Goal: Task Accomplishment & Management: Manage account settings

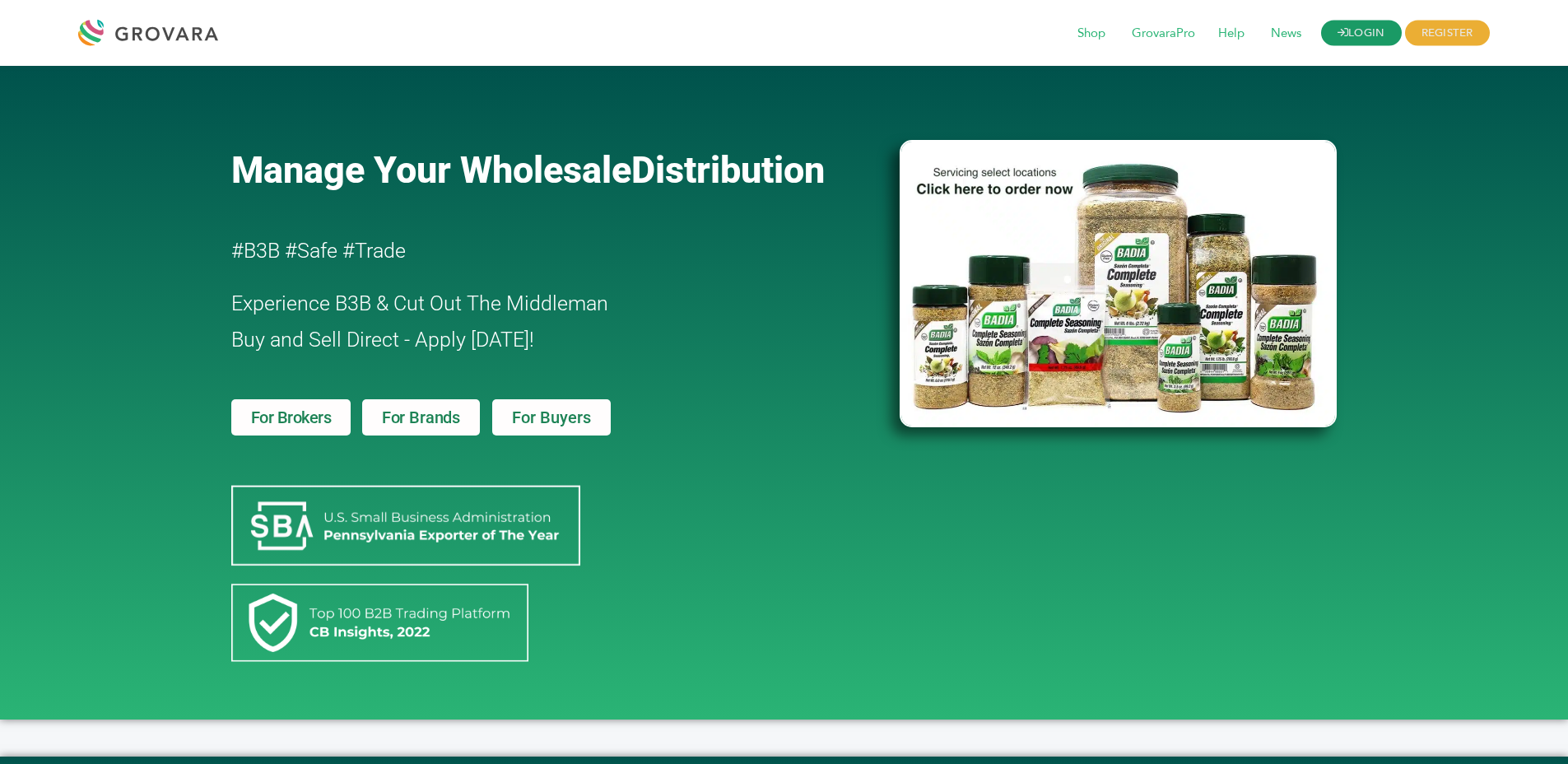
click at [1344, 33] on link "LOGIN" at bounding box center [1362, 33] width 81 height 26
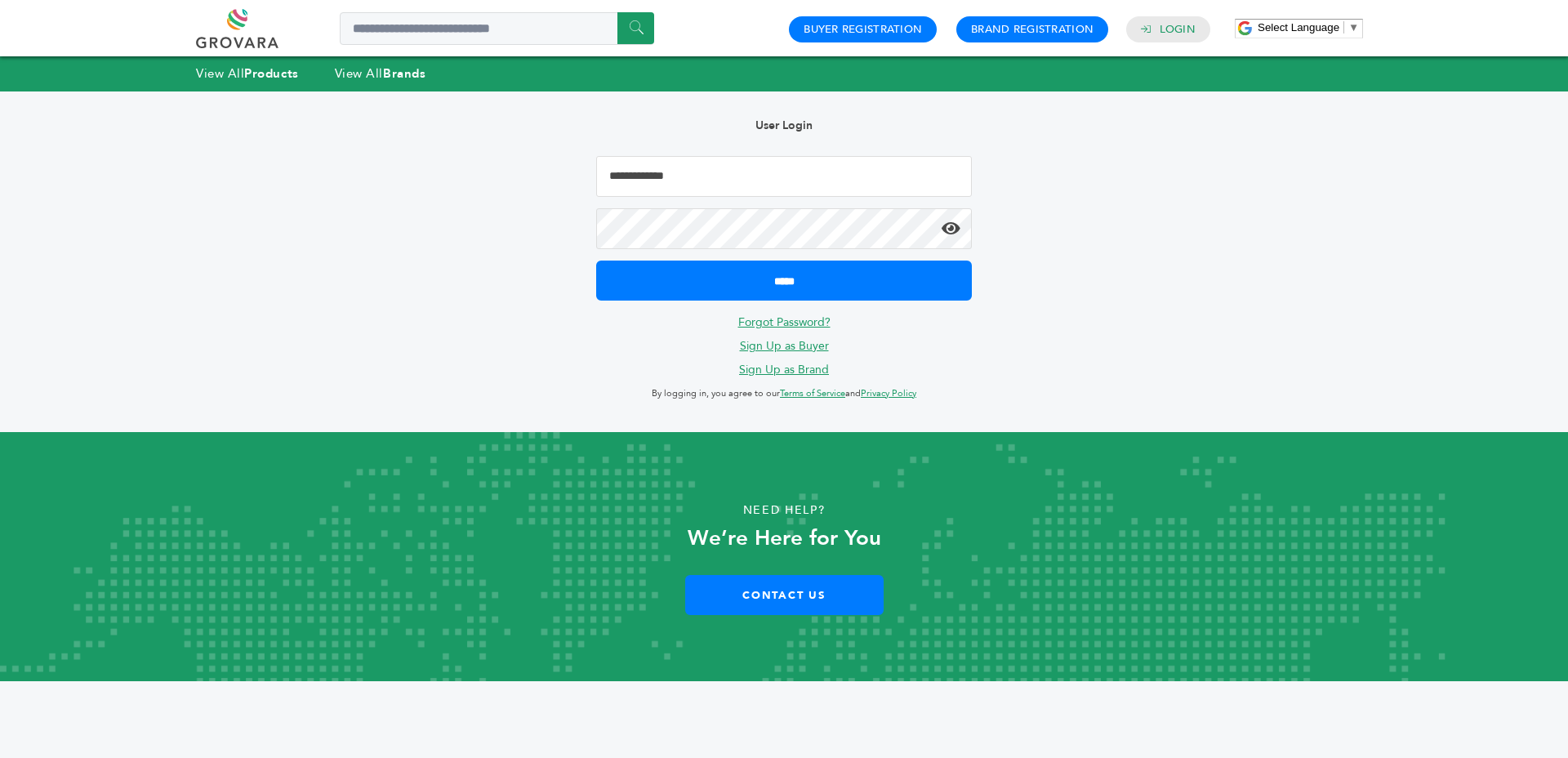
click at [779, 175] on input "Email Address" at bounding box center [784, 176] width 375 height 41
type input "**********"
click at [596, 260] on input "*****" at bounding box center [784, 280] width 375 height 40
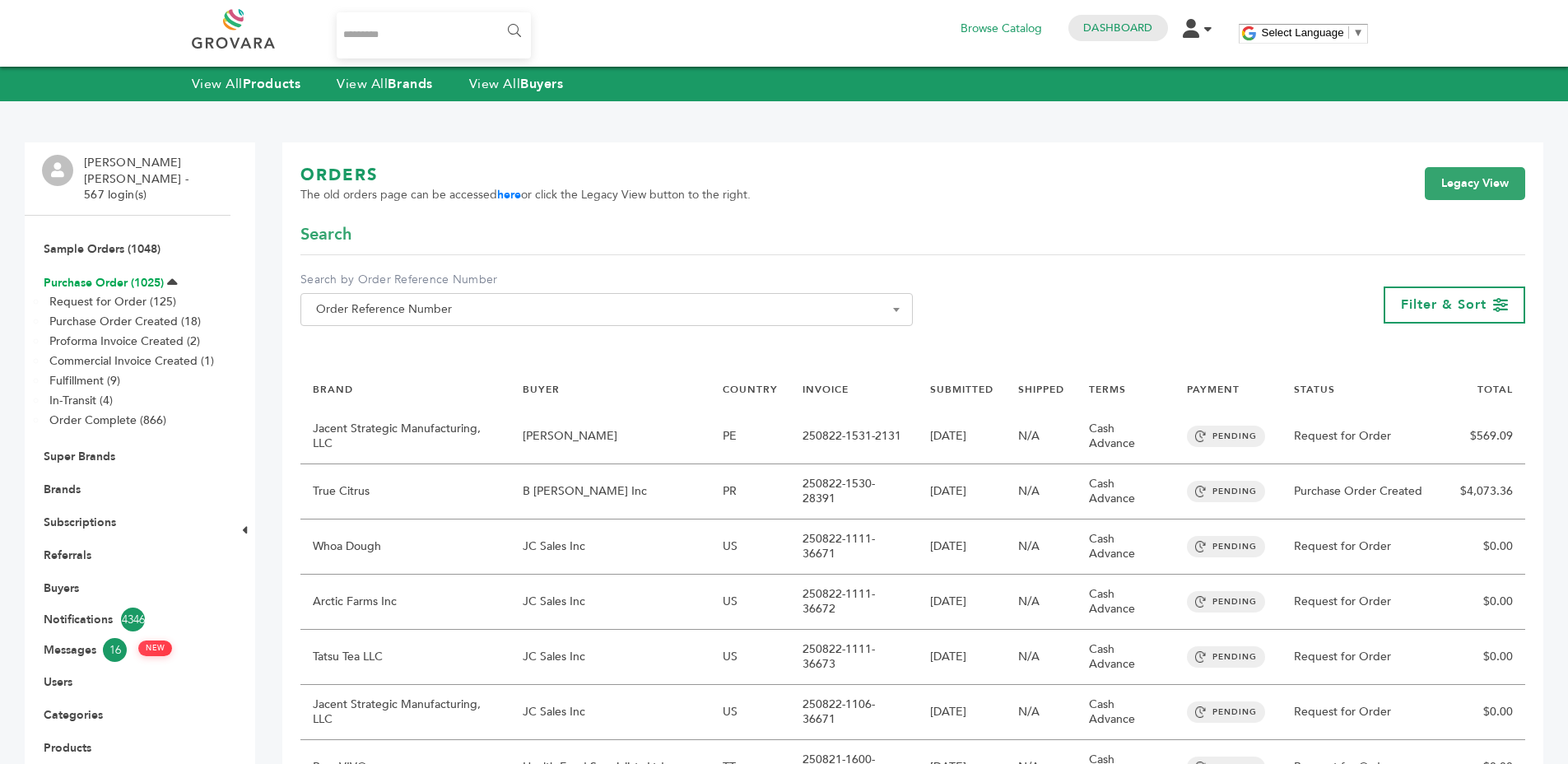
click at [145, 275] on link "Purchase Order (1025)" at bounding box center [103, 283] width 120 height 16
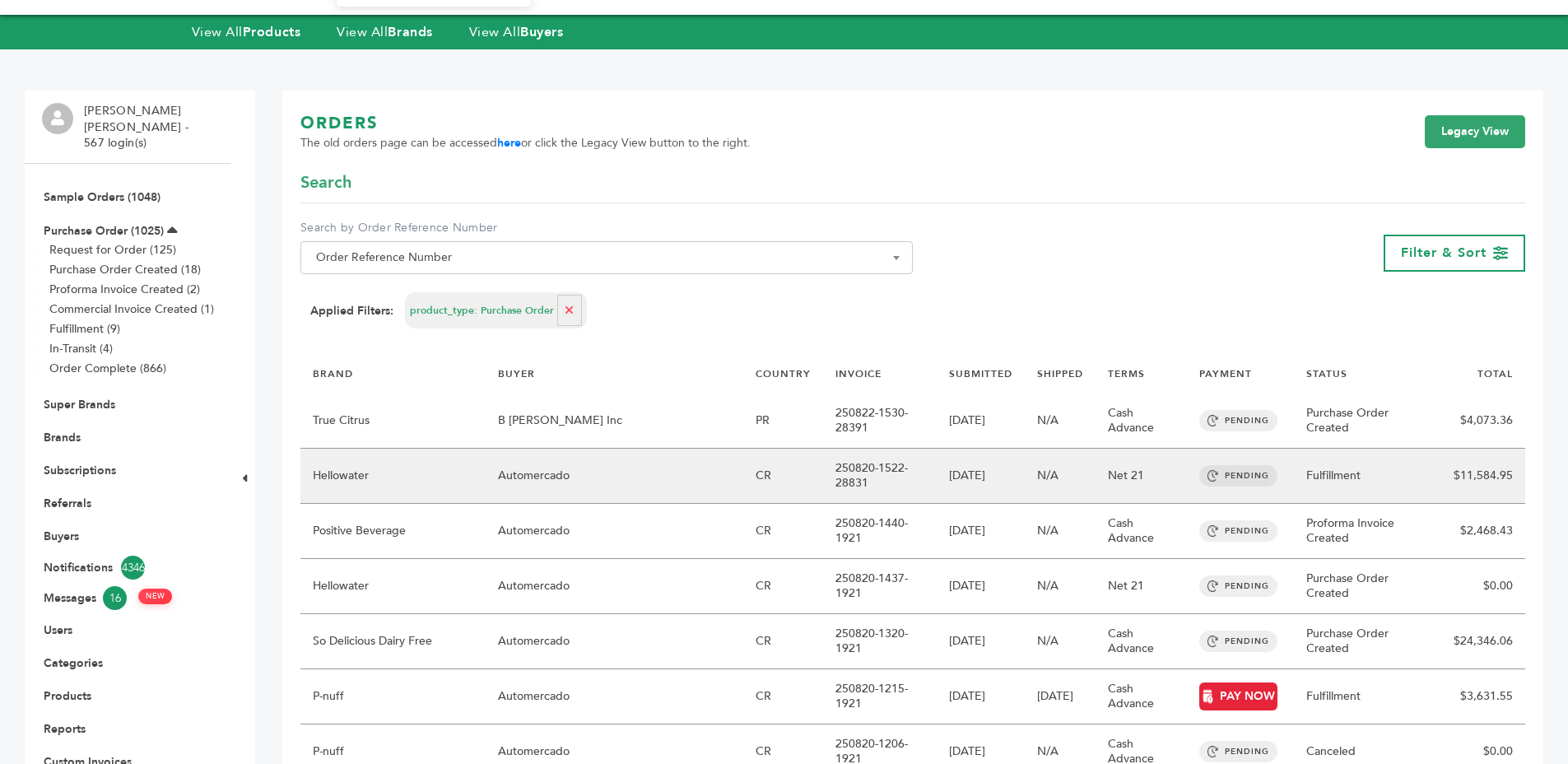
scroll to position [133, 0]
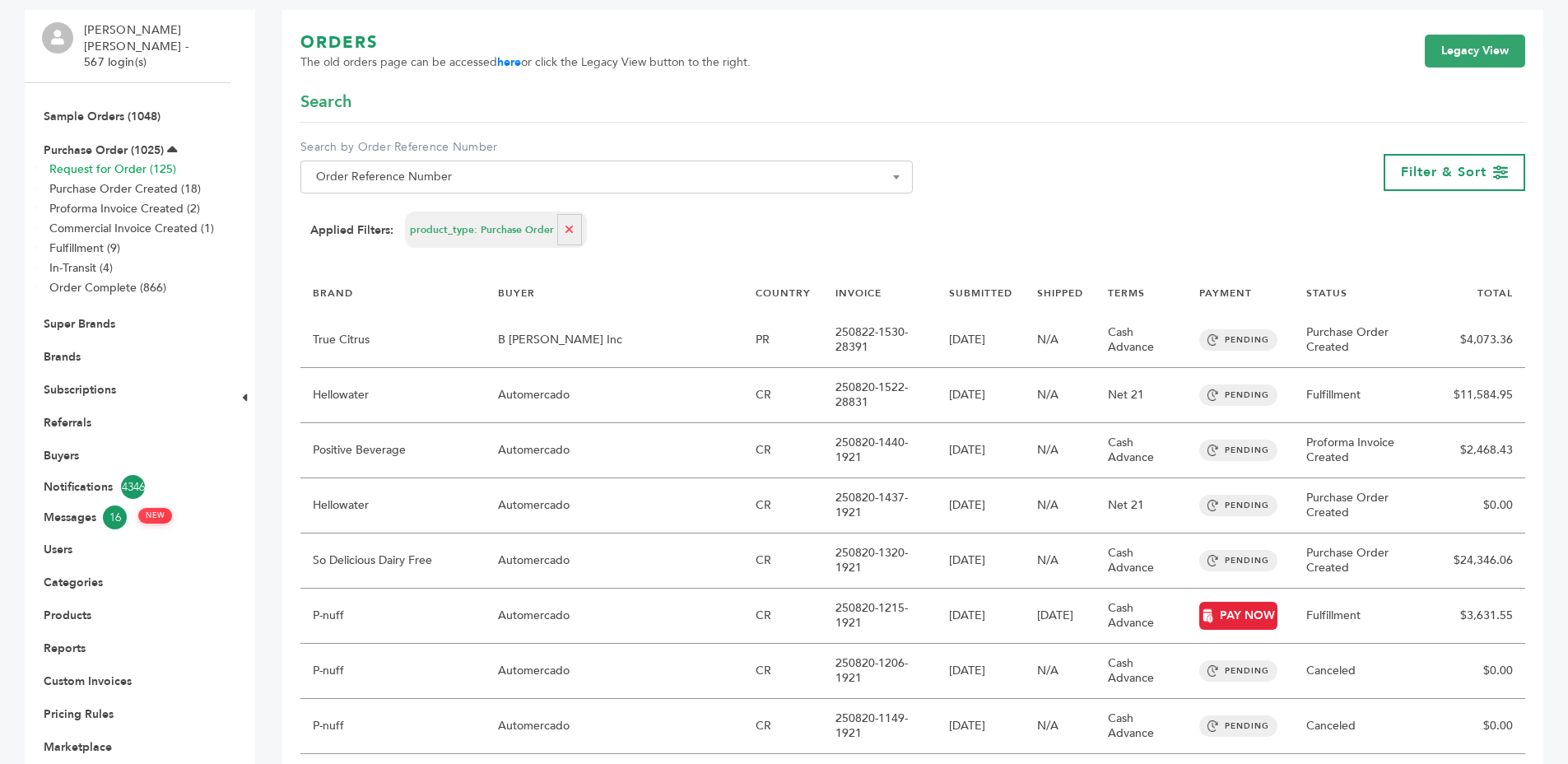
click at [147, 161] on link "Request for Order (125)" at bounding box center [112, 169] width 127 height 16
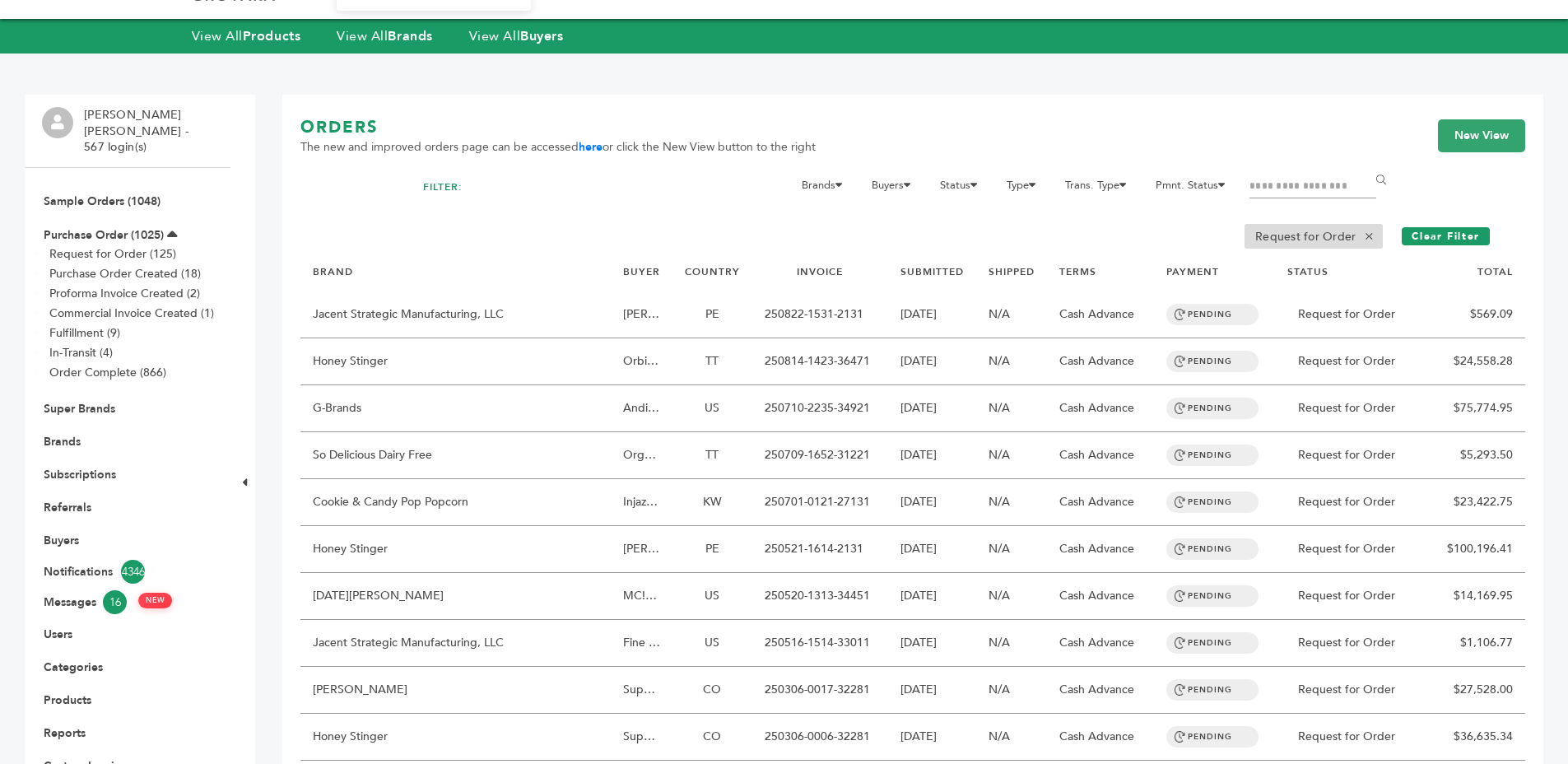
scroll to position [80, 0]
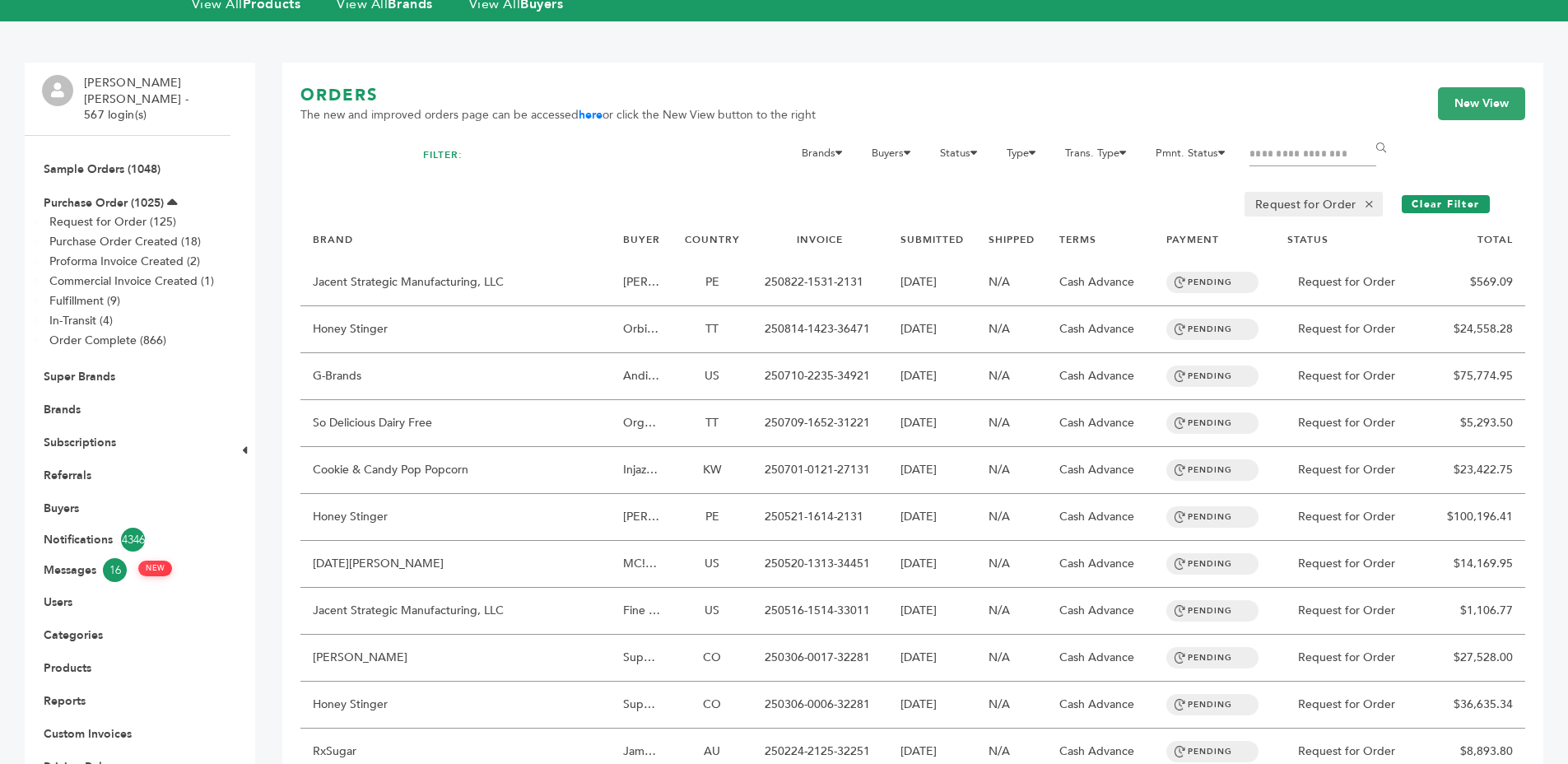
click at [1375, 201] on span "×" at bounding box center [1370, 204] width 28 height 20
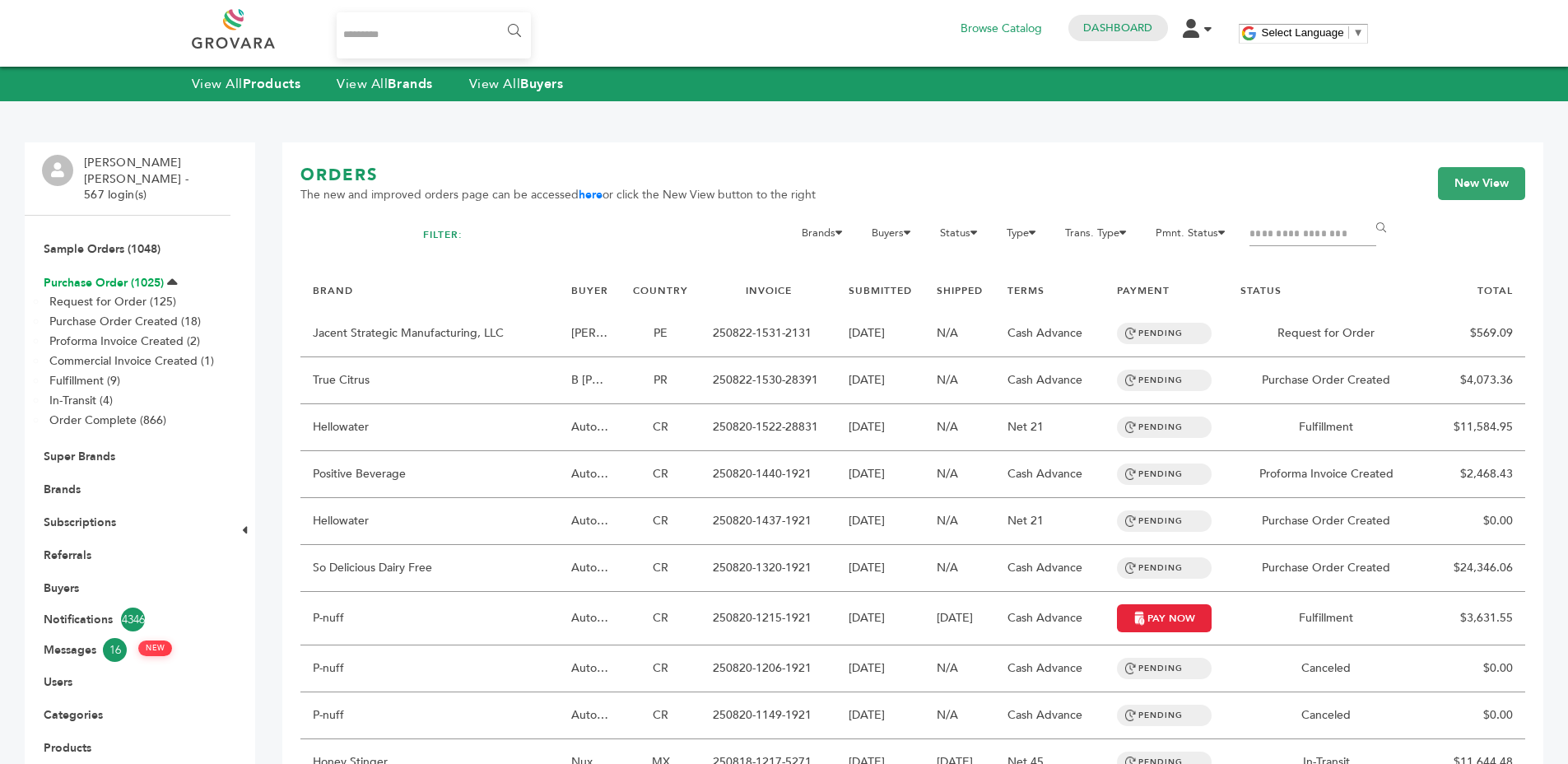
click at [67, 275] on link "Purchase Order (1025)" at bounding box center [103, 283] width 120 height 16
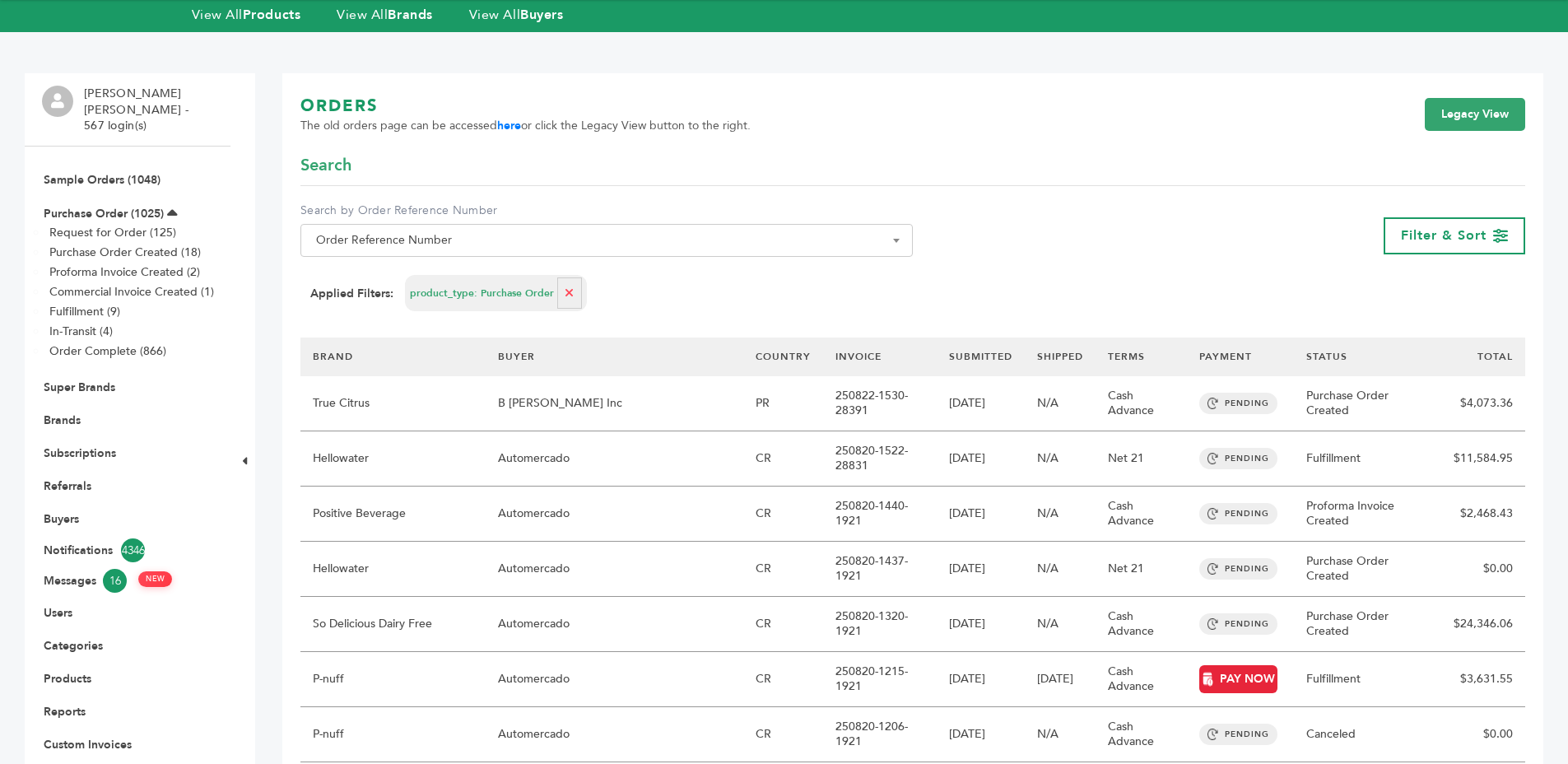
scroll to position [136, 0]
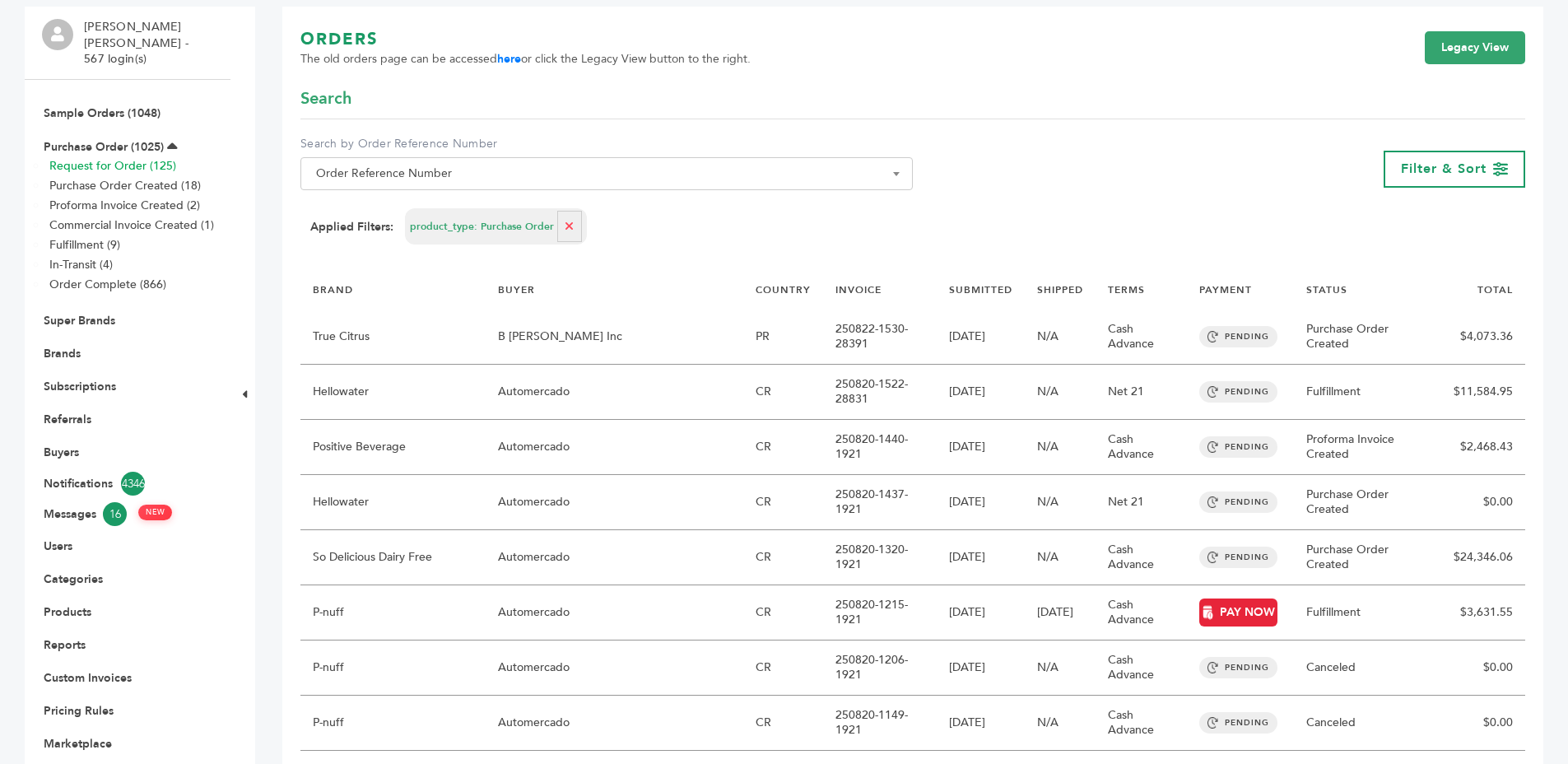
click at [127, 158] on link "Request for Order (125)" at bounding box center [112, 166] width 127 height 16
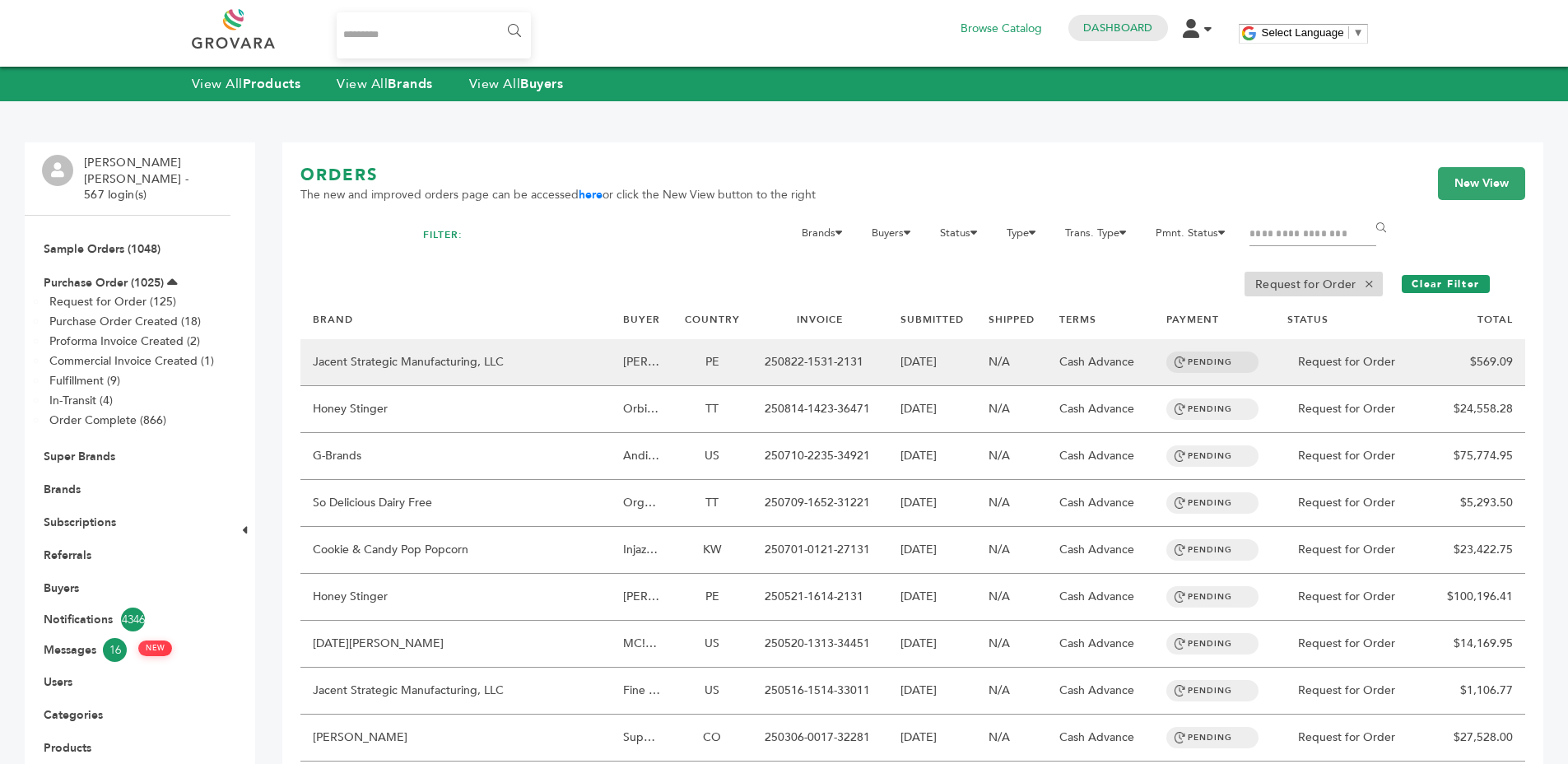
click at [1319, 354] on td "Request for Order" at bounding box center [1347, 362] width 143 height 47
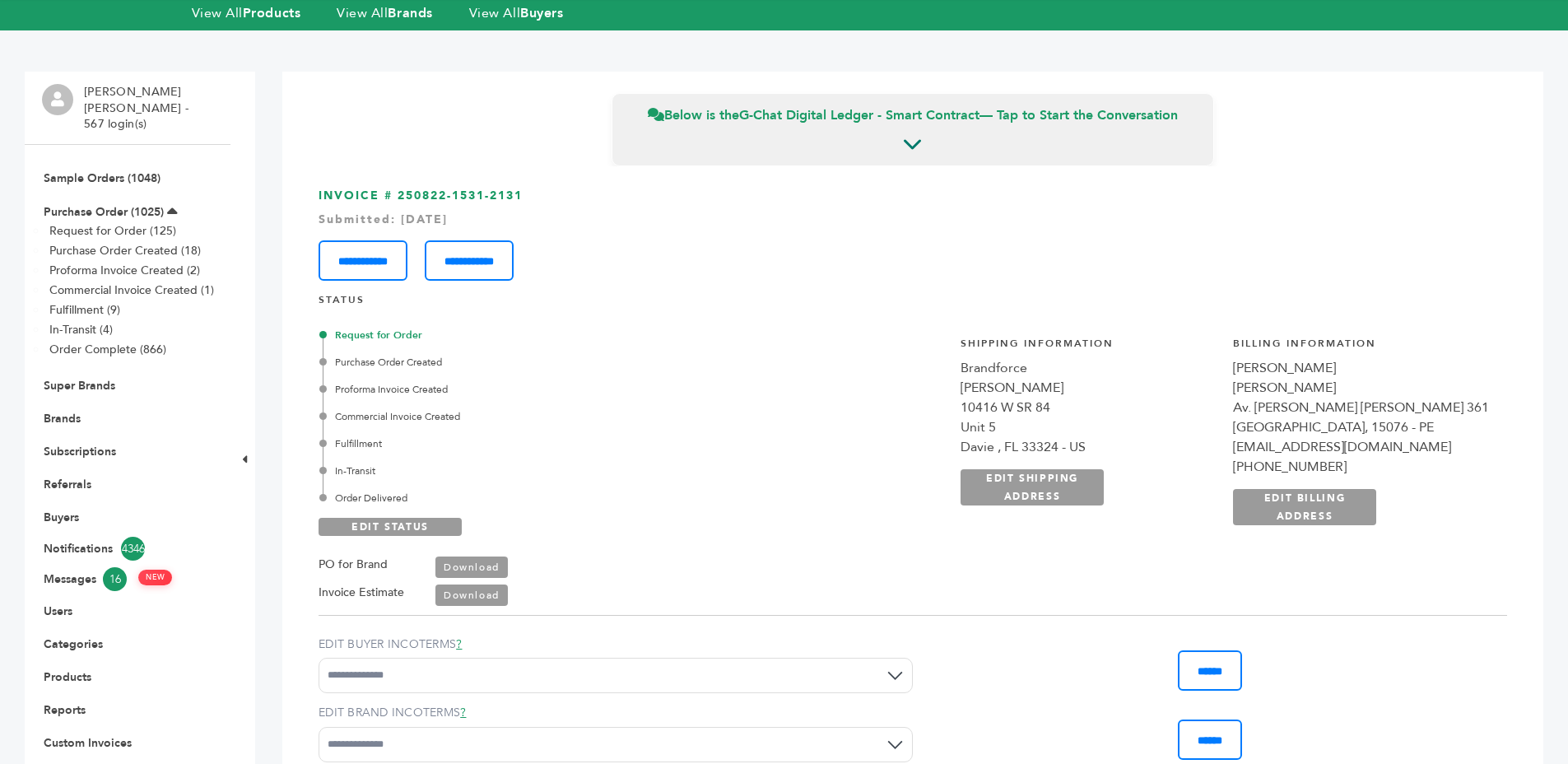
scroll to position [80, 0]
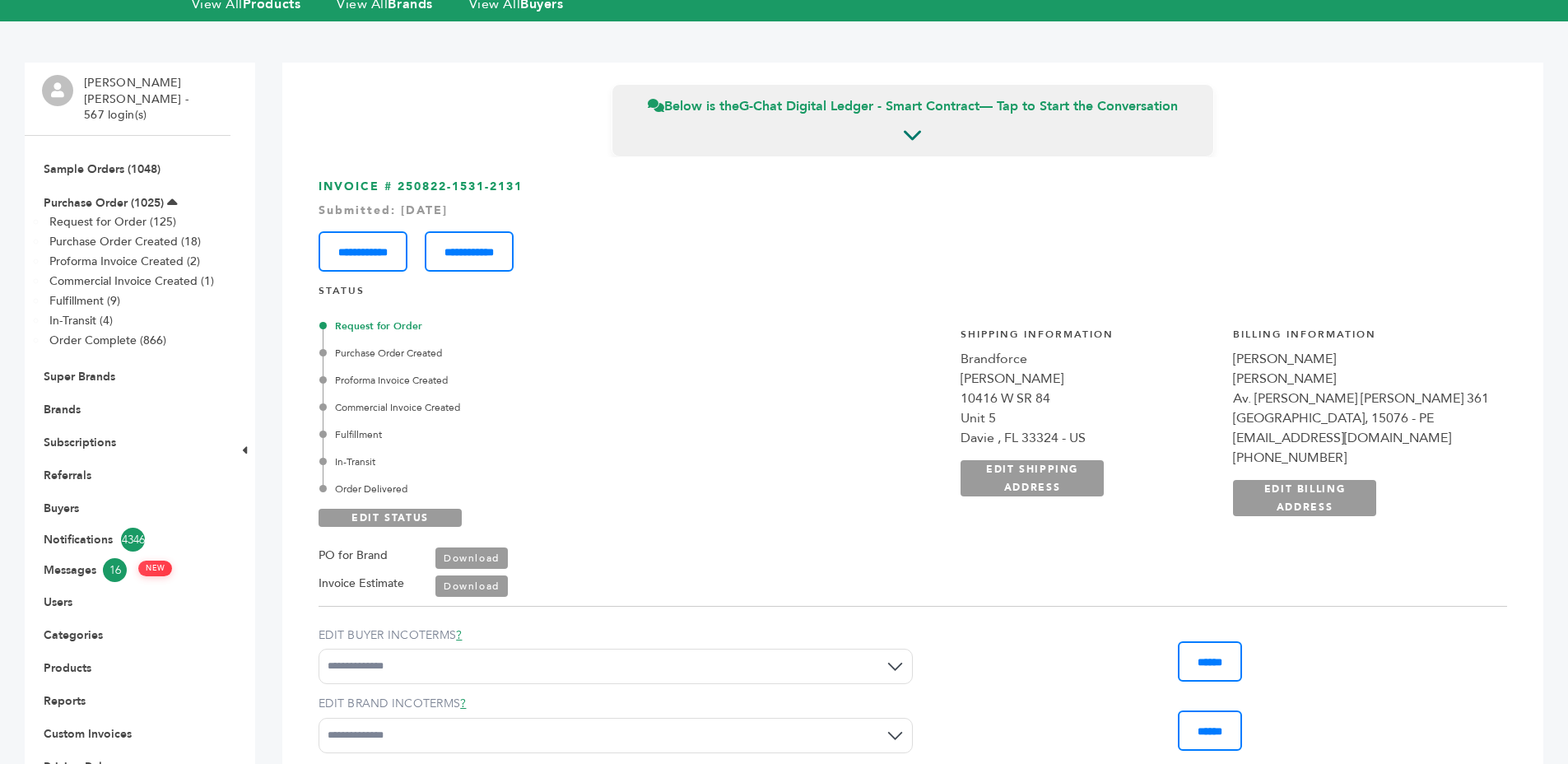
click at [359, 355] on div "Purchase Order Created" at bounding box center [529, 353] width 412 height 15
click at [542, 359] on div "Request for Order Purchase Order Created Proforma Invoice Created Commercial In…" at bounding box center [529, 407] width 412 height 178
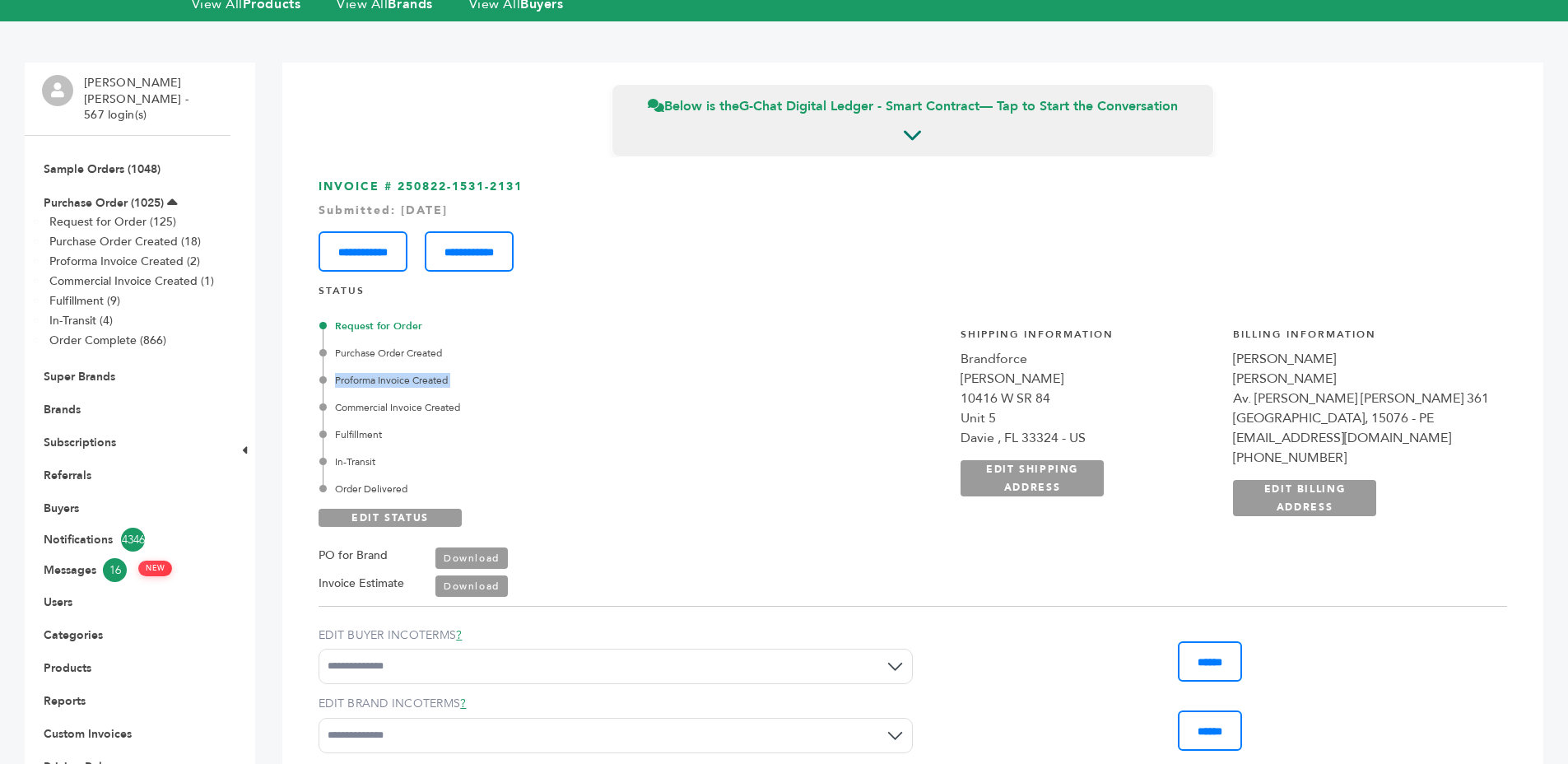
click at [542, 359] on div "Request for Order Purchase Order Created Proforma Invoice Created Commercial In…" at bounding box center [529, 407] width 412 height 178
click at [536, 354] on div "Purchase Order Created" at bounding box center [529, 353] width 412 height 15
click at [570, 351] on div "Purchase Order Created" at bounding box center [529, 353] width 412 height 15
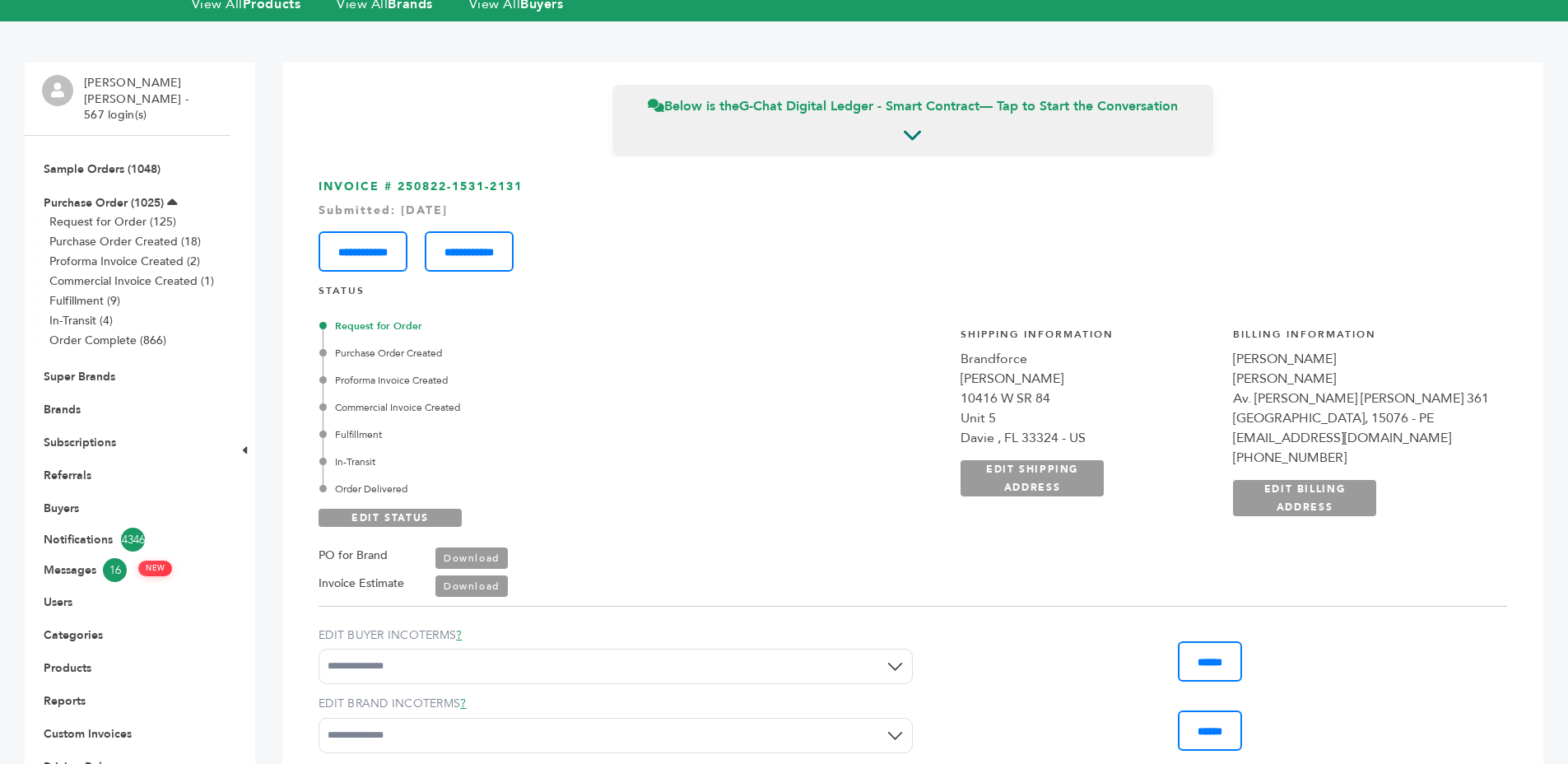
click at [570, 351] on div "Purchase Order Created" at bounding box center [529, 353] width 412 height 15
click at [573, 348] on div "Purchase Order Created" at bounding box center [529, 353] width 412 height 15
click at [91, 195] on link "Purchase Order (1025)" at bounding box center [103, 203] width 120 height 16
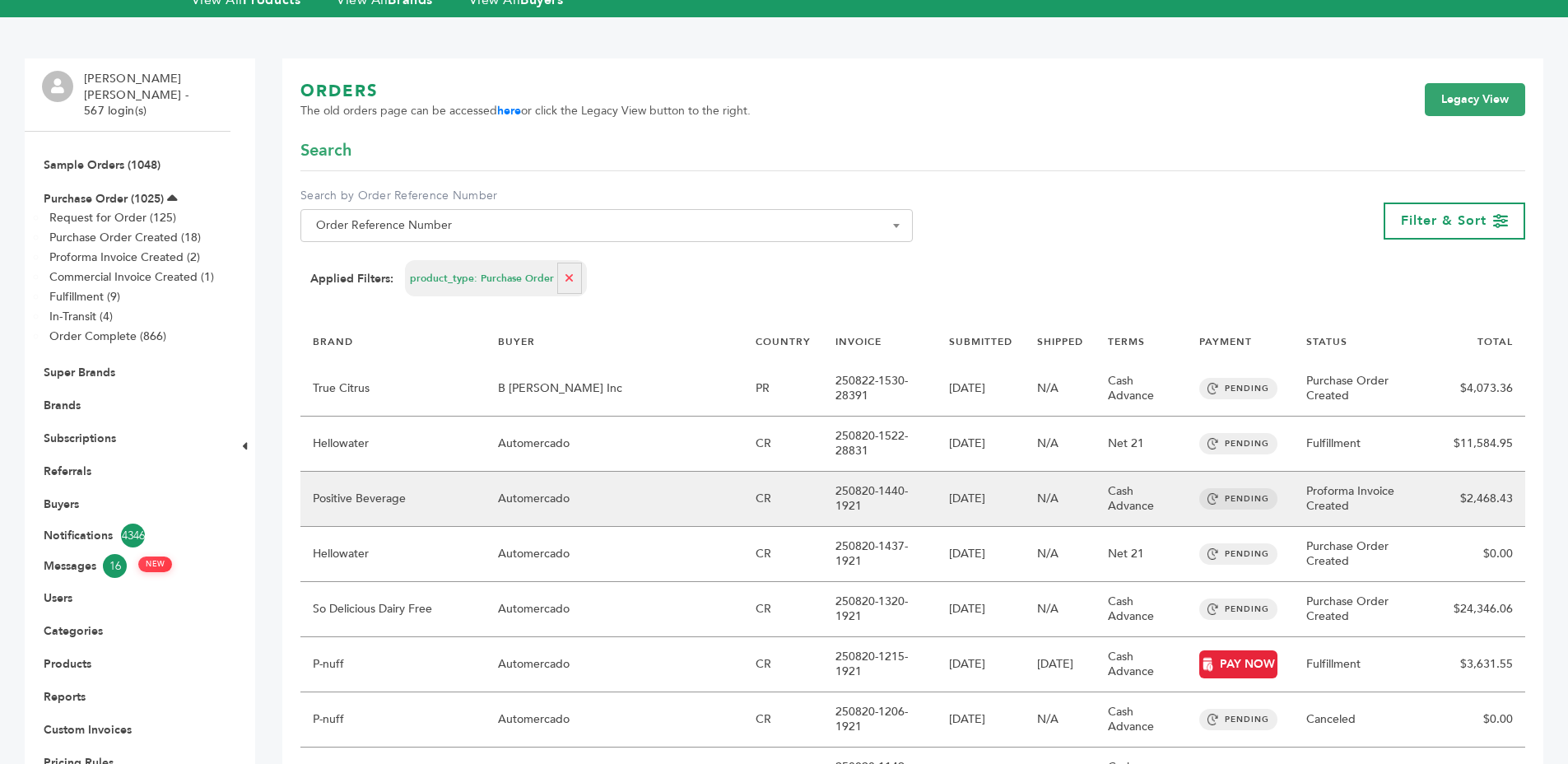
scroll to position [94, 0]
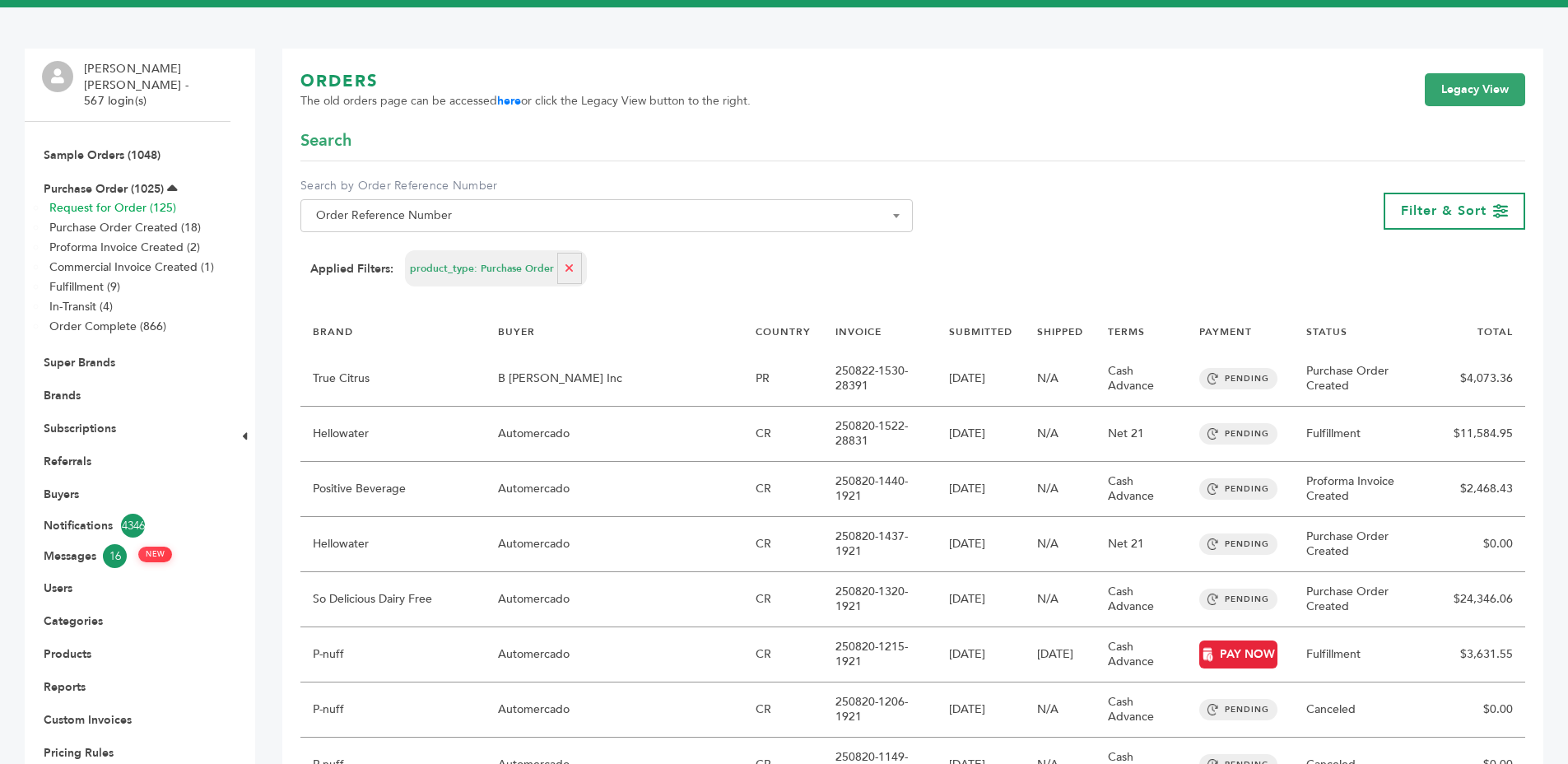
click at [115, 200] on link "Request for Order (125)" at bounding box center [112, 208] width 127 height 16
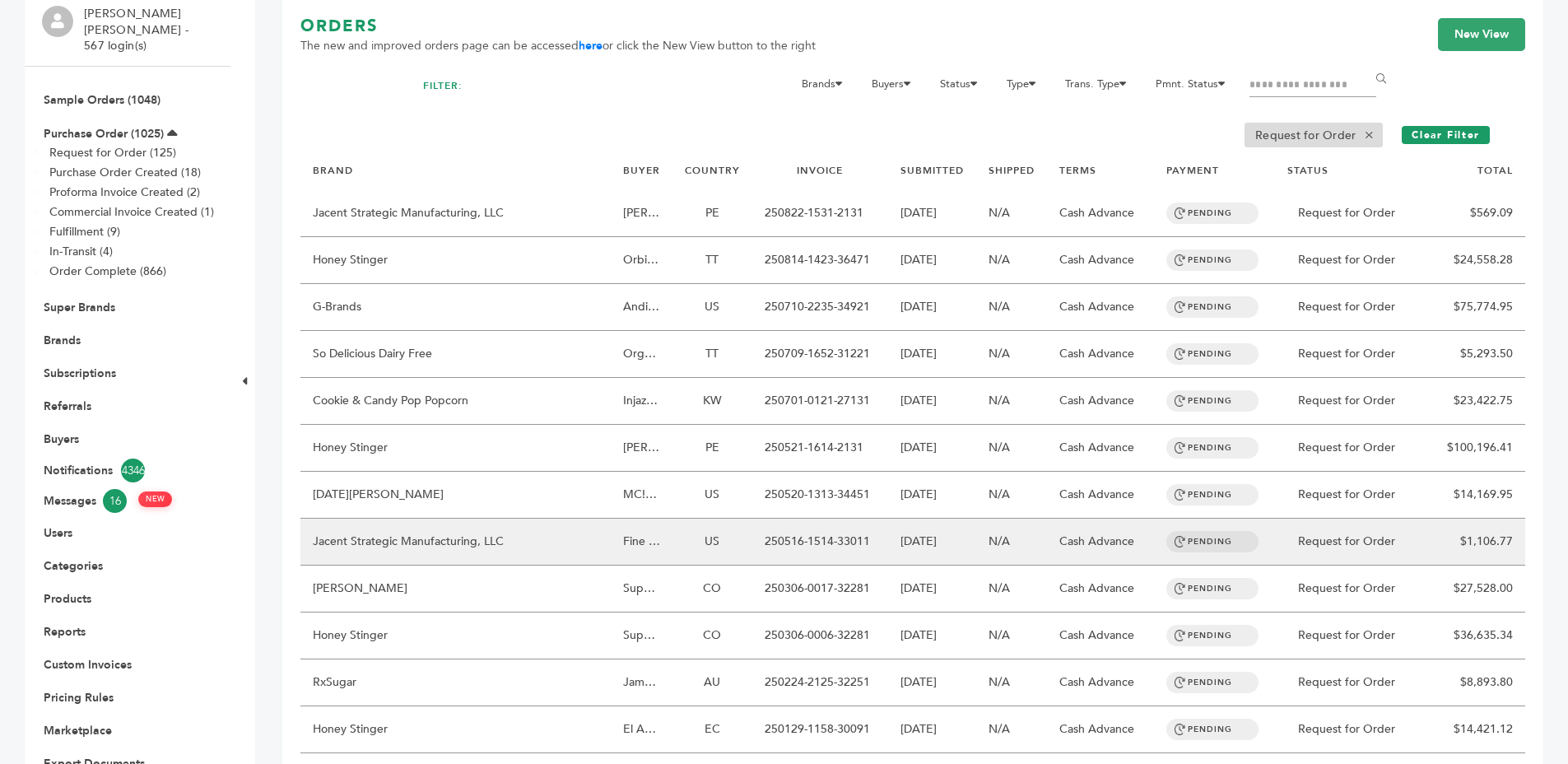
scroll to position [195, 0]
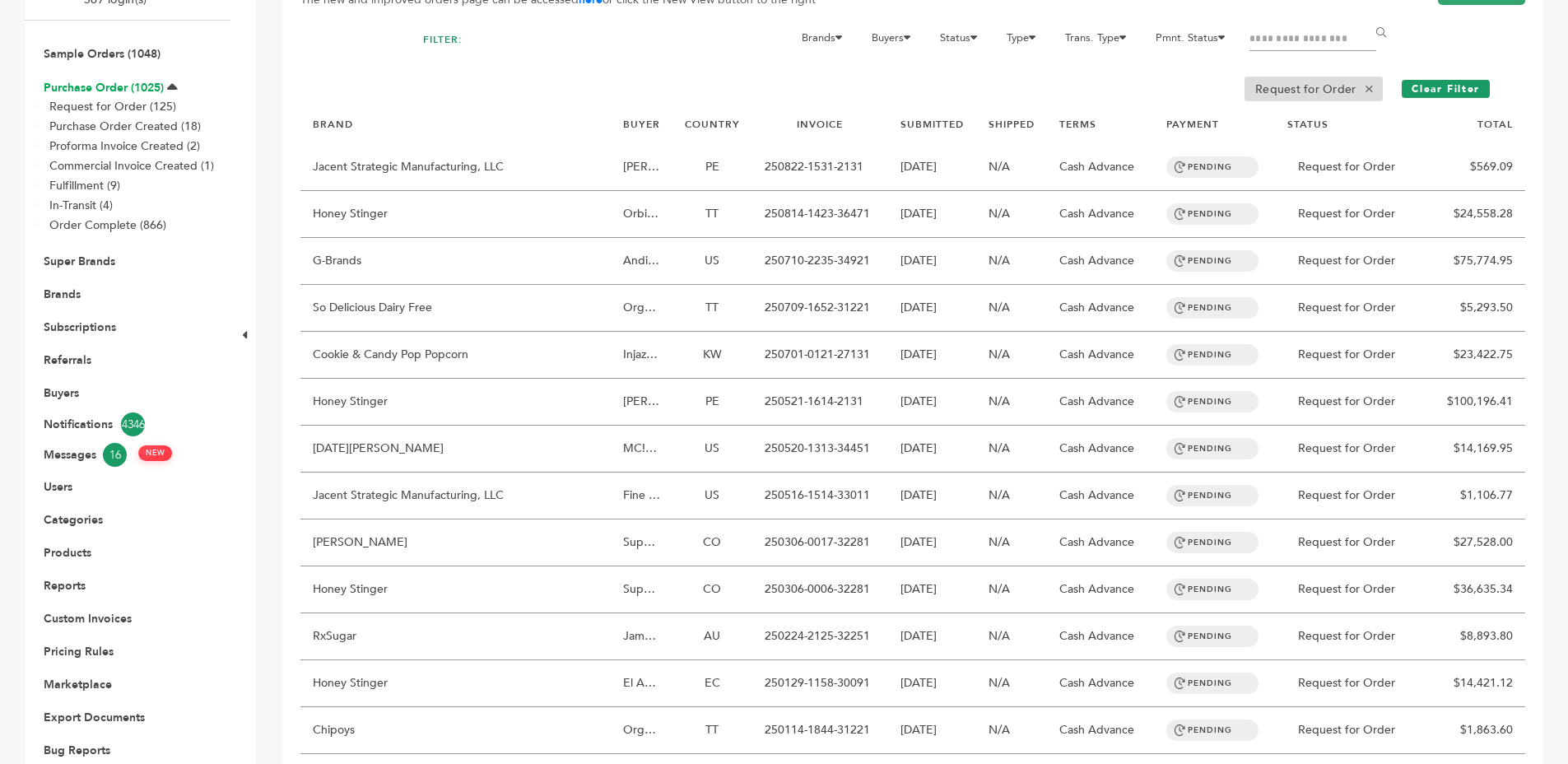
click at [102, 80] on link "Purchase Order (1025)" at bounding box center [103, 87] width 120 height 16
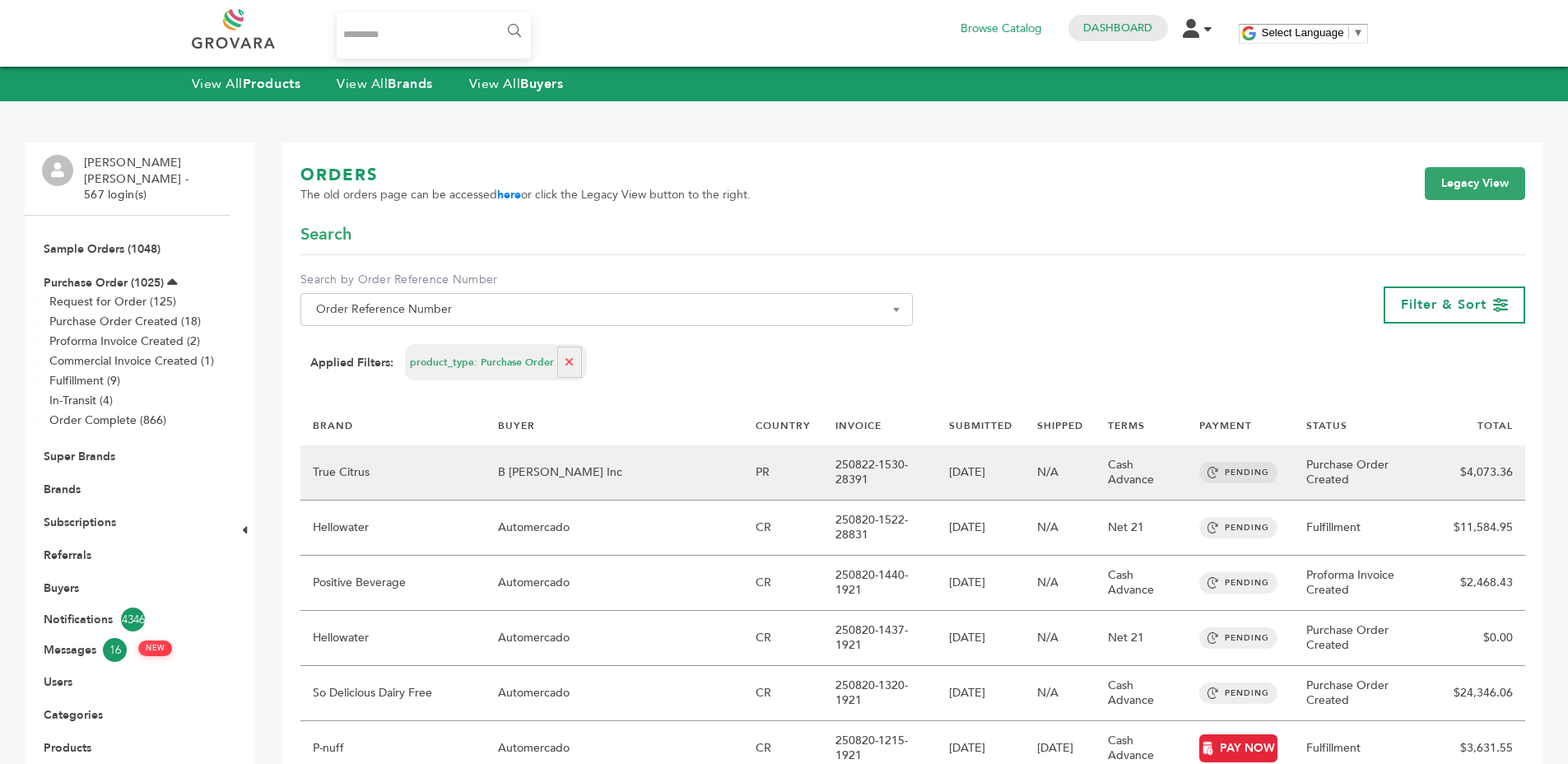
click at [1325, 474] on td "Purchase Order Created" at bounding box center [1364, 472] width 140 height 55
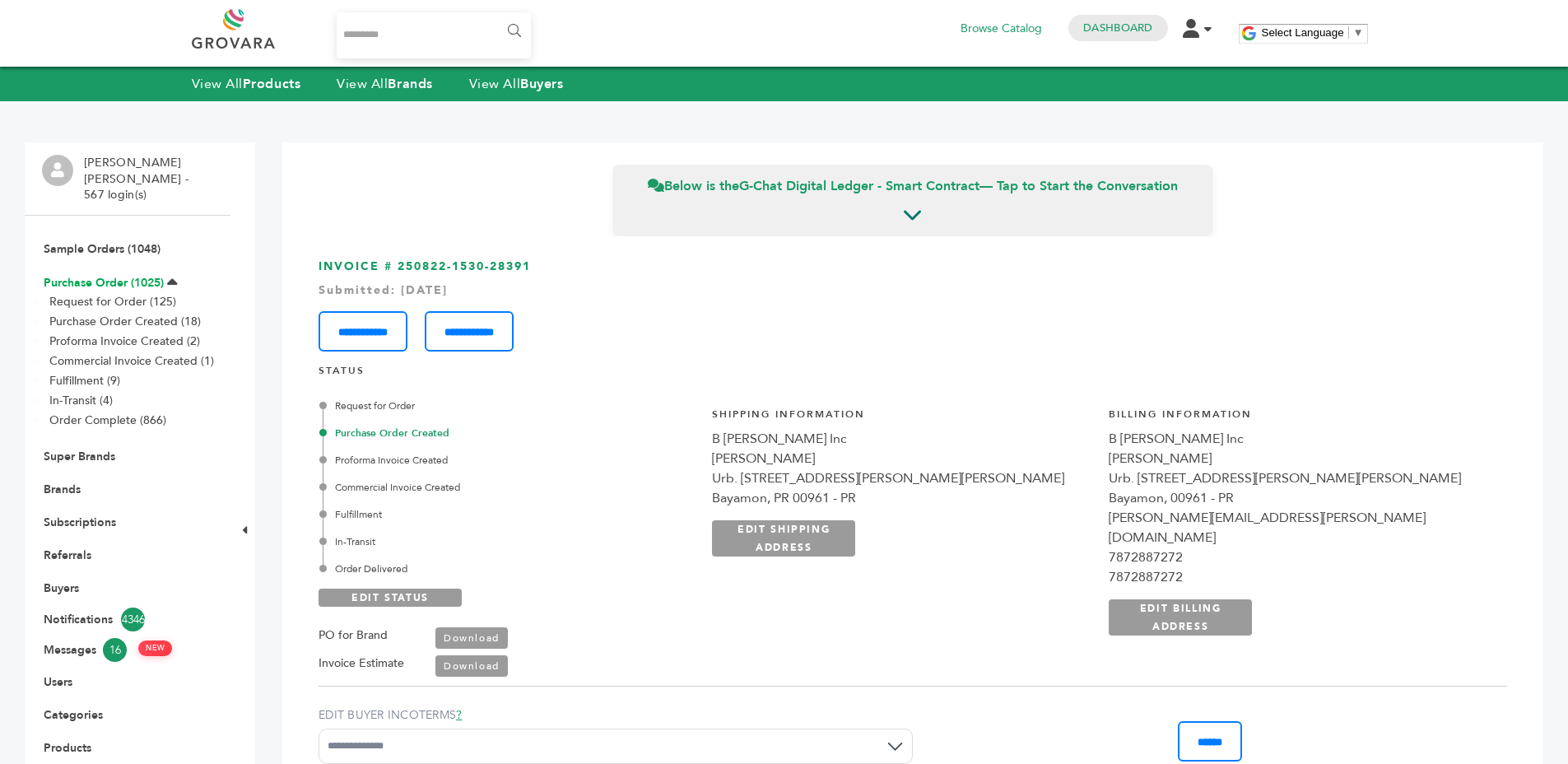
click at [79, 275] on link "Purchase Order (1025)" at bounding box center [103, 283] width 120 height 16
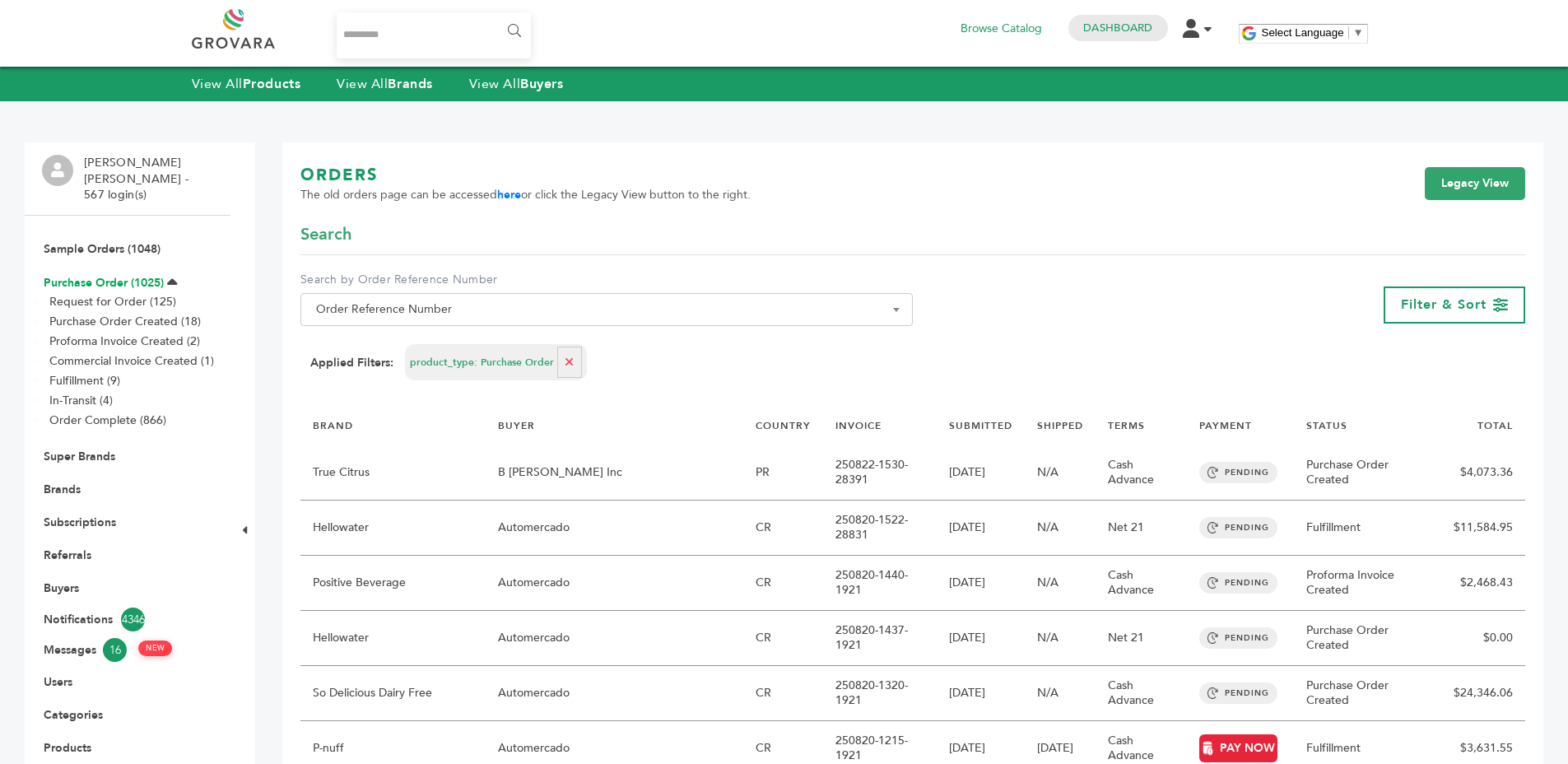
click at [122, 275] on link "Purchase Order (1025)" at bounding box center [103, 283] width 120 height 16
click at [557, 373] on button "button" at bounding box center [569, 362] width 25 height 31
select select
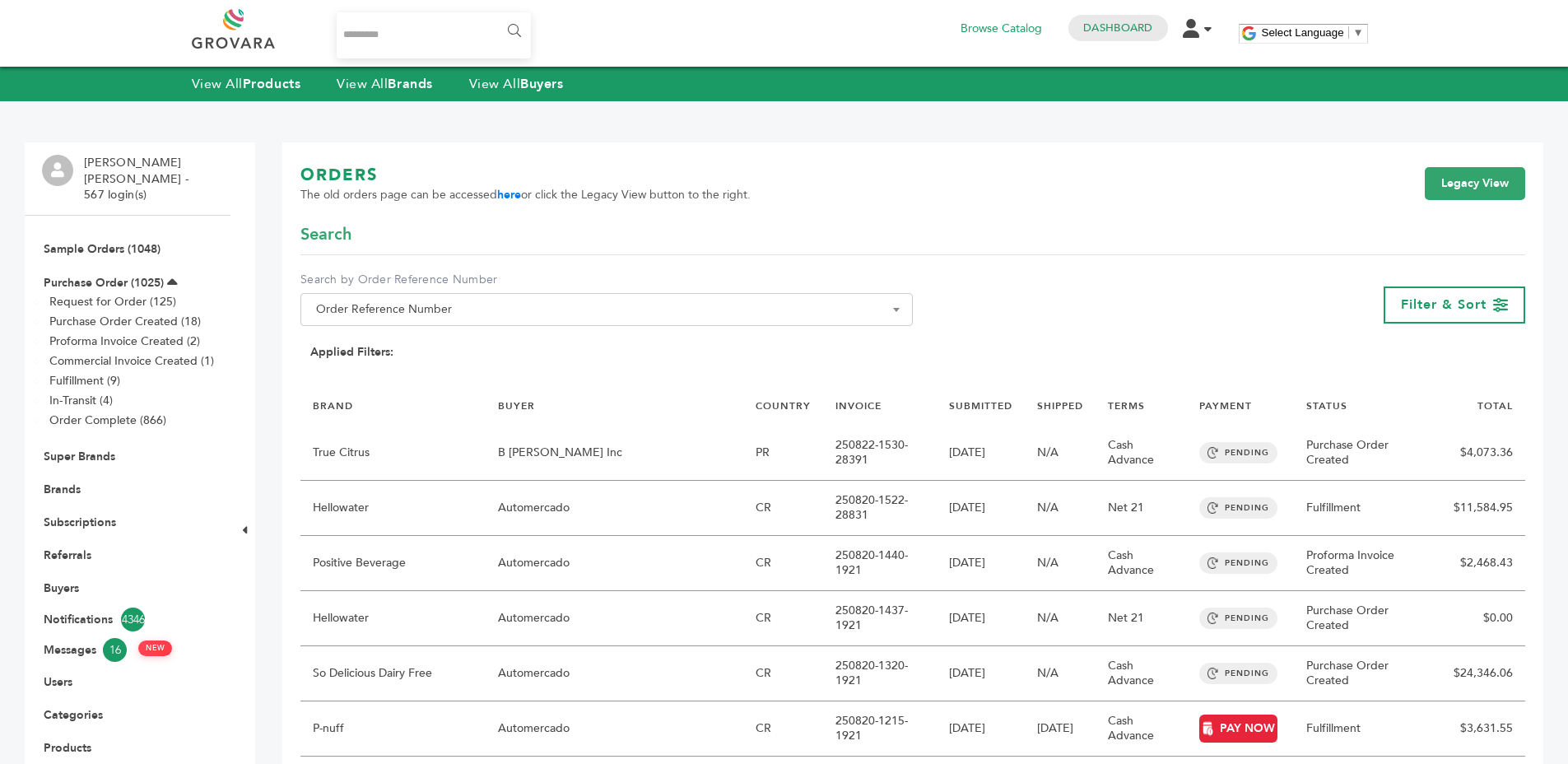
scroll to position [2, 0]
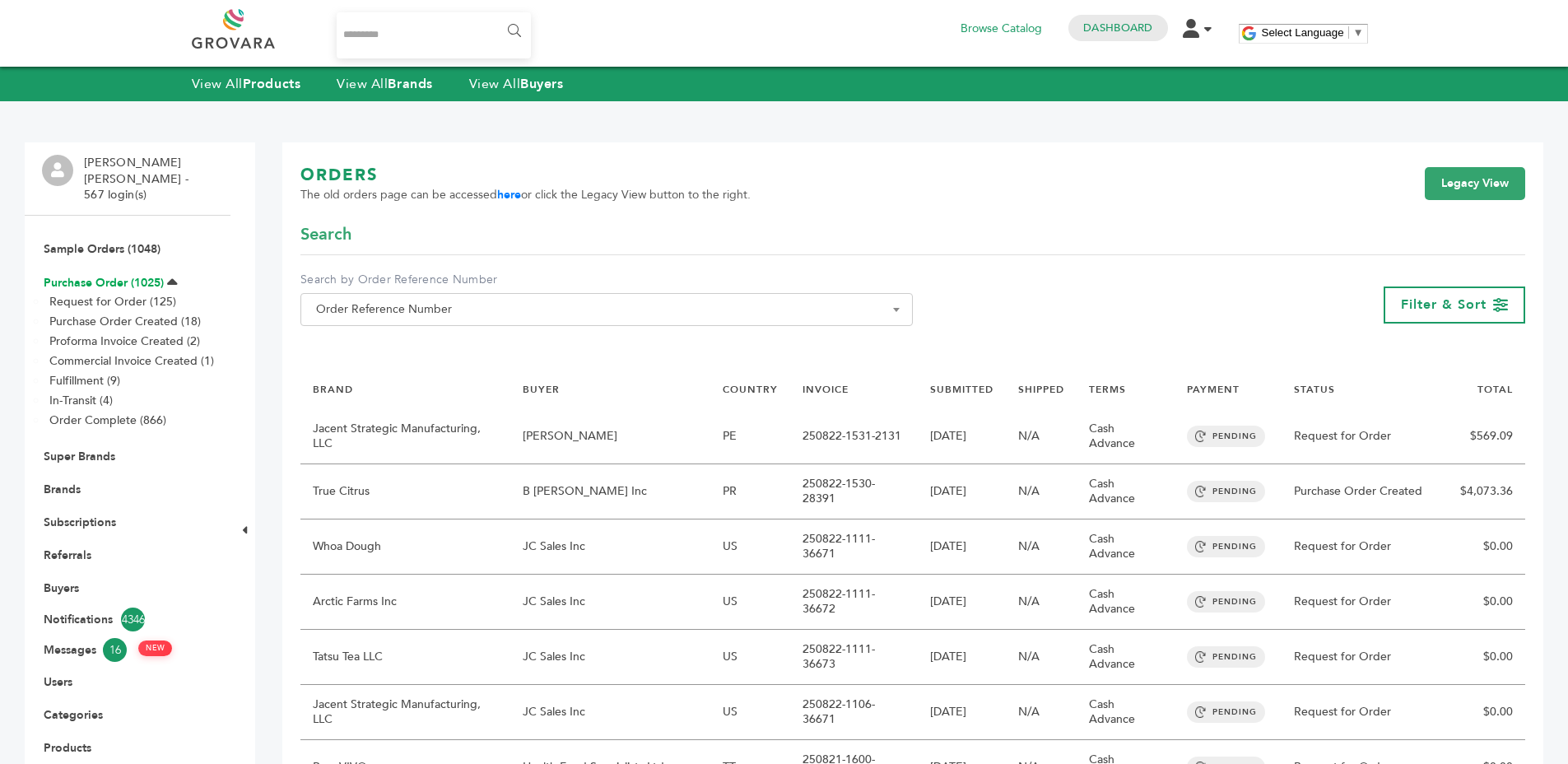
click at [125, 275] on link "Purchase Order (1025)" at bounding box center [103, 283] width 120 height 16
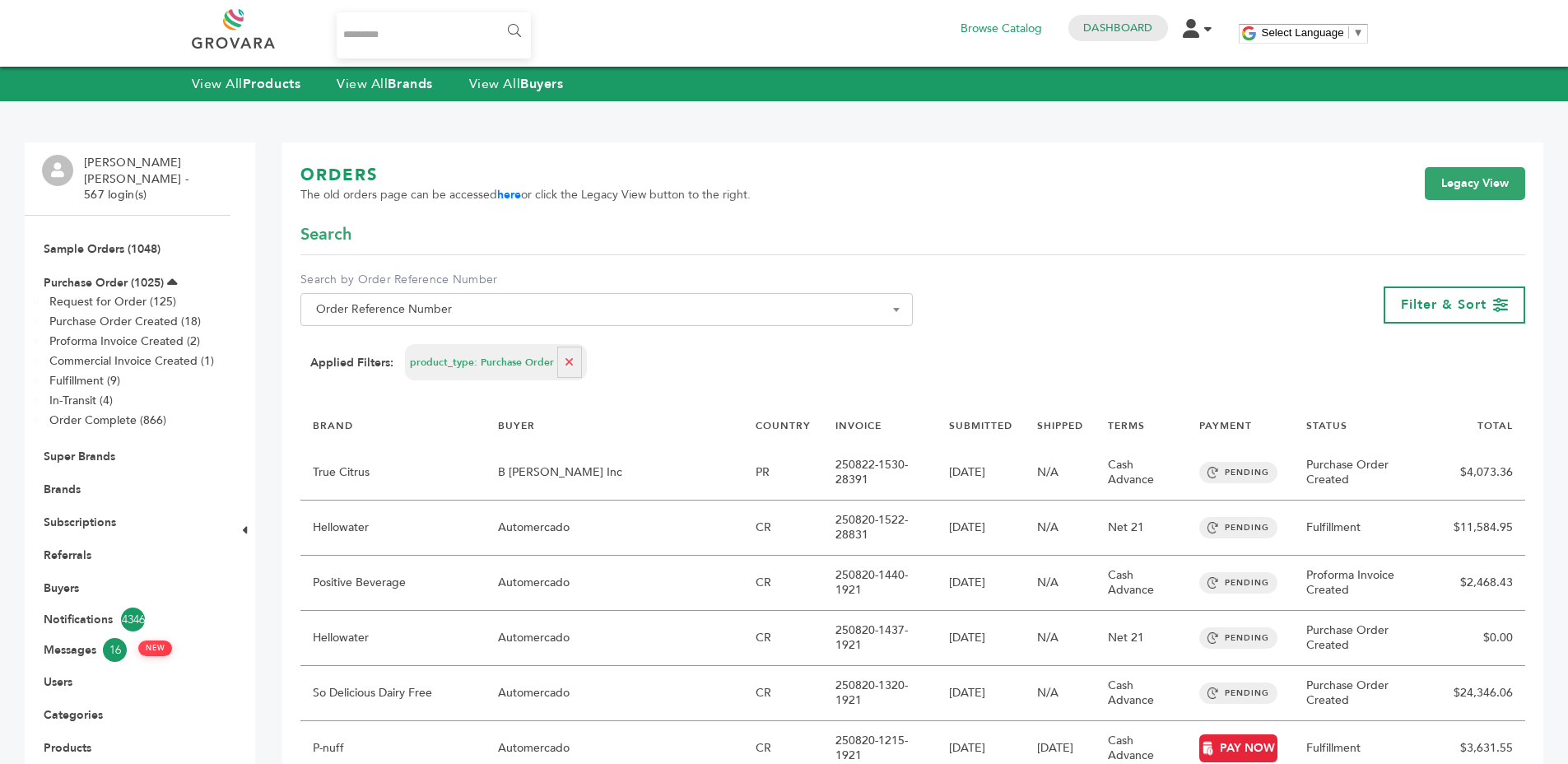
click at [371, 358] on strong "Applied Filters:" at bounding box center [352, 362] width 84 height 17
drag, startPoint x: 371, startPoint y: 358, endPoint x: 541, endPoint y: 373, distance: 170.7
click at [372, 358] on strong "Applied Filters:" at bounding box center [352, 362] width 84 height 17
click at [657, 386] on form "**********" at bounding box center [913, 307] width 1225 height 170
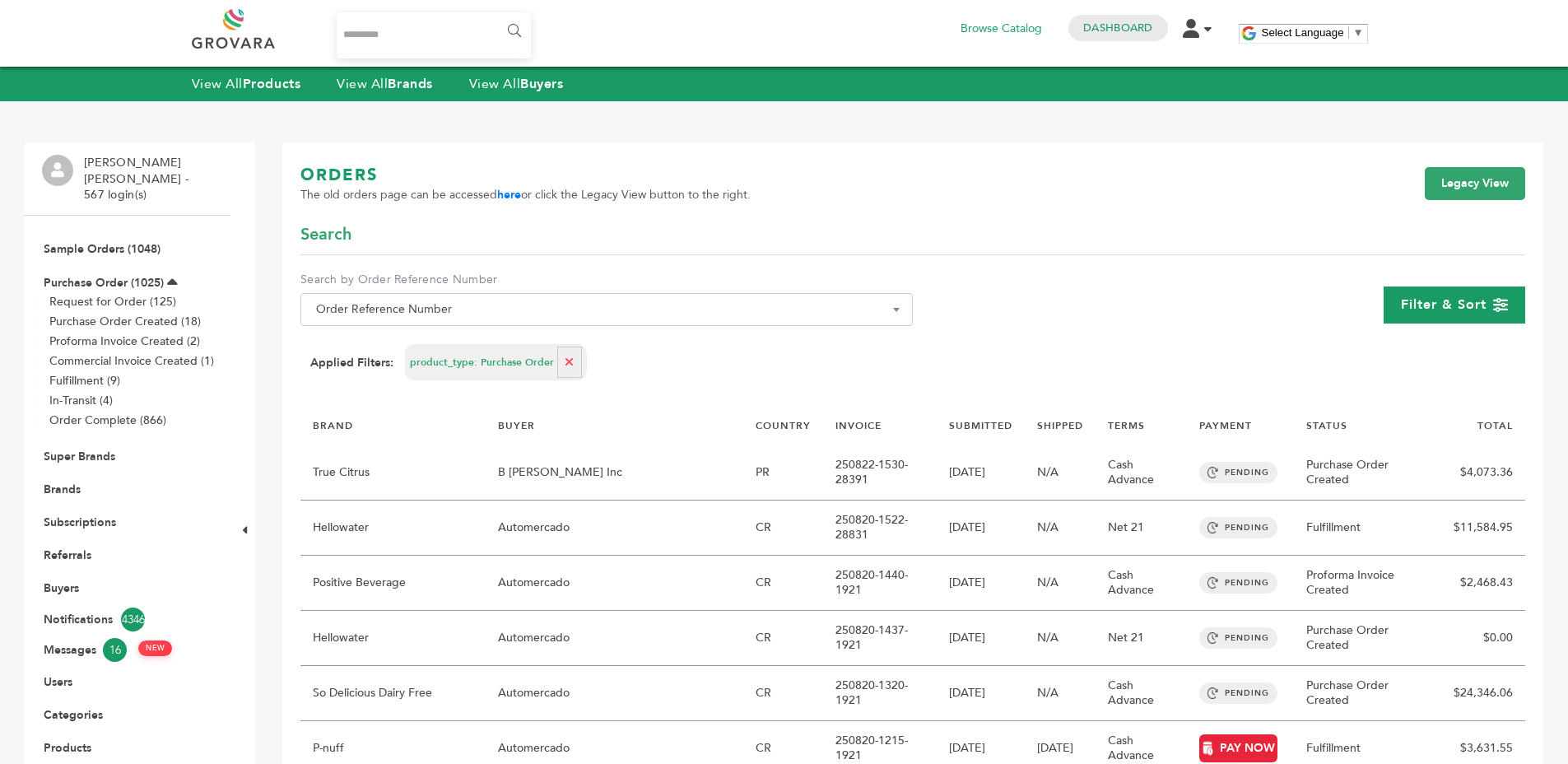
click at [1389, 290] on div "Filter & Sort" at bounding box center [1455, 305] width 141 height 37
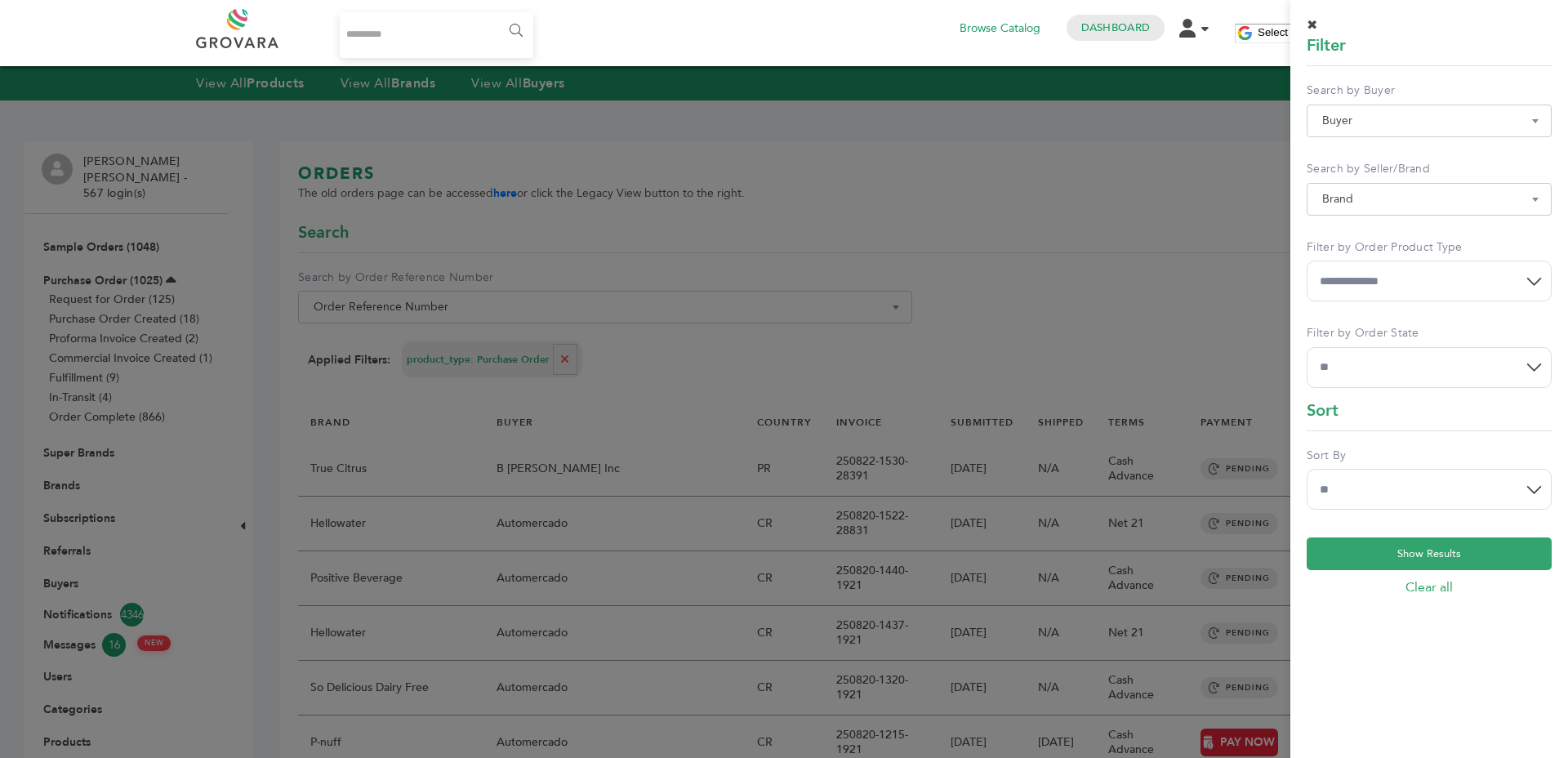
click at [1353, 285] on select "**********" at bounding box center [1429, 281] width 245 height 41
click at [1265, 364] on div at bounding box center [784, 379] width 1568 height 758
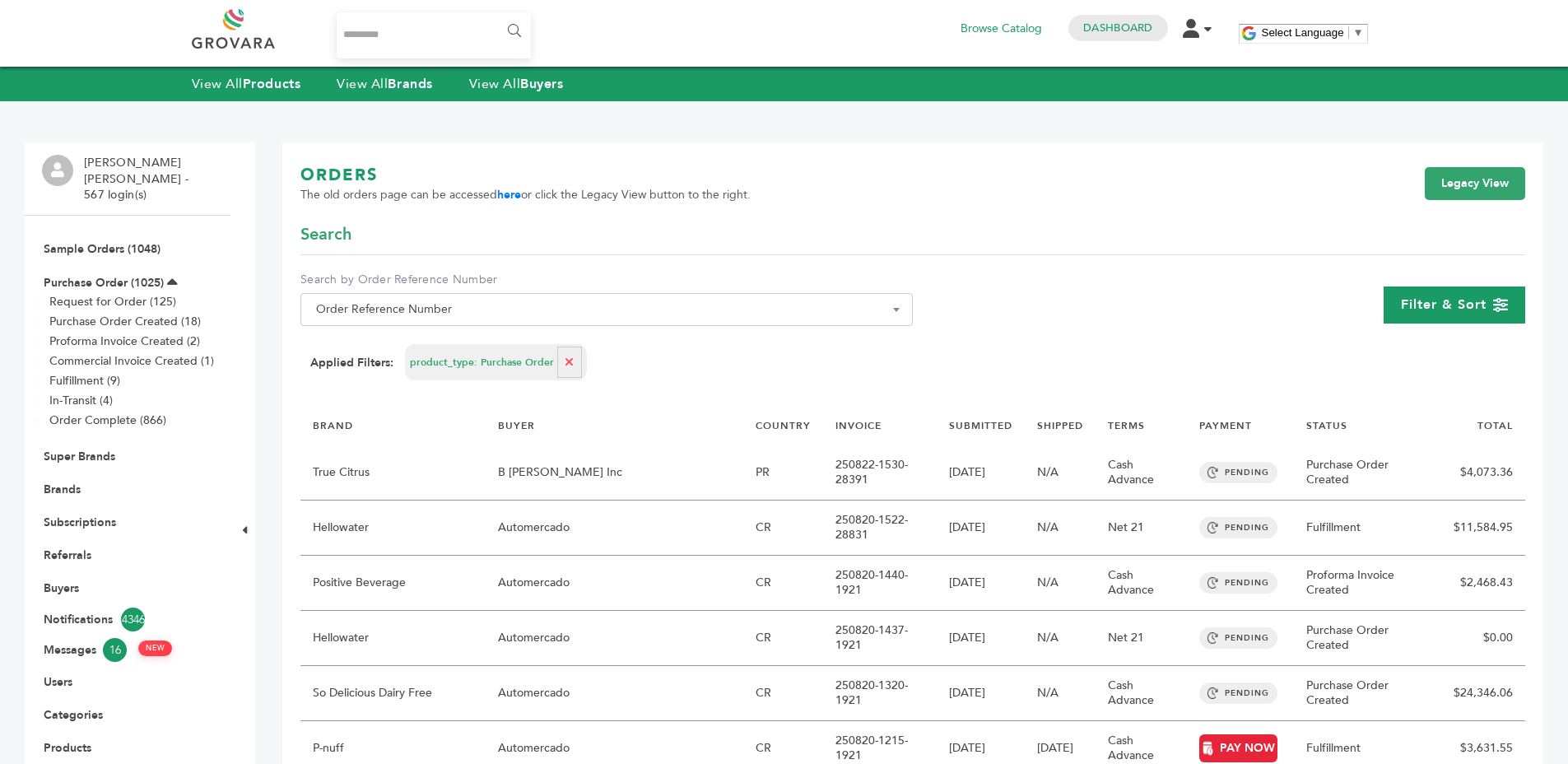
click at [1411, 314] on div "Filter & Sort" at bounding box center [1455, 305] width 141 height 37
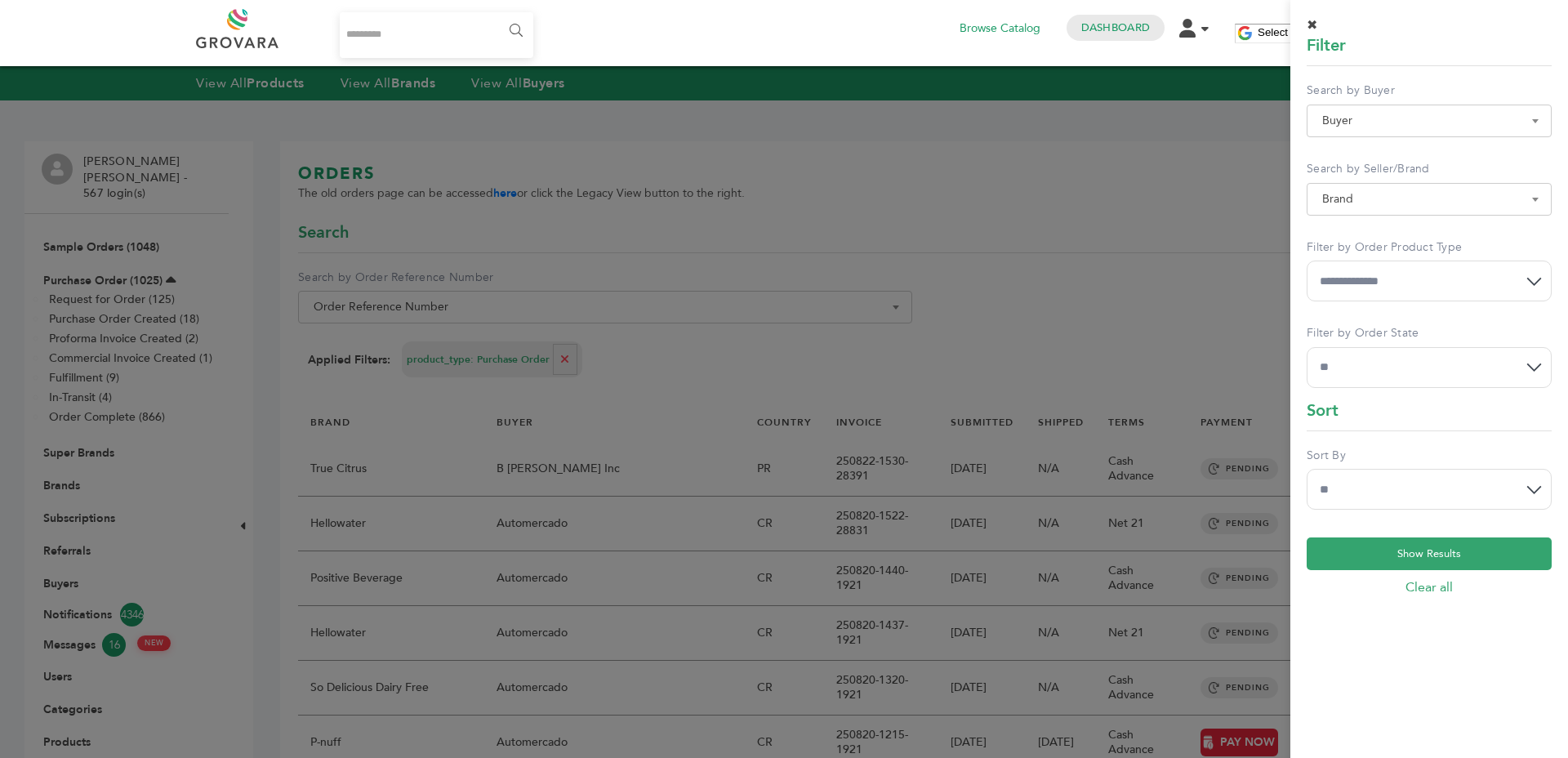
click at [1323, 295] on select "**********" at bounding box center [1429, 281] width 245 height 41
click at [1345, 381] on select "**********" at bounding box center [1429, 367] width 245 height 41
select select "**"
click at [1307, 347] on select "**********" at bounding box center [1429, 367] width 245 height 41
click at [1345, 556] on button "Show Results" at bounding box center [1429, 553] width 245 height 33
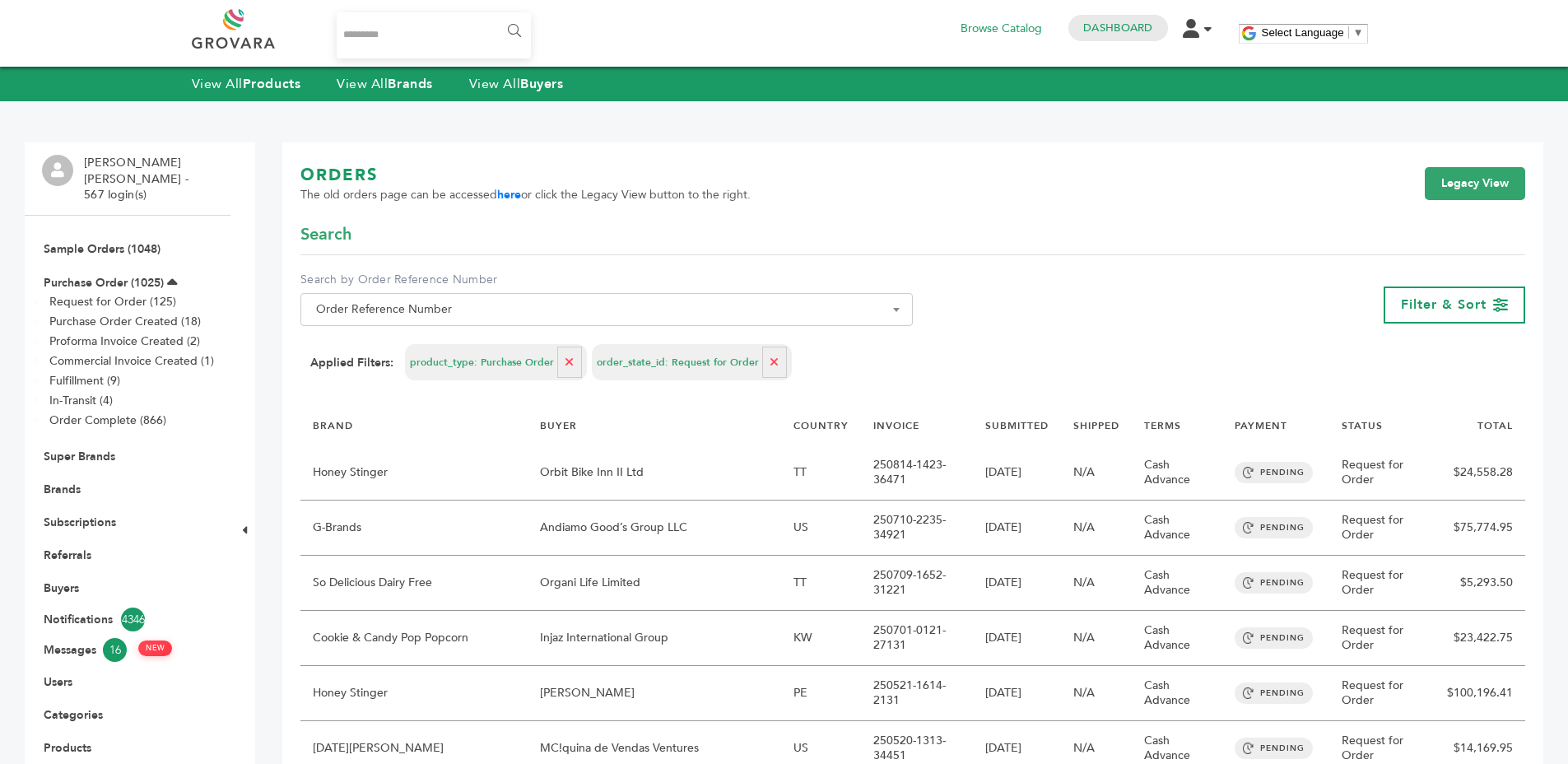
click at [872, 356] on div "Applied Filters: product_type: Purchase Order order_state_id: Request for Order" at bounding box center [913, 361] width 1205 height 36
click at [762, 358] on button "button" at bounding box center [774, 362] width 25 height 31
select select
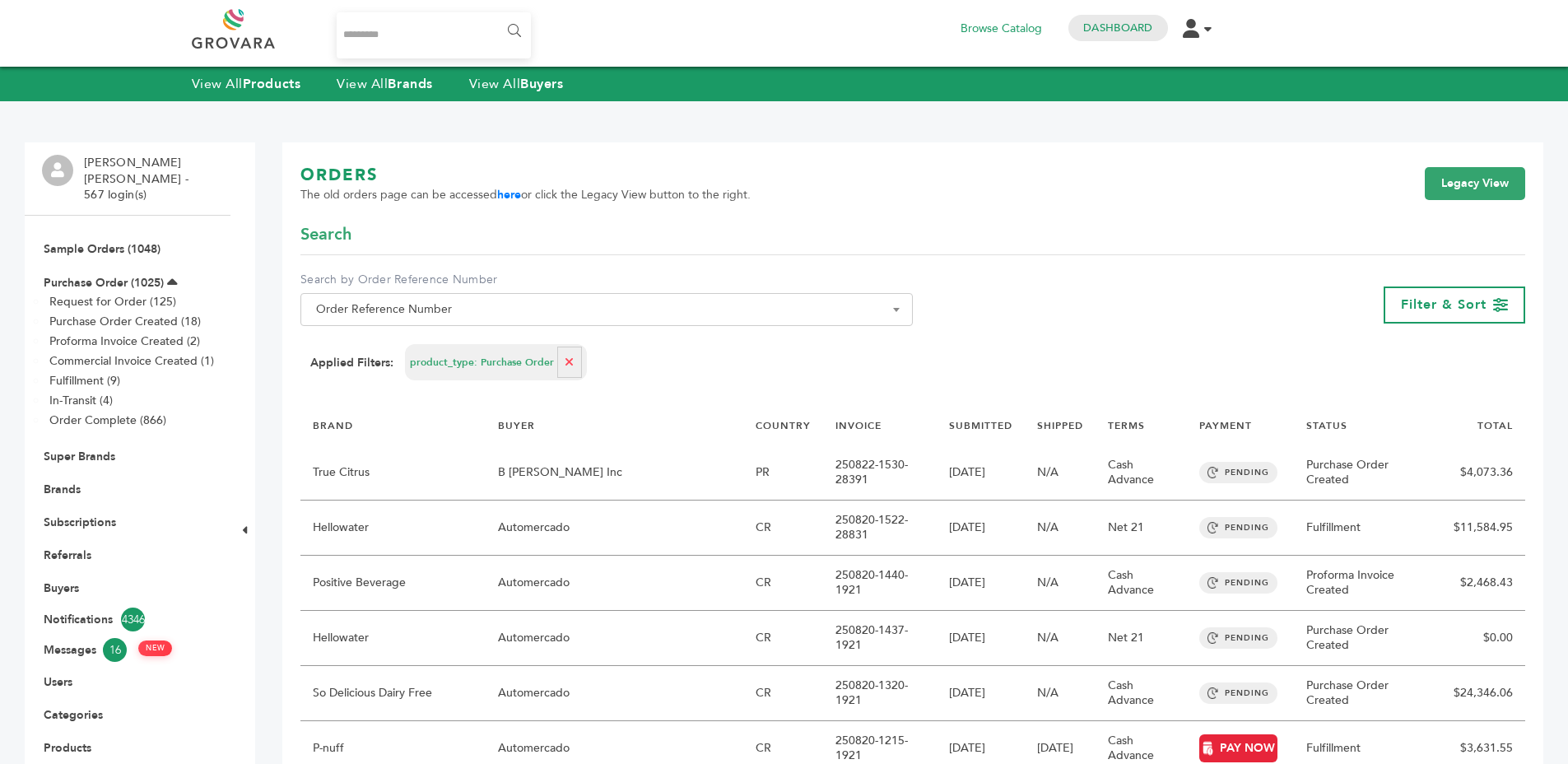
click at [560, 344] on form "**********" at bounding box center [913, 307] width 1225 height 170
click at [562, 347] on button "button" at bounding box center [569, 362] width 25 height 31
select select
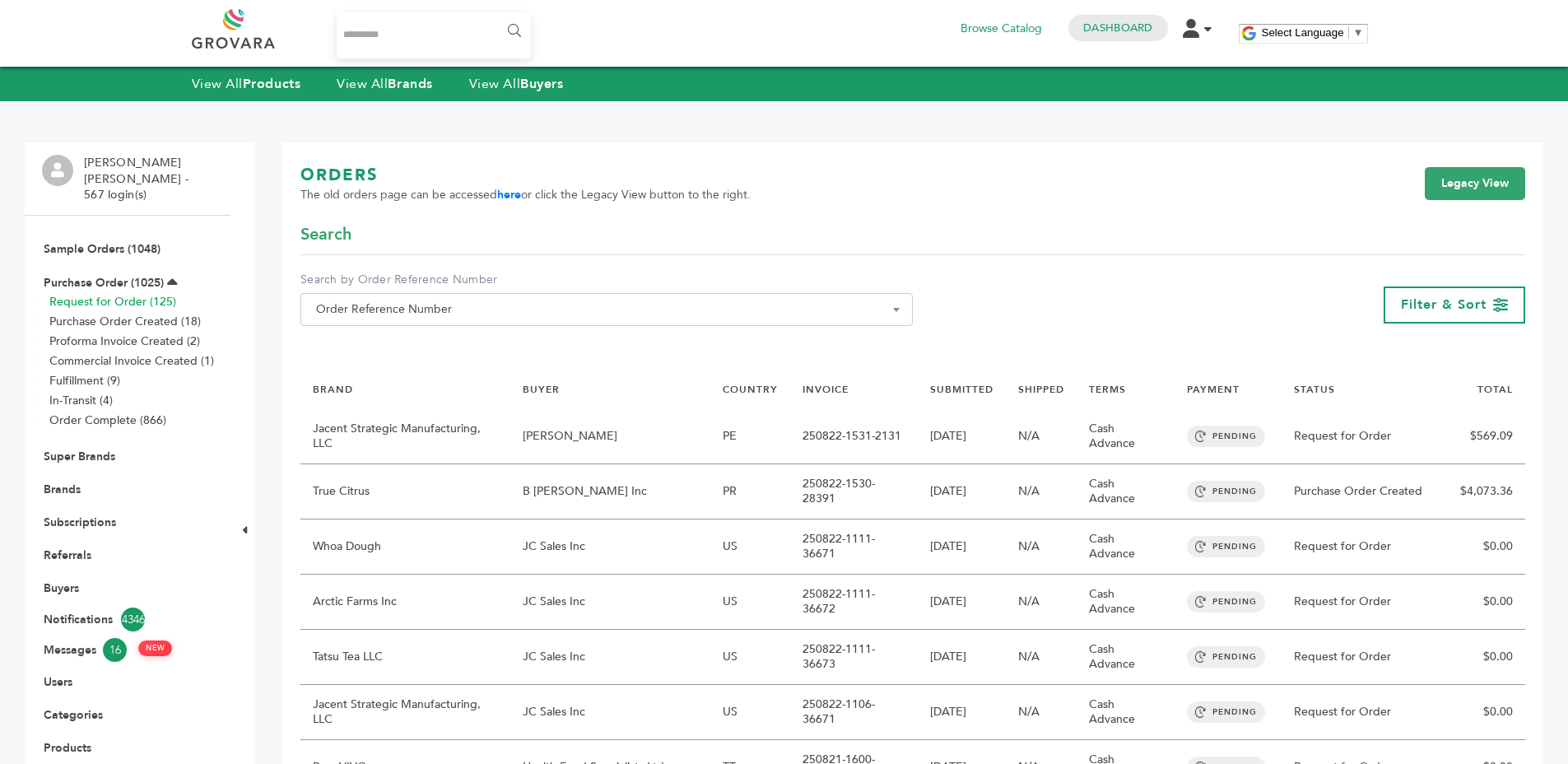
click at [140, 294] on link "Request for Order (125)" at bounding box center [112, 301] width 127 height 16
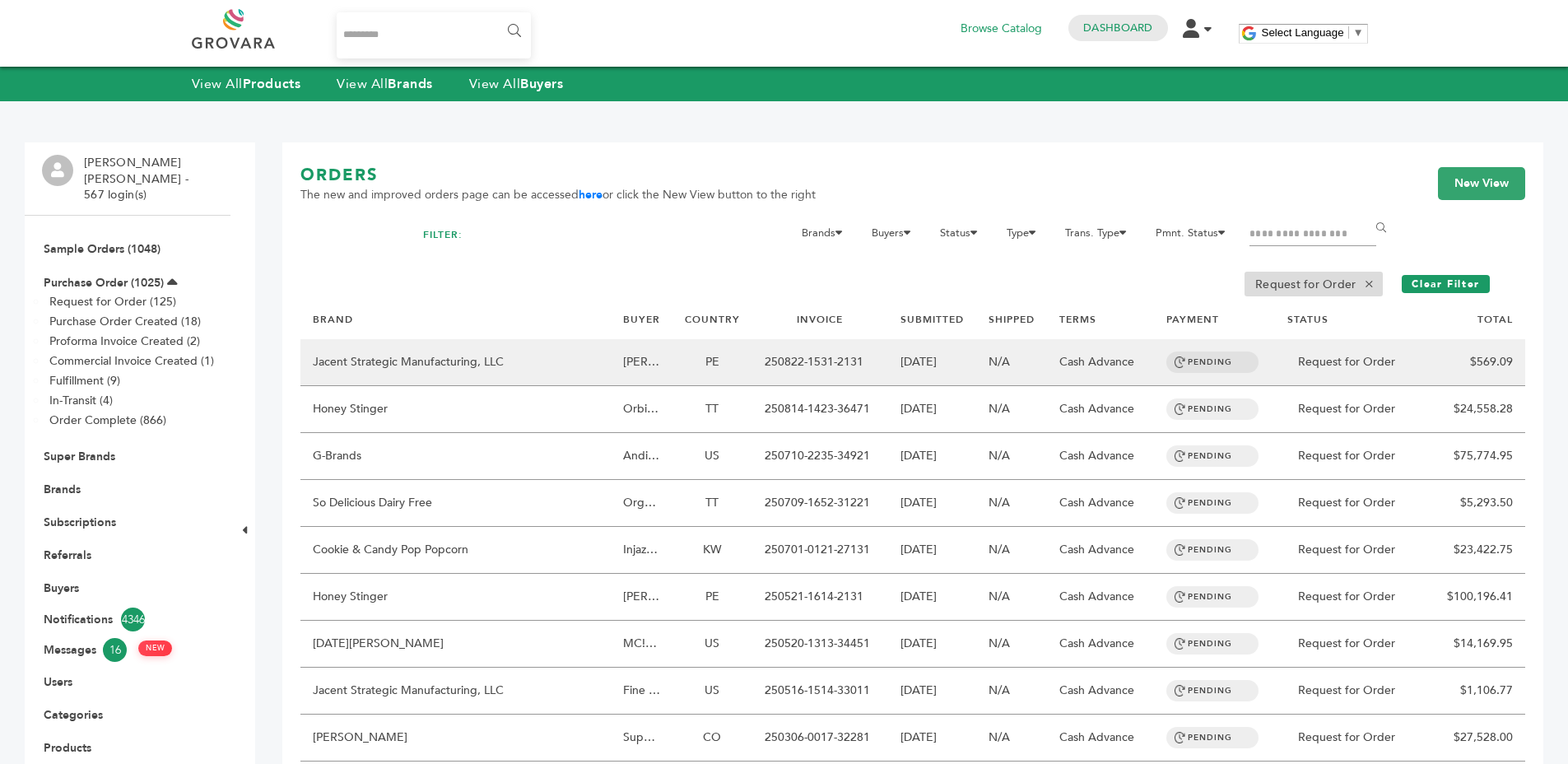
click at [704, 366] on td "PE" at bounding box center [712, 362] width 80 height 47
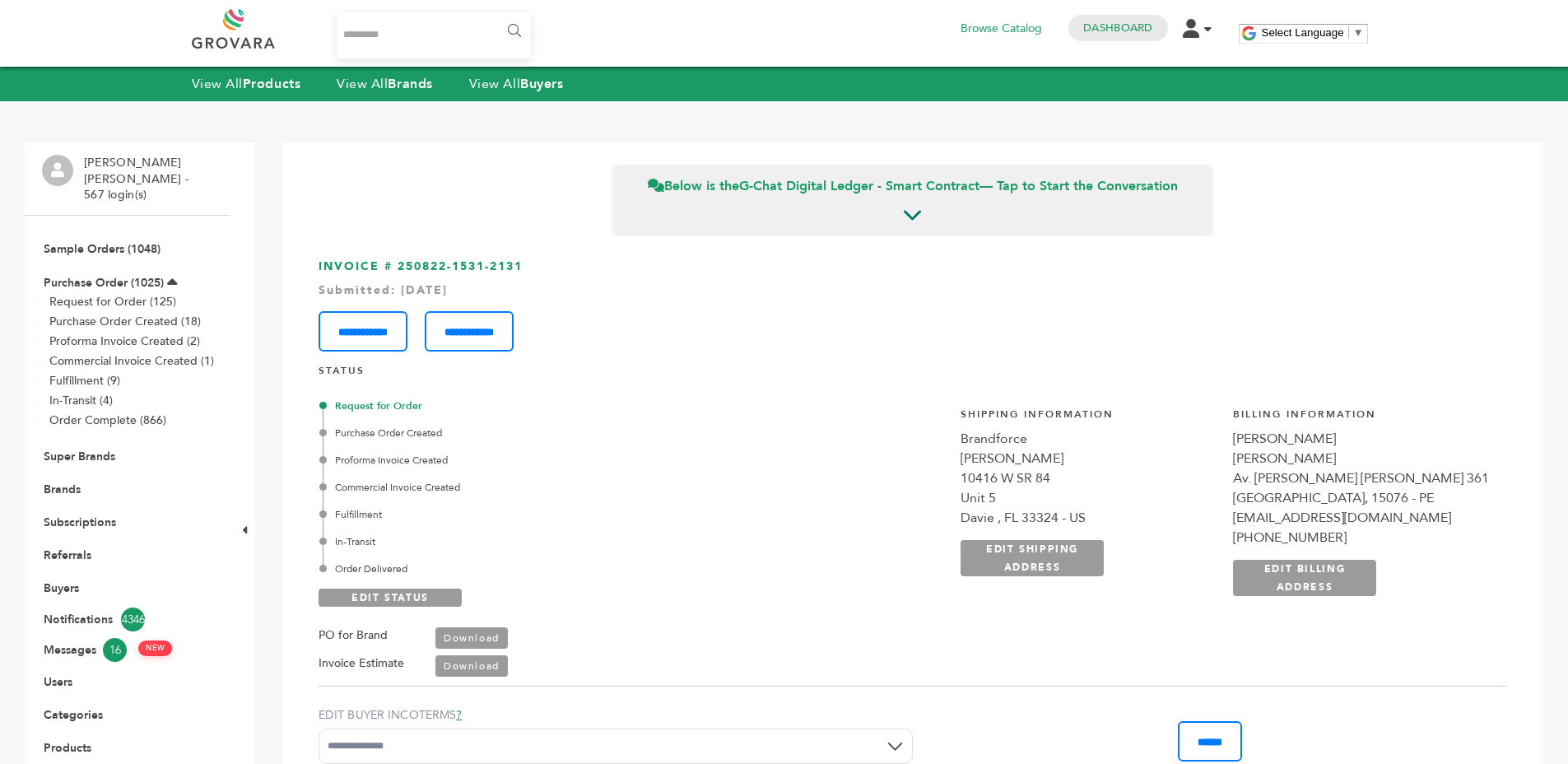
click at [707, 341] on div "**********" at bounding box center [913, 325] width 1189 height 53
click at [129, 294] on link "Request for Order (125)" at bounding box center [112, 301] width 127 height 16
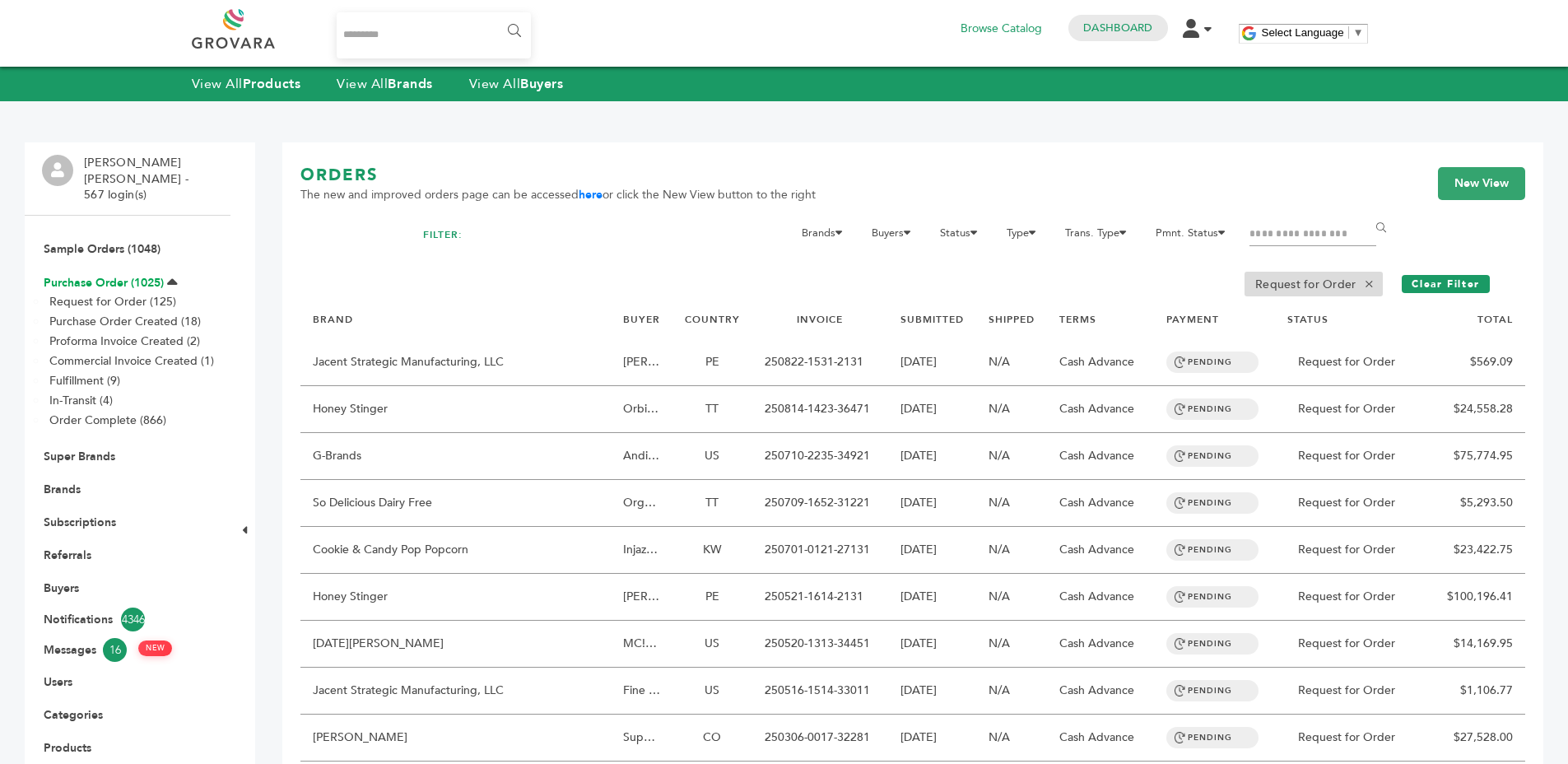
click at [141, 275] on link "Purchase Order (1025)" at bounding box center [103, 283] width 120 height 16
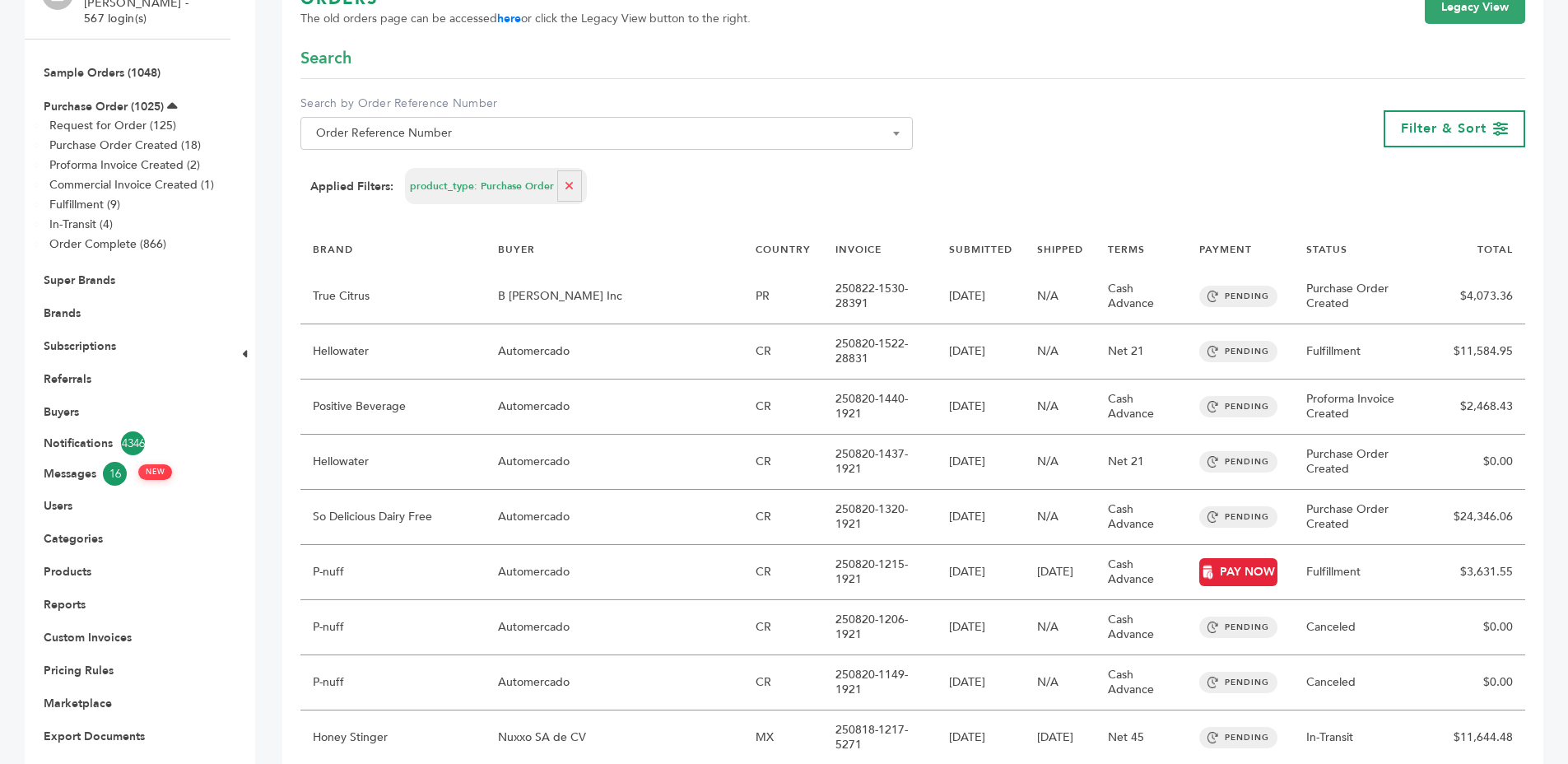
scroll to position [207, 0]
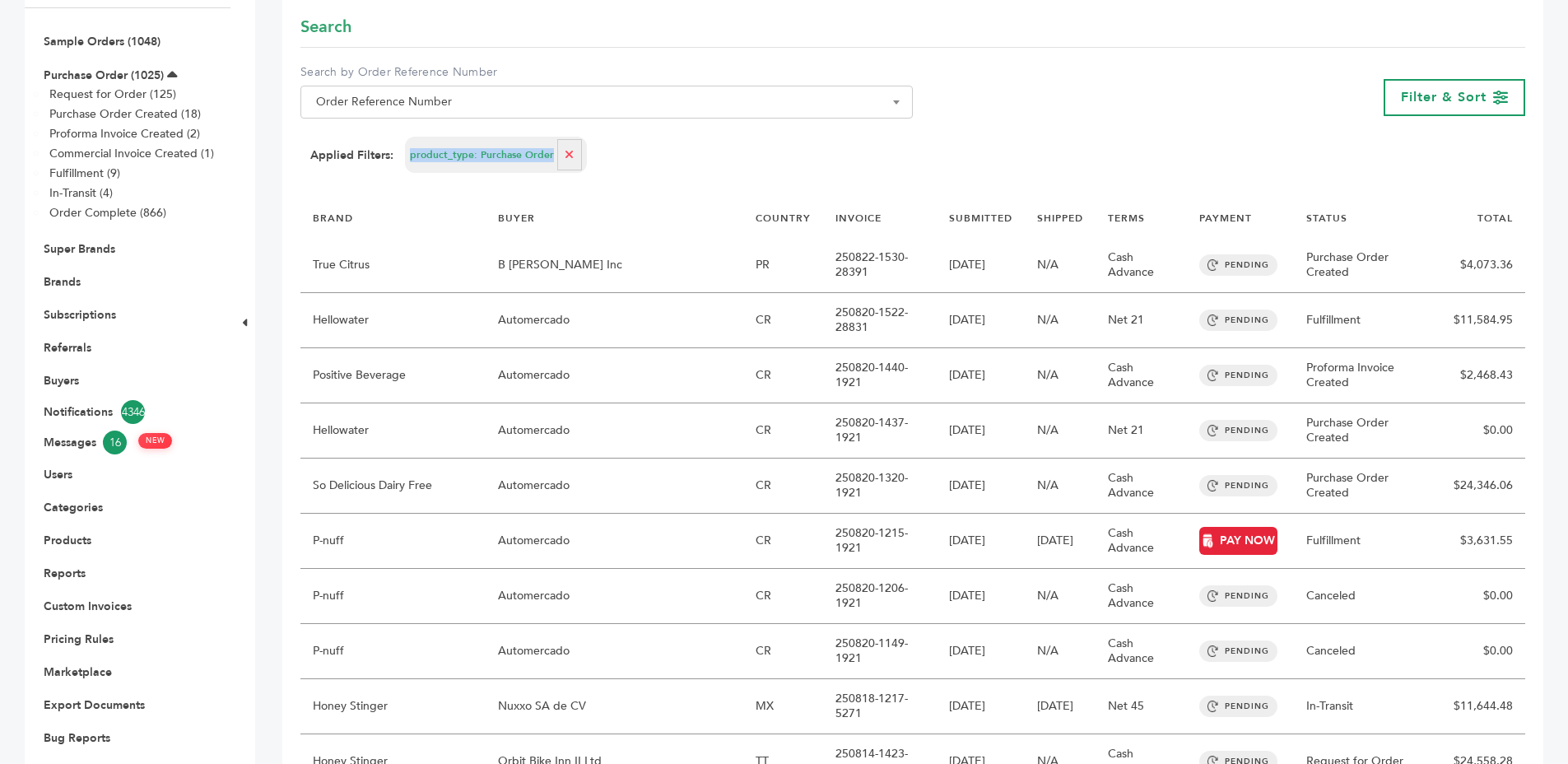
drag, startPoint x: 410, startPoint y: 158, endPoint x: 556, endPoint y: 163, distance: 146.1
click at [556, 163] on div "product_type: Purchase Order" at bounding box center [495, 154] width 182 height 36
click at [970, 161] on div "Applied Filters: product_type: Purchase Order" at bounding box center [913, 154] width 1205 height 36
click at [928, 175] on form "**********" at bounding box center [913, 100] width 1225 height 170
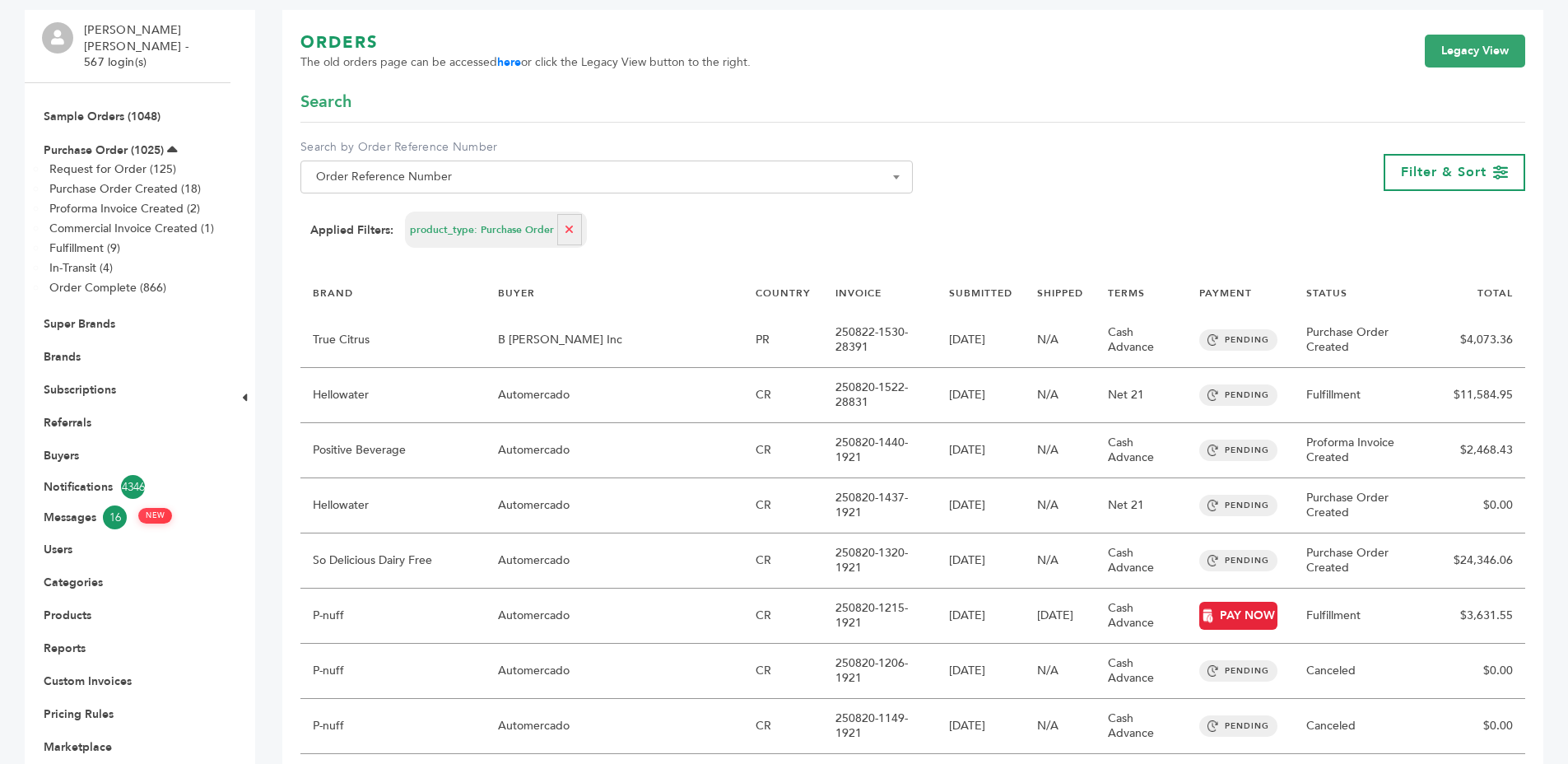
scroll to position [0, 0]
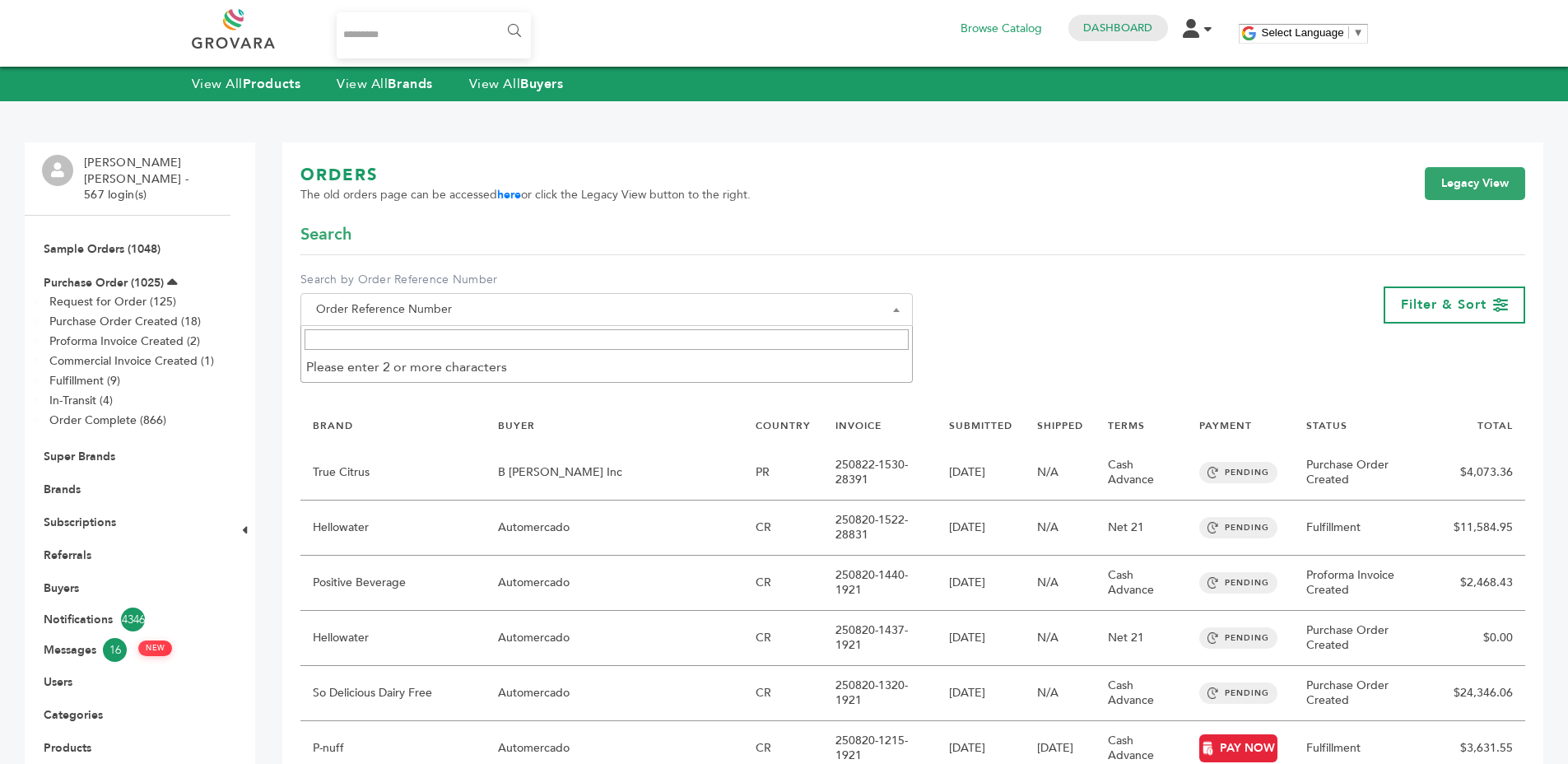
click at [786, 318] on span "Order Reference Number" at bounding box center [606, 308] width 594 height 23
click at [929, 314] on div "**********" at bounding box center [913, 305] width 1225 height 67
click at [748, 280] on label "Search by Order Reference Number" at bounding box center [606, 280] width 612 height 17
click at [302, 293] on select "**********" at bounding box center [301, 293] width 1 height 1
click at [1006, 256] on div "**********" at bounding box center [913, 280] width 1225 height 115
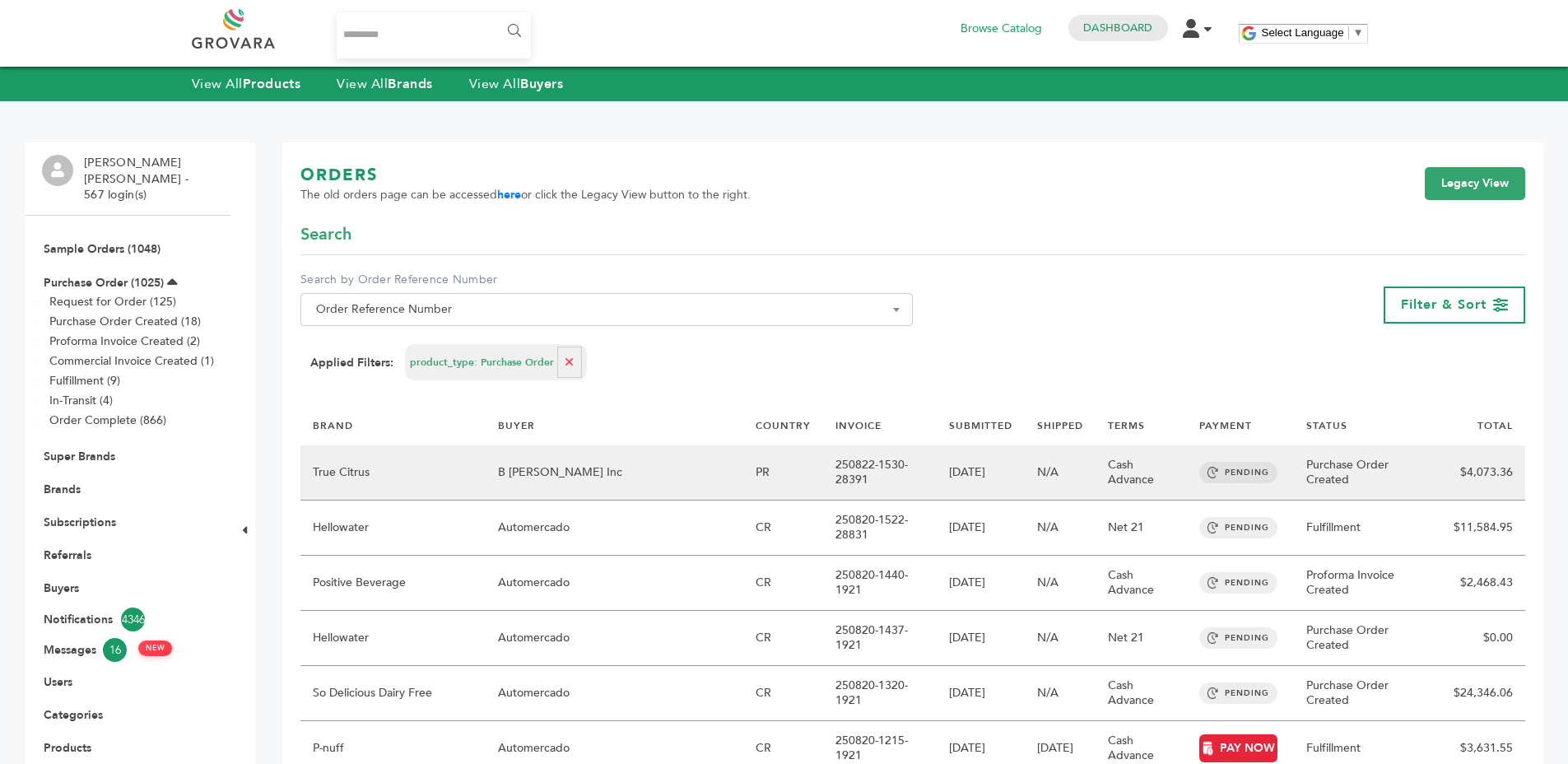
click at [752, 481] on td "PR" at bounding box center [783, 472] width 80 height 55
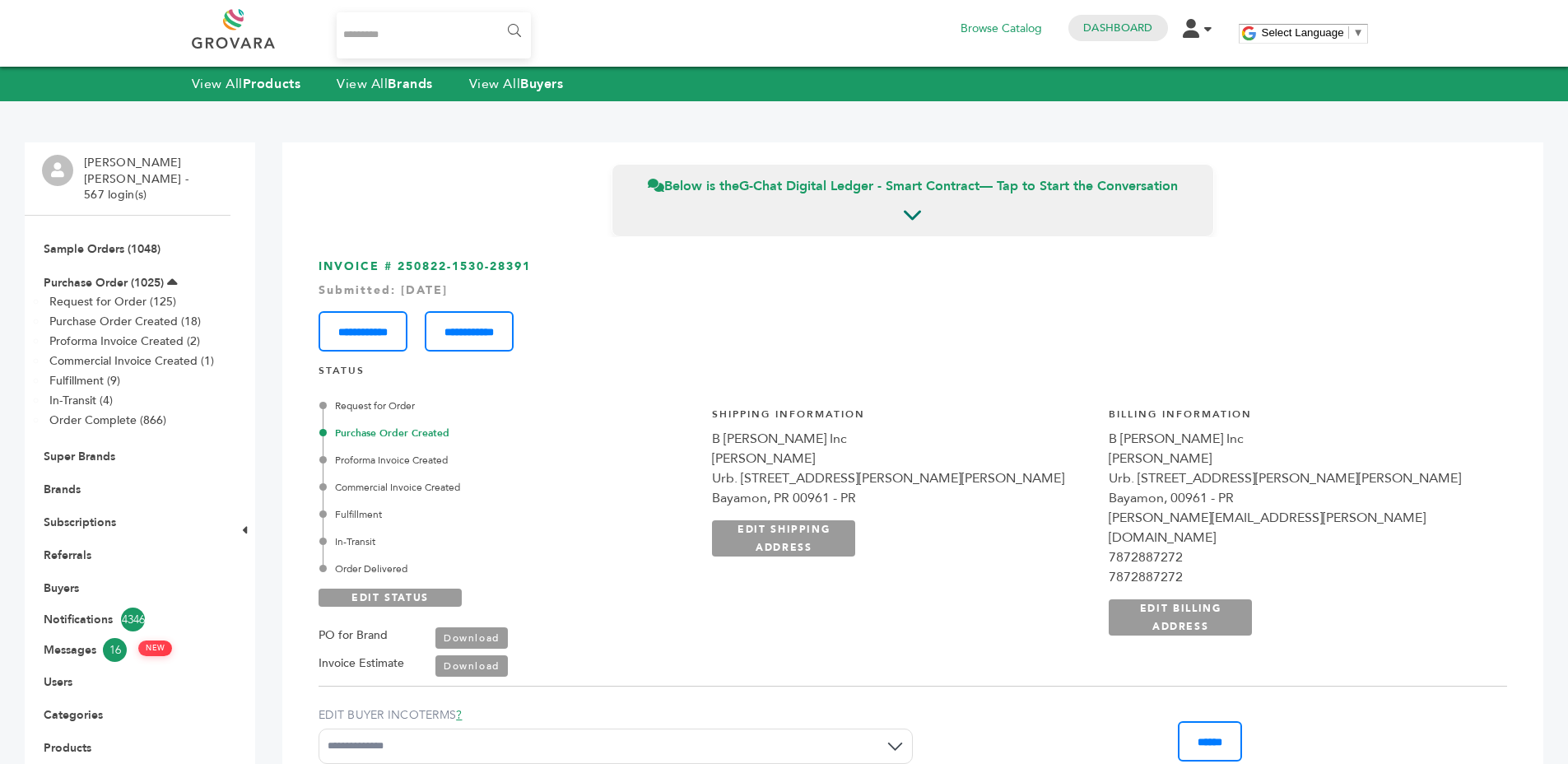
click at [126, 294] on link "Request for Order (125)" at bounding box center [112, 301] width 127 height 16
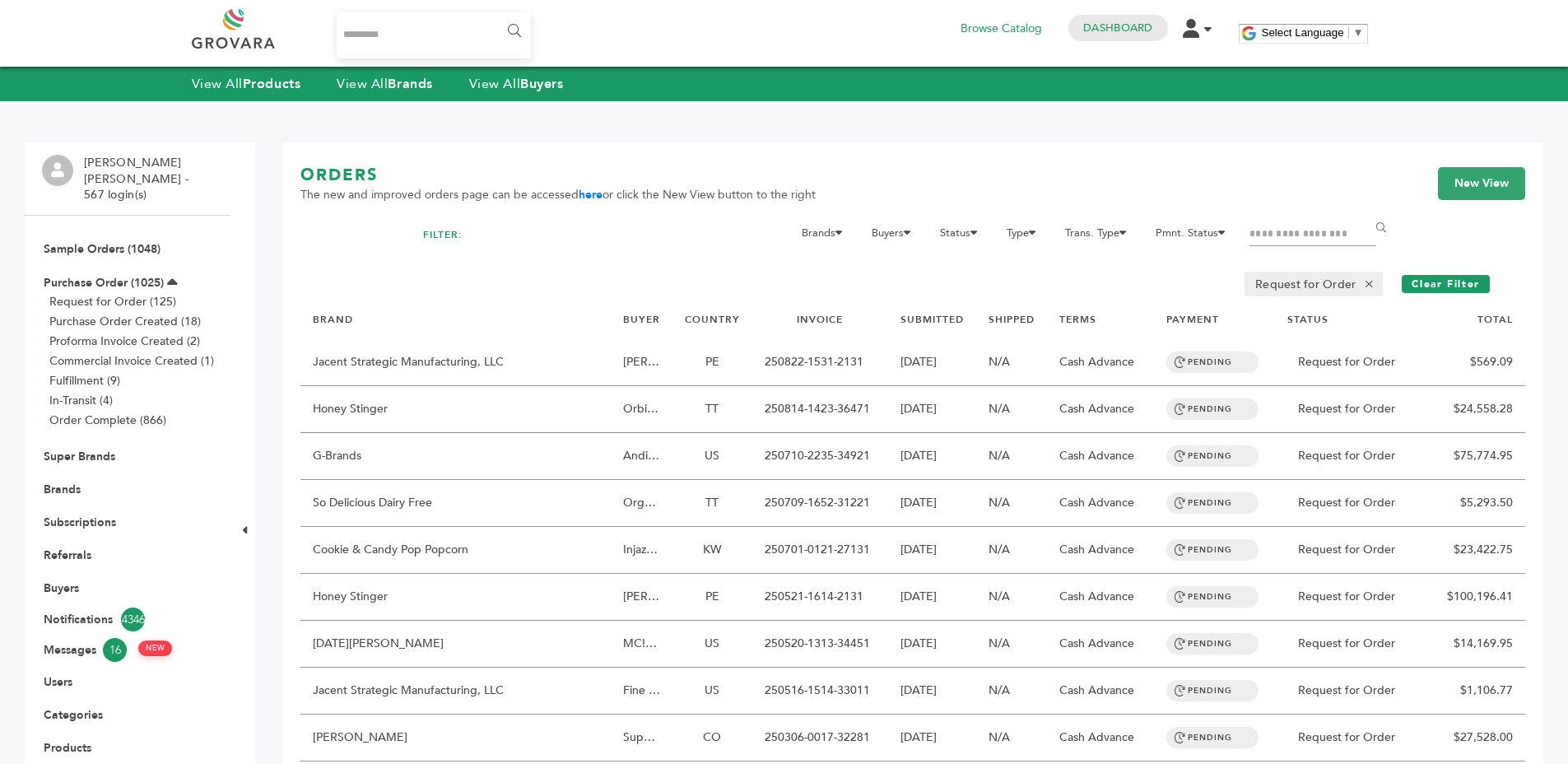
click at [1375, 279] on span "×" at bounding box center [1370, 284] width 28 height 20
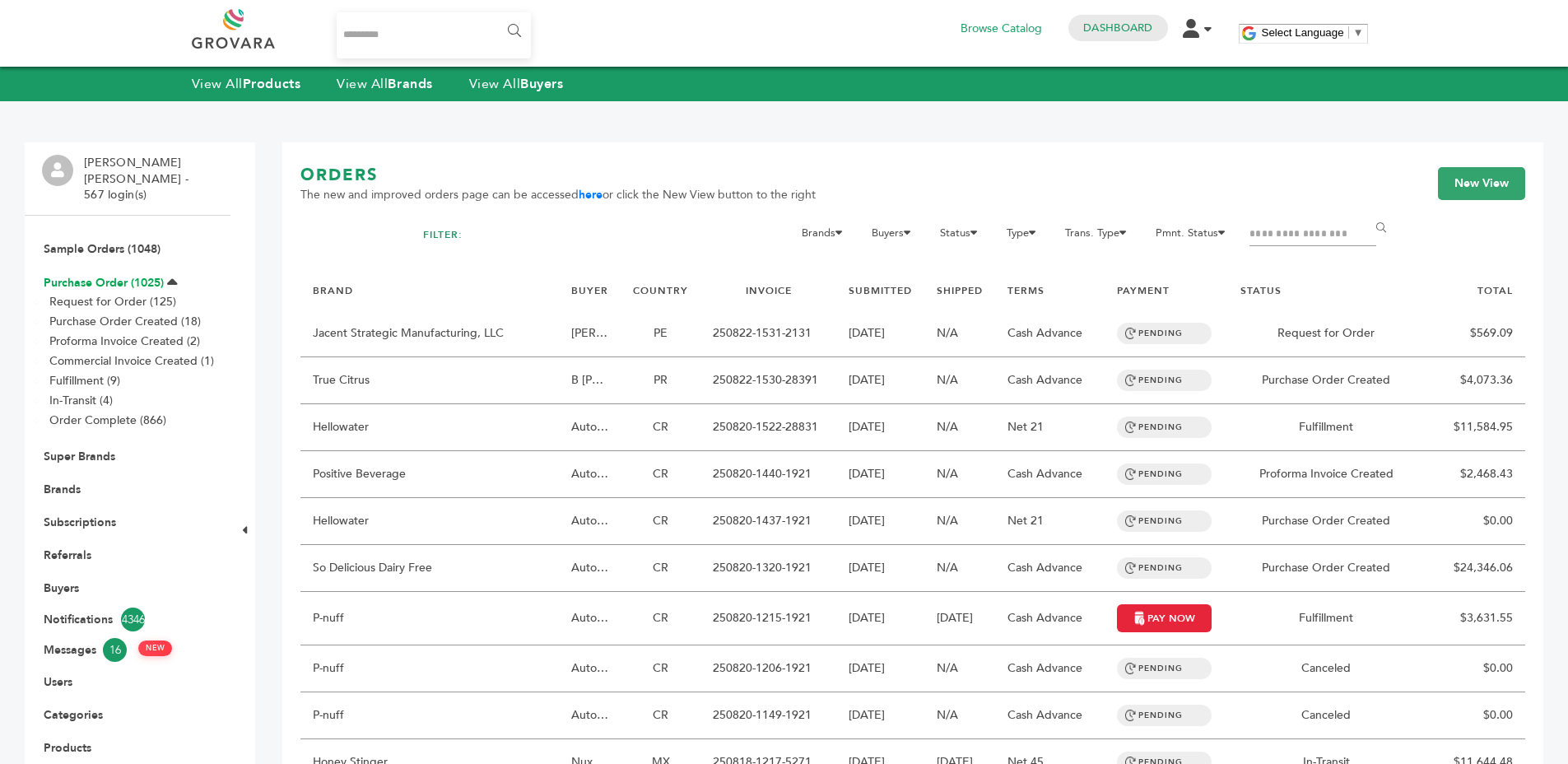
click at [114, 275] on link "Purchase Order (1025)" at bounding box center [103, 283] width 120 height 16
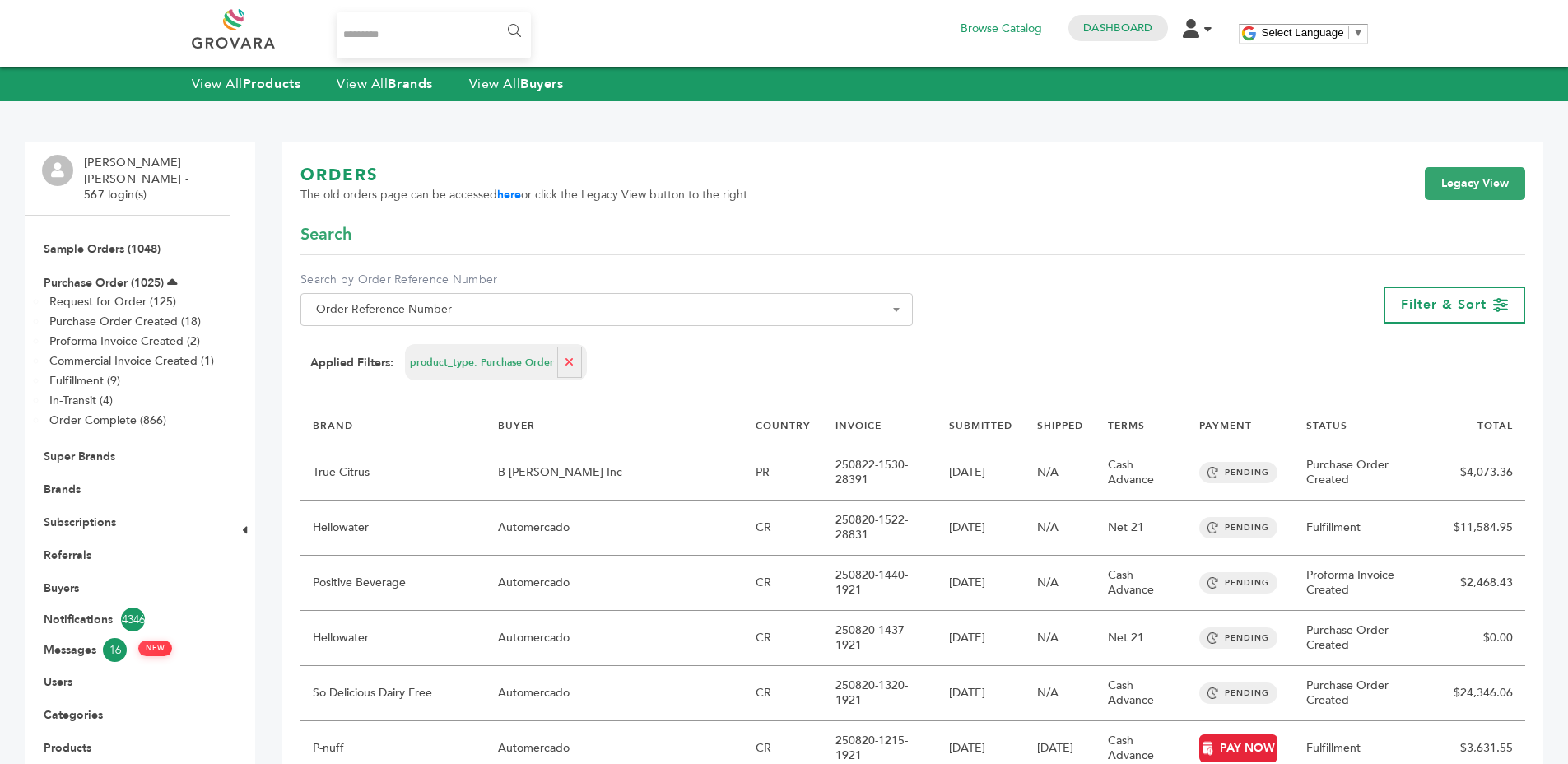
click at [592, 366] on div "Applied Filters: product_type: Purchase Order" at bounding box center [913, 361] width 1205 height 36
click at [570, 361] on button "button" at bounding box center [569, 362] width 25 height 31
select select
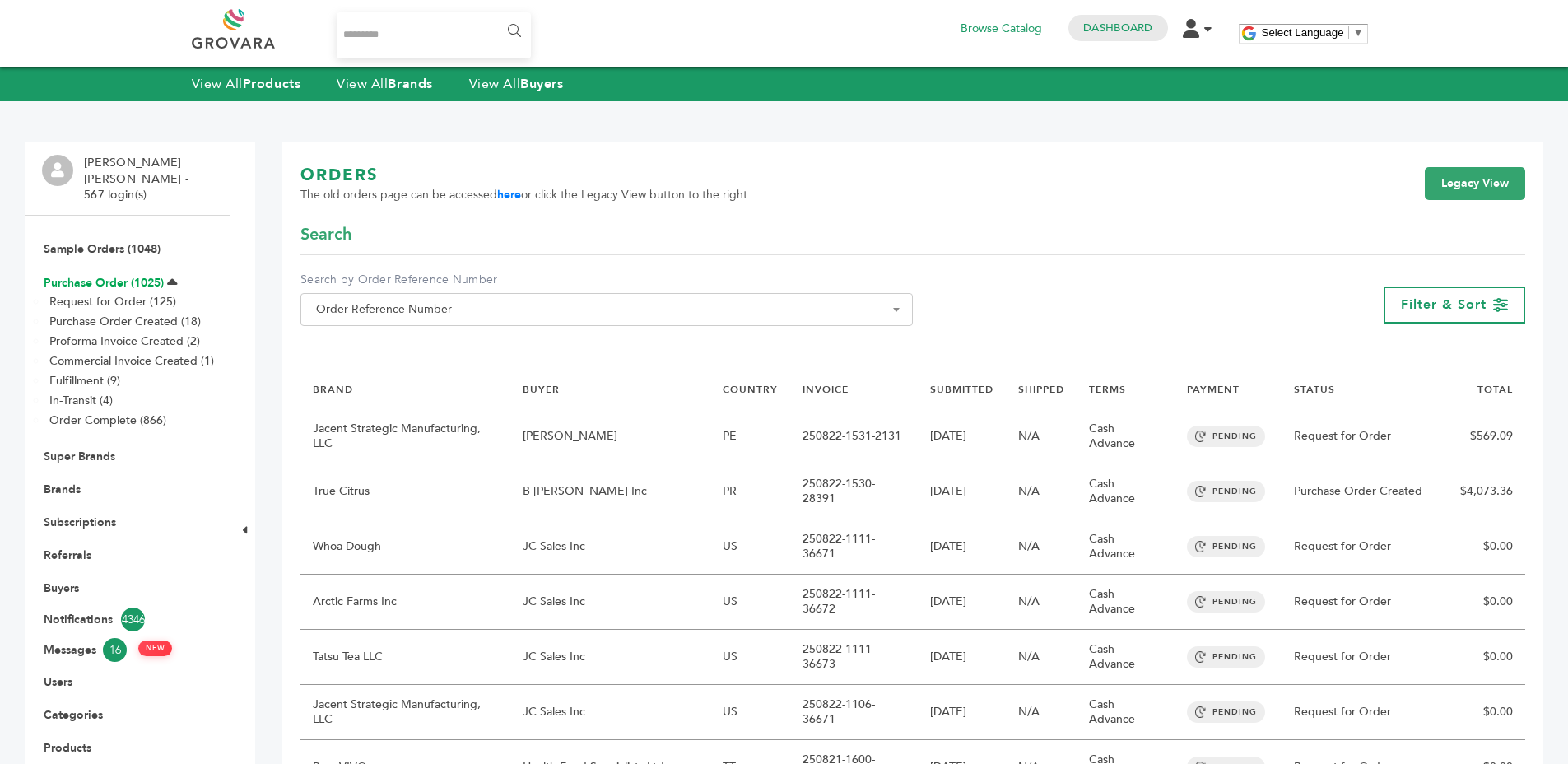
click at [78, 275] on link "Purchase Order (1025)" at bounding box center [103, 283] width 120 height 16
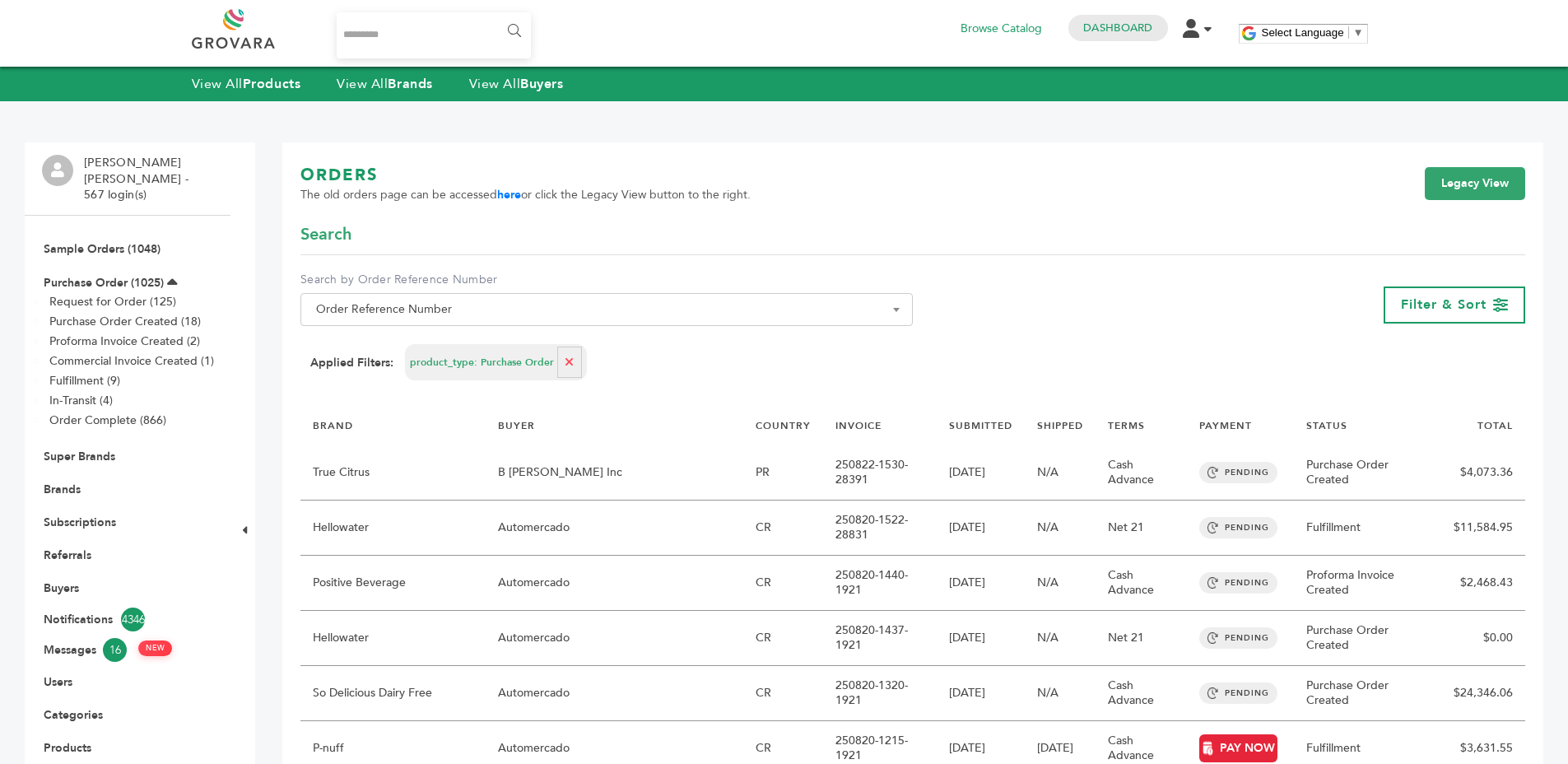
click at [507, 362] on span "product_type: Purchase Order" at bounding box center [481, 362] width 144 height 14
drag, startPoint x: 507, startPoint y: 362, endPoint x: 760, endPoint y: 369, distance: 253.1
click at [508, 362] on span "product_type: Purchase Order" at bounding box center [481, 362] width 144 height 14
click at [761, 369] on div "Applied Filters: product_type: Purchase Order" at bounding box center [913, 361] width 1205 height 36
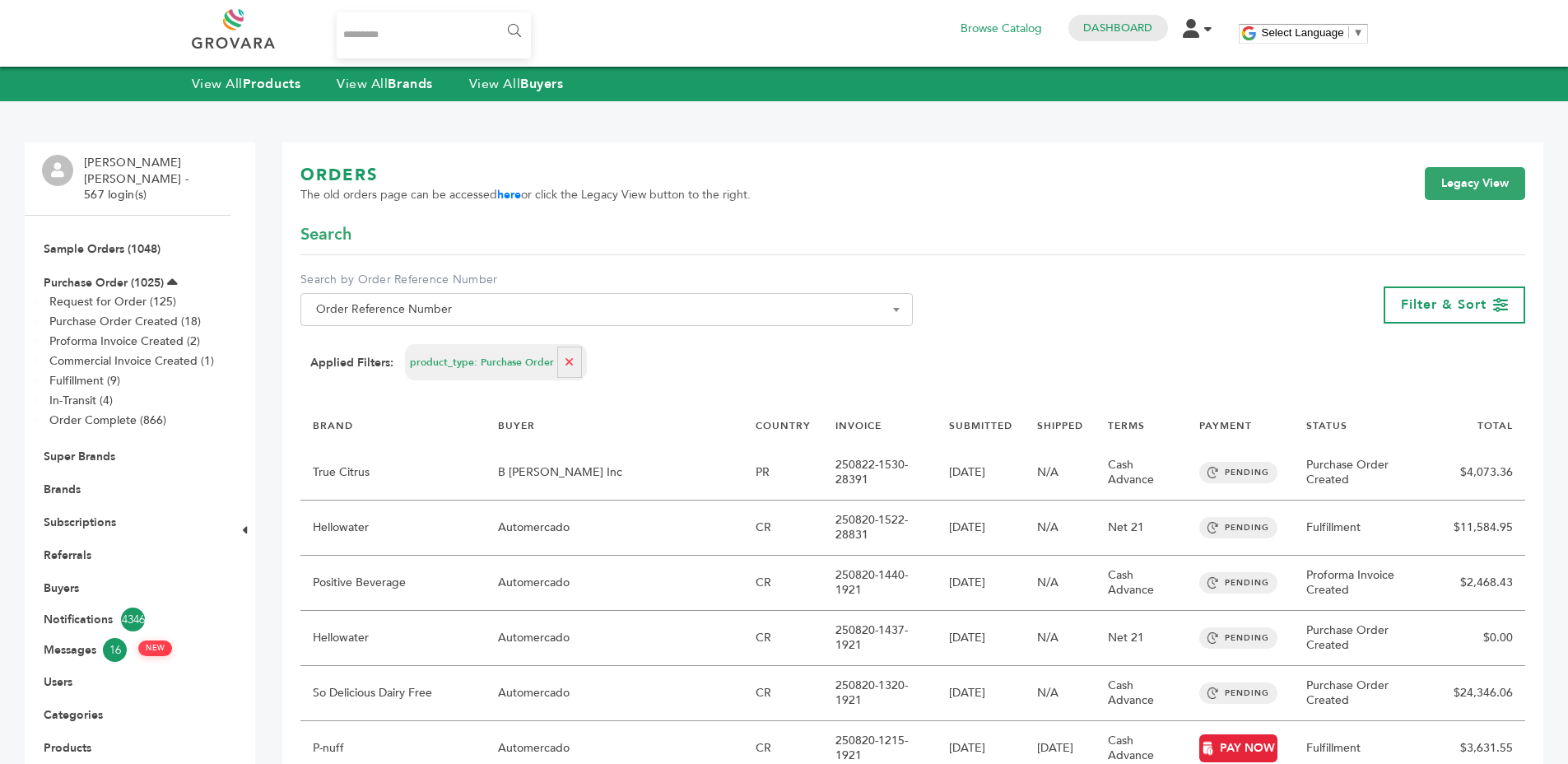
click at [650, 201] on span "The old orders page can be accessed here or click the Legacy View button to the…" at bounding box center [526, 194] width 450 height 17
click at [772, 199] on div "ORDERS The old orders page can be accessed here or click the Legacy View button…" at bounding box center [913, 193] width 1225 height 59
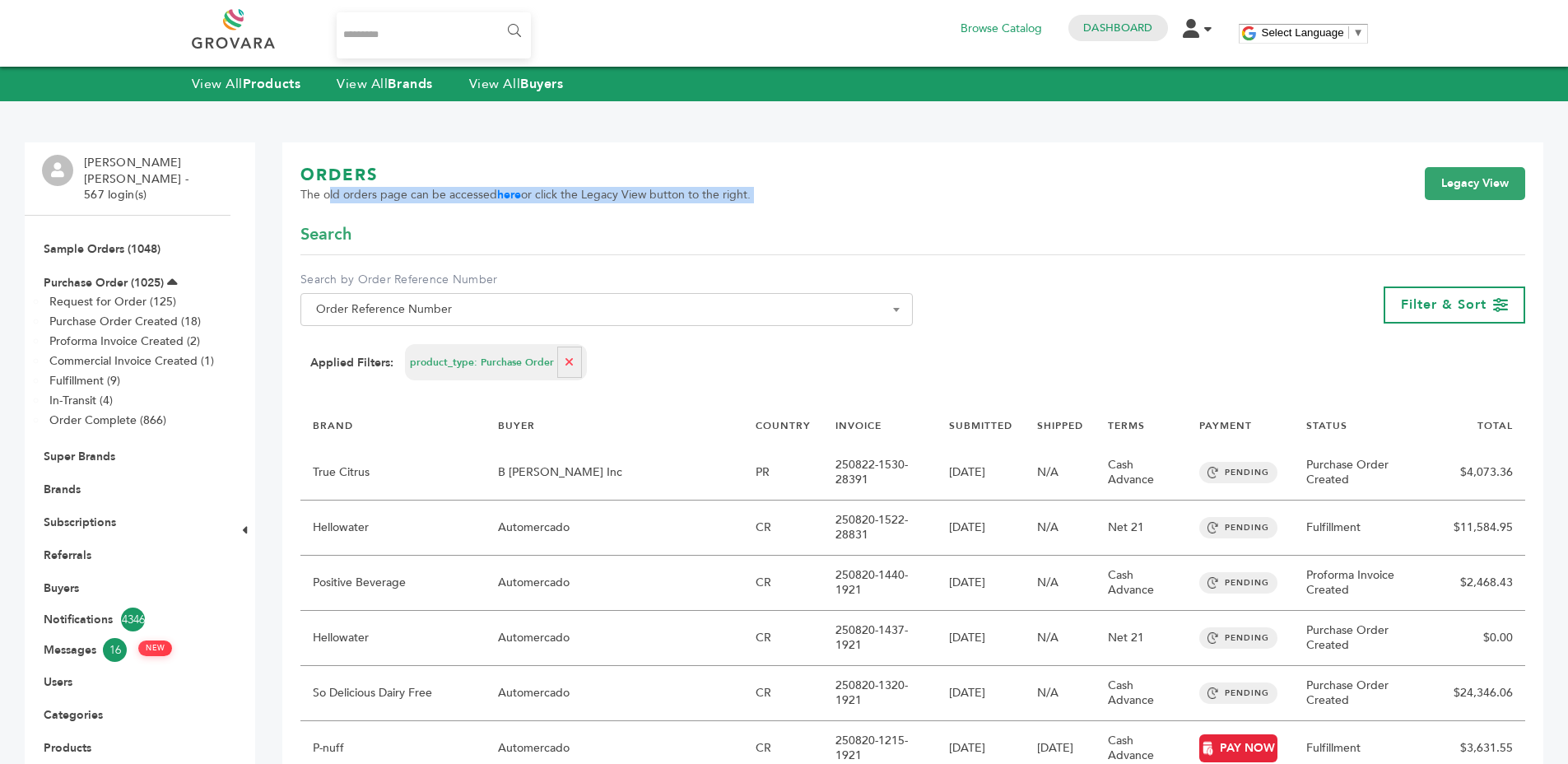
click at [772, 199] on div "ORDERS The old orders page can be accessed here or click the Legacy View button…" at bounding box center [913, 193] width 1225 height 59
click at [1433, 195] on link "Legacy View" at bounding box center [1476, 184] width 100 height 33
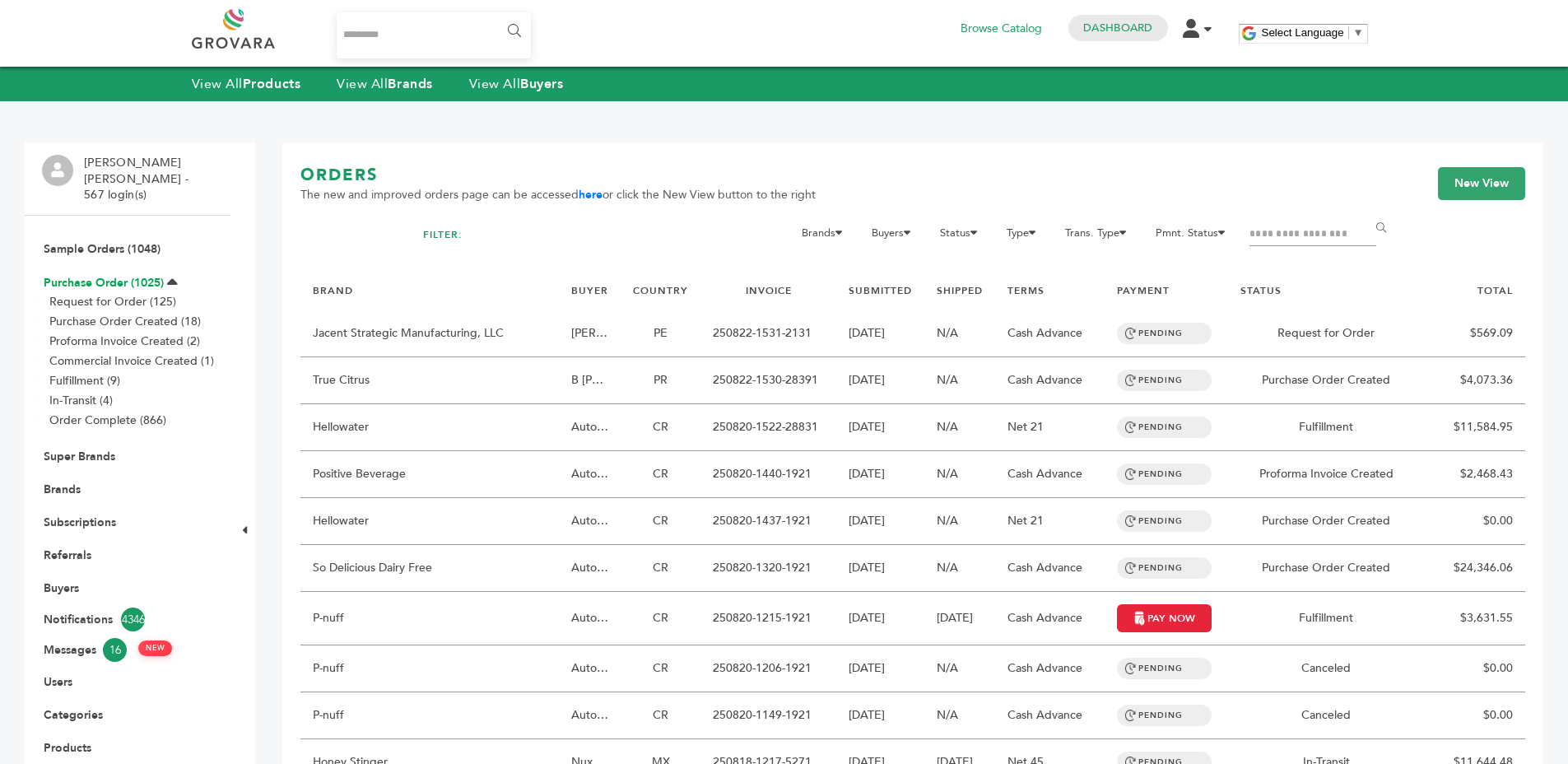
click at [154, 275] on link "Purchase Order (1025)" at bounding box center [103, 283] width 120 height 16
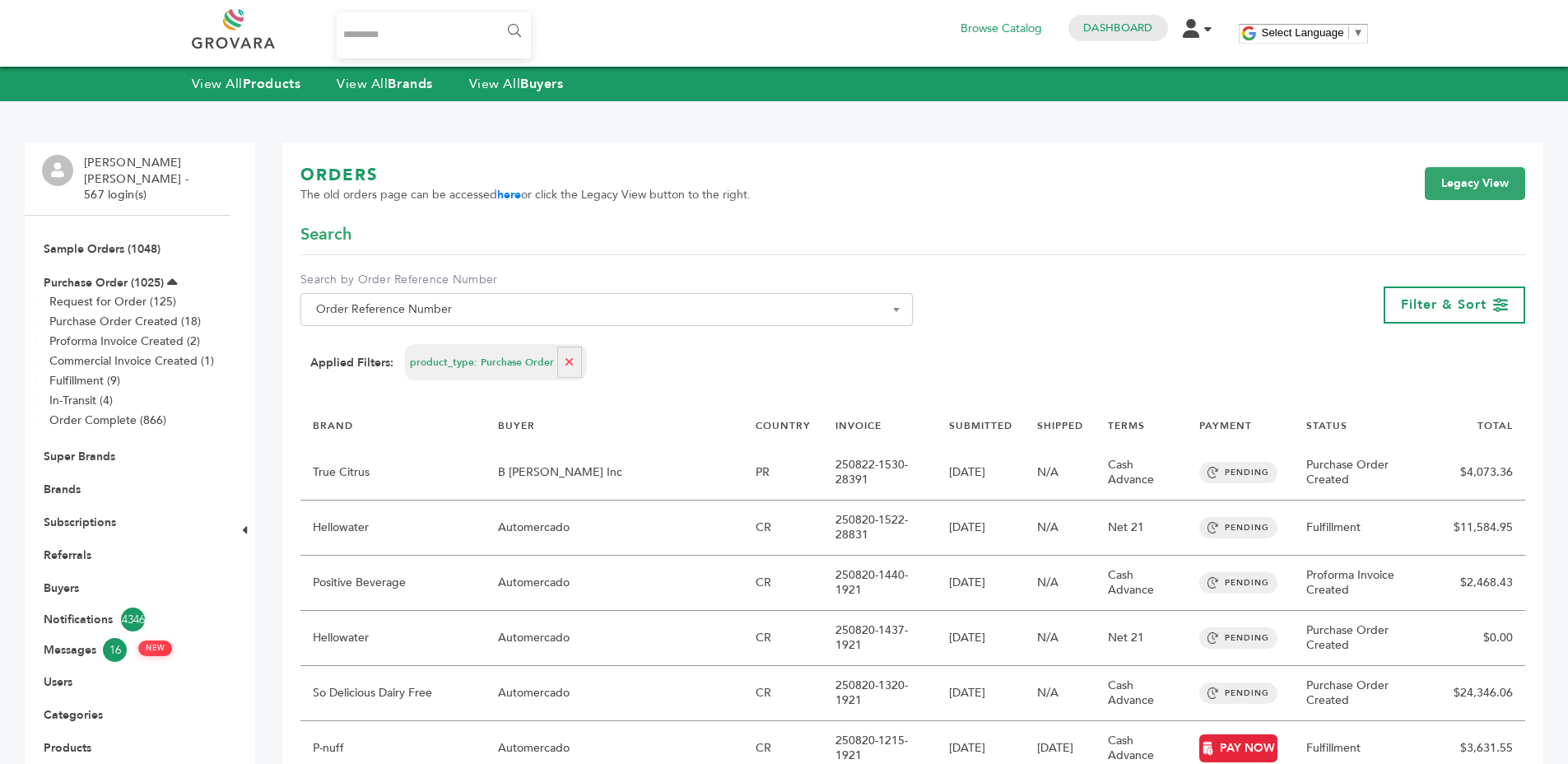
click at [756, 171] on div "ORDERS The old orders page can be accessed here or click the Legacy View button…" at bounding box center [913, 193] width 1225 height 59
click at [939, 211] on div "ORDERS The old orders page can be accessed here or click the Legacy View button…" at bounding box center [913, 193] width 1225 height 59
click at [877, 192] on div "ORDERS The old orders page can be accessed here or click the Legacy View button…" at bounding box center [913, 193] width 1225 height 59
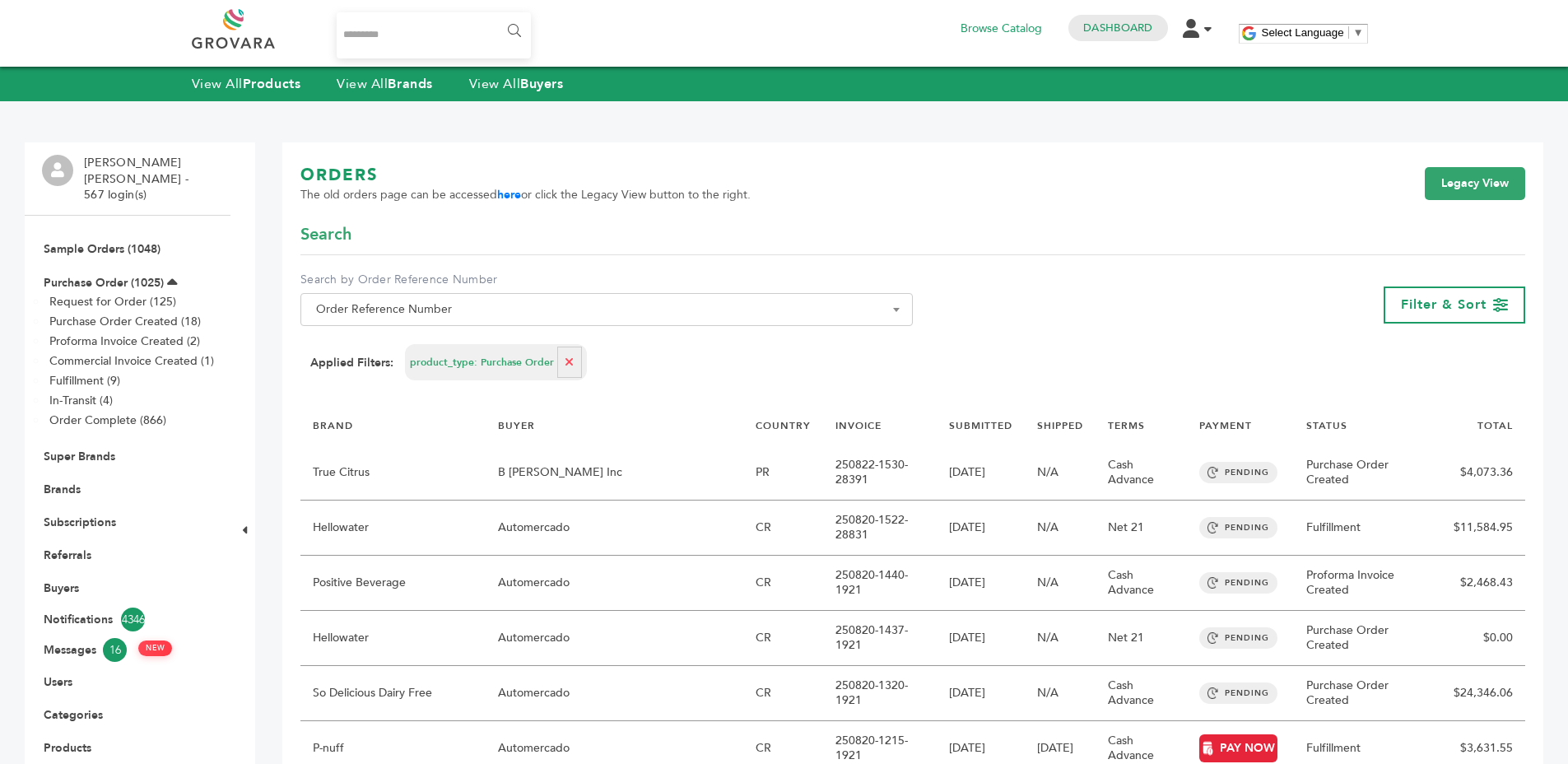
click at [877, 192] on div "ORDERS The old orders page can be accessed here or click the Legacy View button…" at bounding box center [913, 193] width 1225 height 59
click at [878, 211] on div "ORDERS The old orders page can be accessed here or click the Legacy View button…" at bounding box center [913, 193] width 1225 height 59
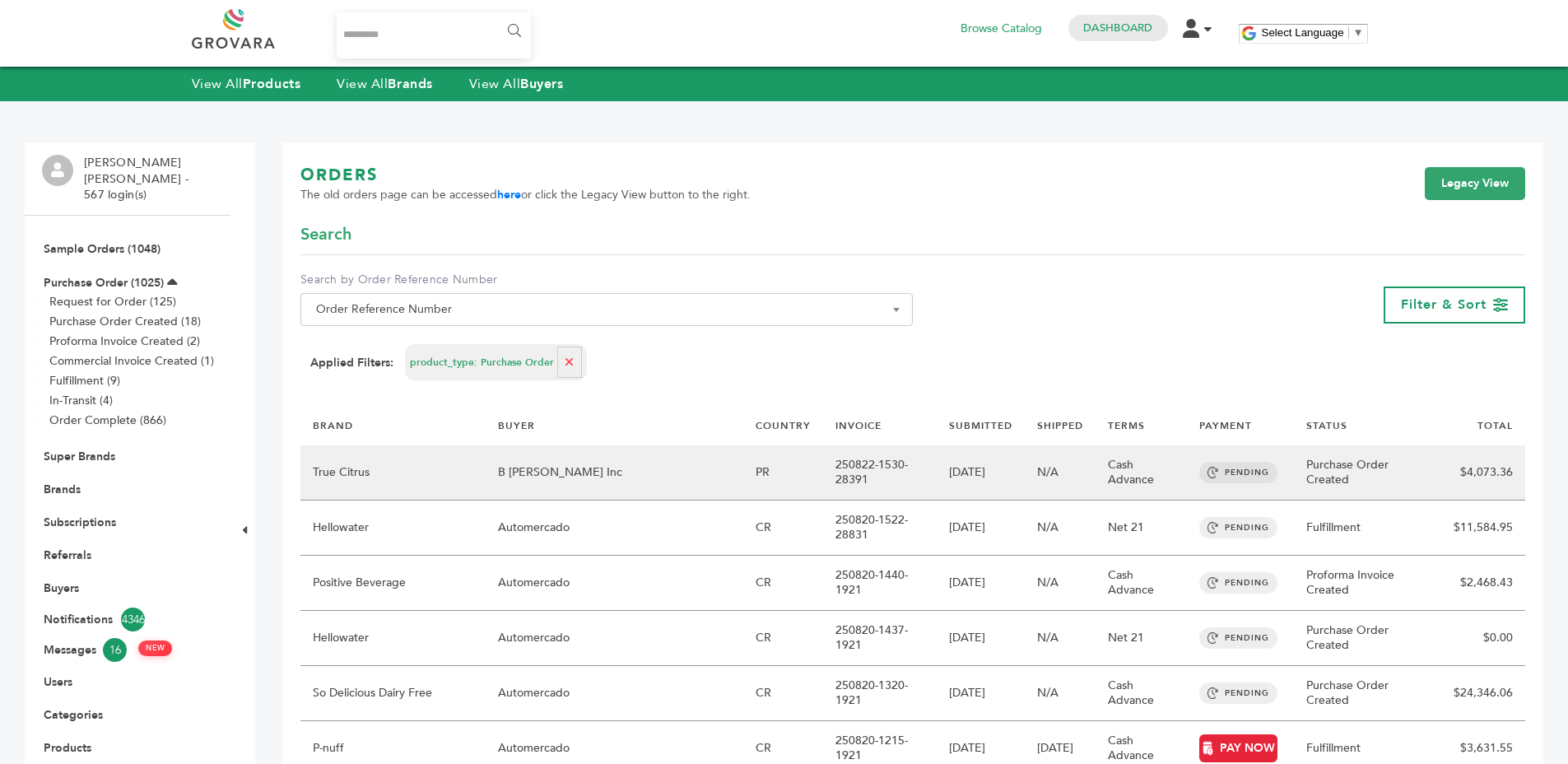
click at [903, 483] on td "250822-1530-28391" at bounding box center [880, 472] width 114 height 55
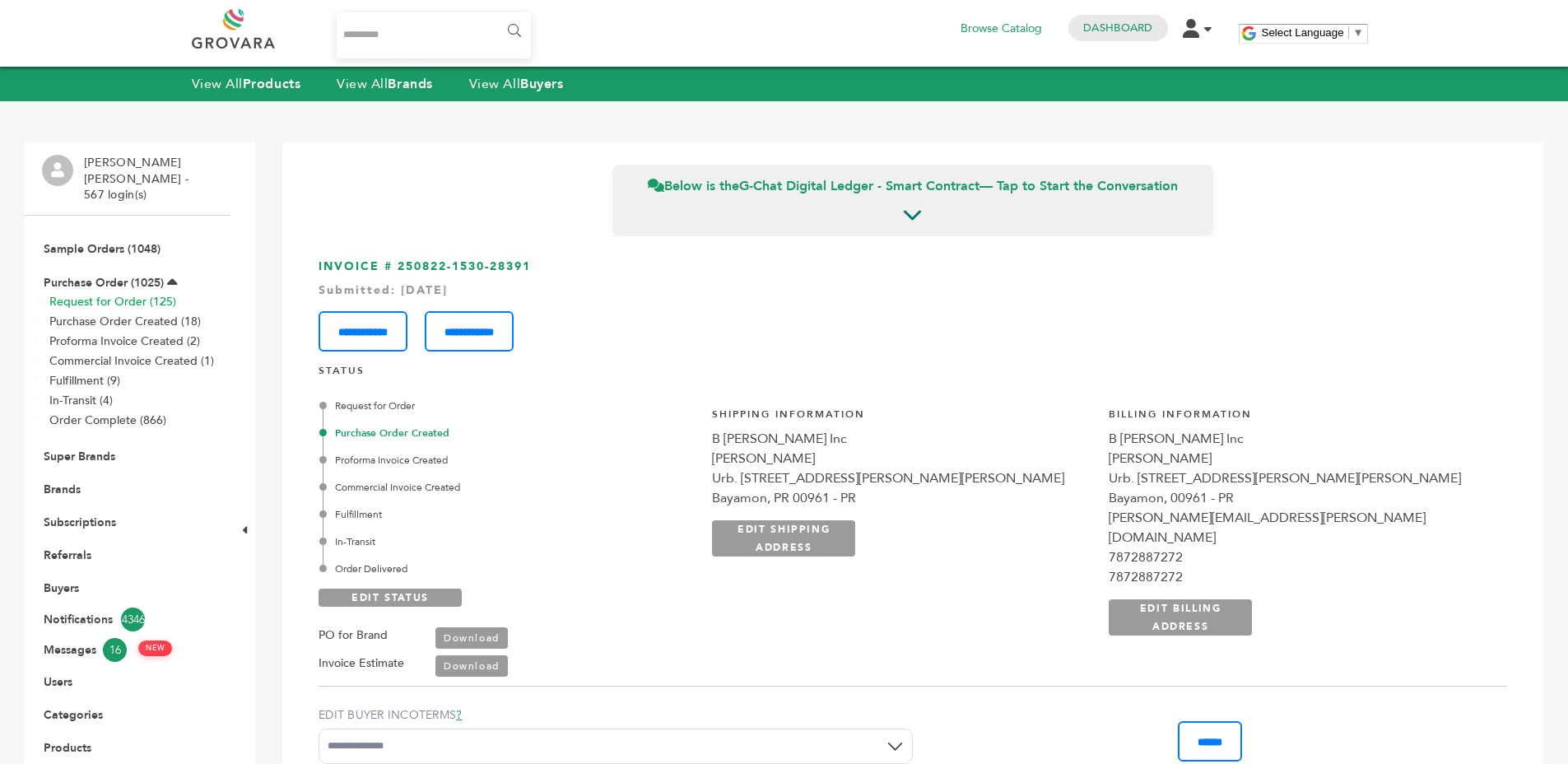
click at [142, 294] on link "Request for Order (125)" at bounding box center [112, 301] width 127 height 16
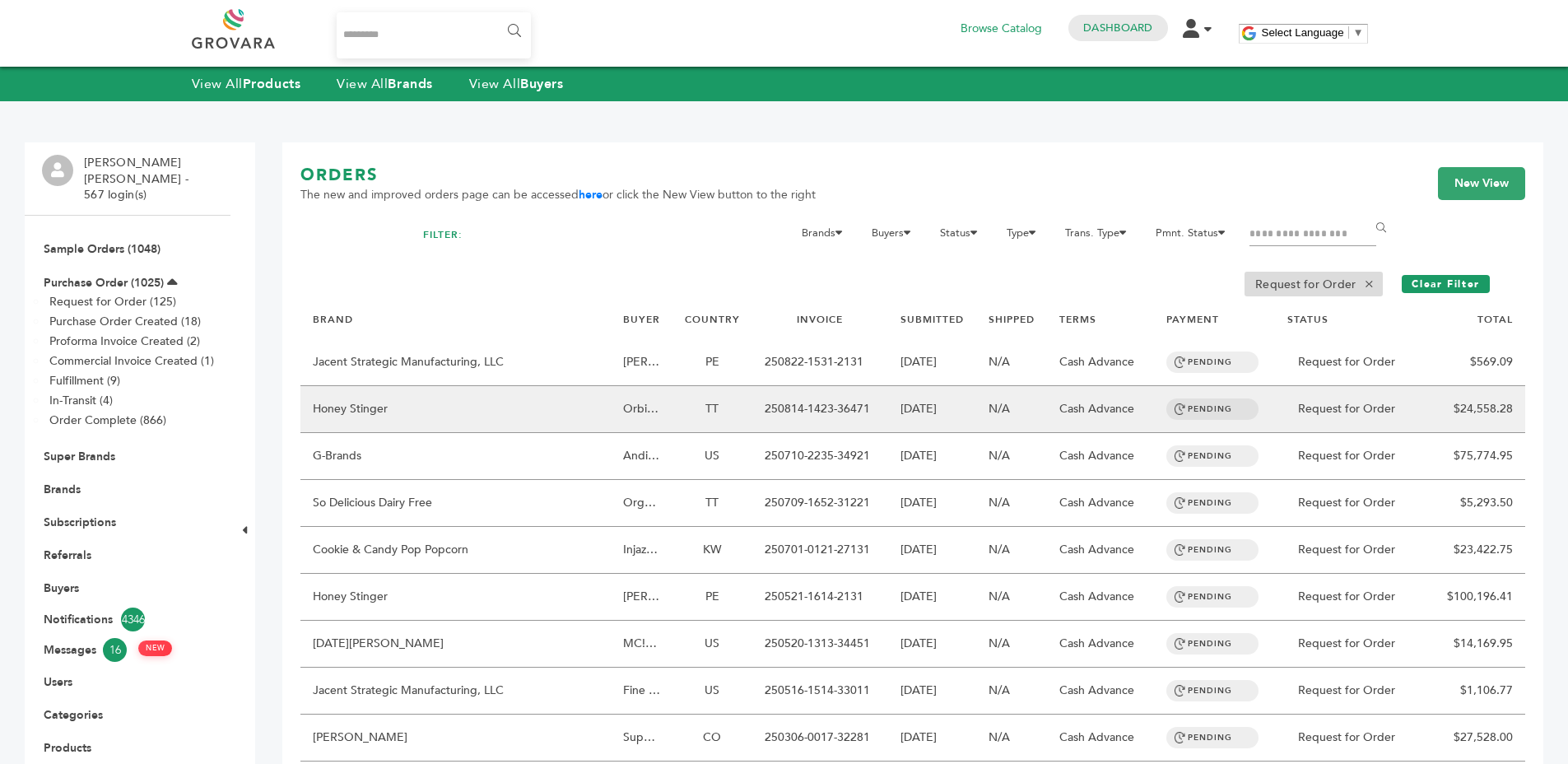
click at [891, 416] on td "[DATE]" at bounding box center [932, 409] width 88 height 47
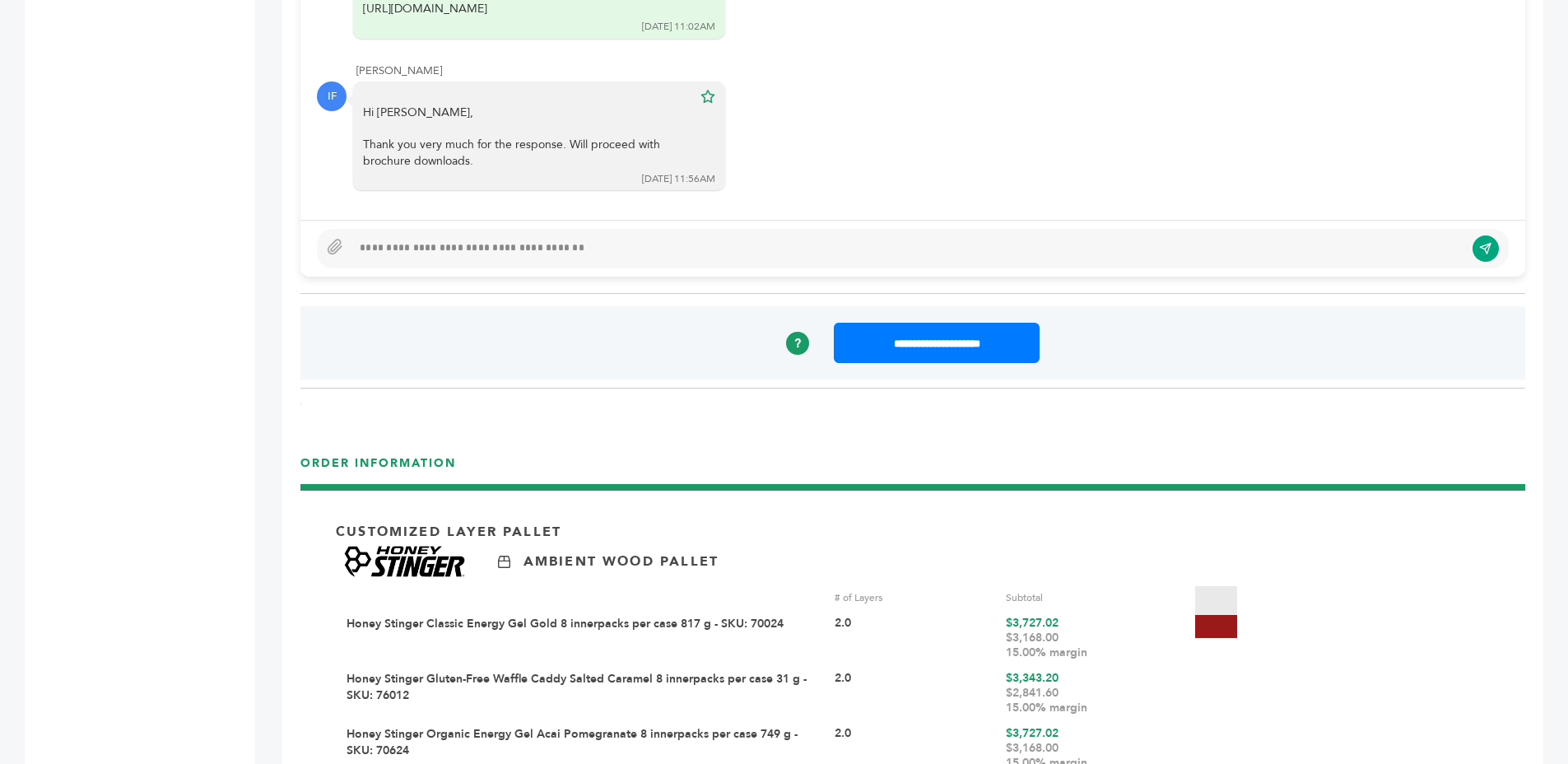
scroll to position [1094, 0]
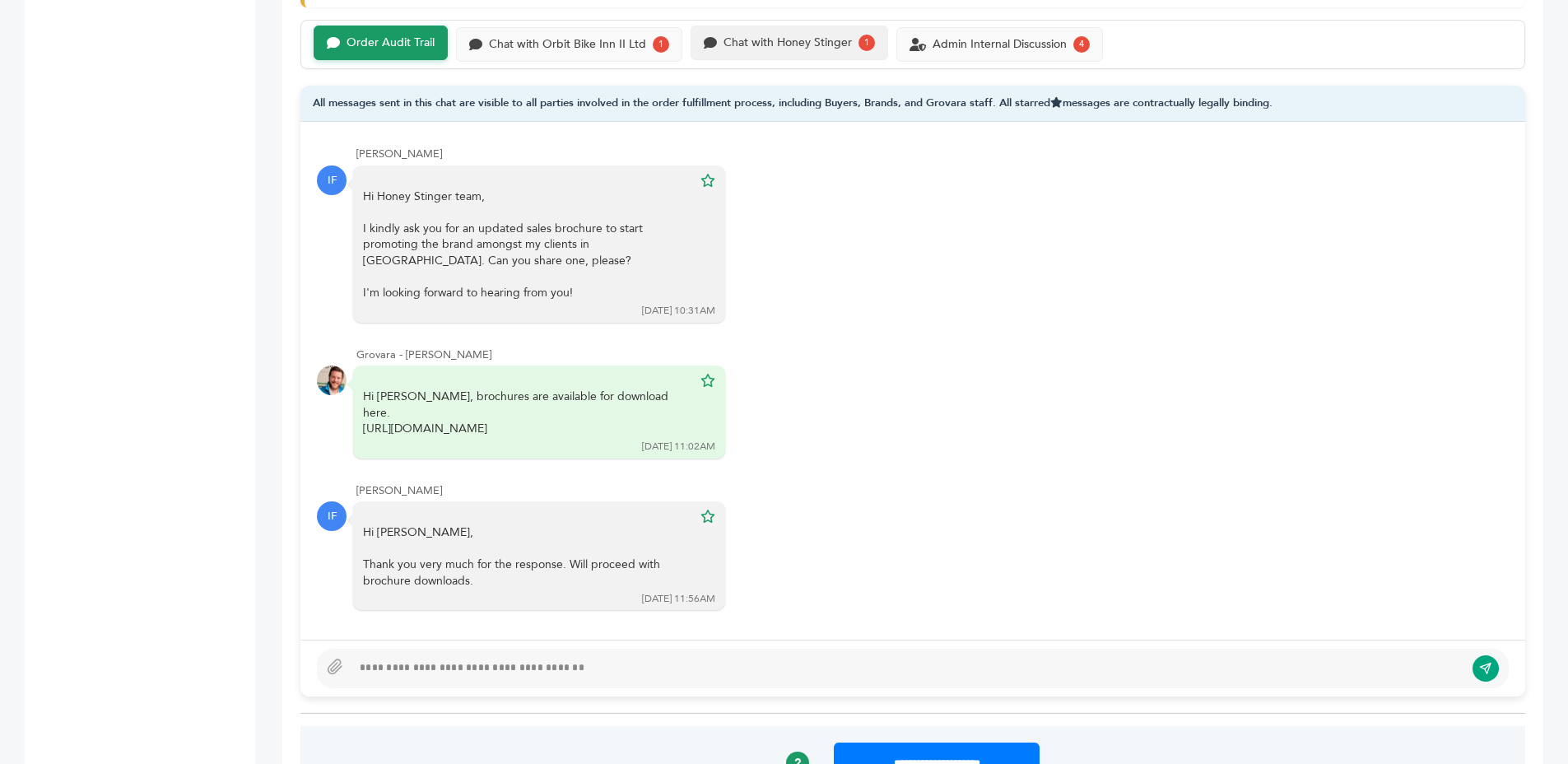
click at [815, 43] on div "Chat with Honey Stinger" at bounding box center [788, 43] width 129 height 14
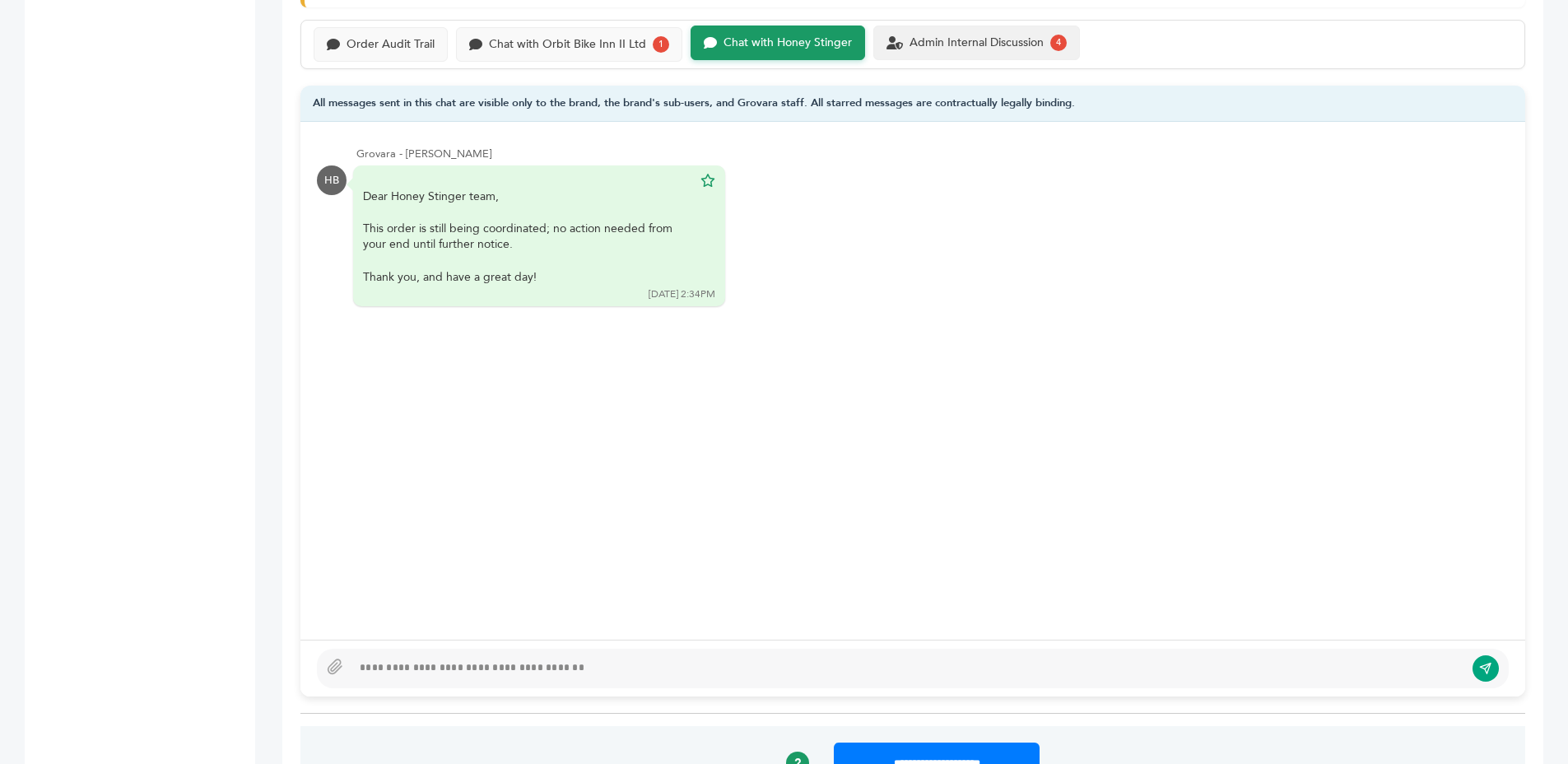
click at [935, 38] on div "Admin Internal Discussion" at bounding box center [977, 43] width 135 height 14
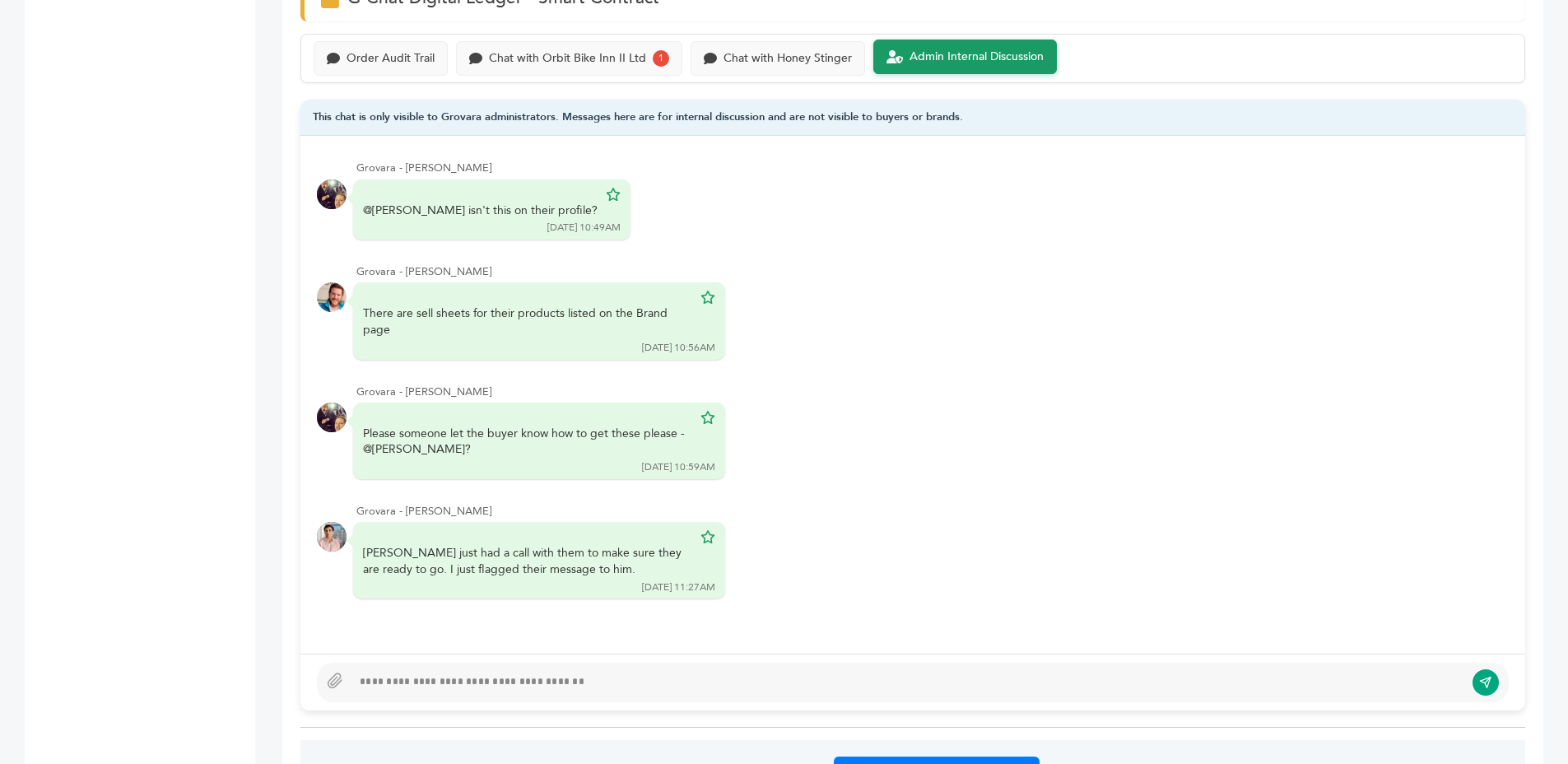
scroll to position [1048, 0]
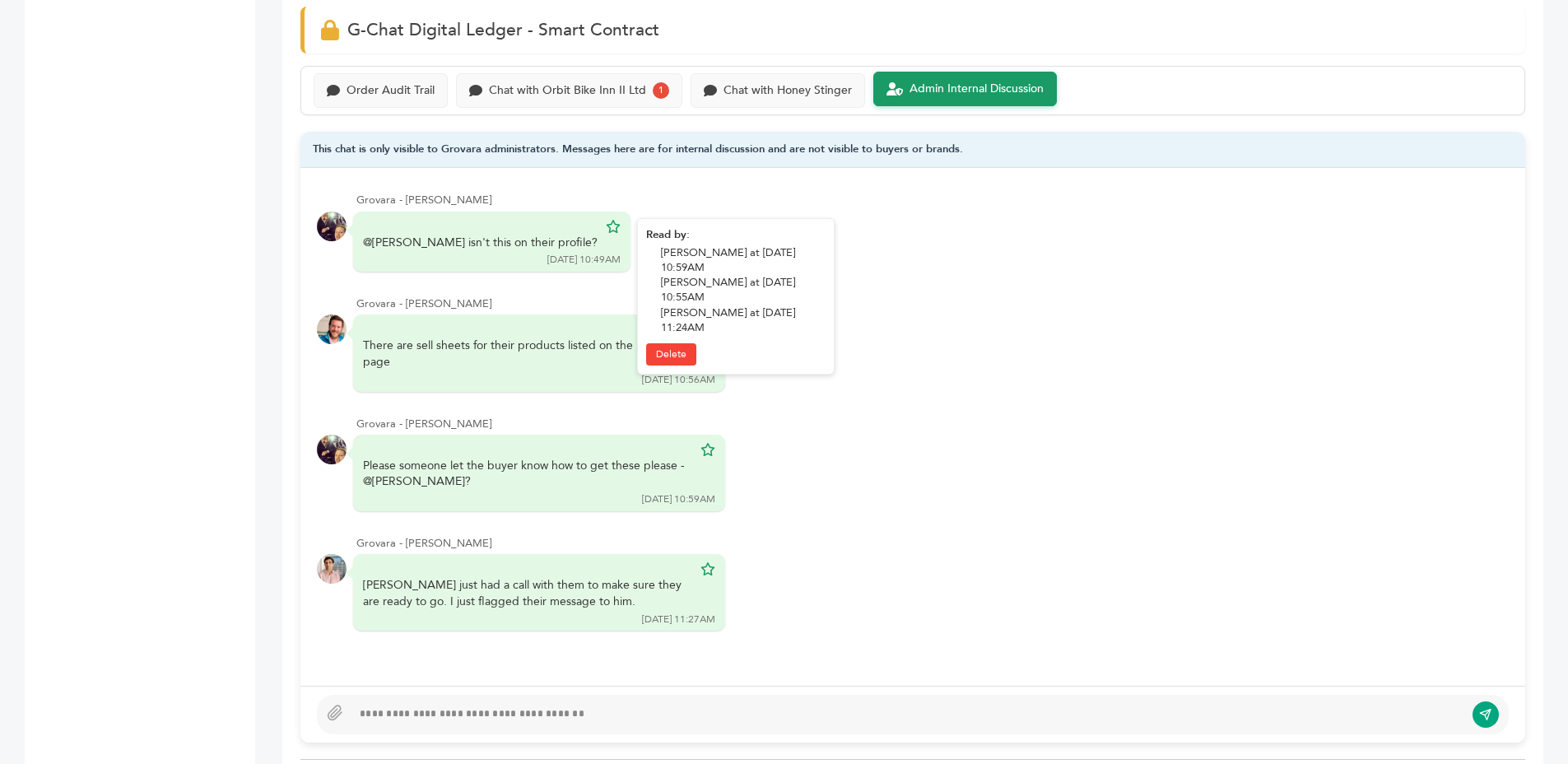
click at [454, 242] on div "@Barry isn't this on their profile?" at bounding box center [480, 243] width 235 height 17
click at [460, 241] on div "@Barry isn't this on their profile?" at bounding box center [480, 243] width 235 height 17
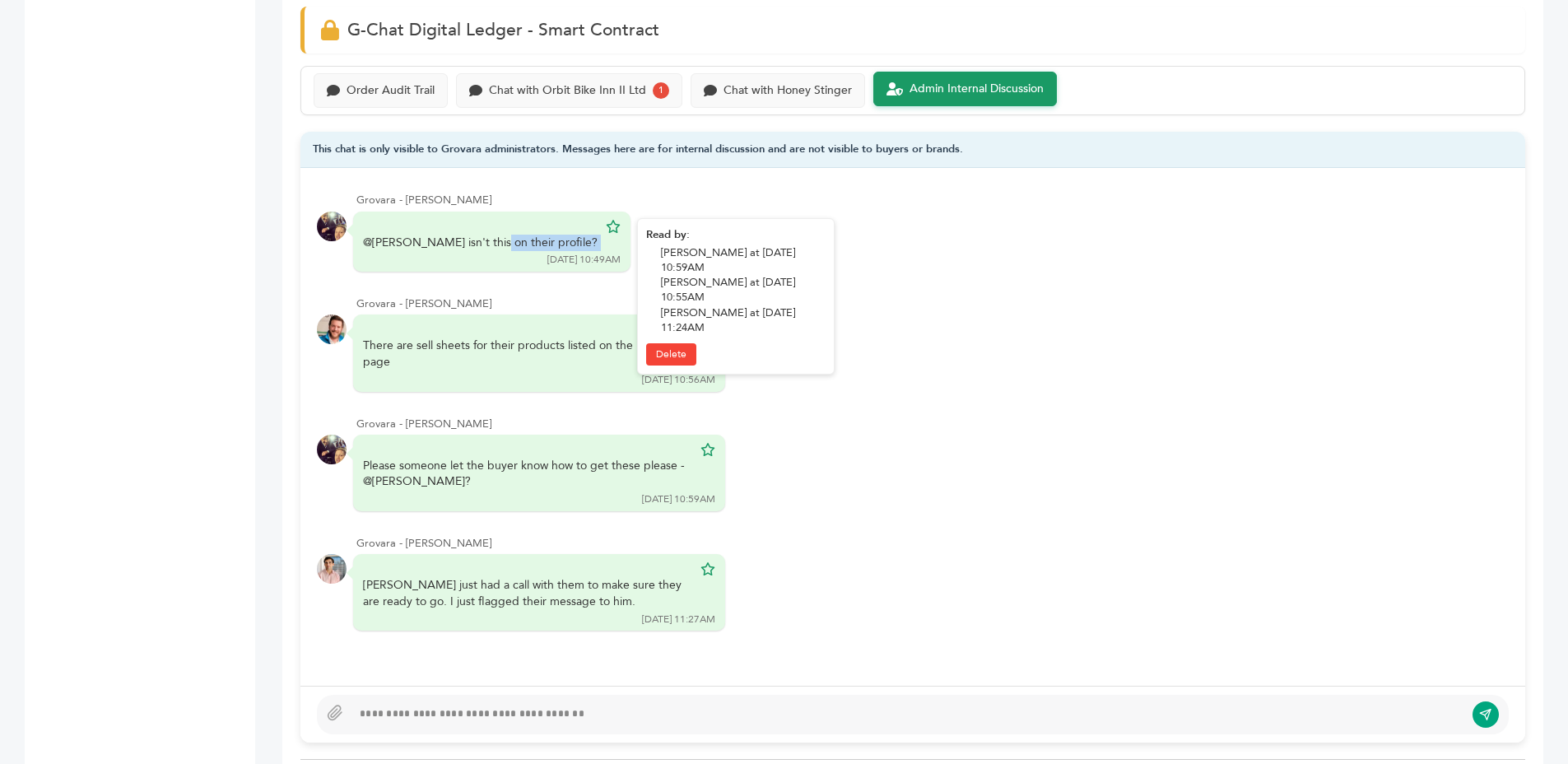
click at [460, 241] on div "@Barry isn't this on their profile?" at bounding box center [480, 243] width 235 height 17
click at [465, 242] on div "@Barry isn't this on their profile?" at bounding box center [480, 243] width 235 height 17
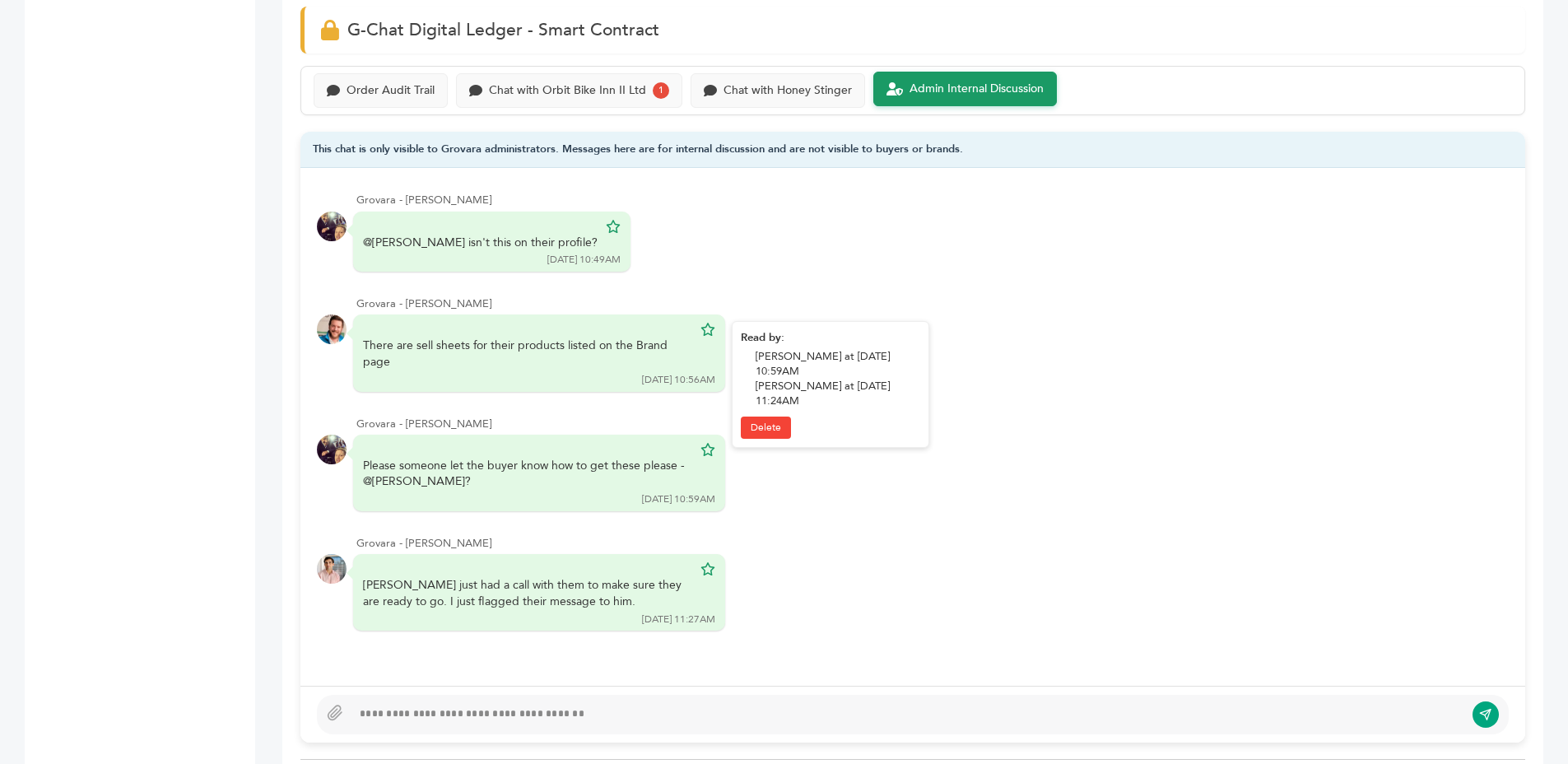
click at [462, 333] on div "There are sell sheets for their products listed on the Brand page 08/19/25 10:5…" at bounding box center [539, 353] width 372 height 77
click at [631, 366] on div "There are sell sheets for their products listed on the Brand page" at bounding box center [528, 354] width 329 height 32
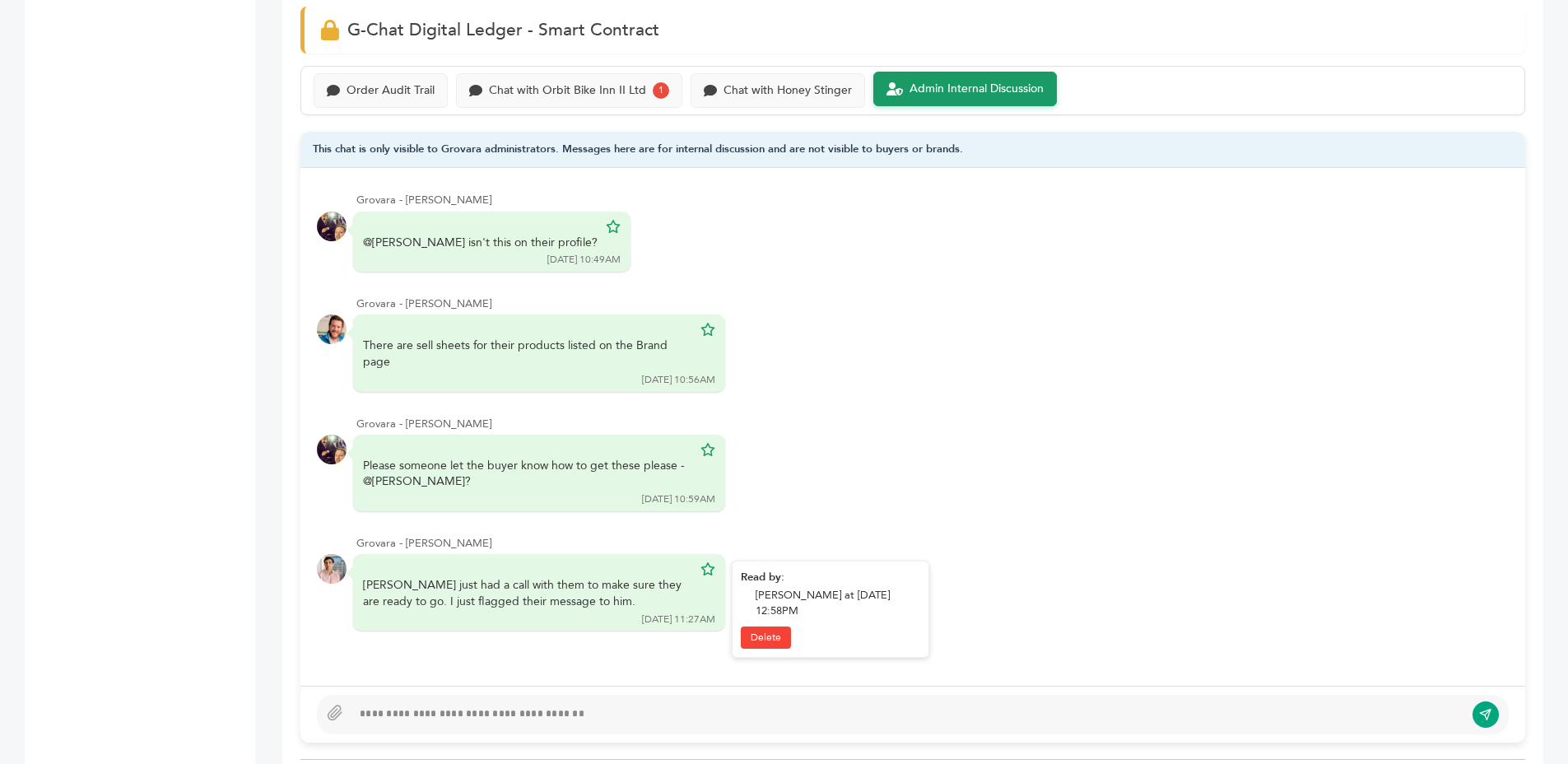
click at [480, 570] on div "Heberto just had a call with them to make sure they are ready to go. I just fla…" at bounding box center [539, 592] width 372 height 77
click at [599, 582] on div "Heberto just had a call with them to make sure they are ready to go. I just fla…" at bounding box center [528, 592] width 329 height 32
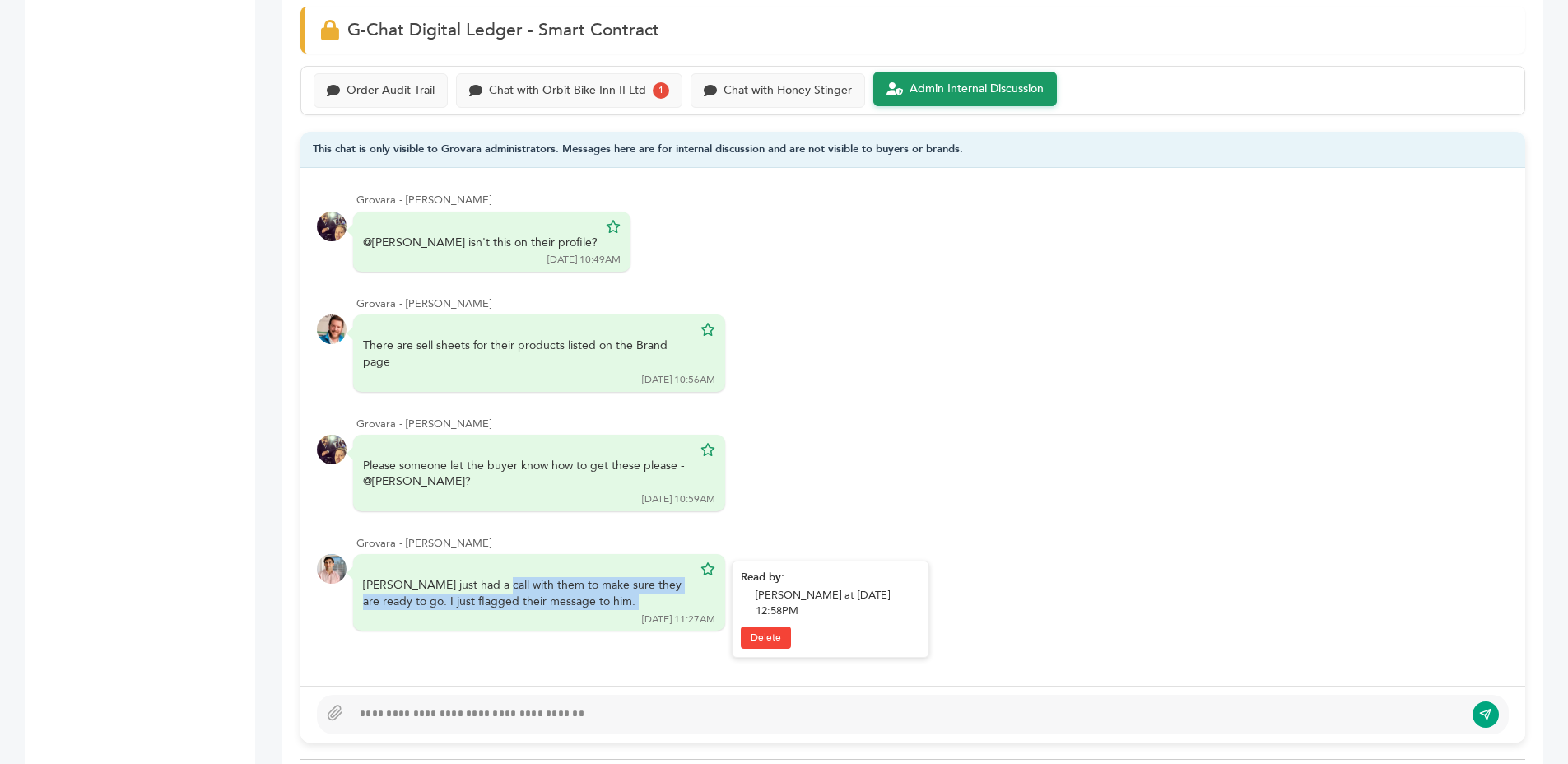
click at [599, 582] on div "Heberto just had a call with them to make sure they are ready to go. I just fla…" at bounding box center [528, 592] width 329 height 32
click at [615, 584] on div "Heberto just had a call with them to make sure they are ready to go. I just fla…" at bounding box center [528, 592] width 329 height 32
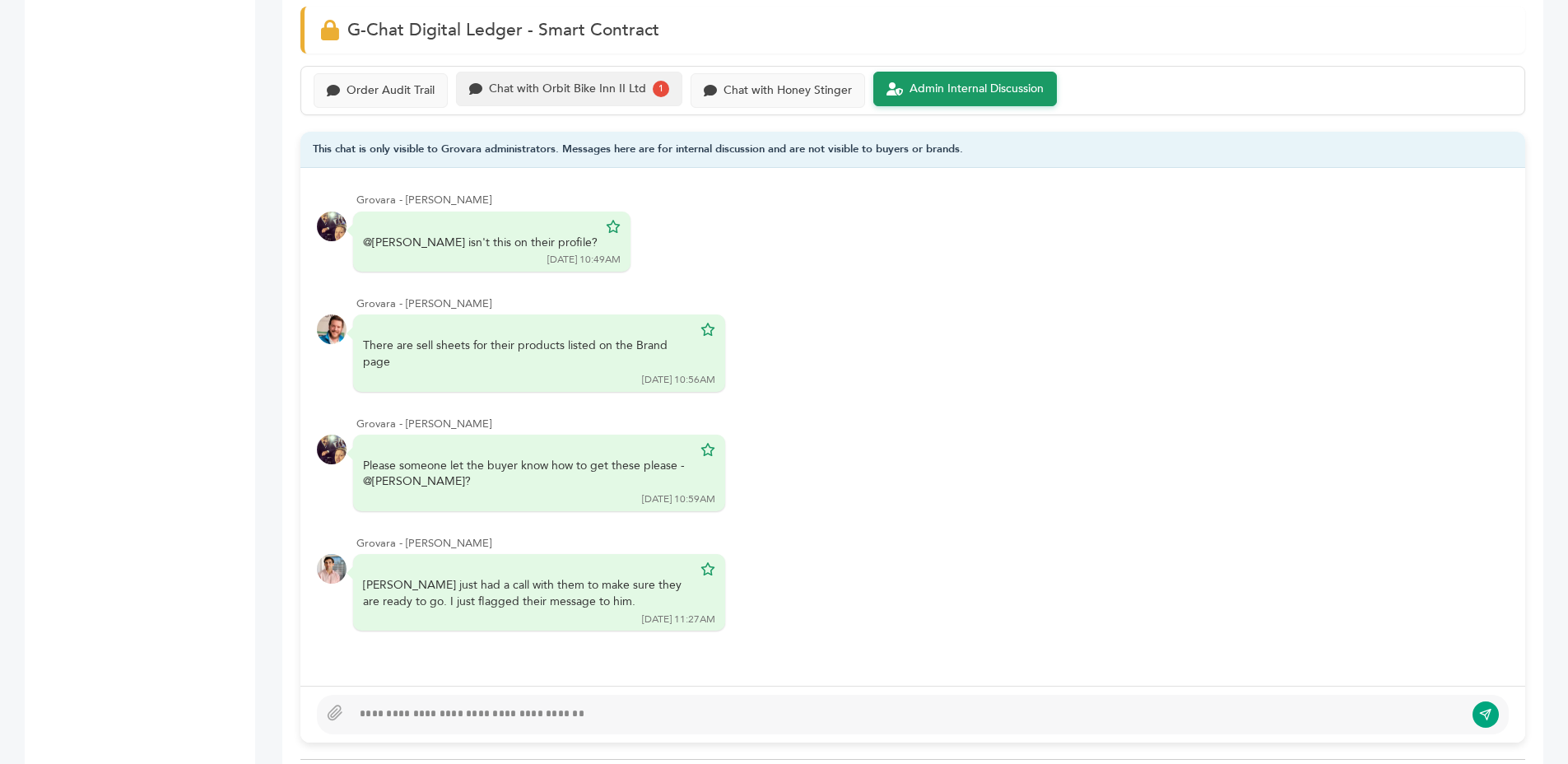
click at [601, 73] on div "Chat with Orbit Bike Inn II Ltd 1" at bounding box center [569, 88] width 226 height 34
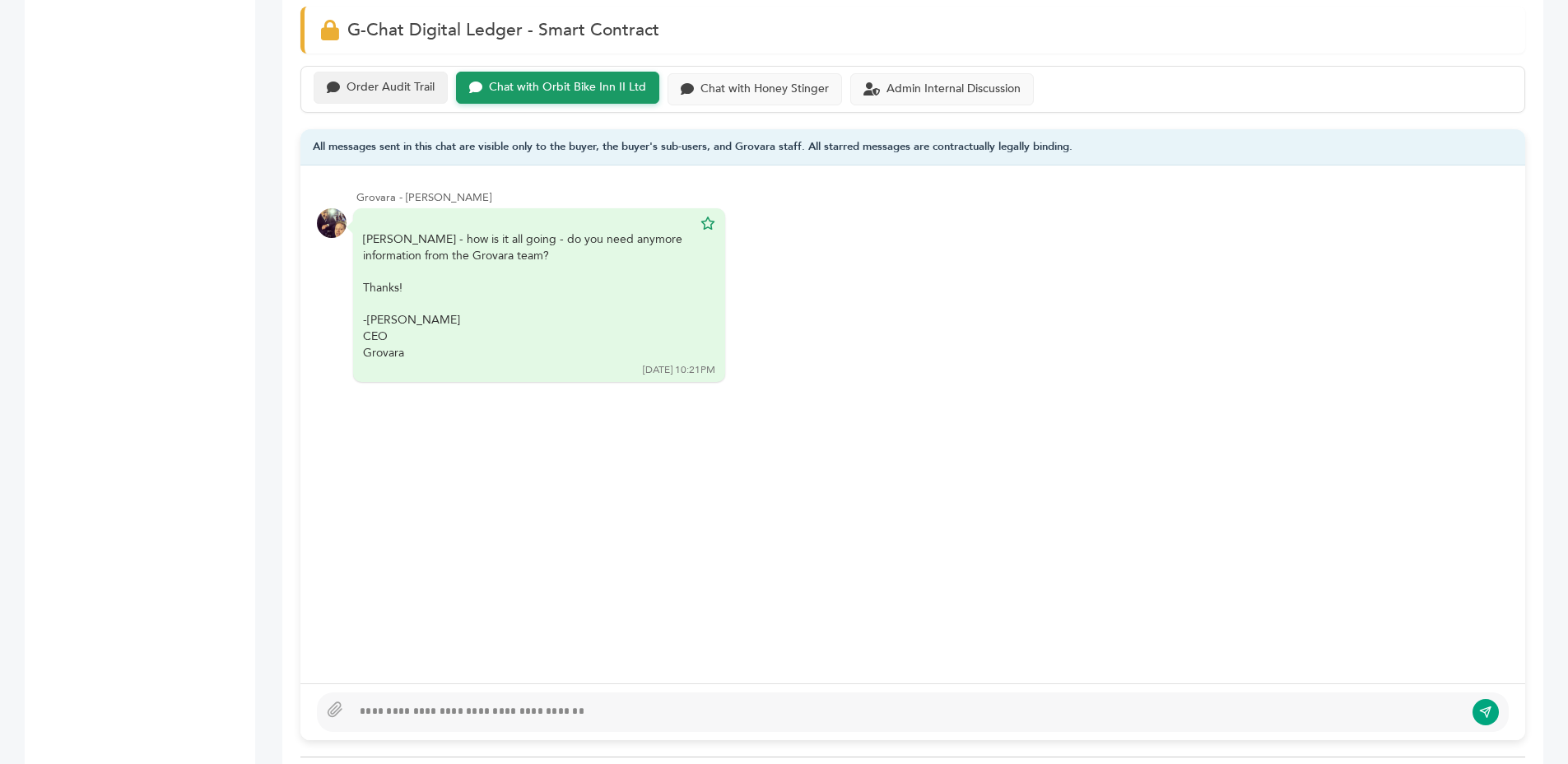
click at [397, 81] on div "Order Audit Trail" at bounding box center [391, 87] width 88 height 14
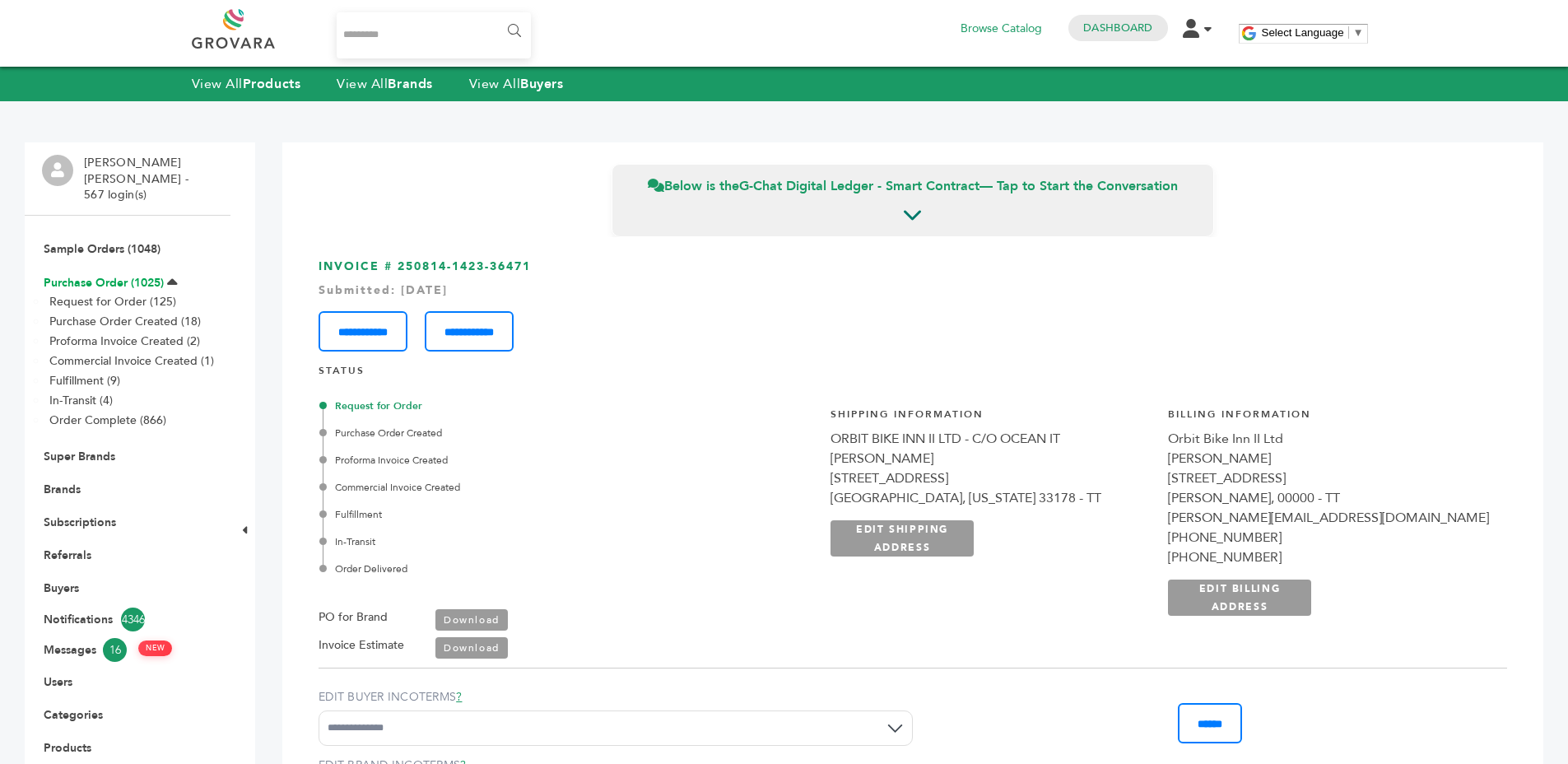
click at [99, 275] on link "Purchase Order (1025)" at bounding box center [103, 283] width 120 height 16
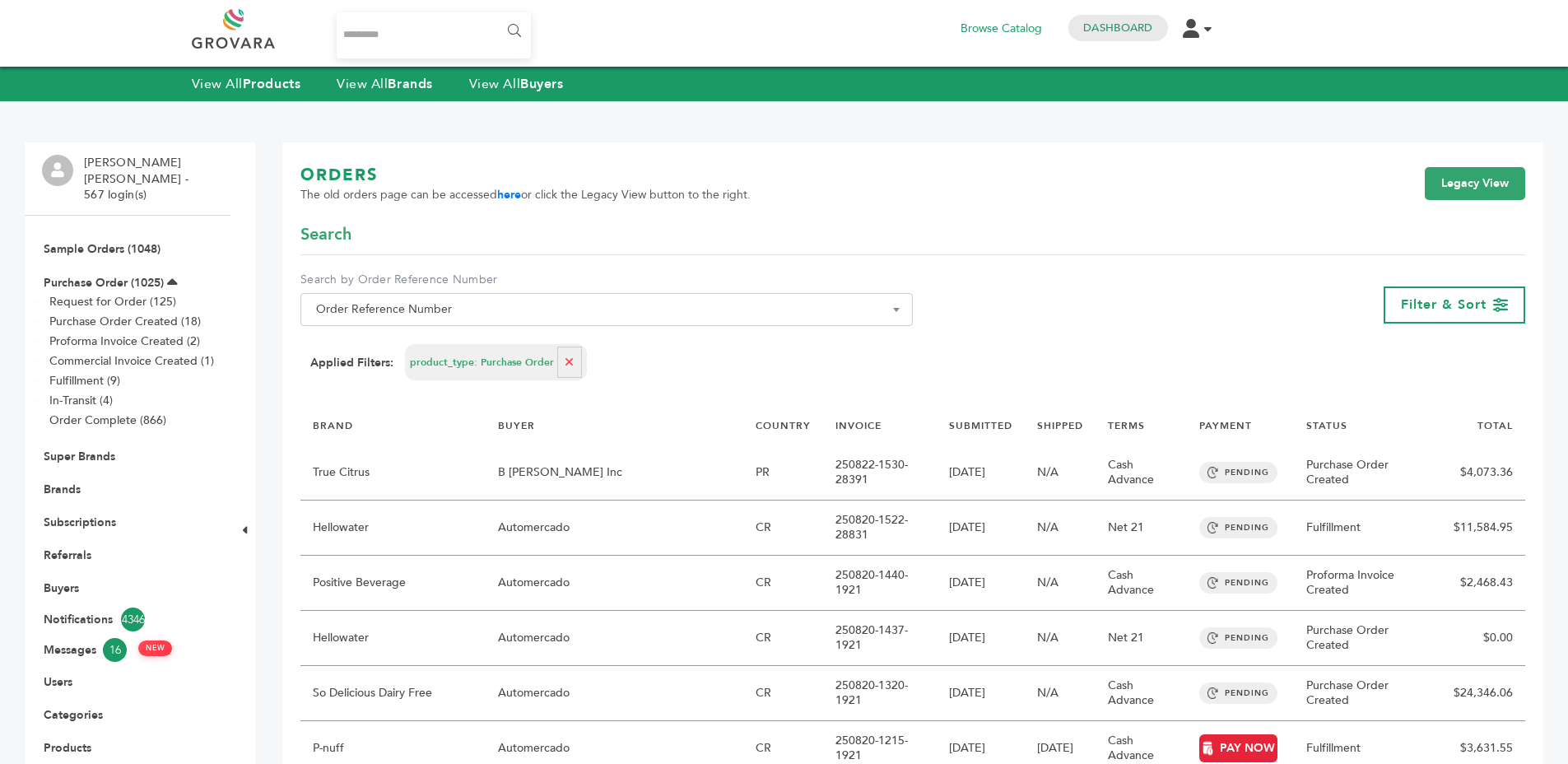
click at [567, 359] on icon "button" at bounding box center [569, 362] width 9 height 12
select select
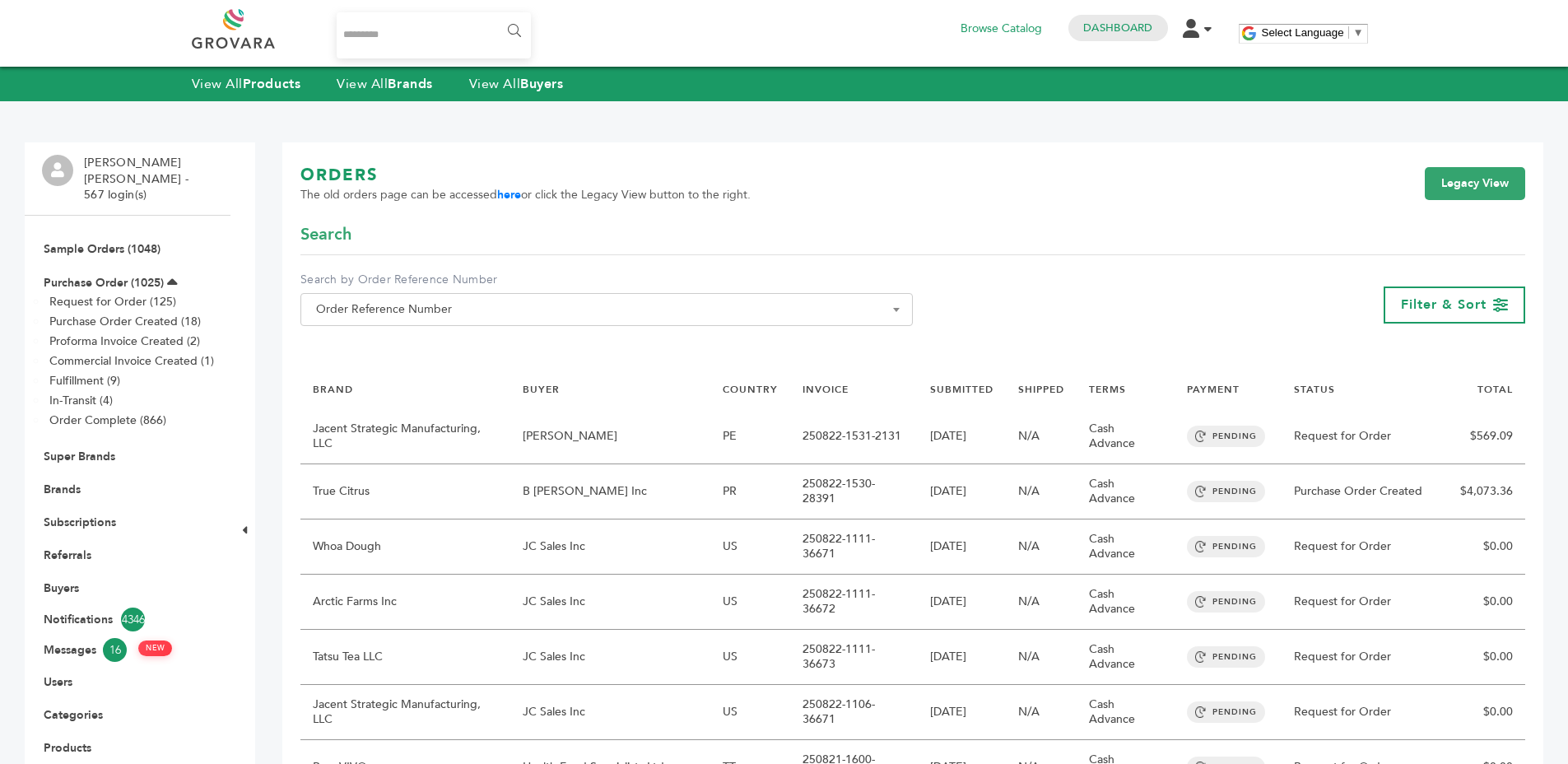
click at [974, 329] on div "**********" at bounding box center [913, 305] width 1225 height 67
click at [135, 275] on link "Purchase Order (1025)" at bounding box center [103, 283] width 120 height 16
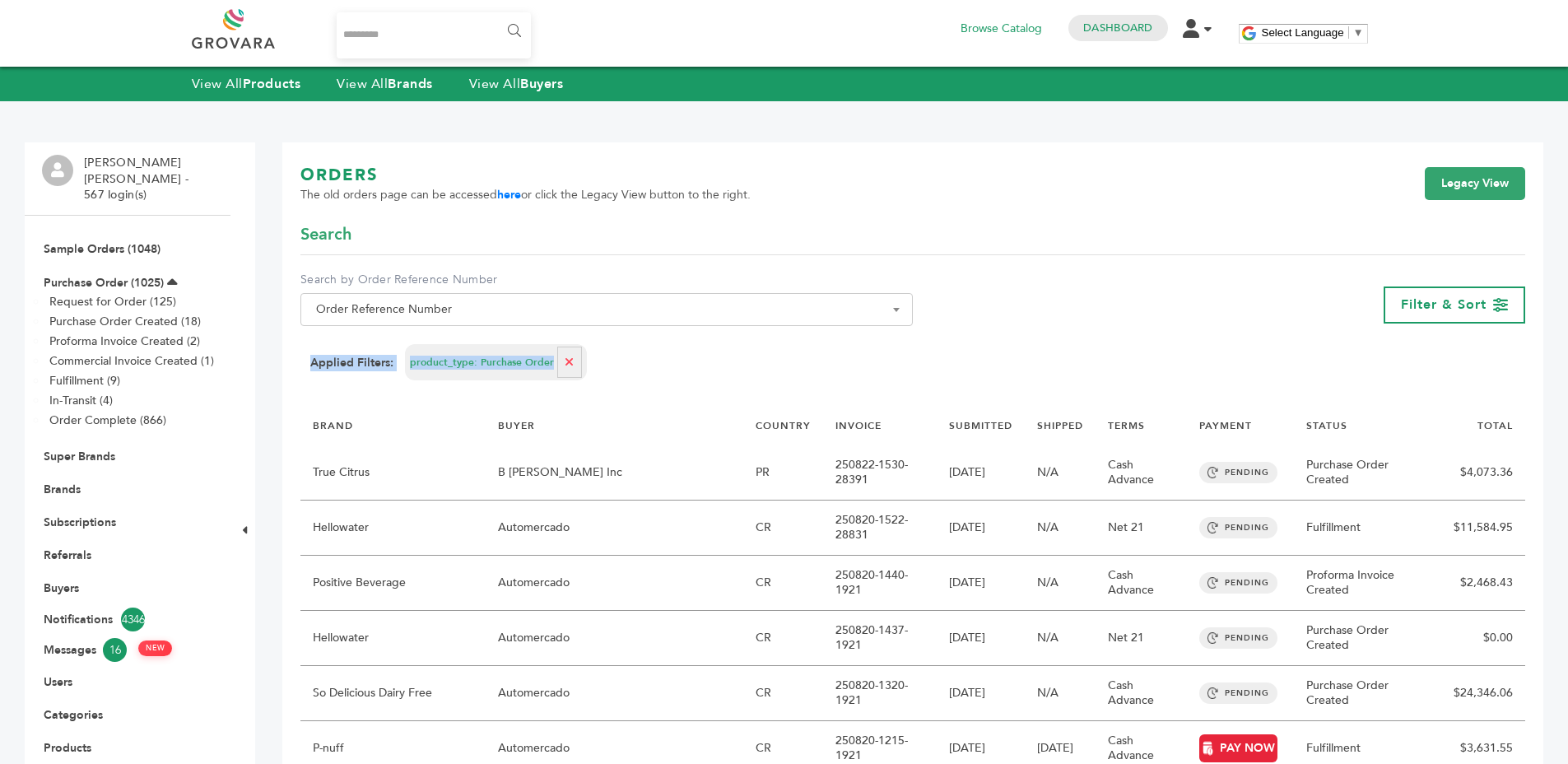
drag, startPoint x: 296, startPoint y: 367, endPoint x: 513, endPoint y: 378, distance: 217.3
copy div "Applied Filters: product_type: Purchase Order"
click at [755, 374] on div "Applied Filters: product_type: Purchase Order" at bounding box center [913, 361] width 1205 height 36
click at [1468, 181] on link "Legacy View" at bounding box center [1476, 184] width 100 height 33
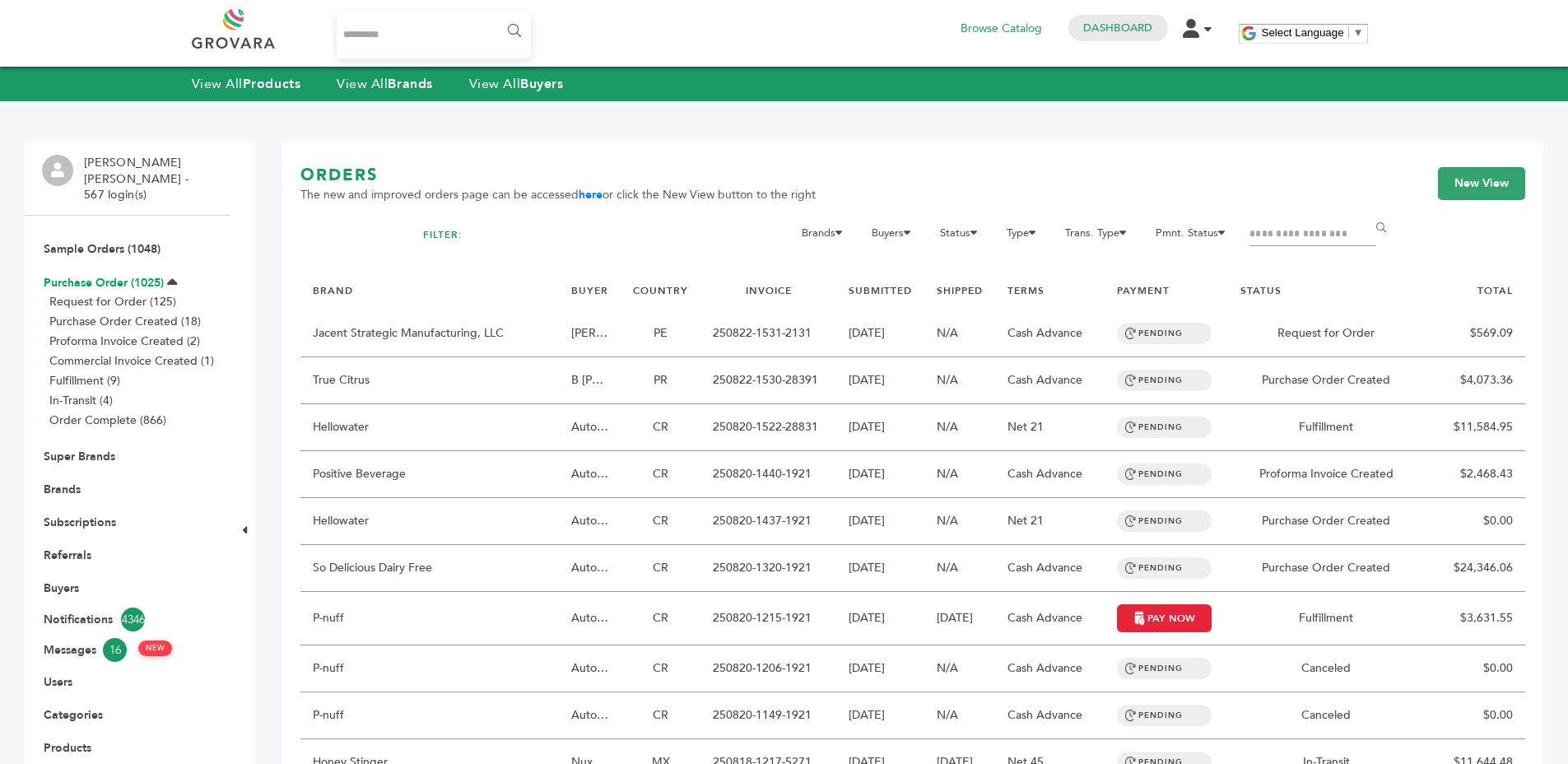
click at [48, 275] on link "Purchase Order (1025)" at bounding box center [103, 283] width 120 height 16
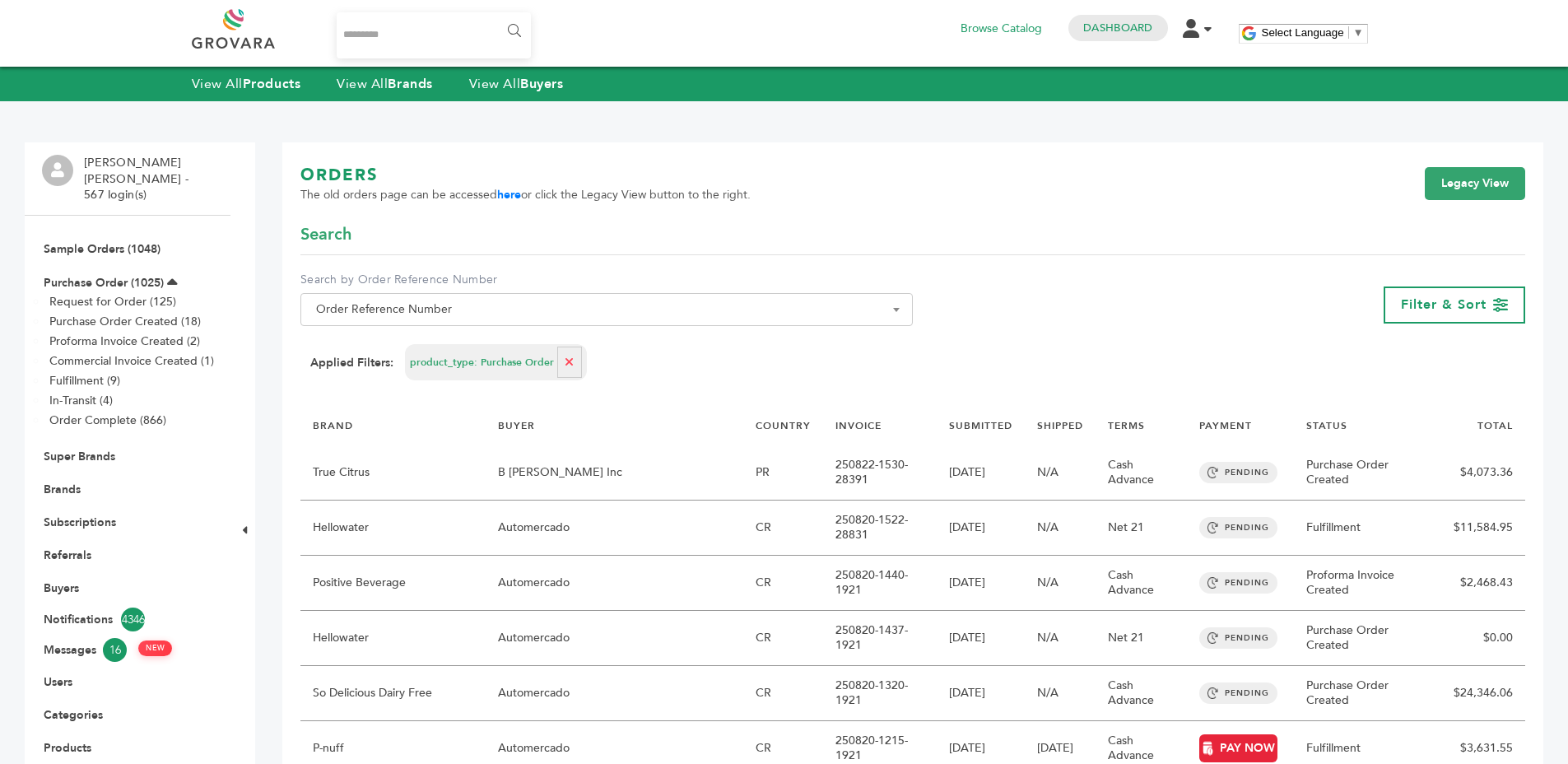
click at [174, 275] on icon at bounding box center [172, 283] width 11 height 17
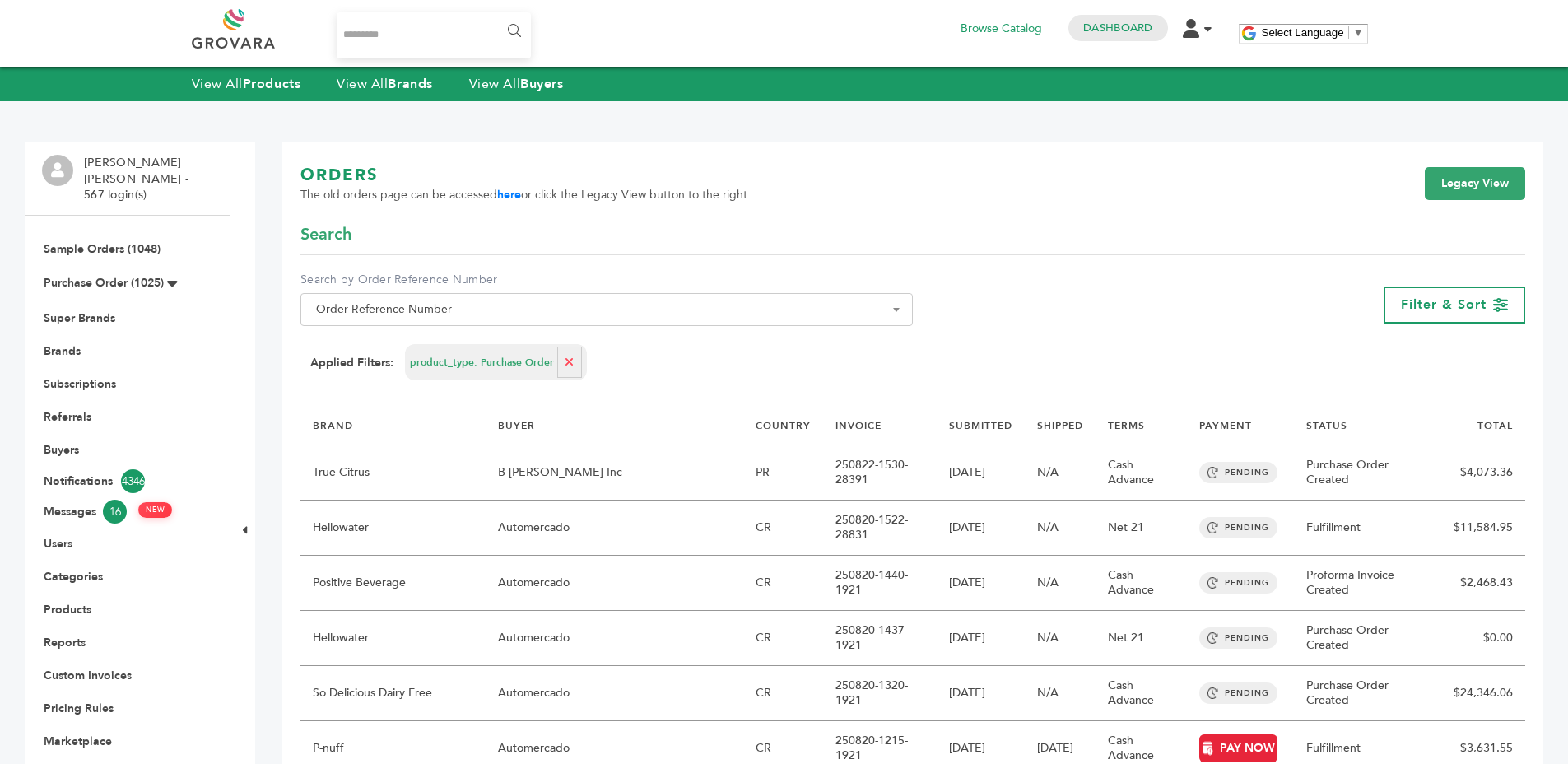
click at [174, 275] on icon at bounding box center [172, 283] width 11 height 17
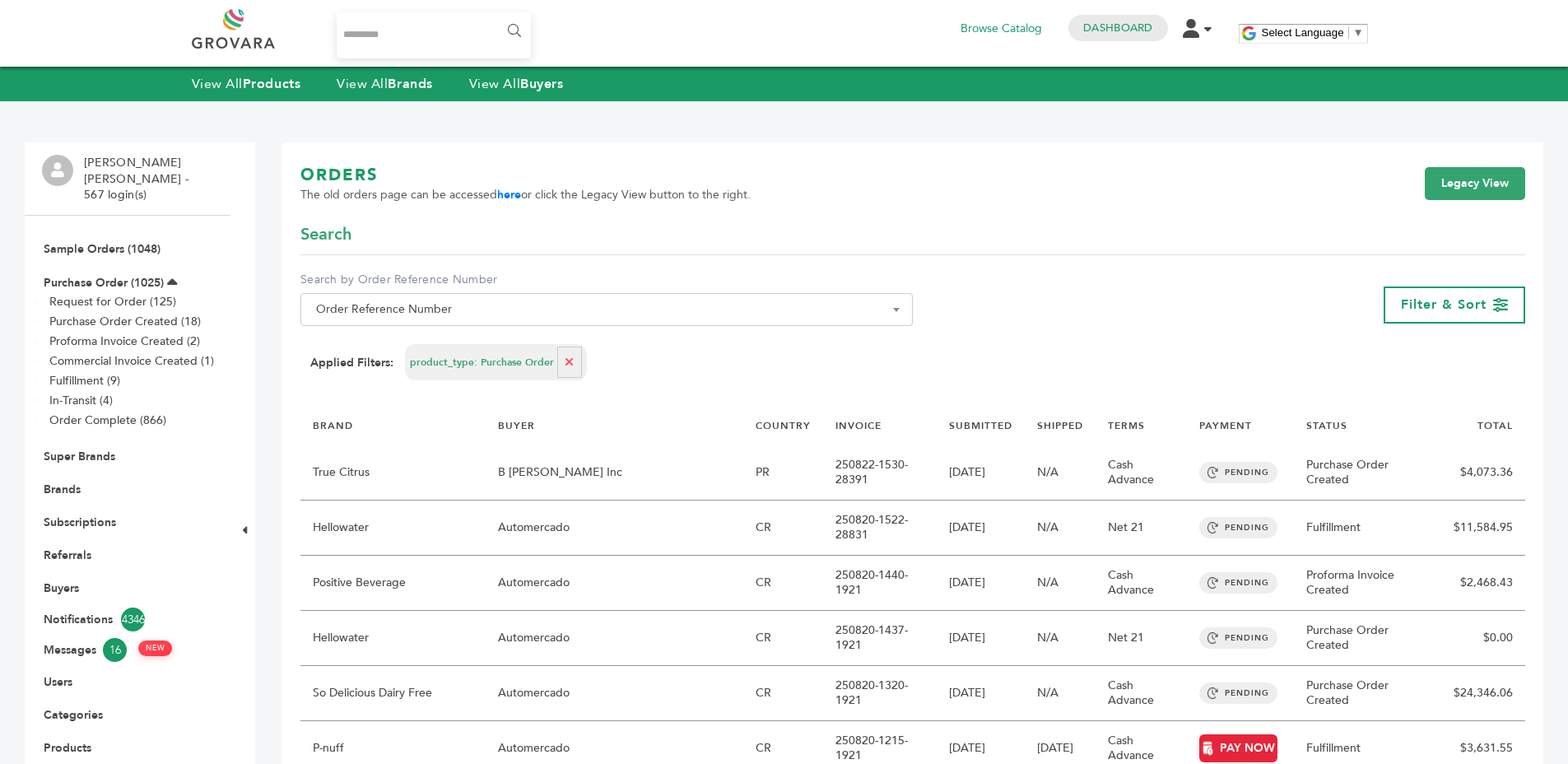
click at [174, 275] on icon at bounding box center [172, 283] width 11 height 17
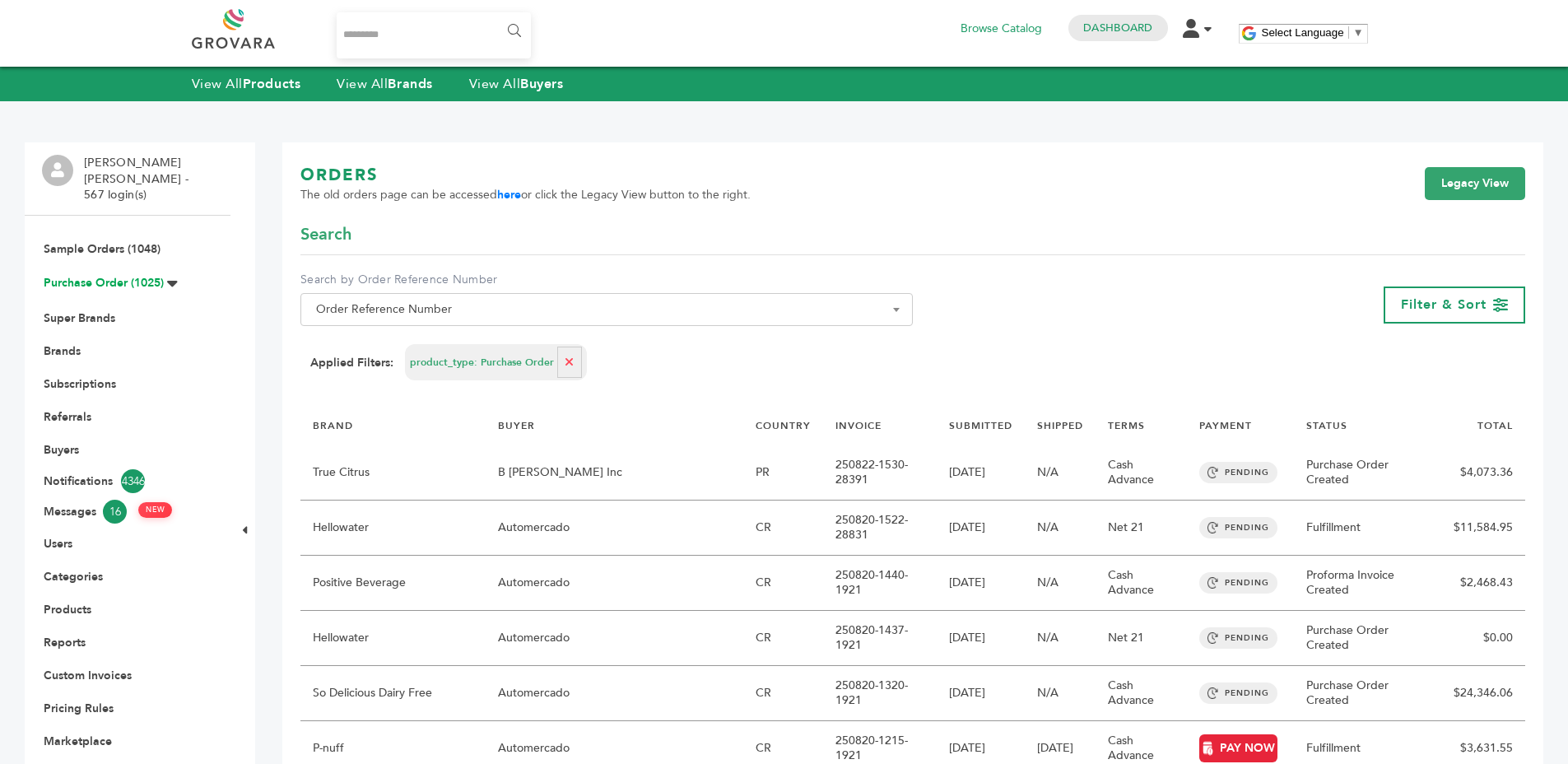
click at [151, 275] on link "Purchase Order (1025)" at bounding box center [103, 283] width 120 height 16
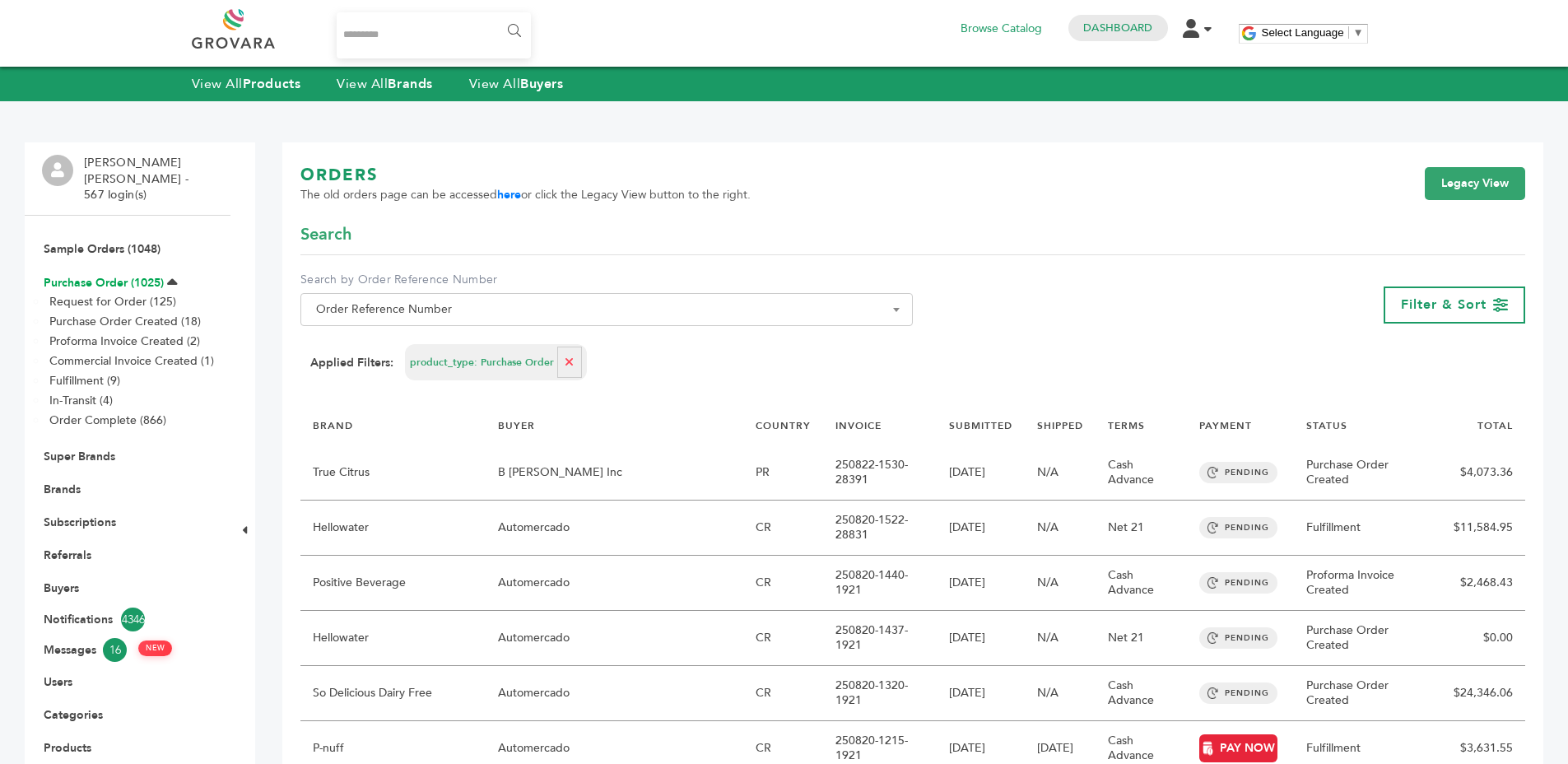
click at [143, 275] on link "Purchase Order (1025)" at bounding box center [103, 283] width 120 height 16
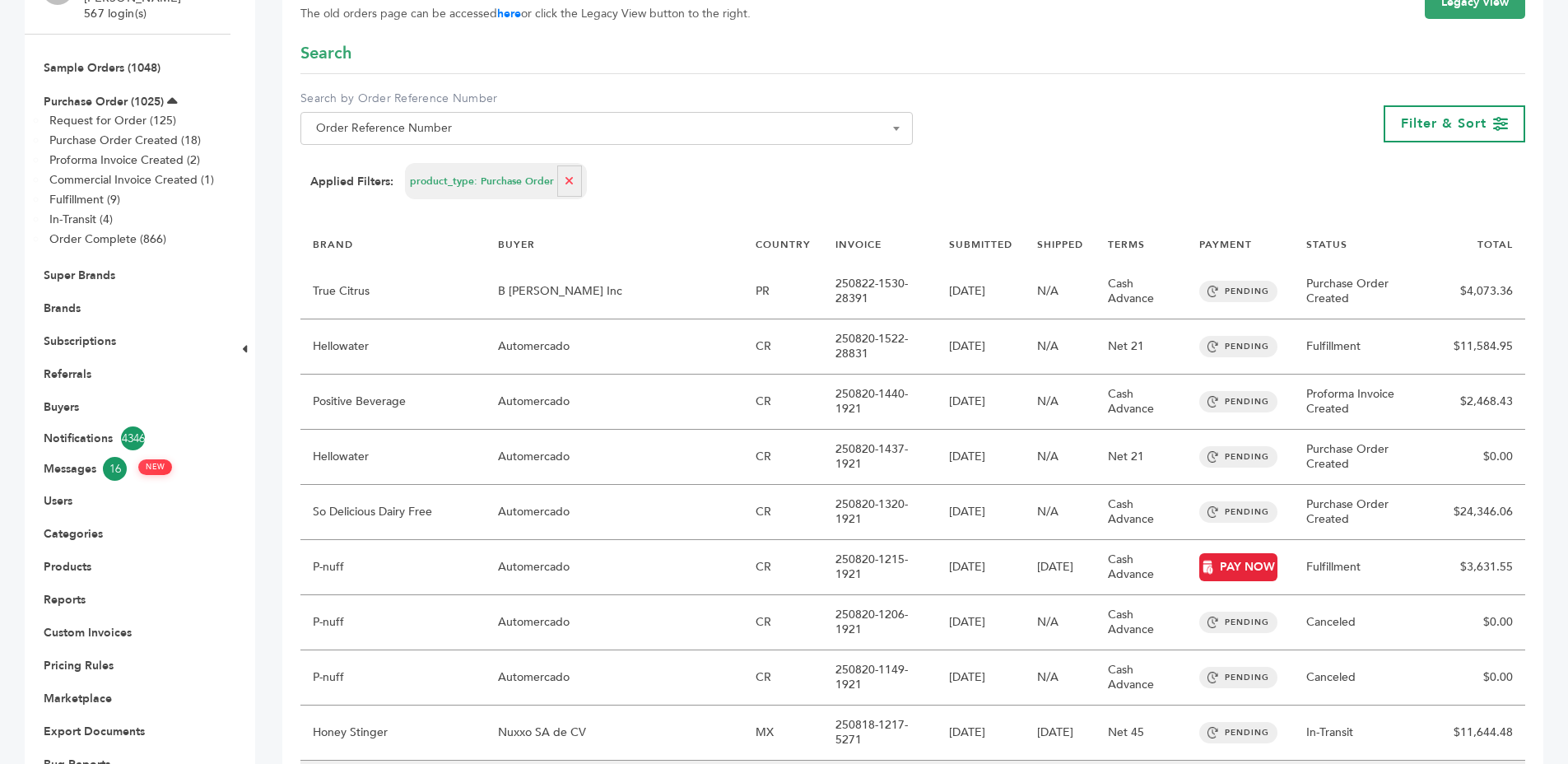
scroll to position [53, 0]
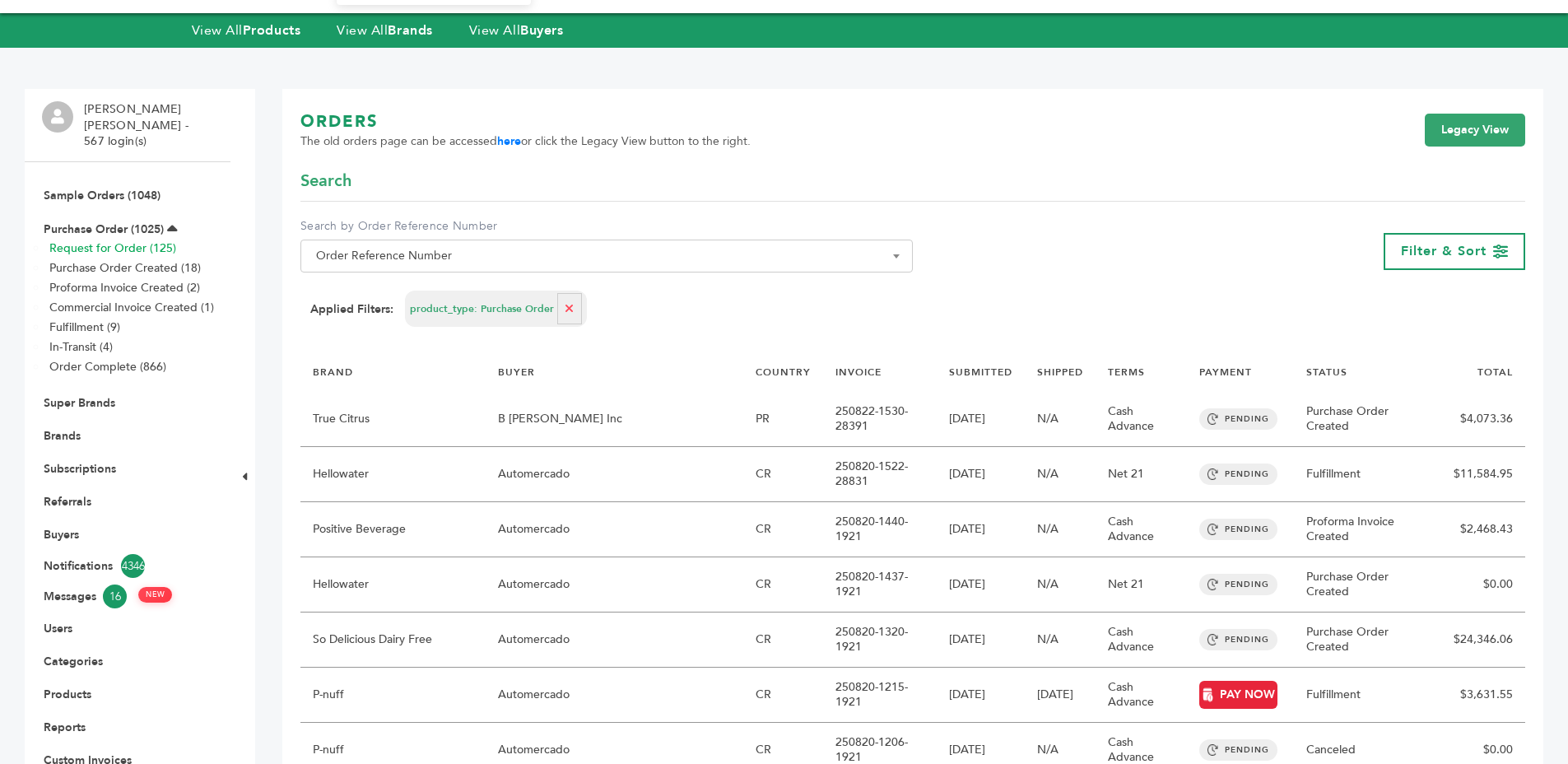
click at [133, 241] on link "Request for Order (125)" at bounding box center [112, 248] width 127 height 16
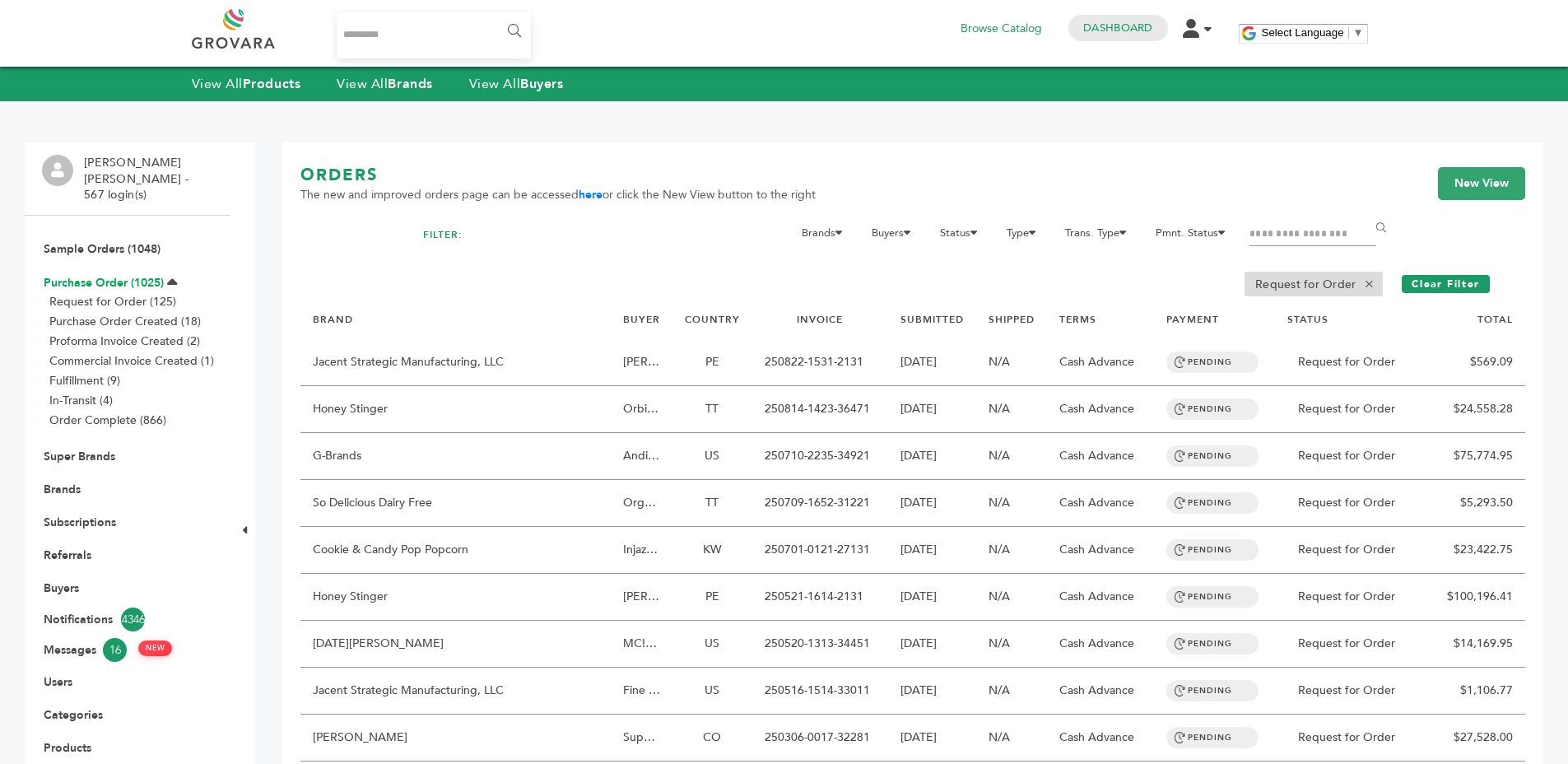
click at [103, 275] on link "Purchase Order (1025)" at bounding box center [103, 283] width 120 height 16
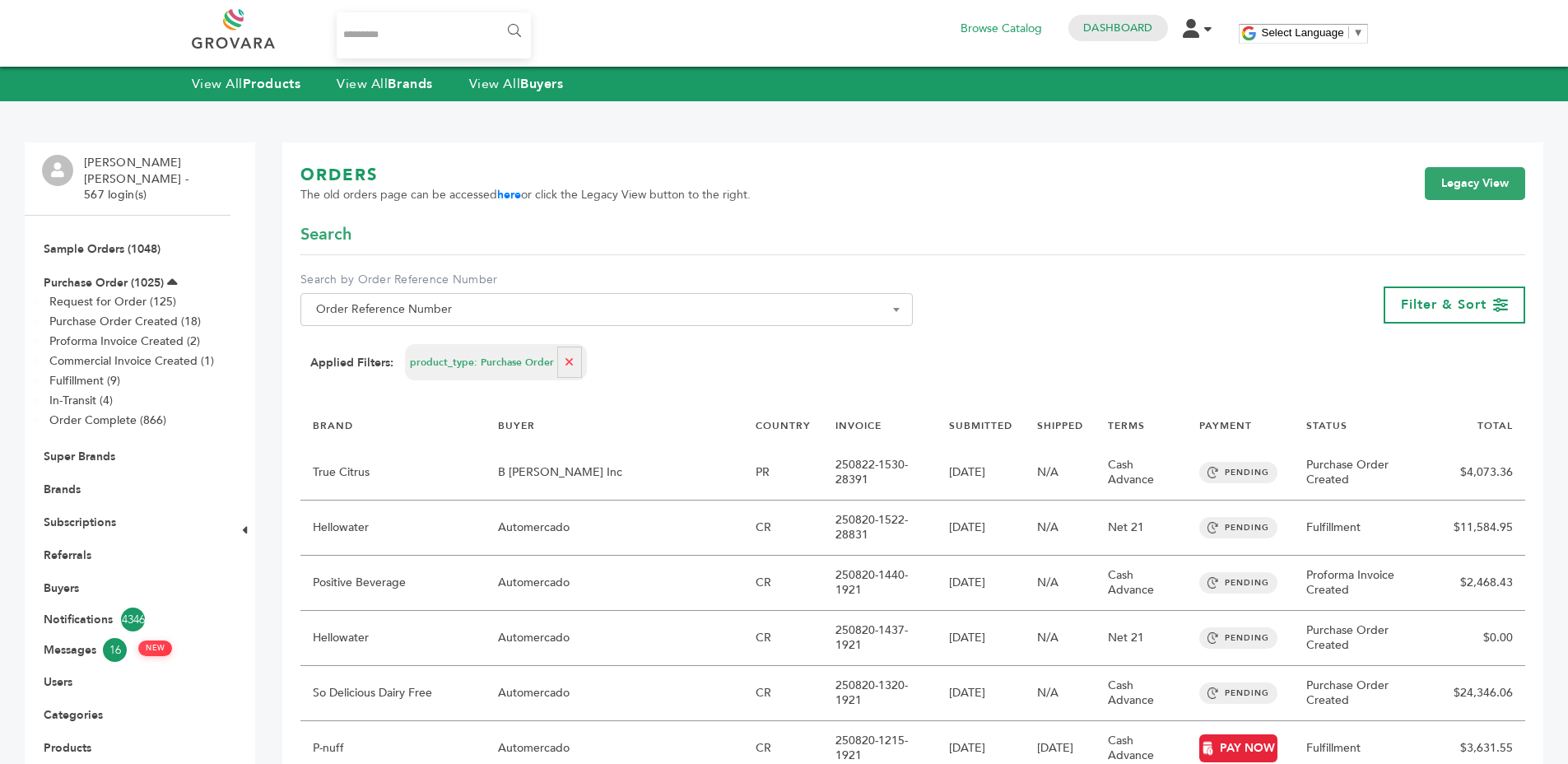
click at [567, 354] on button "button" at bounding box center [569, 362] width 25 height 31
select select
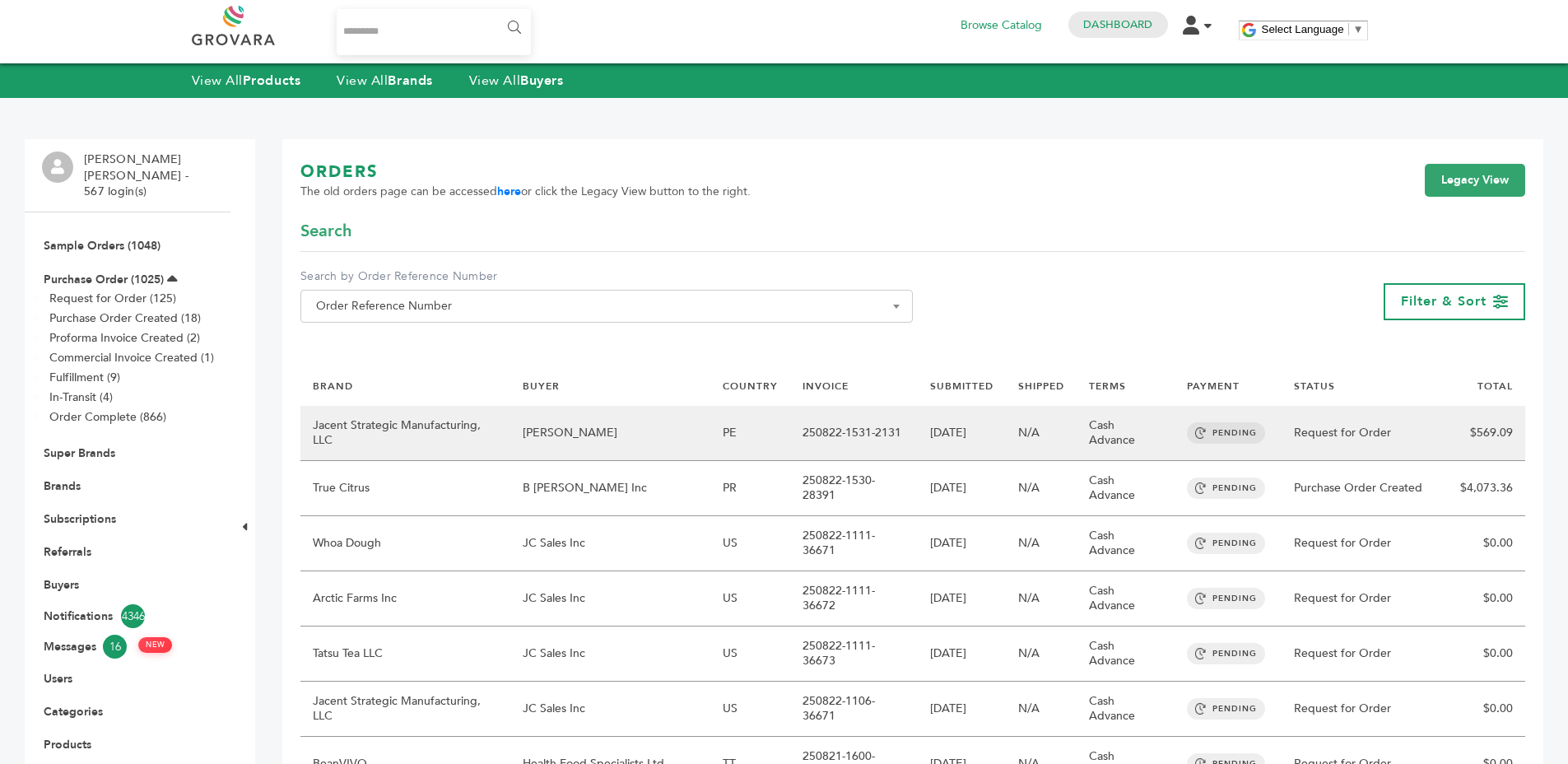
scroll to position [8, 0]
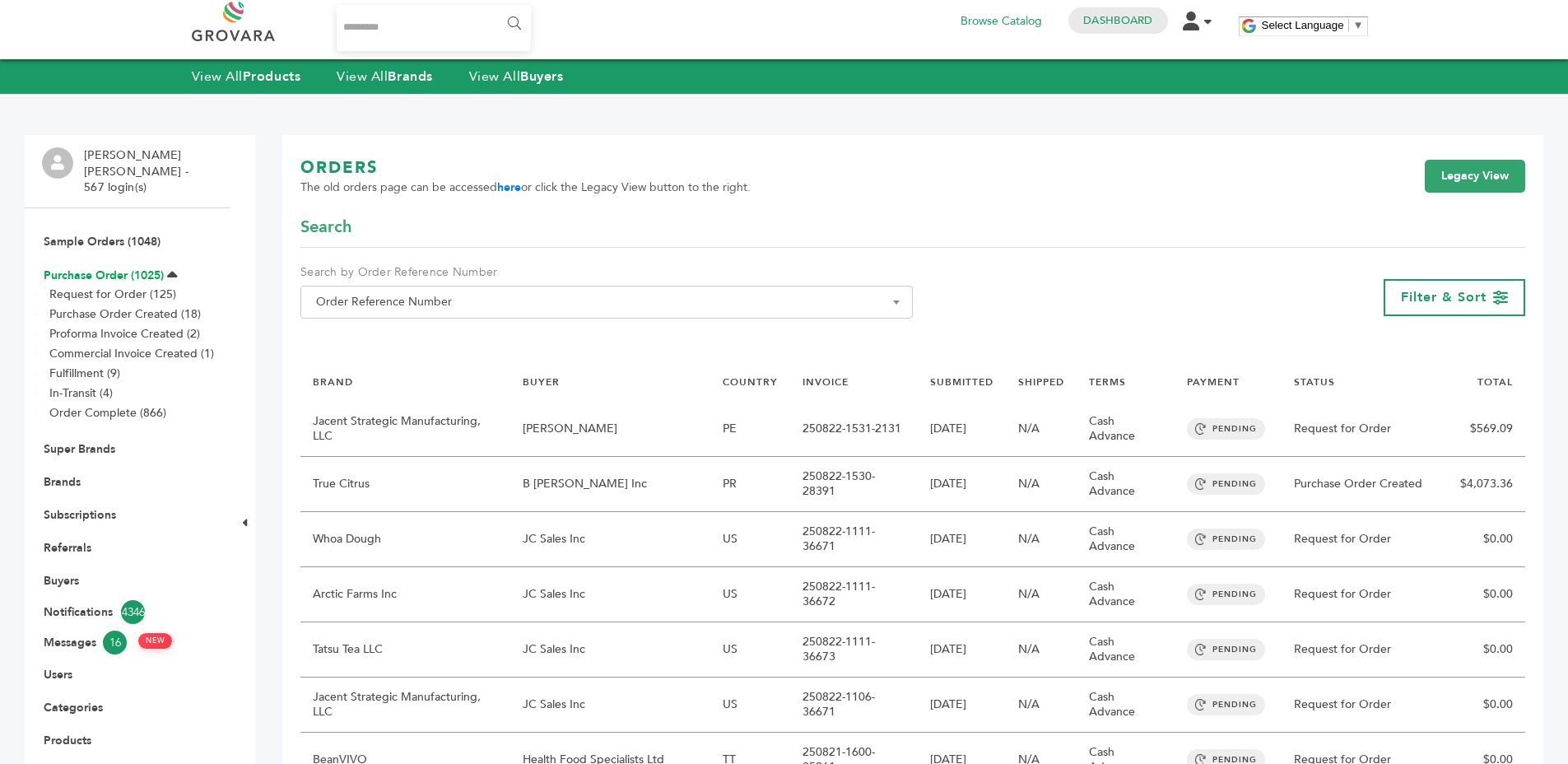
click at [126, 267] on link "Purchase Order (1025)" at bounding box center [103, 275] width 120 height 16
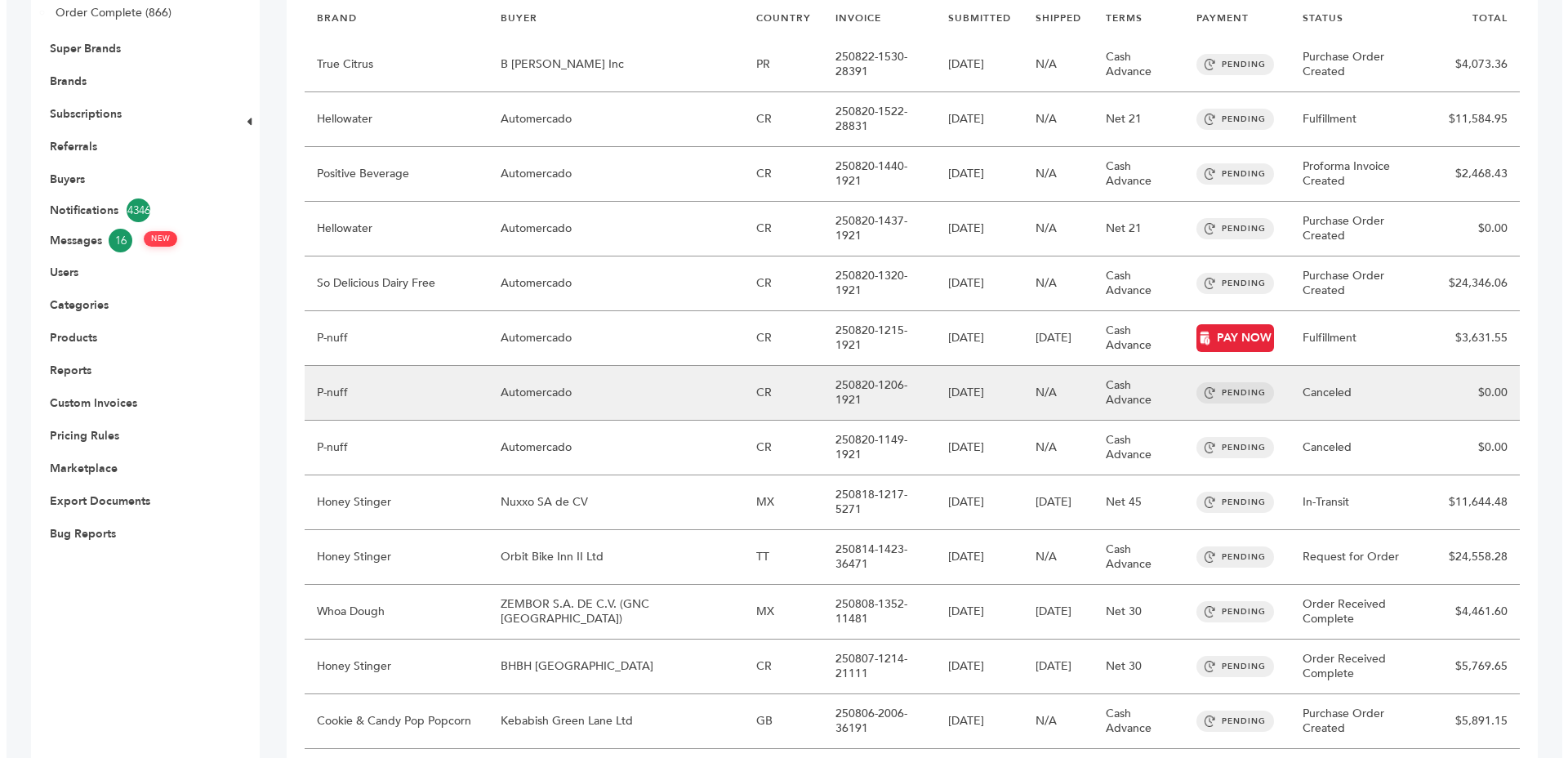
scroll to position [161, 0]
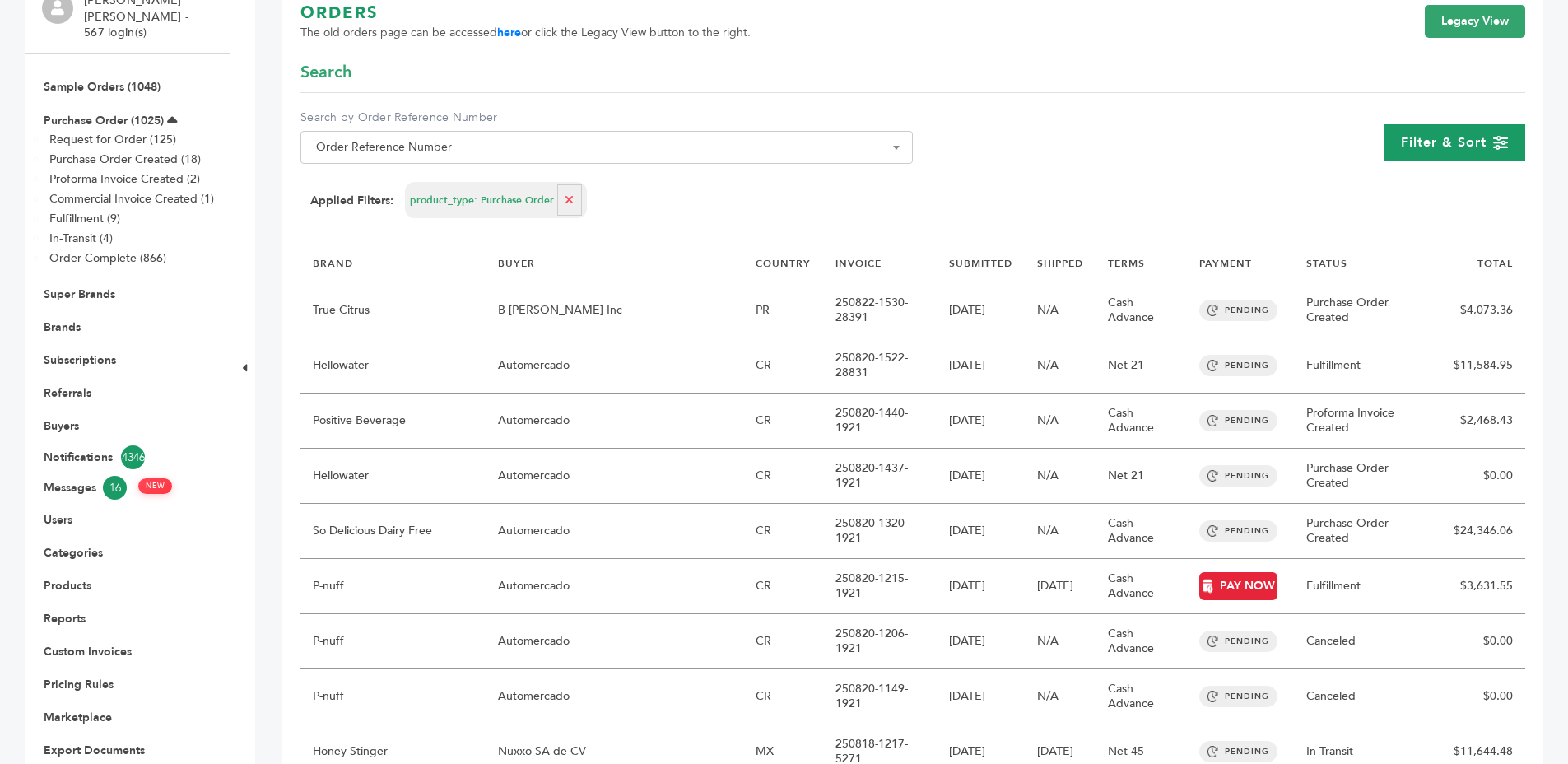
click at [1436, 135] on span "Filter & Sort" at bounding box center [1443, 142] width 85 height 18
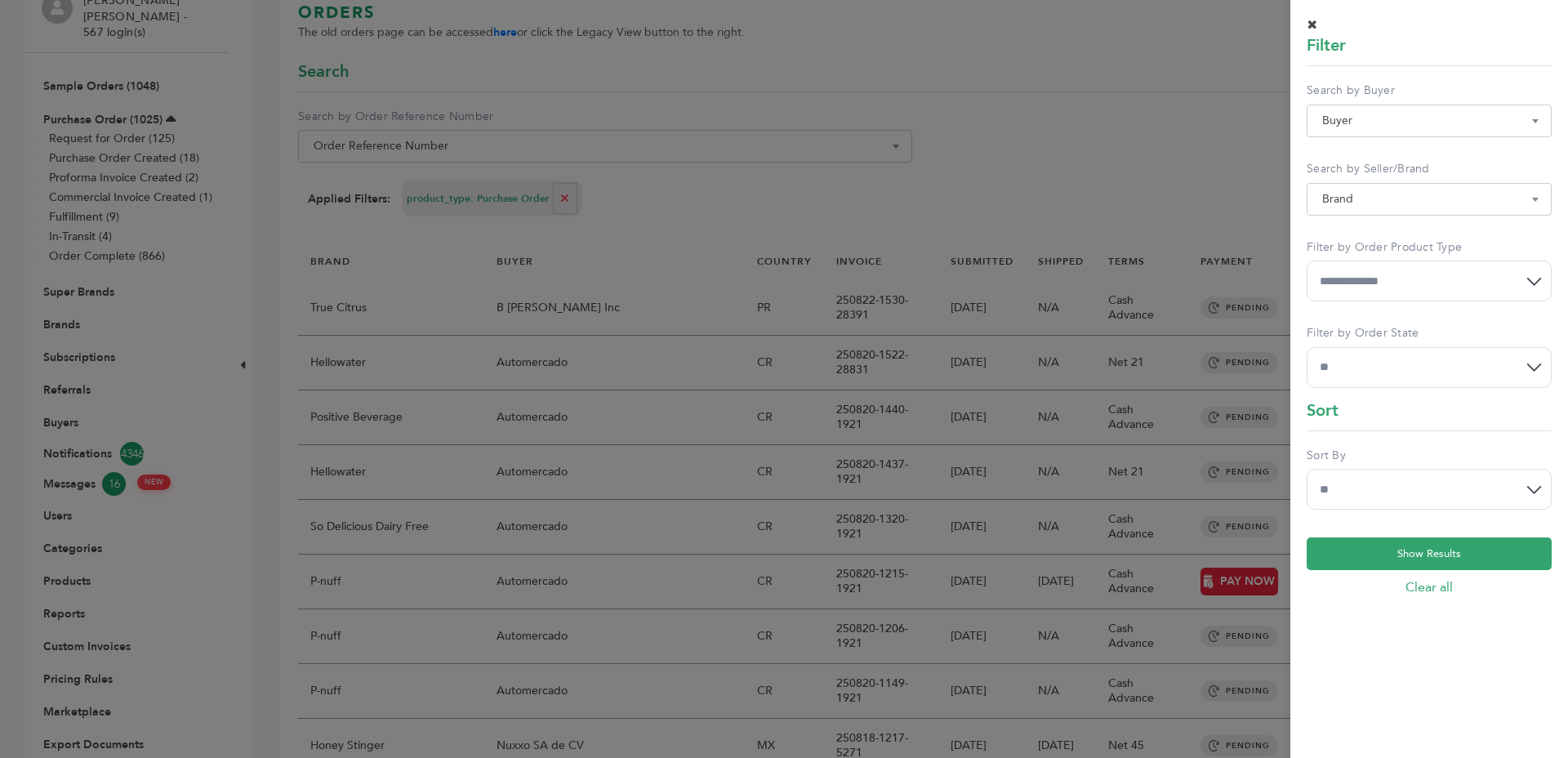
click at [1328, 291] on select "**********" at bounding box center [1429, 281] width 245 height 41
select select "*****"
click at [1307, 260] on select "**********" at bounding box center [1429, 281] width 245 height 41
click at [1319, 556] on button "Show Results" at bounding box center [1429, 553] width 245 height 33
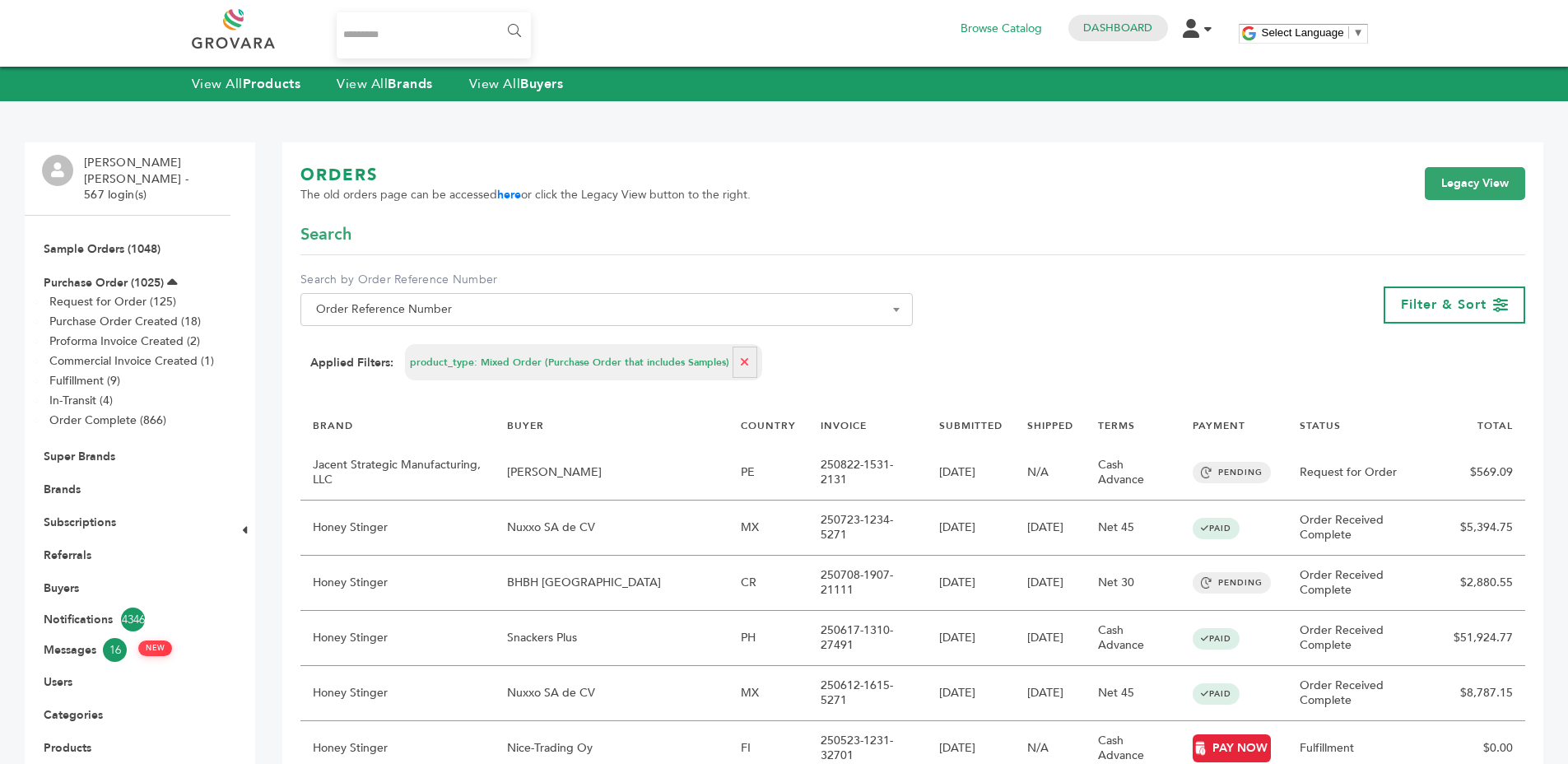
click at [962, 377] on div "Applied Filters: product_type: Mixed Order (Purchase Order that includes Sample…" at bounding box center [913, 361] width 1205 height 36
click at [950, 363] on div "Applied Filters: product_type: Mixed Order (Purchase Order that includes Sample…" at bounding box center [913, 361] width 1205 height 36
click at [857, 383] on form "**********" at bounding box center [913, 307] width 1225 height 170
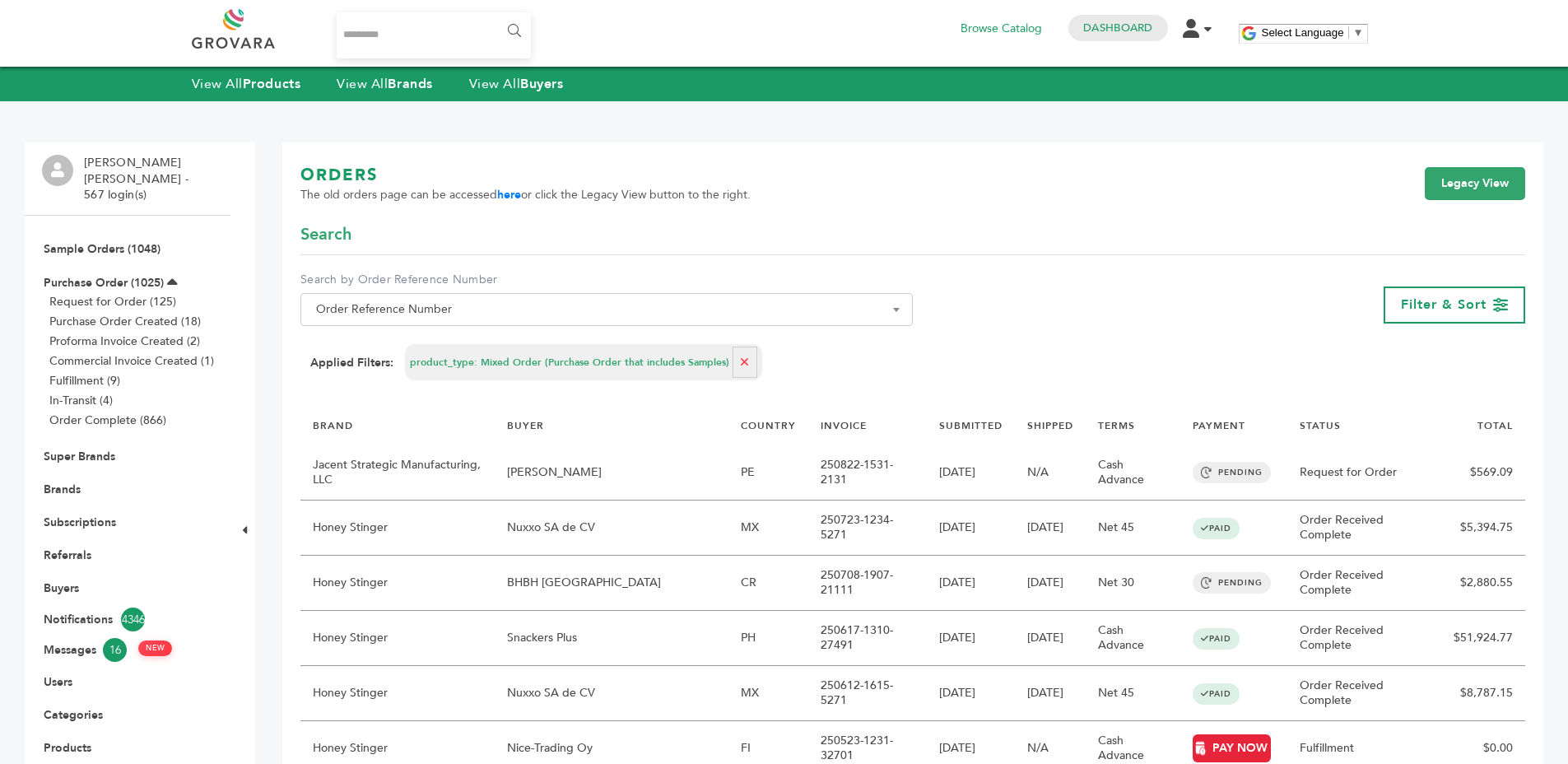
drag, startPoint x: 857, startPoint y: 383, endPoint x: 895, endPoint y: 371, distance: 39.8
click at [857, 383] on form "**********" at bounding box center [913, 307] width 1225 height 170
click at [895, 371] on div "Applied Filters: product_type: Mixed Order (Purchase Order that includes Sample…" at bounding box center [913, 361] width 1205 height 36
click at [959, 354] on div "Applied Filters: product_type: Mixed Order (Purchase Order that includes Sample…" at bounding box center [913, 361] width 1205 height 36
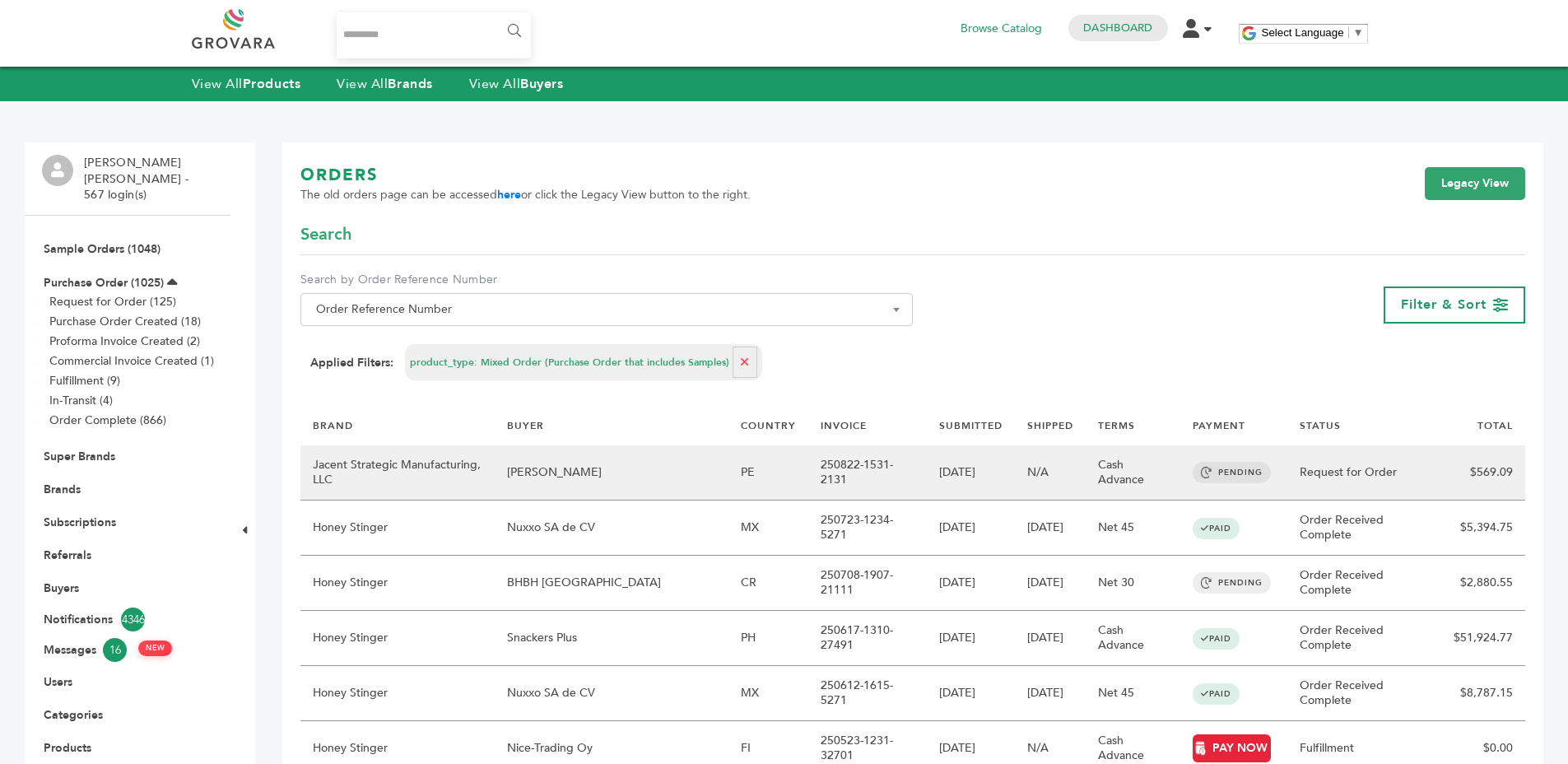
click at [809, 470] on td "250822-1531-2131" at bounding box center [868, 472] width 119 height 55
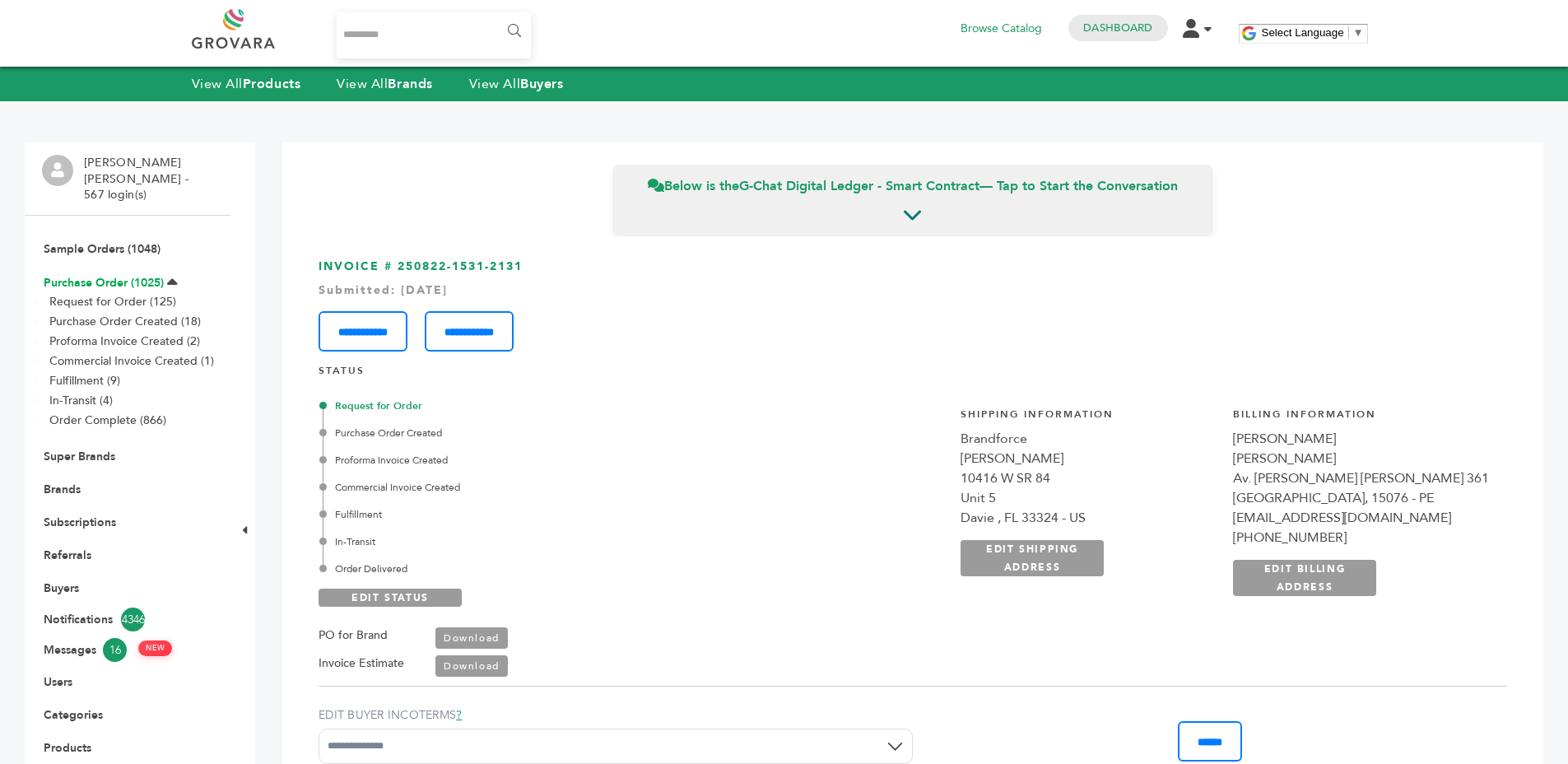
click at [46, 275] on link "Purchase Order (1025)" at bounding box center [103, 283] width 120 height 16
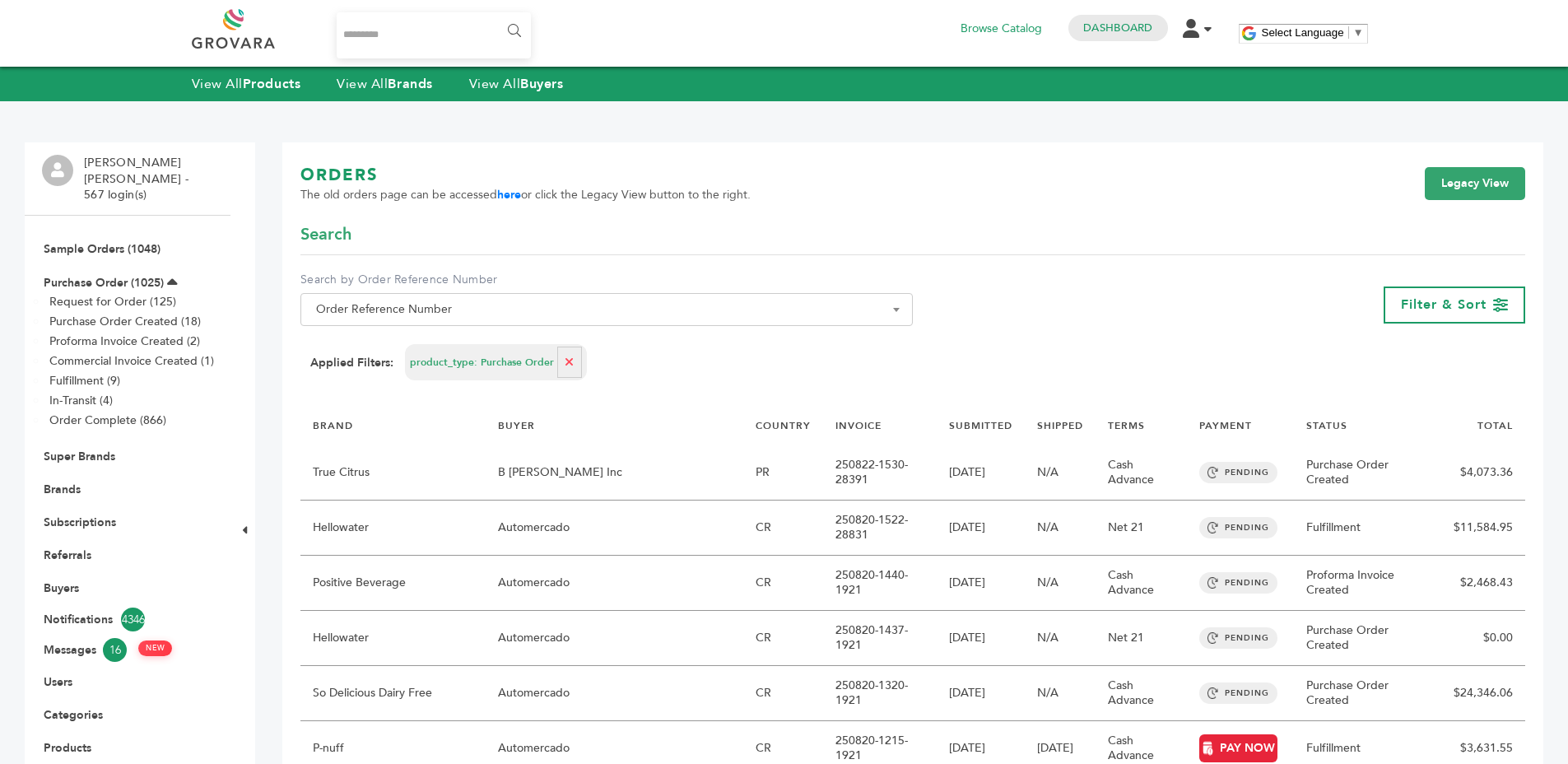
click at [943, 351] on div "Applied Filters: product_type: Purchase Order" at bounding box center [913, 361] width 1205 height 36
click at [1440, 289] on div "Filter & Sort" at bounding box center [1455, 305] width 141 height 37
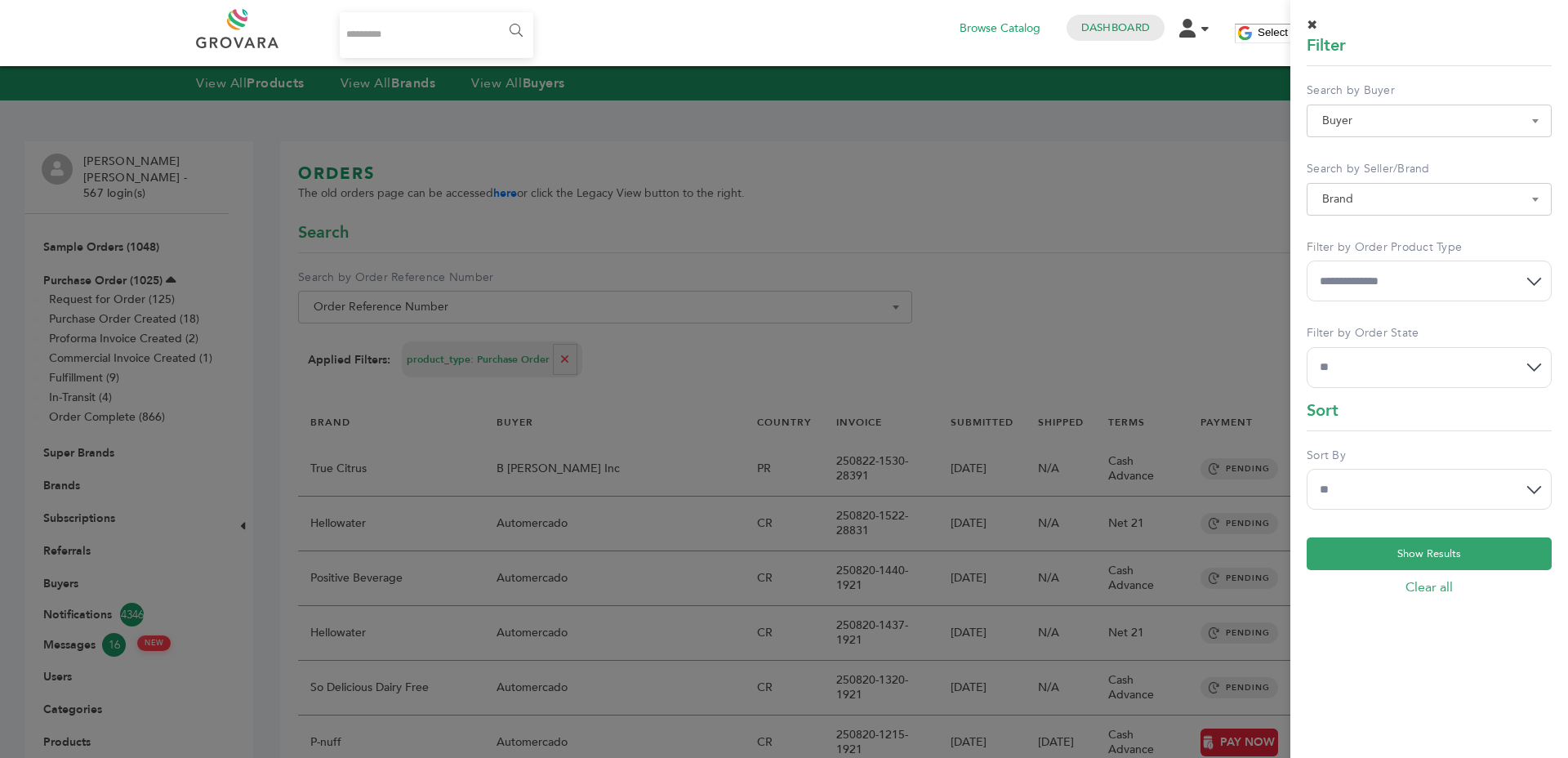
click at [1319, 345] on div "**********" at bounding box center [1429, 357] width 245 height 63
click at [1314, 356] on select "**********" at bounding box center [1429, 367] width 245 height 41
click at [1357, 300] on select "**********" at bounding box center [1429, 281] width 245 height 41
select select "*****"
click at [1307, 260] on select "**********" at bounding box center [1429, 281] width 245 height 41
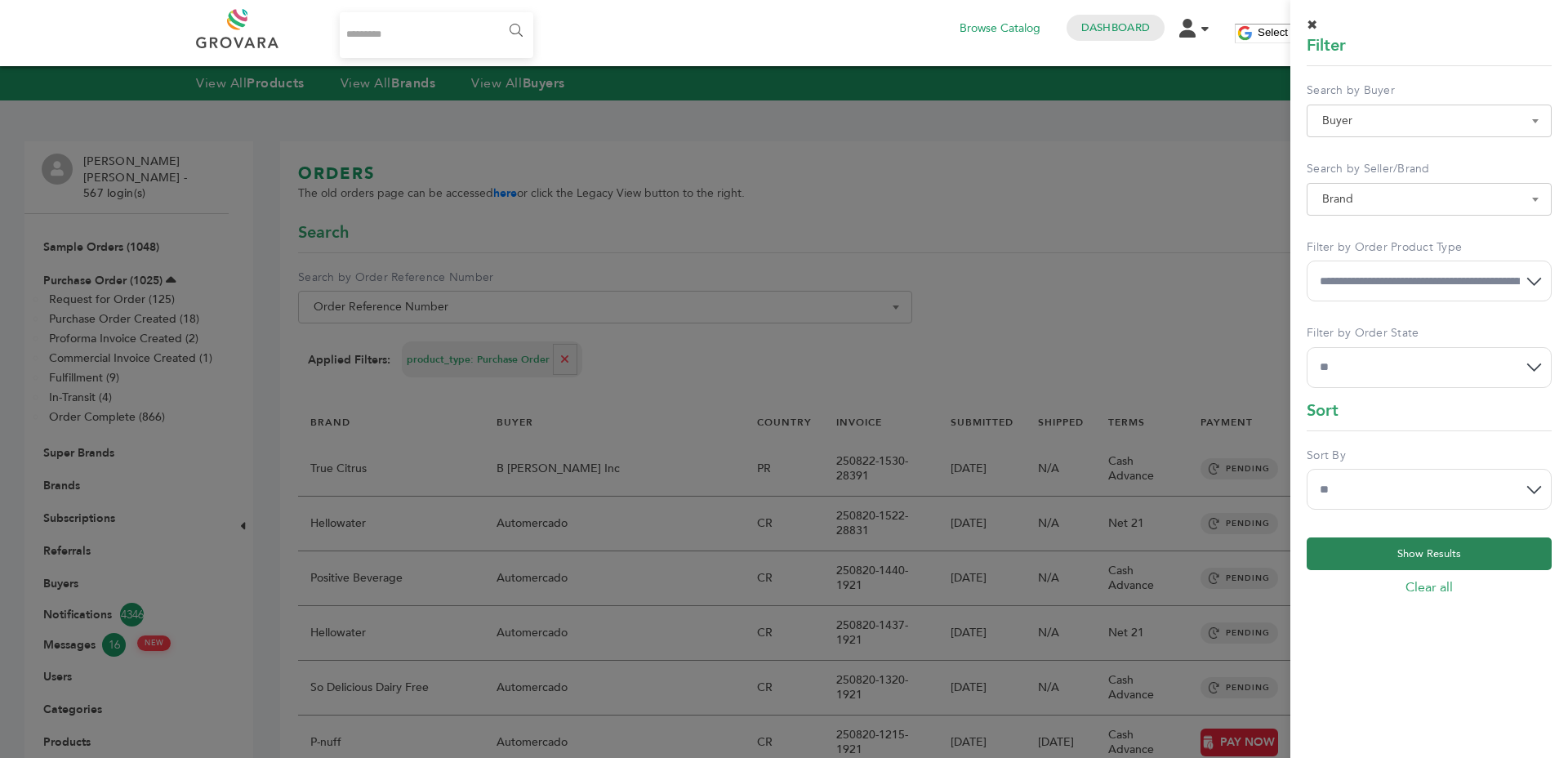
click at [1412, 549] on button "Show Results" at bounding box center [1429, 553] width 245 height 33
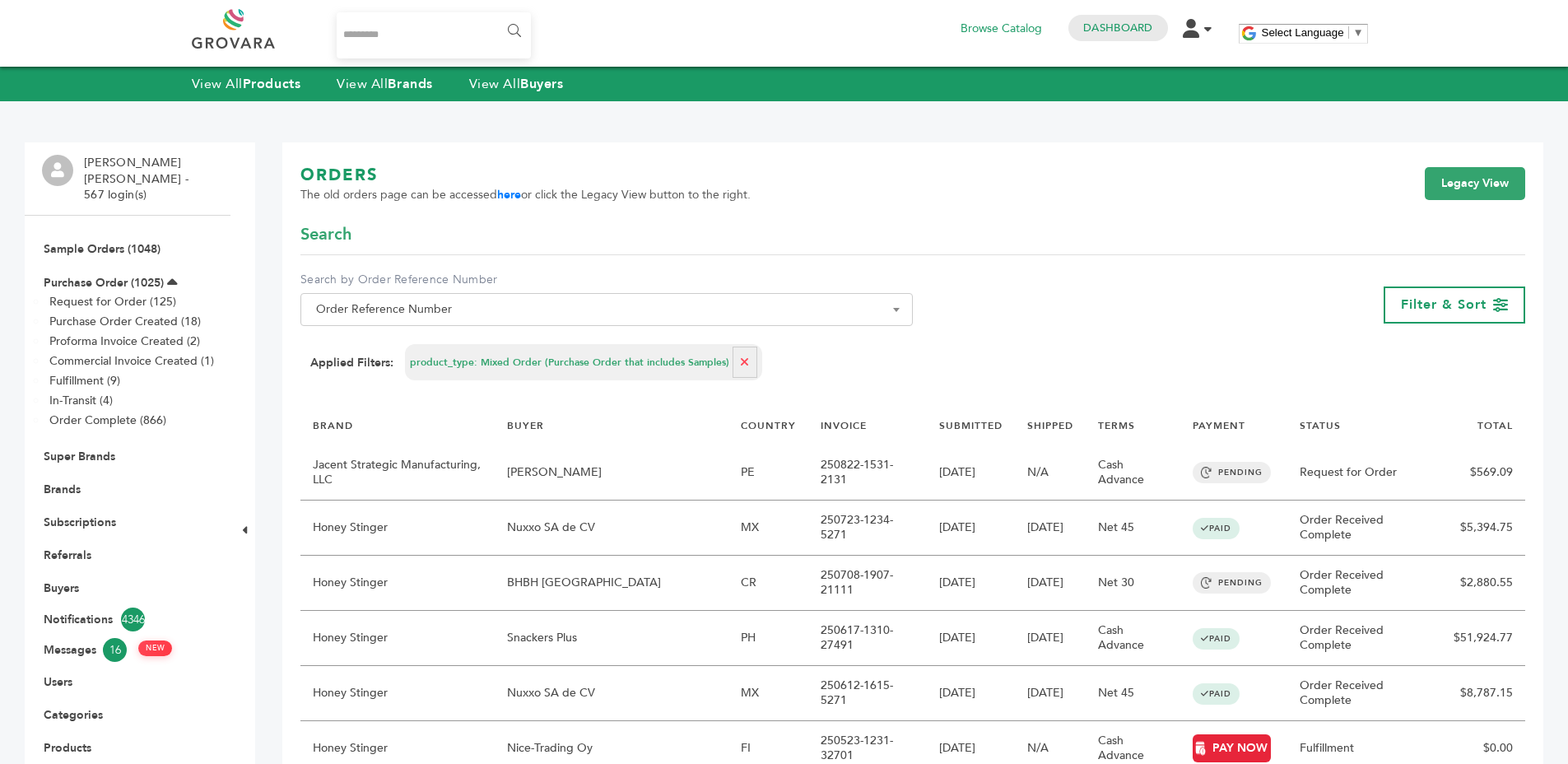
click at [937, 367] on div "Applied Filters: product_type: Mixed Order (Purchase Order that includes Sample…" at bounding box center [913, 361] width 1205 height 36
click at [847, 348] on div "Applied Filters: product_type: Mixed Order (Purchase Order that includes Sample…" at bounding box center [913, 361] width 1205 height 36
click at [1451, 303] on span "Filter & Sort" at bounding box center [1443, 304] width 85 height 18
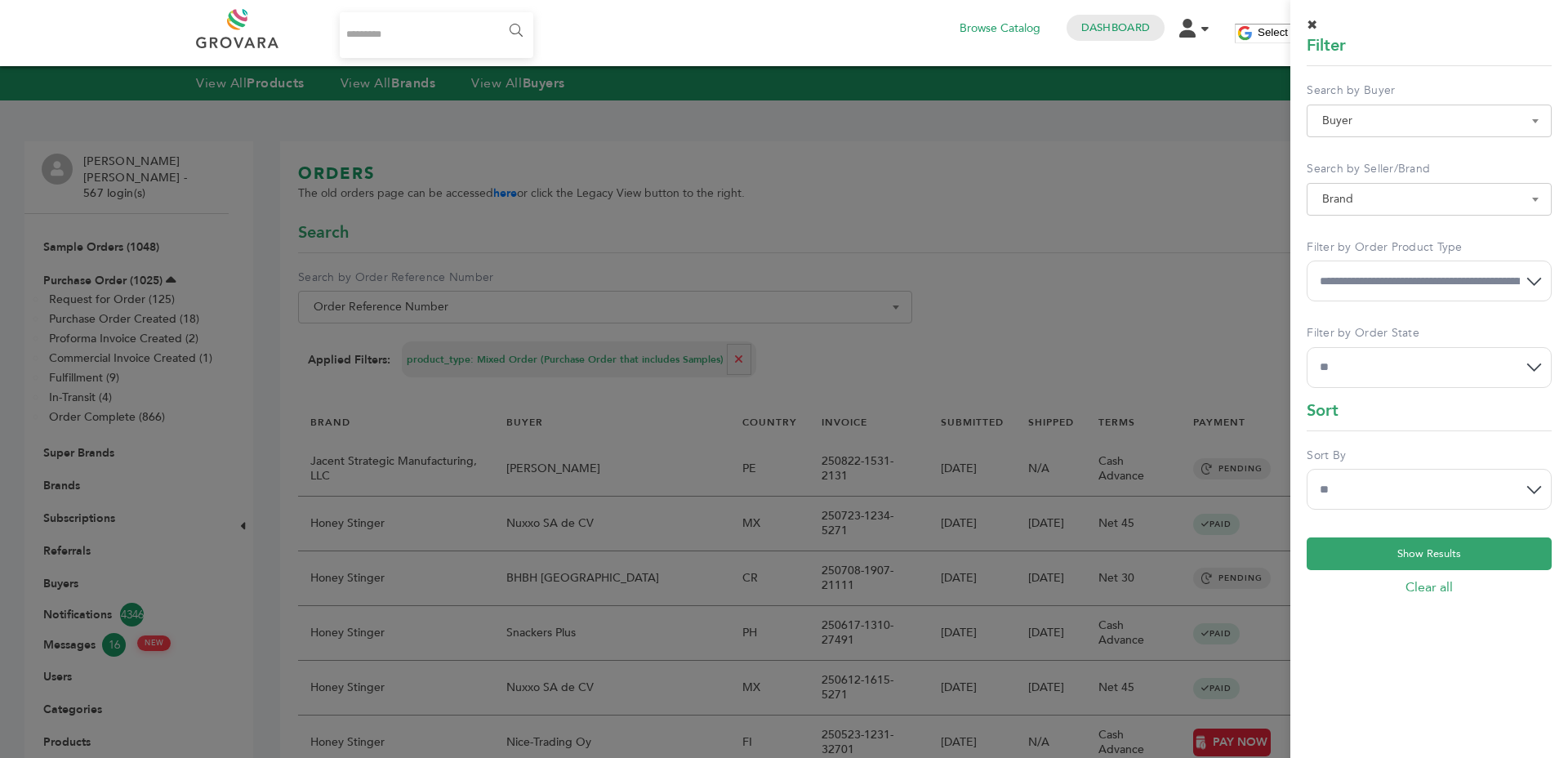
click at [1344, 291] on select "**********" at bounding box center [1429, 281] width 245 height 41
drag, startPoint x: 1212, startPoint y: 281, endPoint x: 1217, endPoint y: 296, distance: 15.8
click at [1212, 282] on div at bounding box center [784, 379] width 1568 height 758
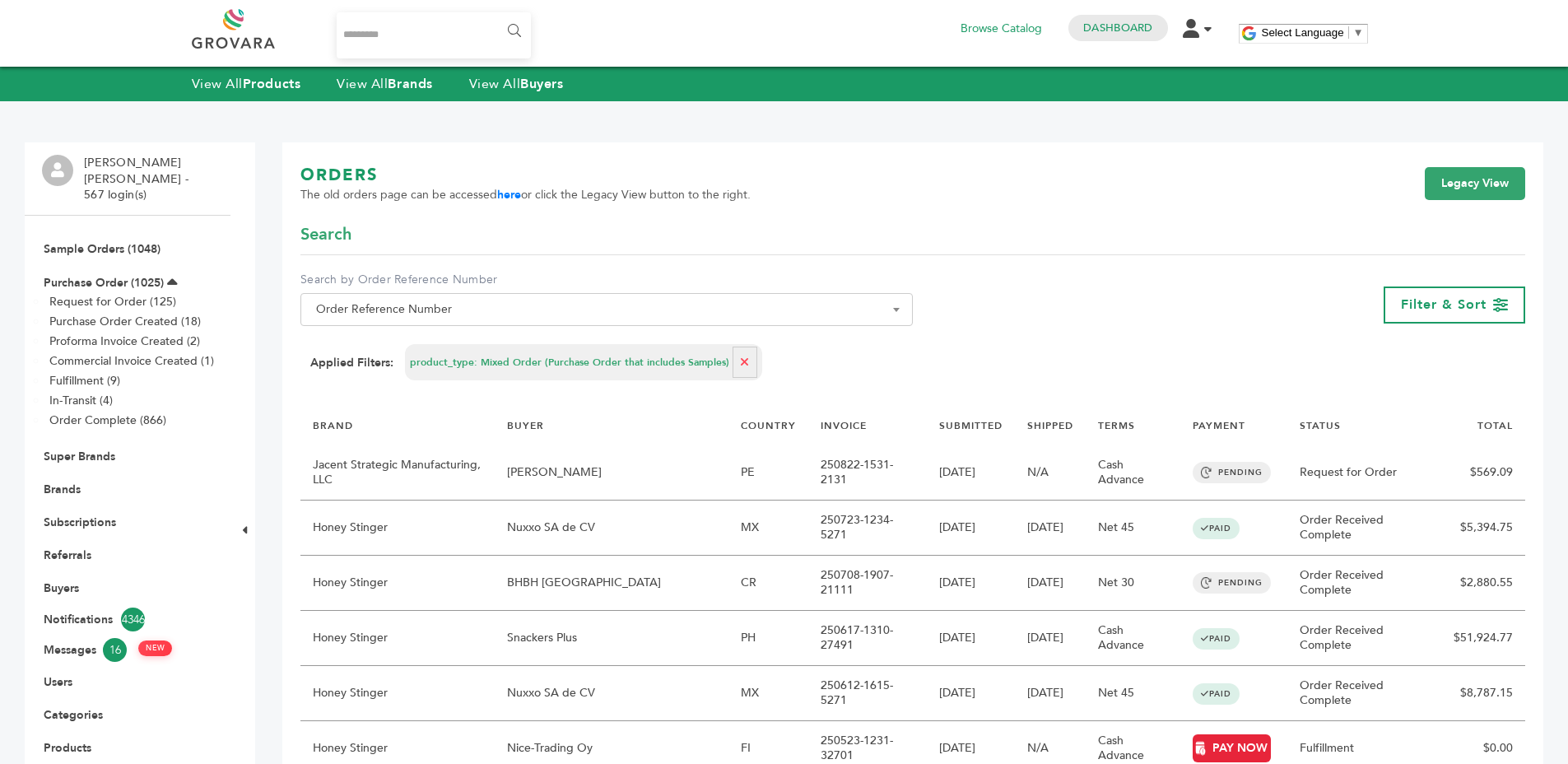
click at [1018, 348] on div "Applied Filters: product_type: Mixed Order (Purchase Order that includes Sample…" at bounding box center [913, 361] width 1205 height 36
click at [733, 356] on button "button" at bounding box center [745, 362] width 25 height 31
select select
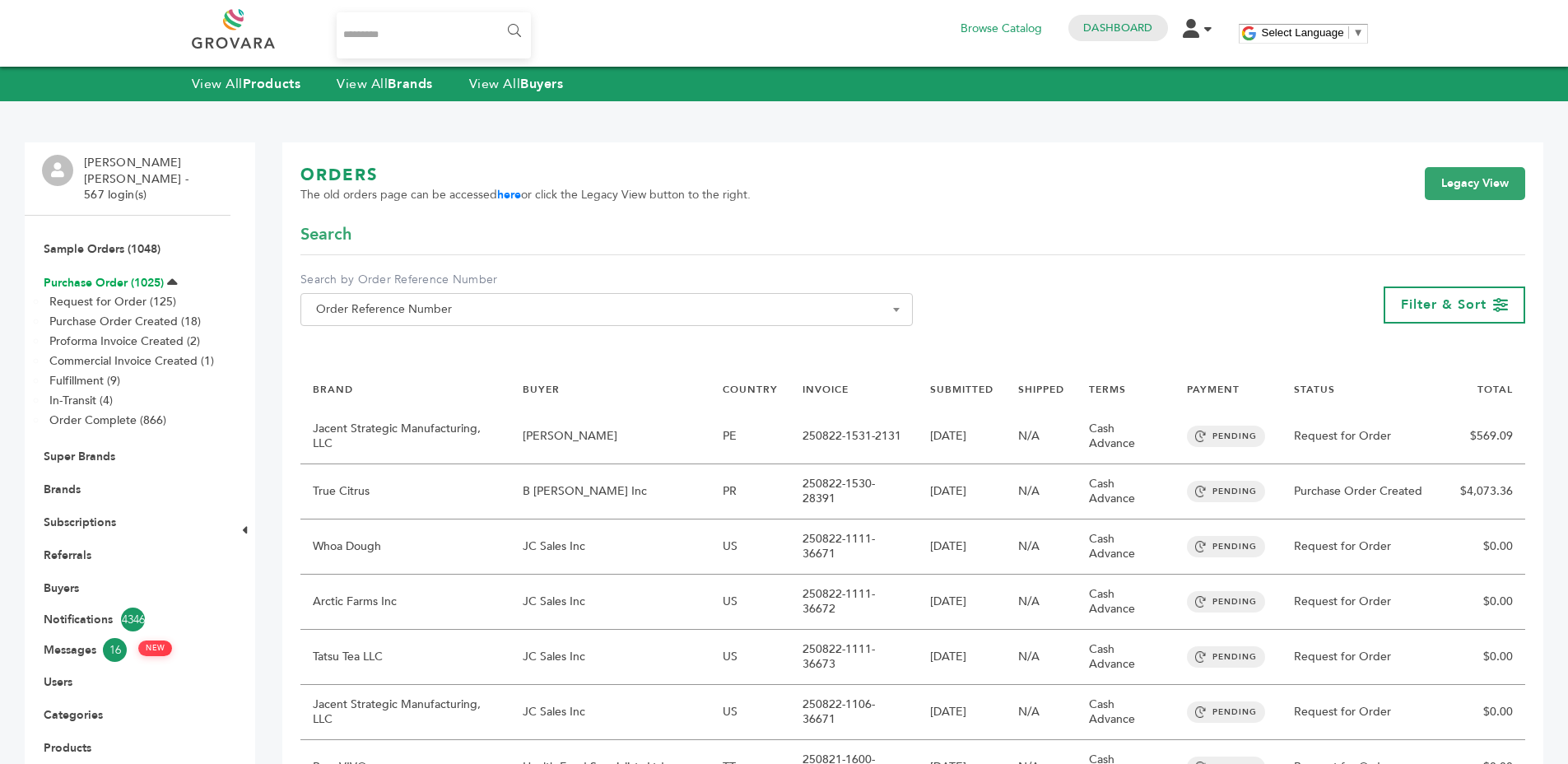
click at [130, 275] on link "Purchase Order (1025)" at bounding box center [103, 283] width 120 height 16
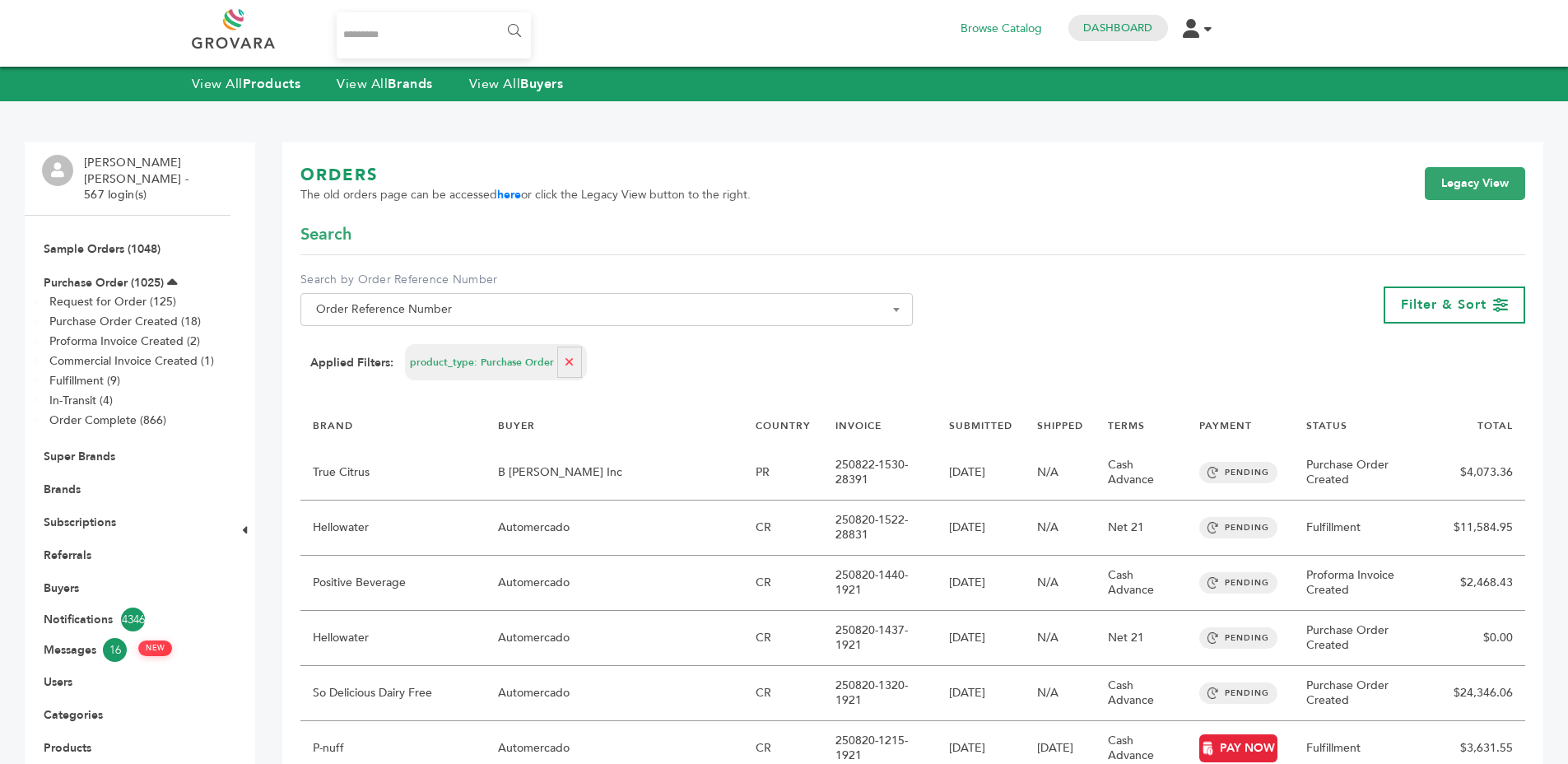
click at [122, 242] on link "Sample Orders (1048)" at bounding box center [101, 249] width 117 height 16
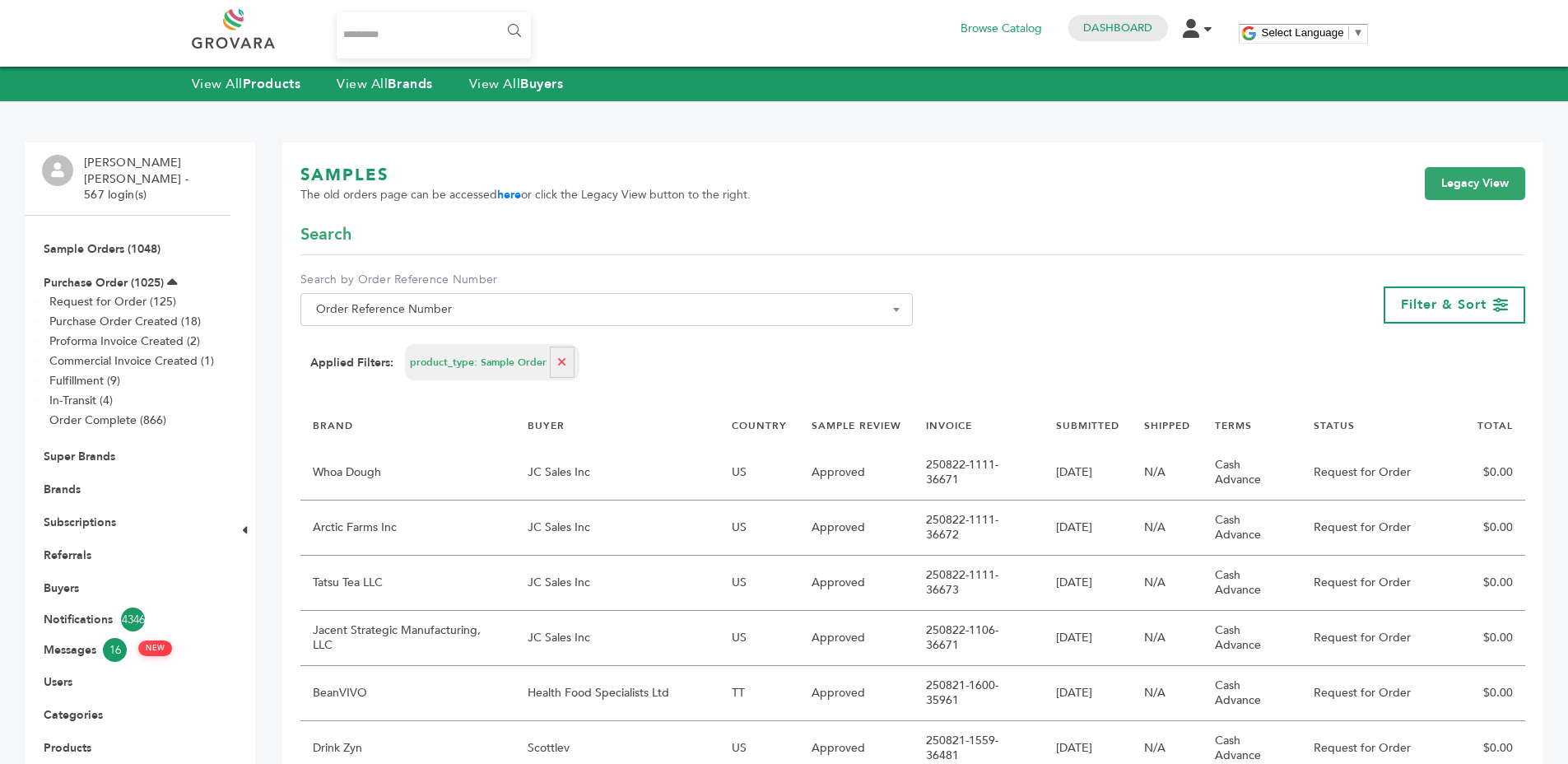
click at [541, 348] on div "product_type: Sample Order" at bounding box center [492, 361] width 175 height 36
click at [557, 360] on icon "button" at bounding box center [561, 362] width 9 height 12
select select
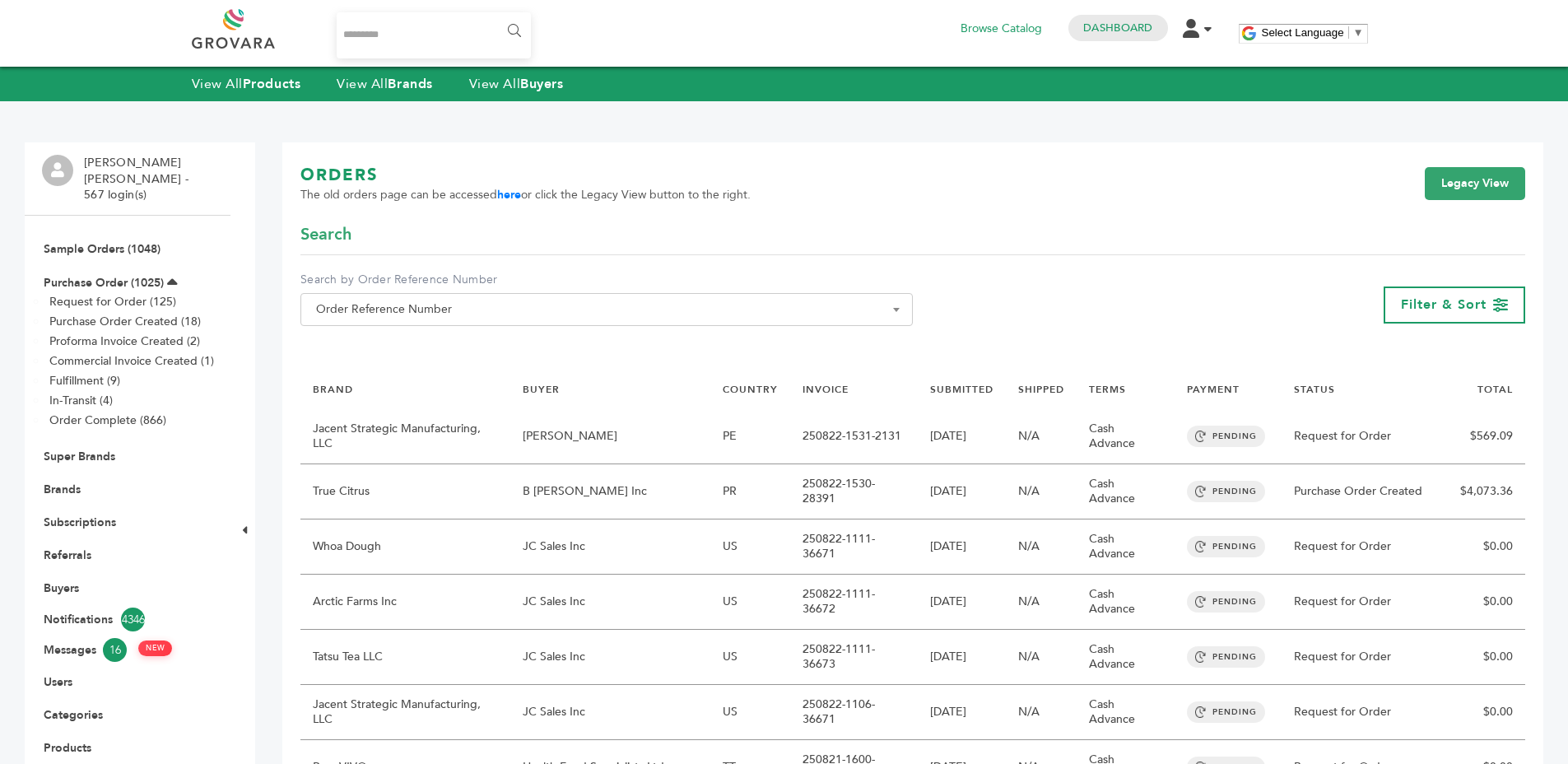
click at [898, 354] on form "**********" at bounding box center [913, 290] width 1225 height 135
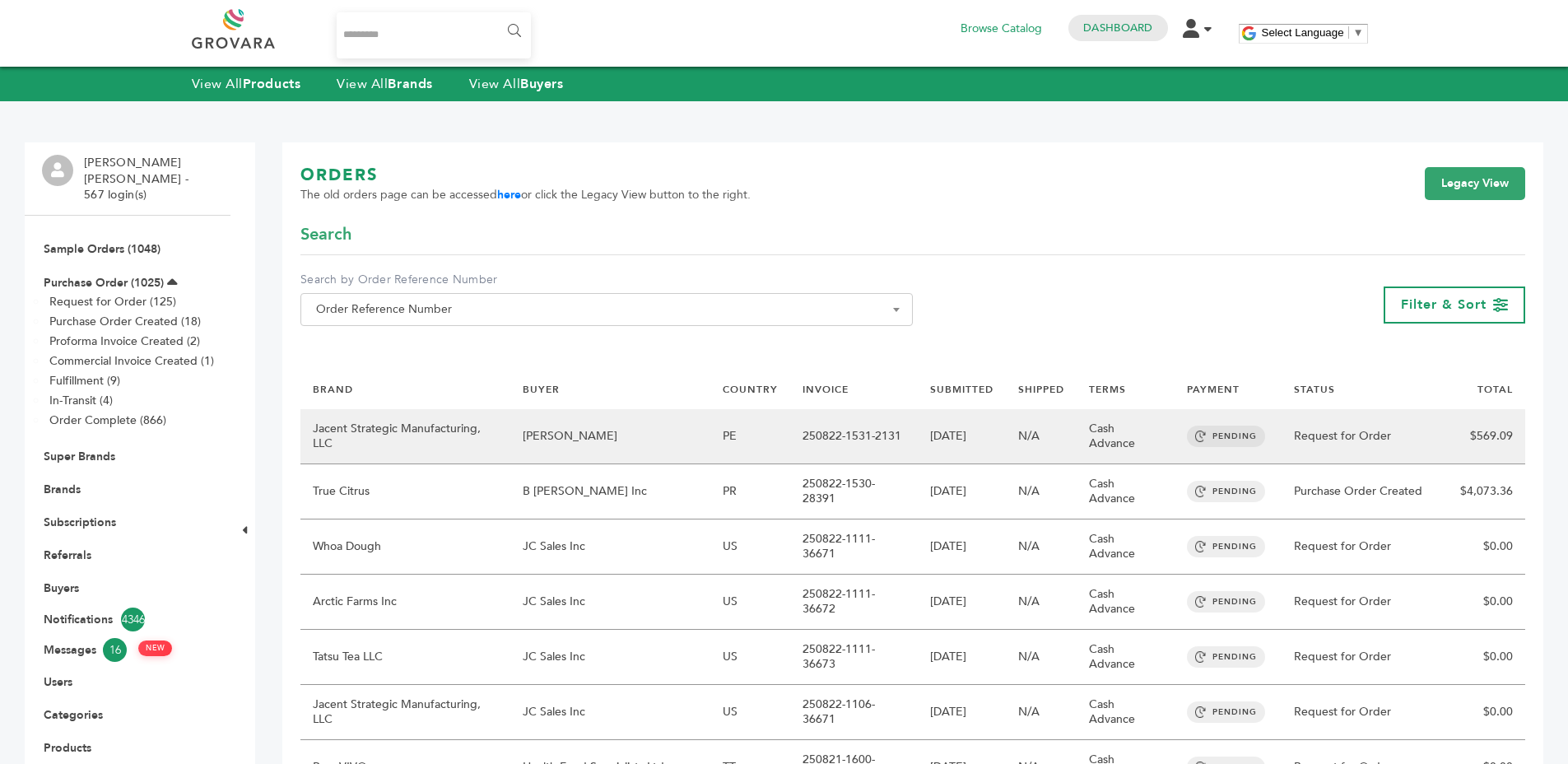
click at [862, 440] on td "250822-1531-2131" at bounding box center [854, 437] width 127 height 55
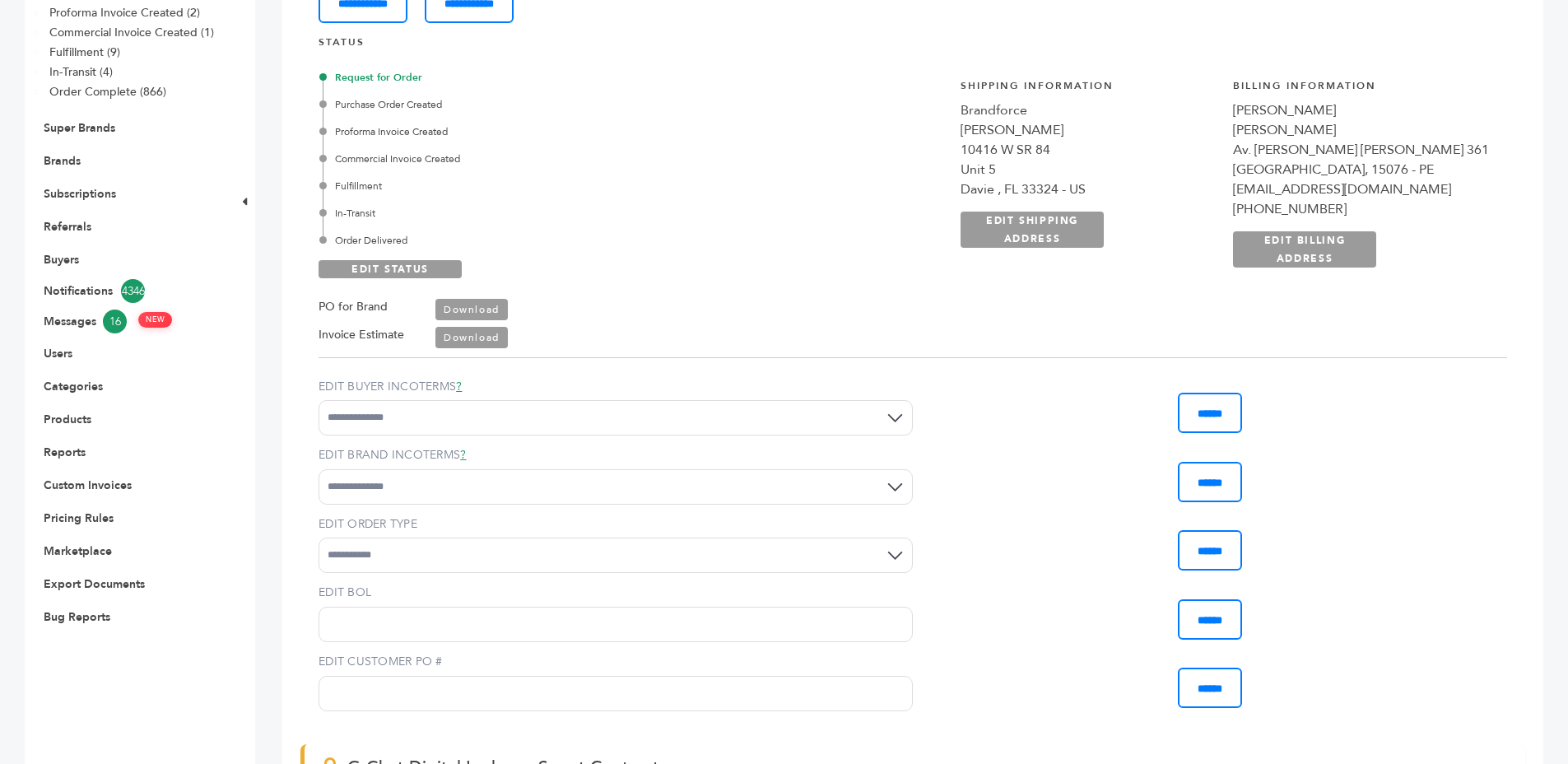
scroll to position [139, 0]
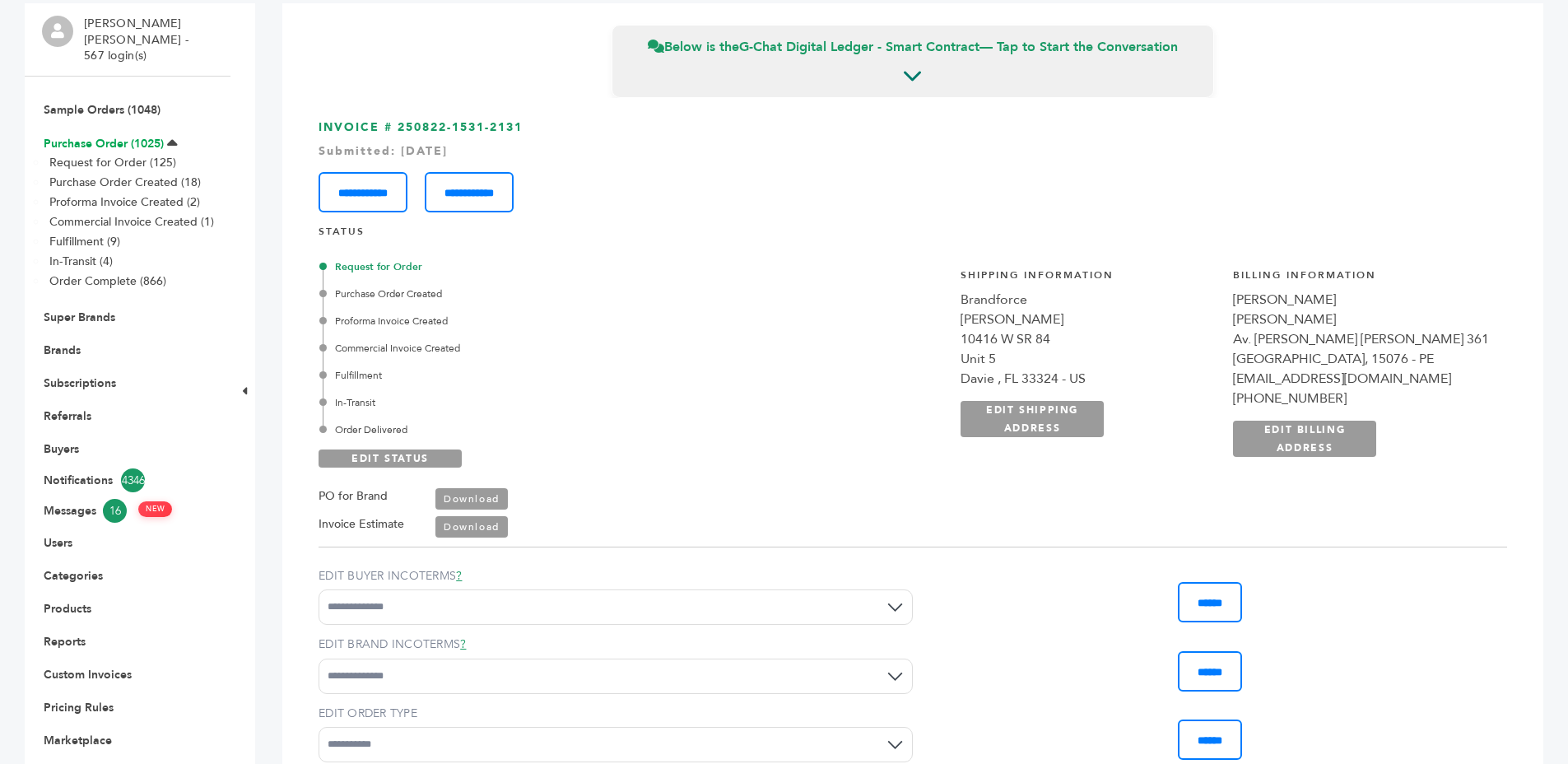
click at [80, 136] on link "Purchase Order (1025)" at bounding box center [103, 143] width 120 height 16
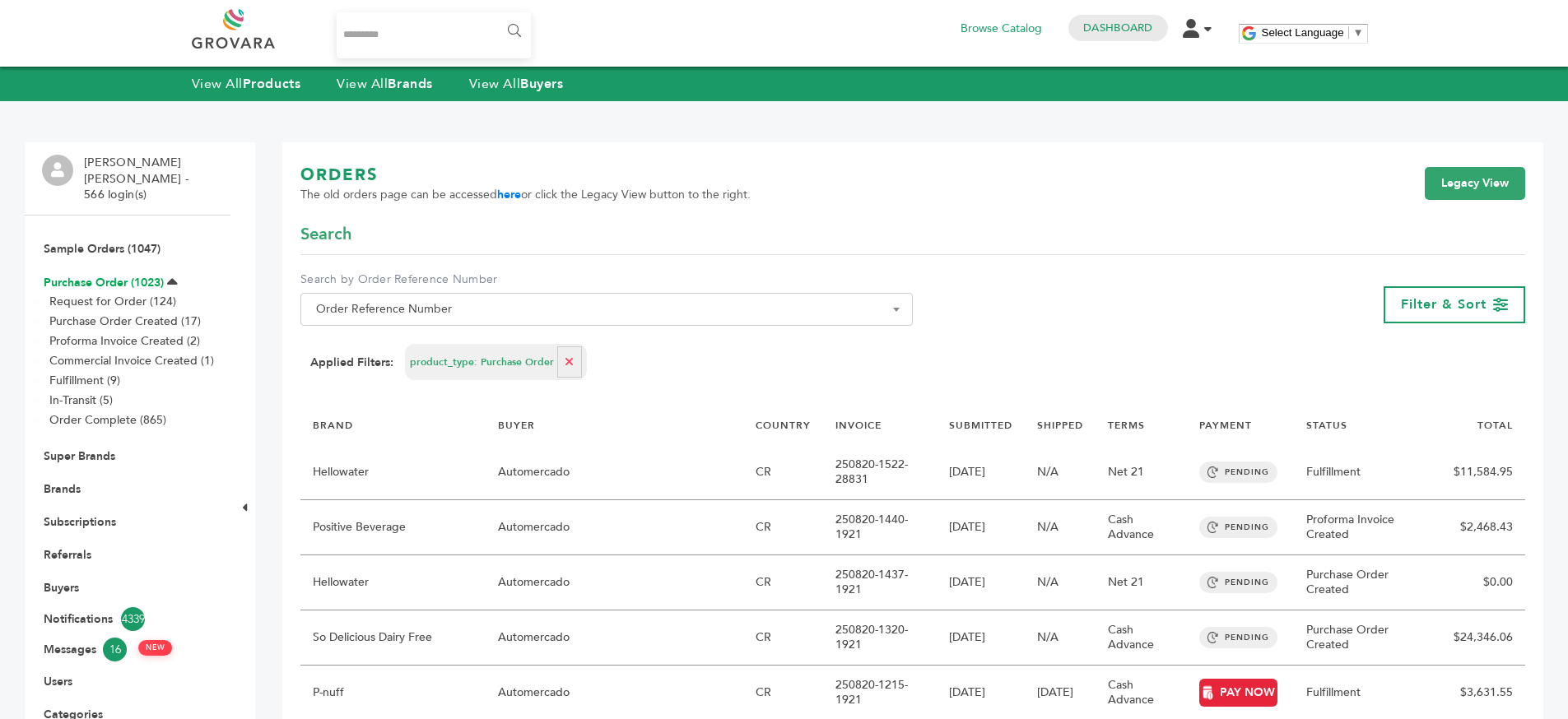
click at [122, 275] on link "Purchase Order (1023)" at bounding box center [103, 283] width 120 height 16
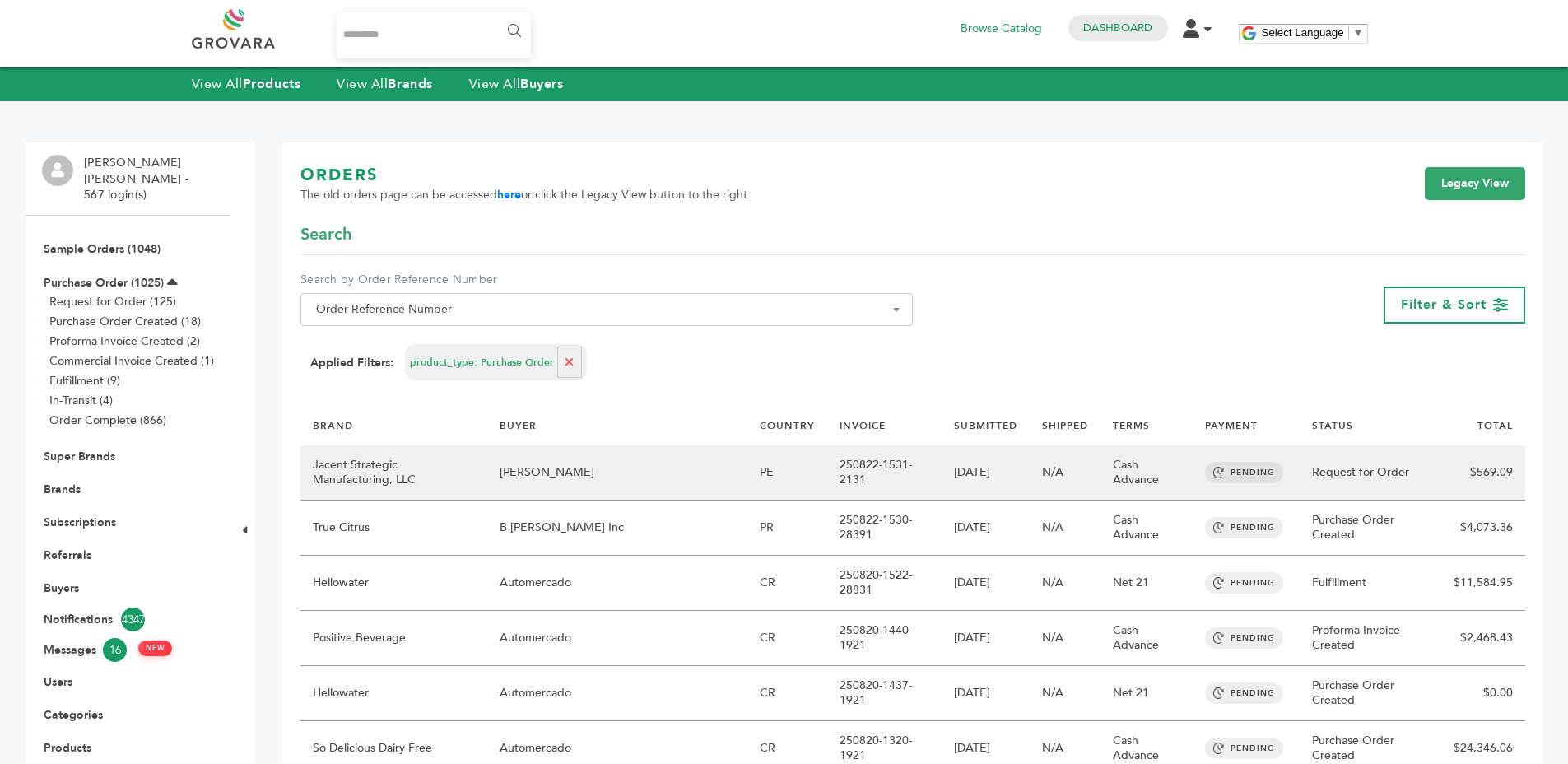
click at [612, 460] on td "[PERSON_NAME]" at bounding box center [617, 472] width 260 height 55
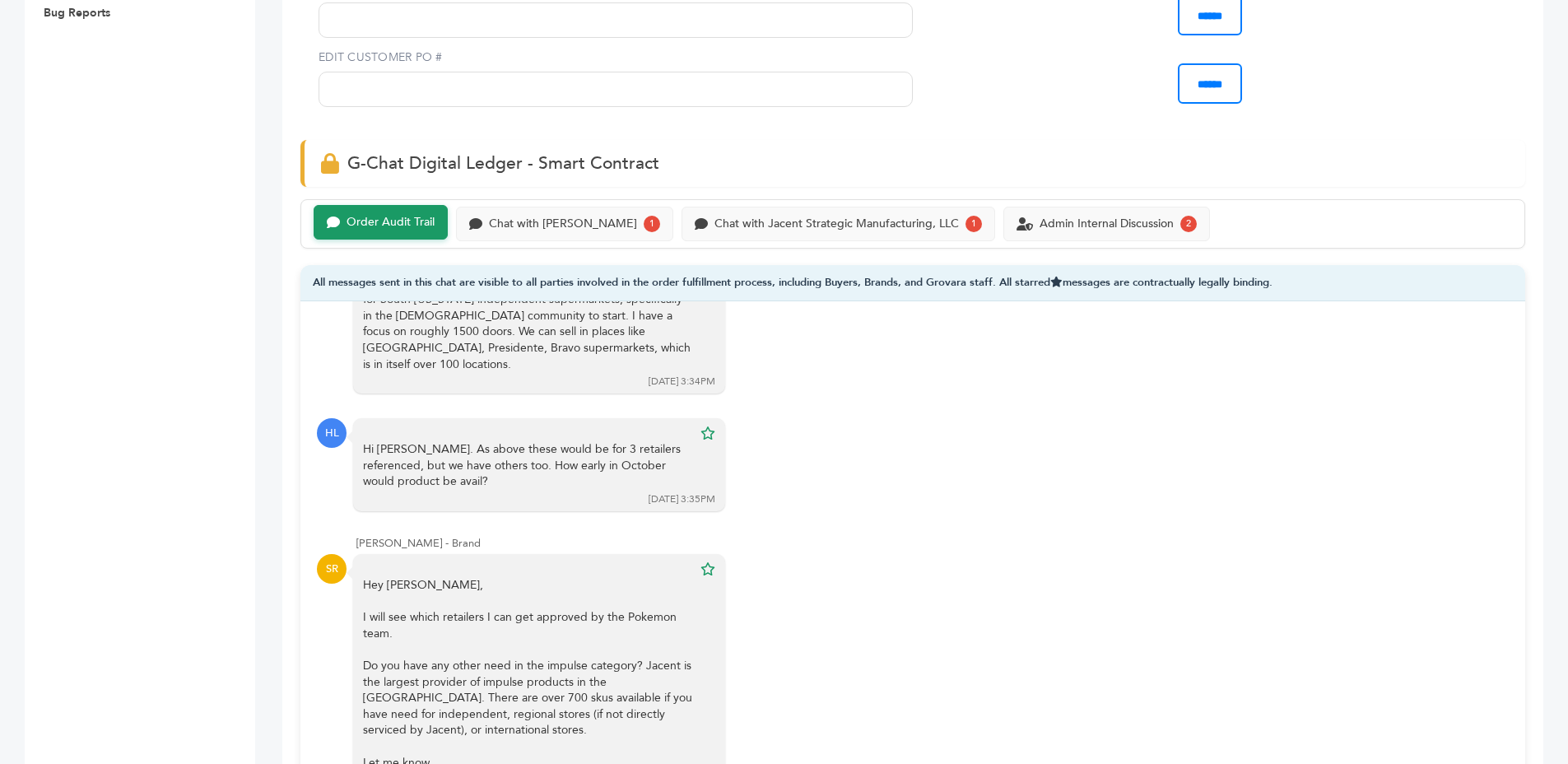
scroll to position [1319, 0]
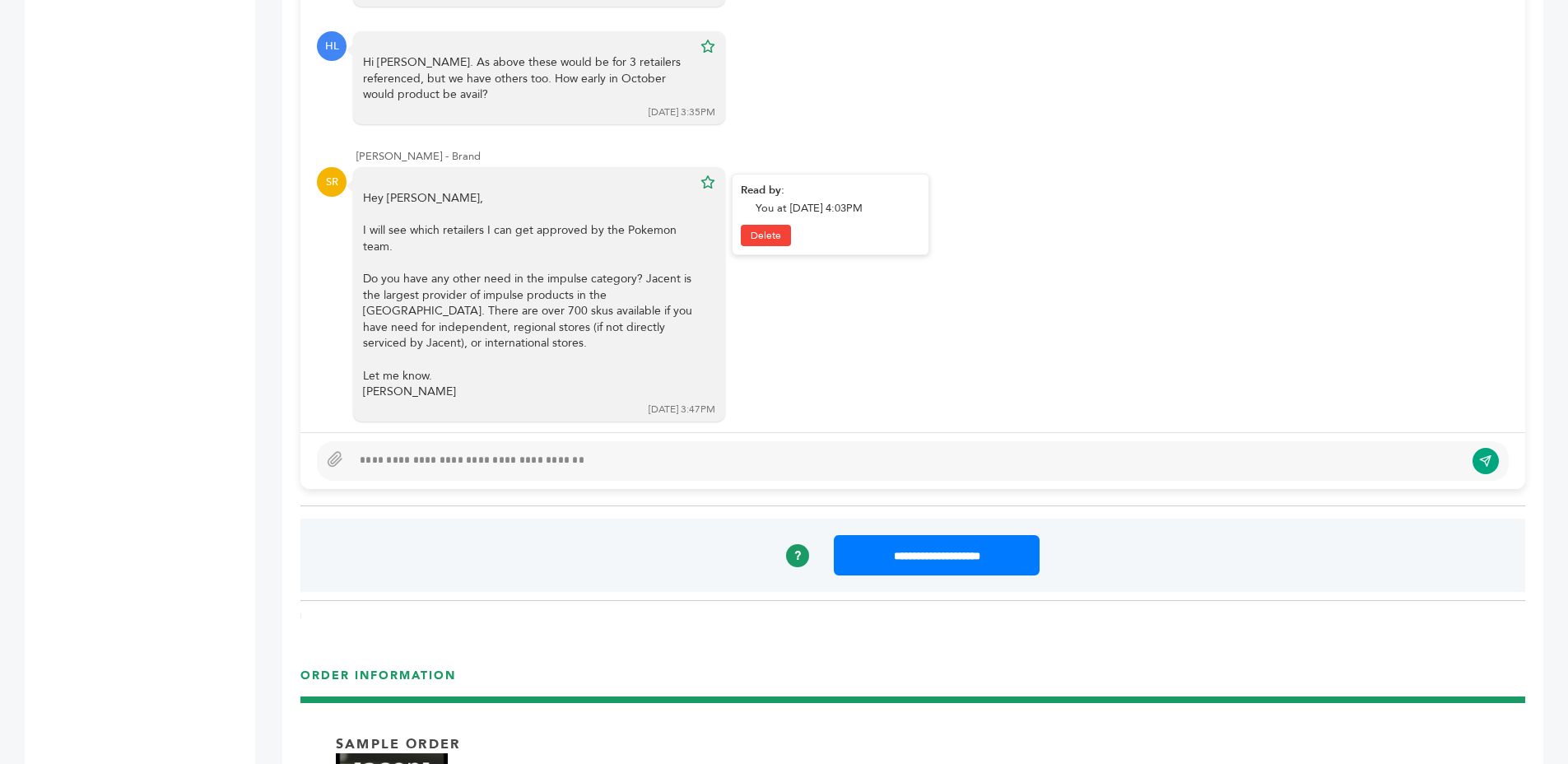
click at [489, 222] on div "I will see which retailers I can get approved by the Pokemon team." at bounding box center [528, 238] width 329 height 32
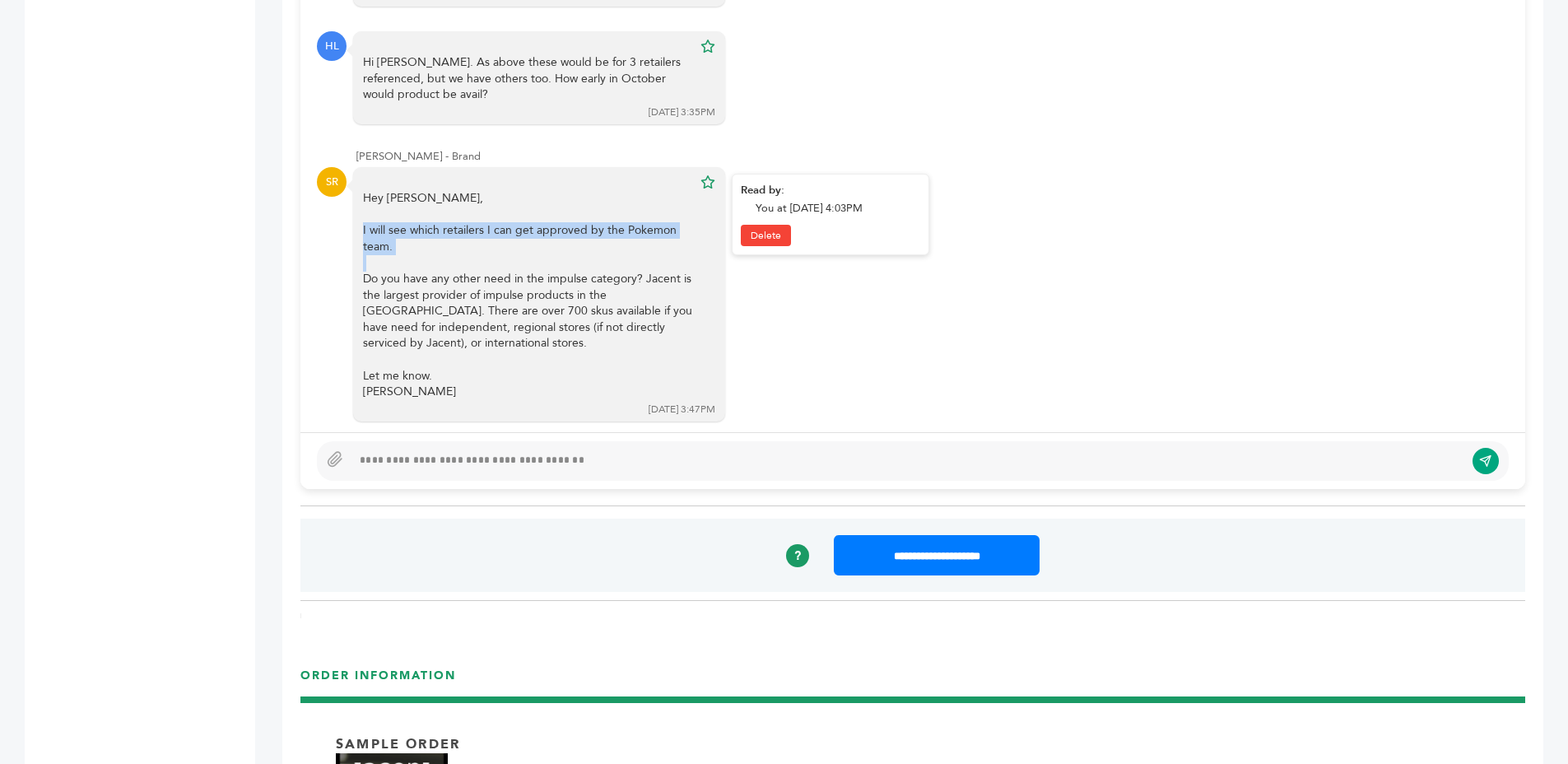
click at [489, 222] on div "I will see which retailers I can get approved by the Pokemon team." at bounding box center [528, 238] width 329 height 32
click at [509, 233] on div "I will see which retailers I can get approved by the Pokemon team." at bounding box center [528, 238] width 329 height 32
click at [507, 233] on div "I will see which retailers I can get approved by the Pokemon team." at bounding box center [528, 238] width 329 height 32
click at [521, 284] on div "Do you have any other need in the impulse category? Jacent is the largest provi…" at bounding box center [528, 311] width 329 height 81
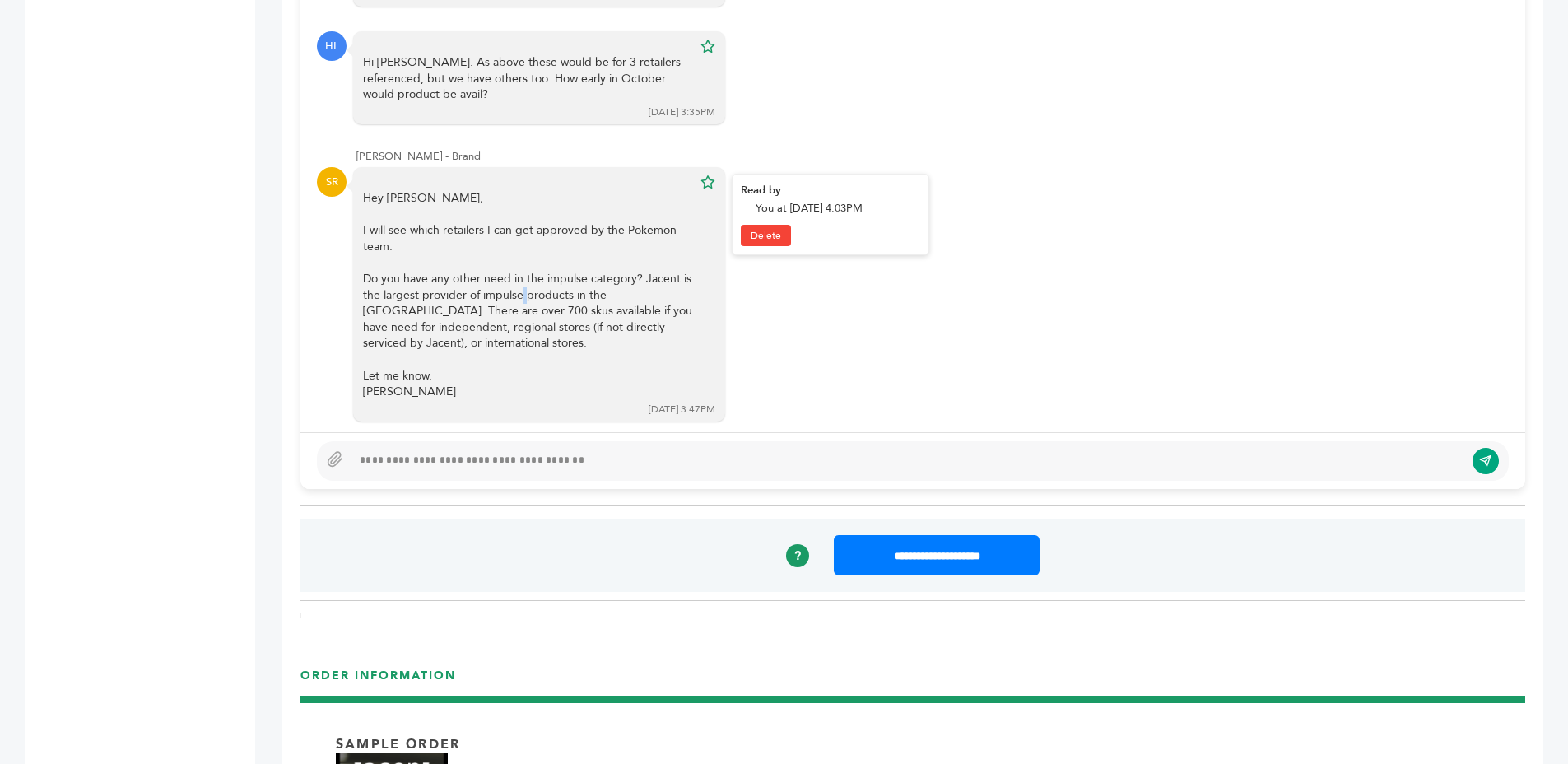
click at [521, 284] on div "Do you have any other need in the impulse category? Jacent is the largest provi…" at bounding box center [528, 311] width 329 height 81
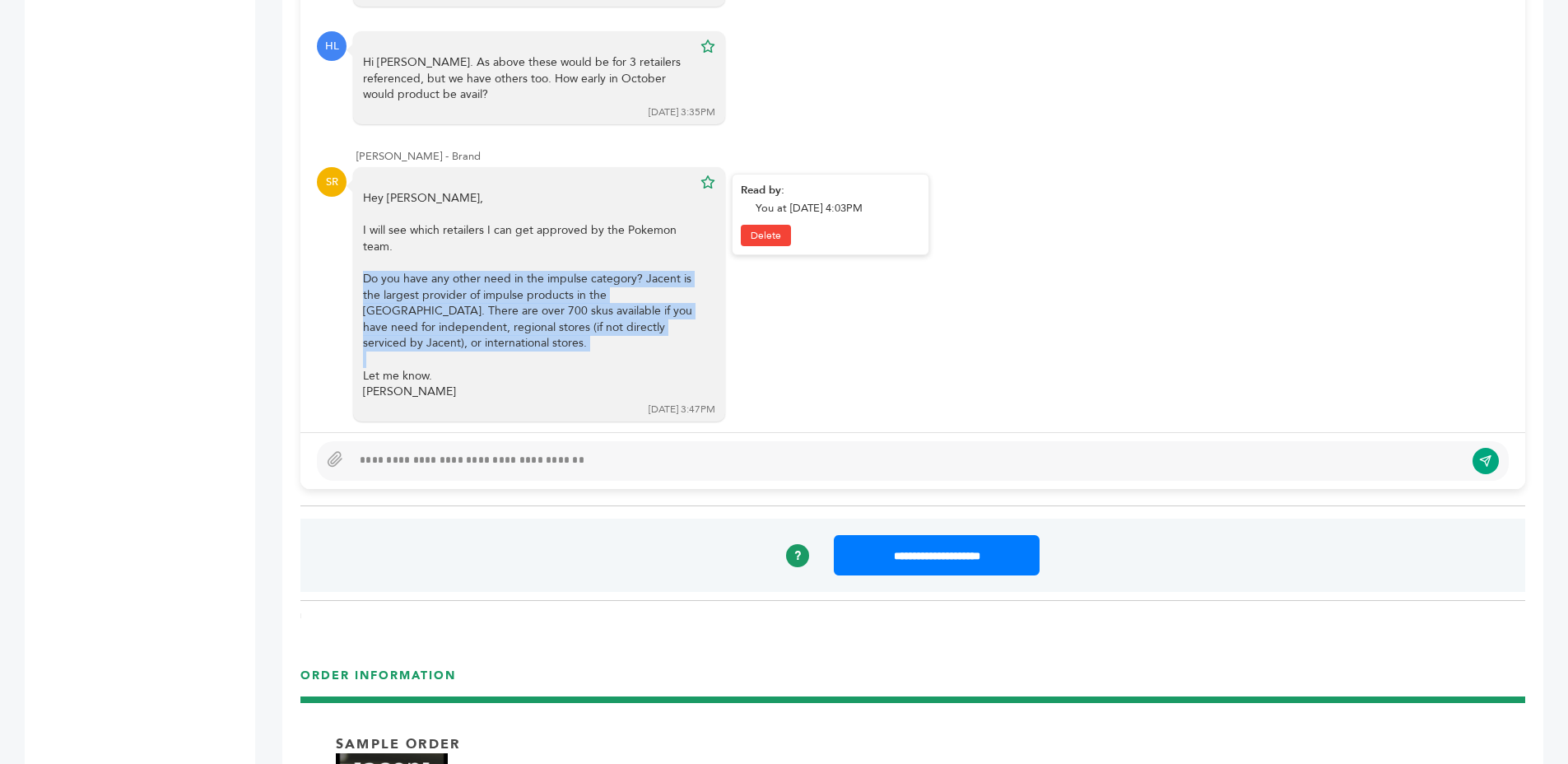
click at [521, 284] on div "Do you have any other need in the impulse category? Jacent is the largest provi…" at bounding box center [528, 311] width 329 height 81
click at [639, 283] on div "Do you have any other need in the impulse category? Jacent is the largest provi…" at bounding box center [528, 311] width 329 height 81
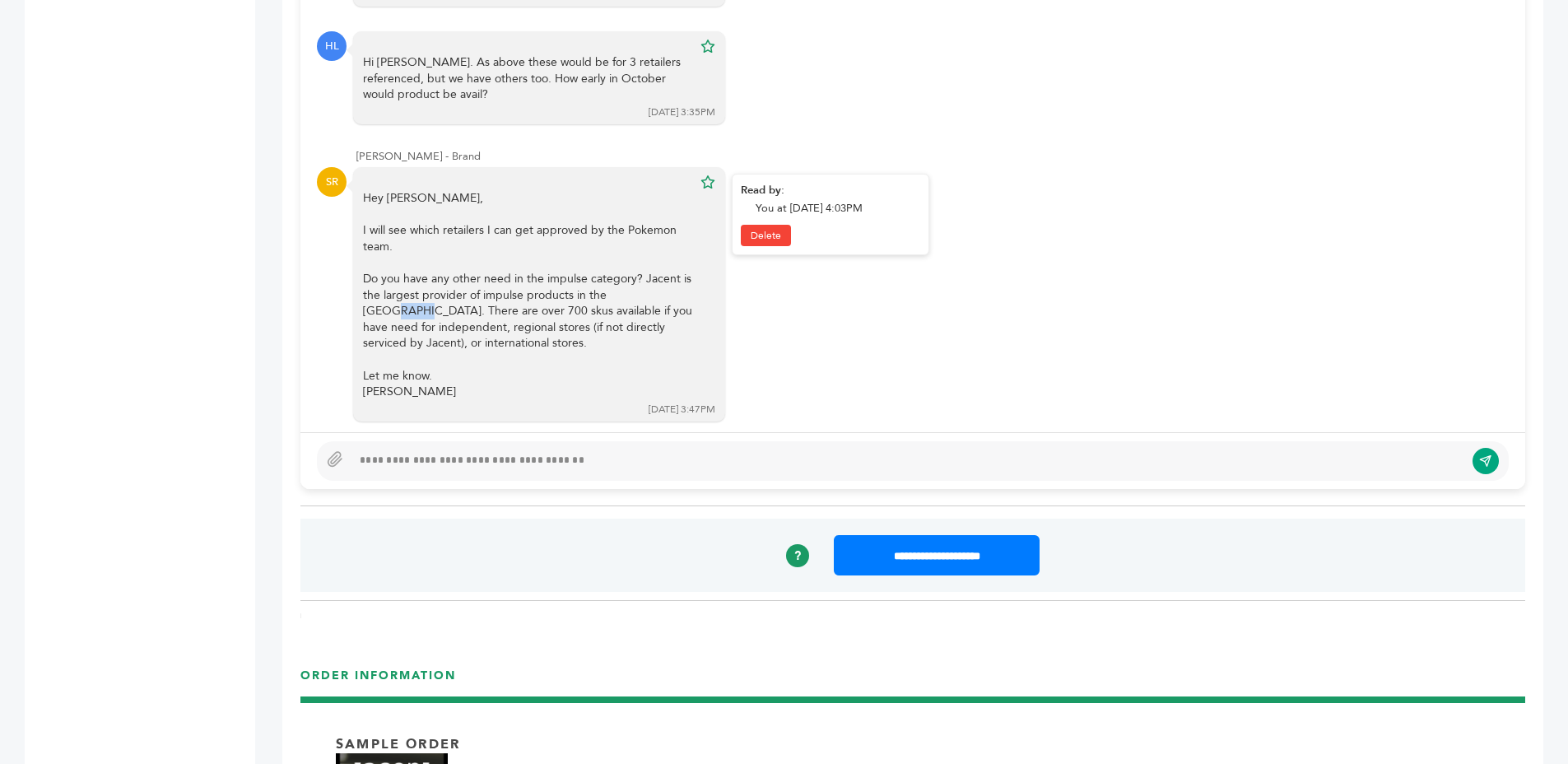
click at [639, 283] on div "Do you have any other need in the impulse category? Jacent is the largest provi…" at bounding box center [528, 311] width 329 height 81
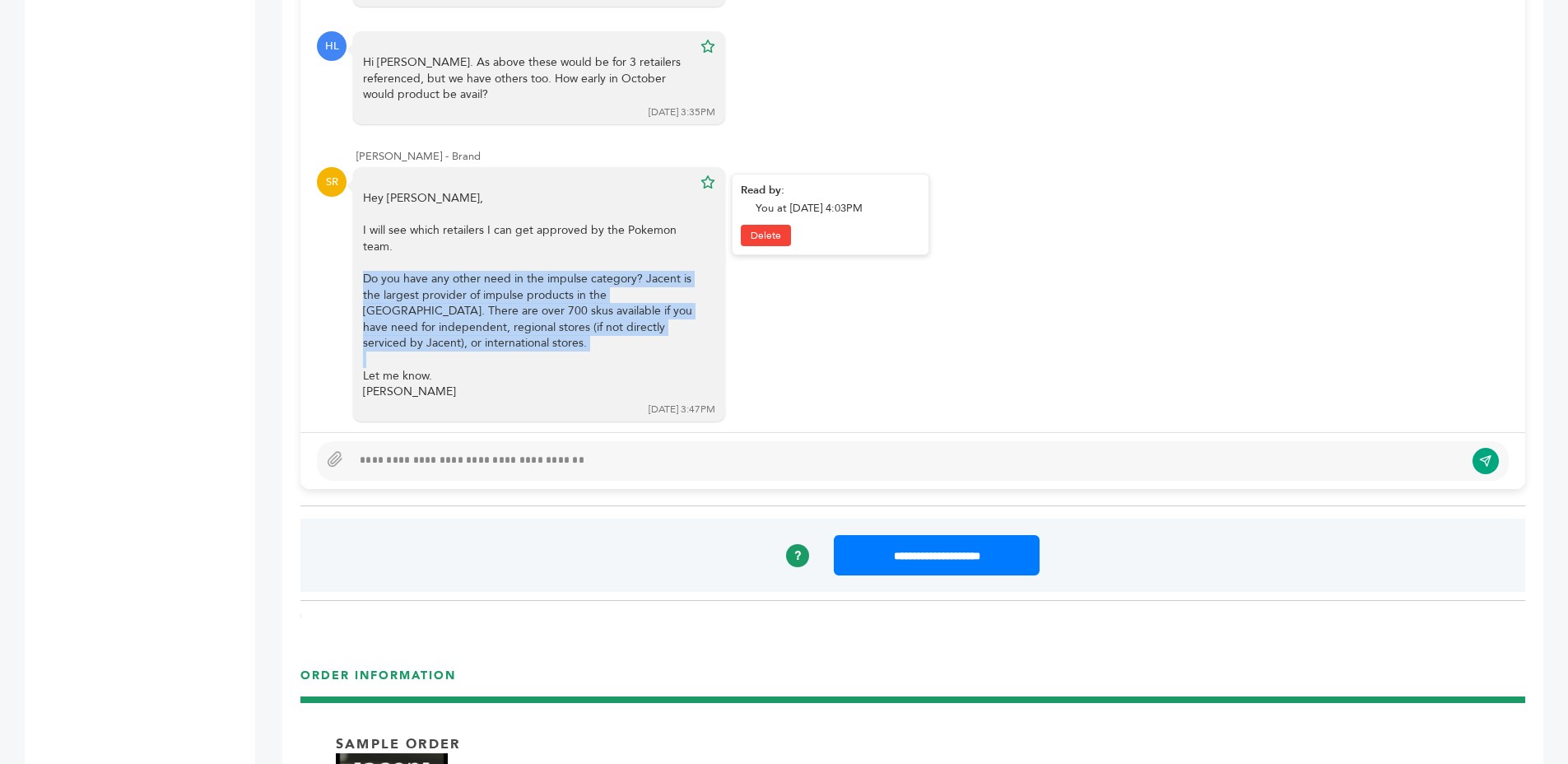
click at [639, 283] on div "Do you have any other need in the impulse category? Jacent is the largest provi…" at bounding box center [528, 311] width 329 height 81
click at [719, 293] on div "Hey Herbie, I will see which retailers I can get approved by the Pokemon team. …" at bounding box center [539, 294] width 372 height 254
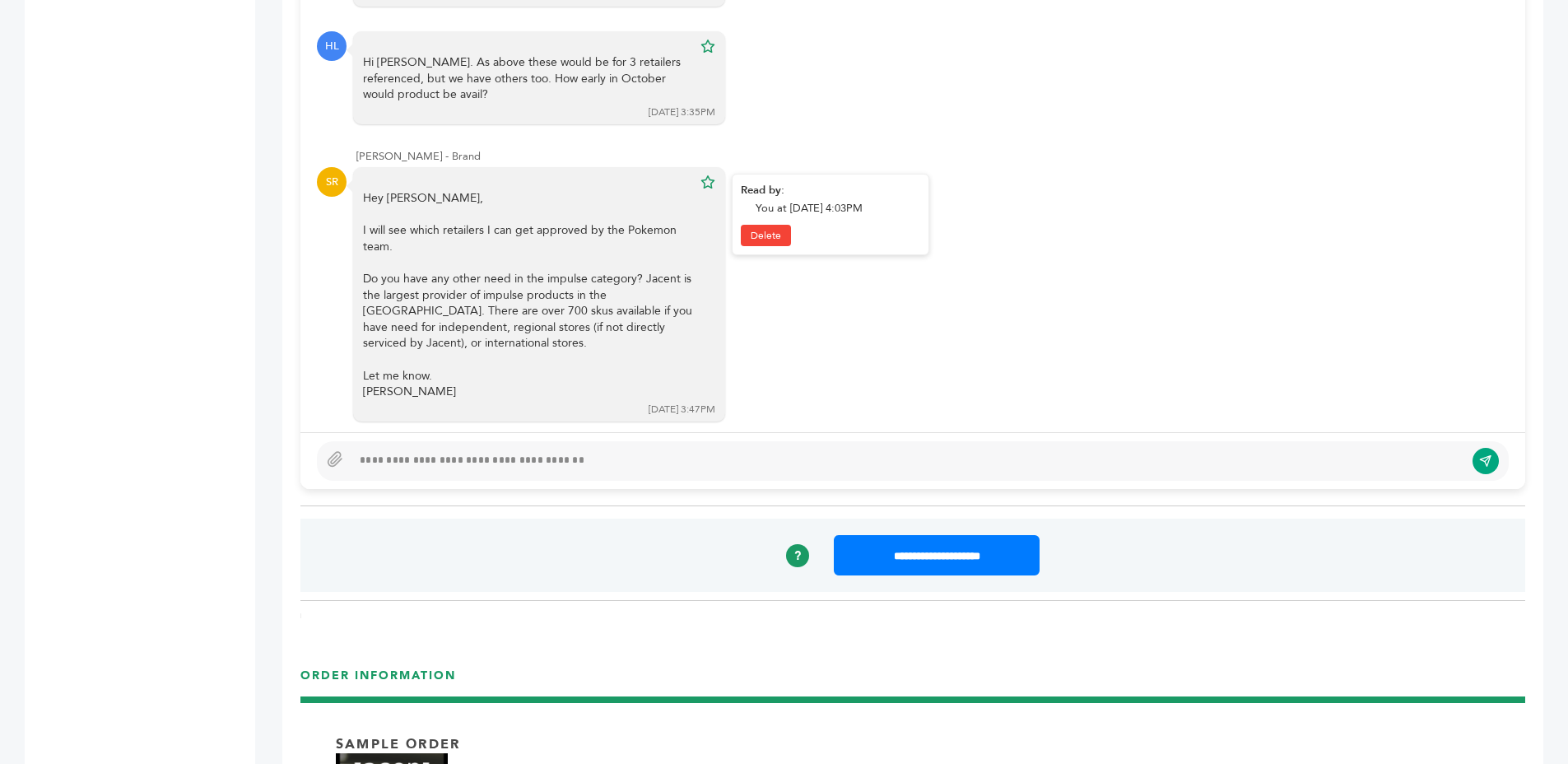
click at [688, 303] on div "Do you have any other need in the impulse category? Jacent is the largest provi…" at bounding box center [528, 311] width 329 height 81
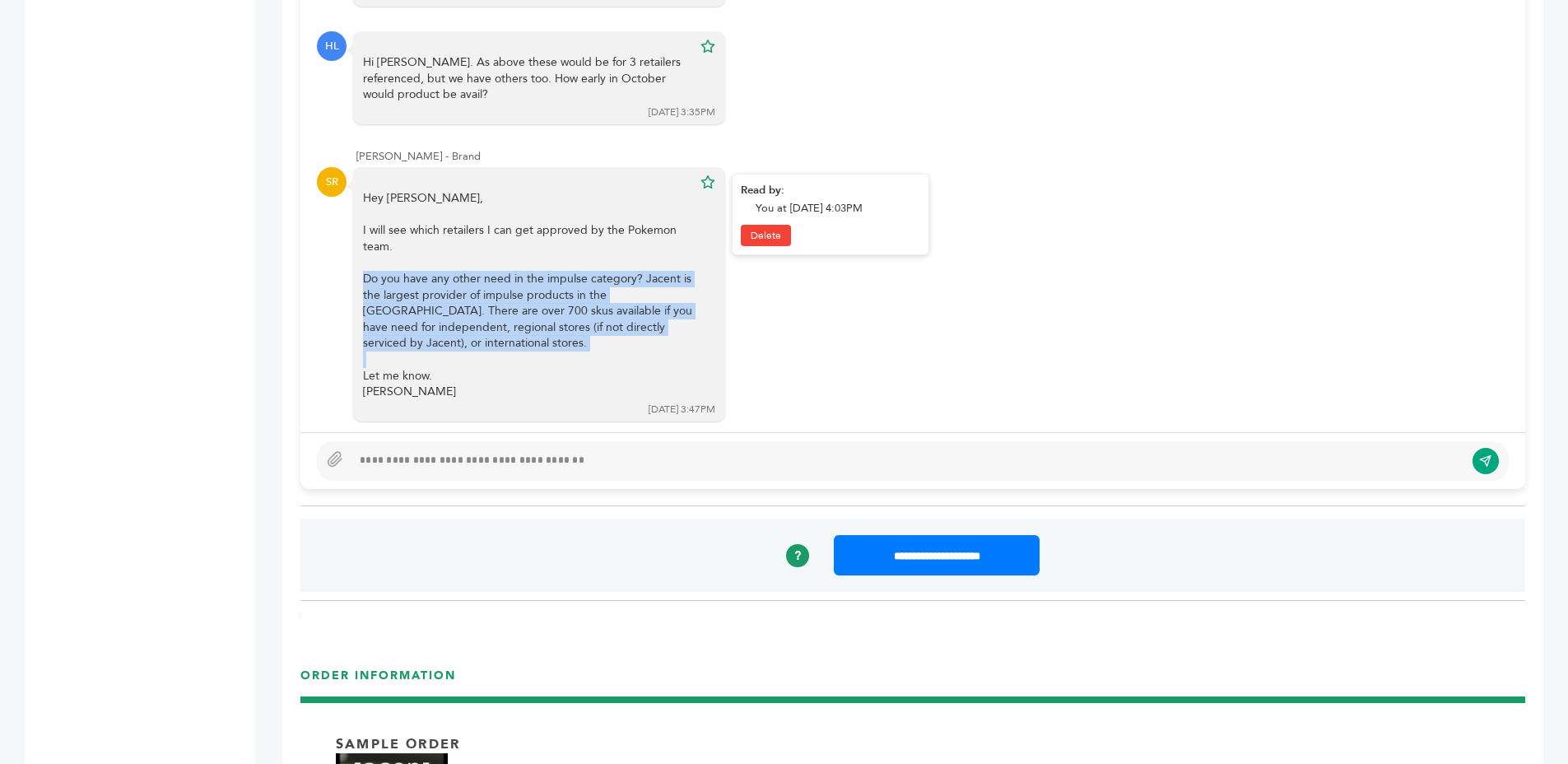
click at [688, 303] on div "Do you have any other need in the impulse category? Jacent is the largest provi…" at bounding box center [528, 311] width 329 height 81
click at [668, 323] on div "Do you have any other need in the impulse category? Jacent is the largest provi…" at bounding box center [528, 311] width 329 height 81
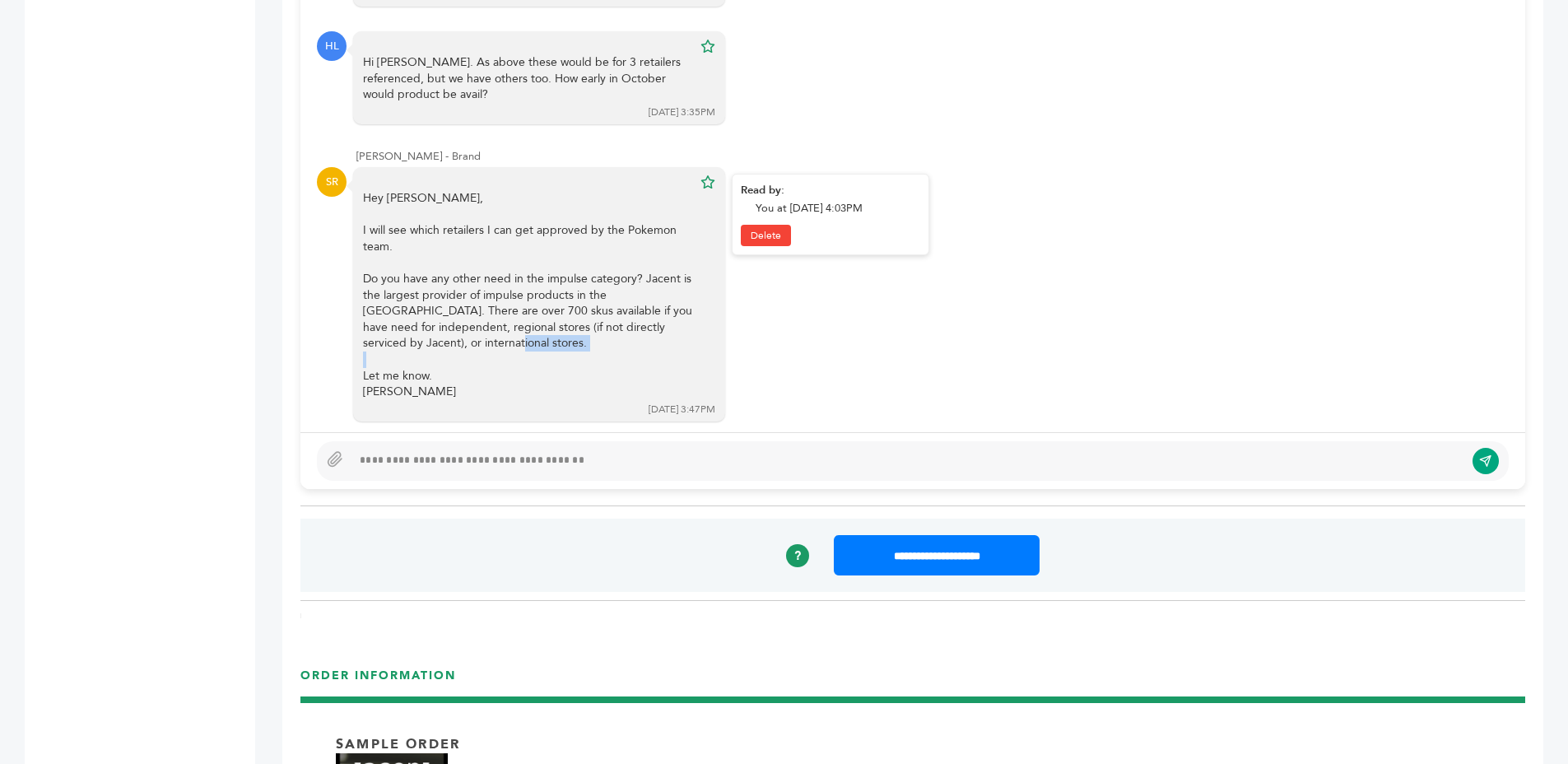
click at [668, 323] on div "Do you have any other need in the impulse category? Jacent is the largest provi…" at bounding box center [528, 311] width 329 height 81
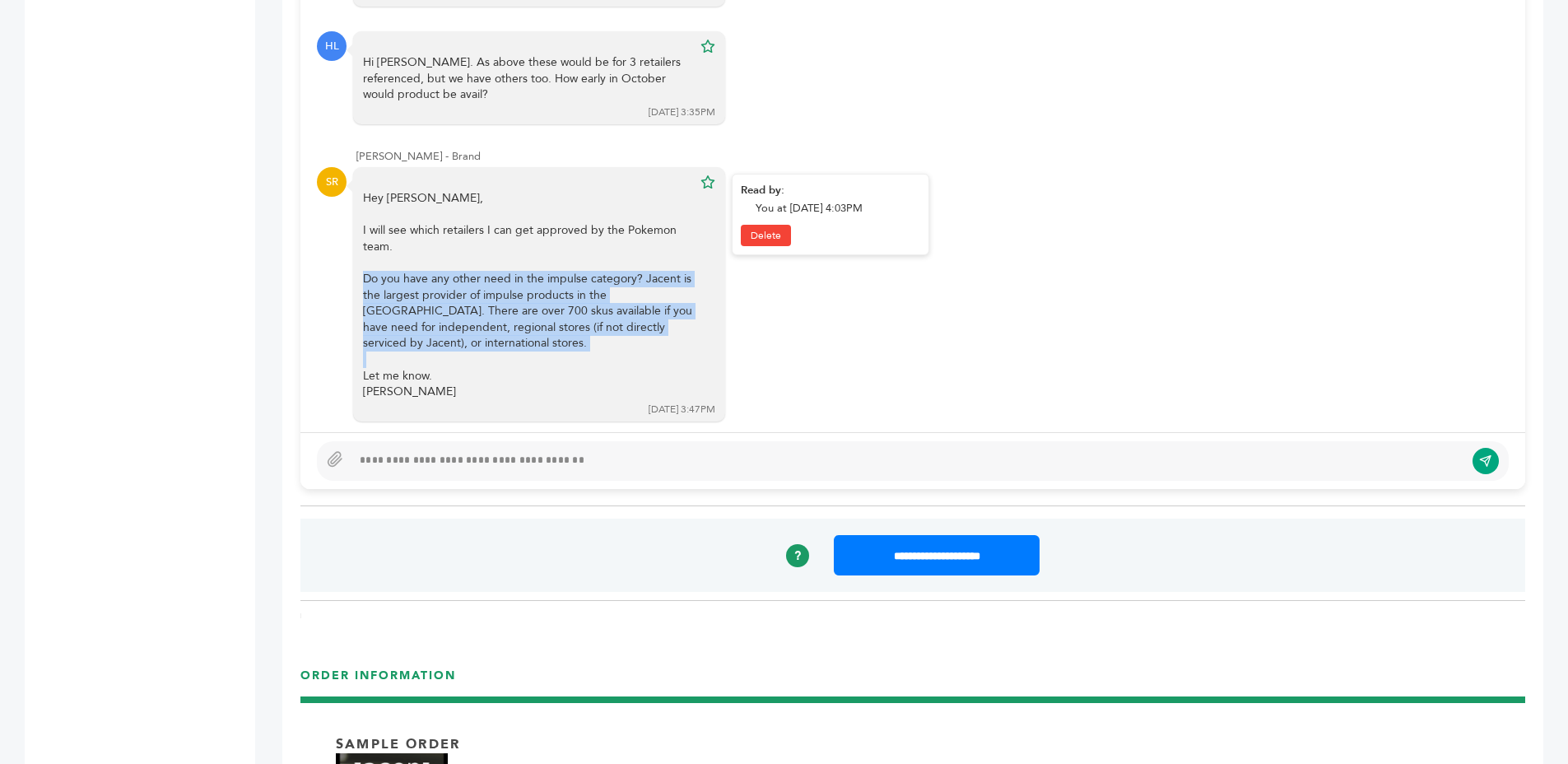
click at [668, 323] on div "Do you have any other need in the impulse category? Jacent is the largest provi…" at bounding box center [528, 311] width 329 height 81
click at [649, 314] on div "Do you have any other need in the impulse category? Jacent is the largest provi…" at bounding box center [528, 311] width 329 height 81
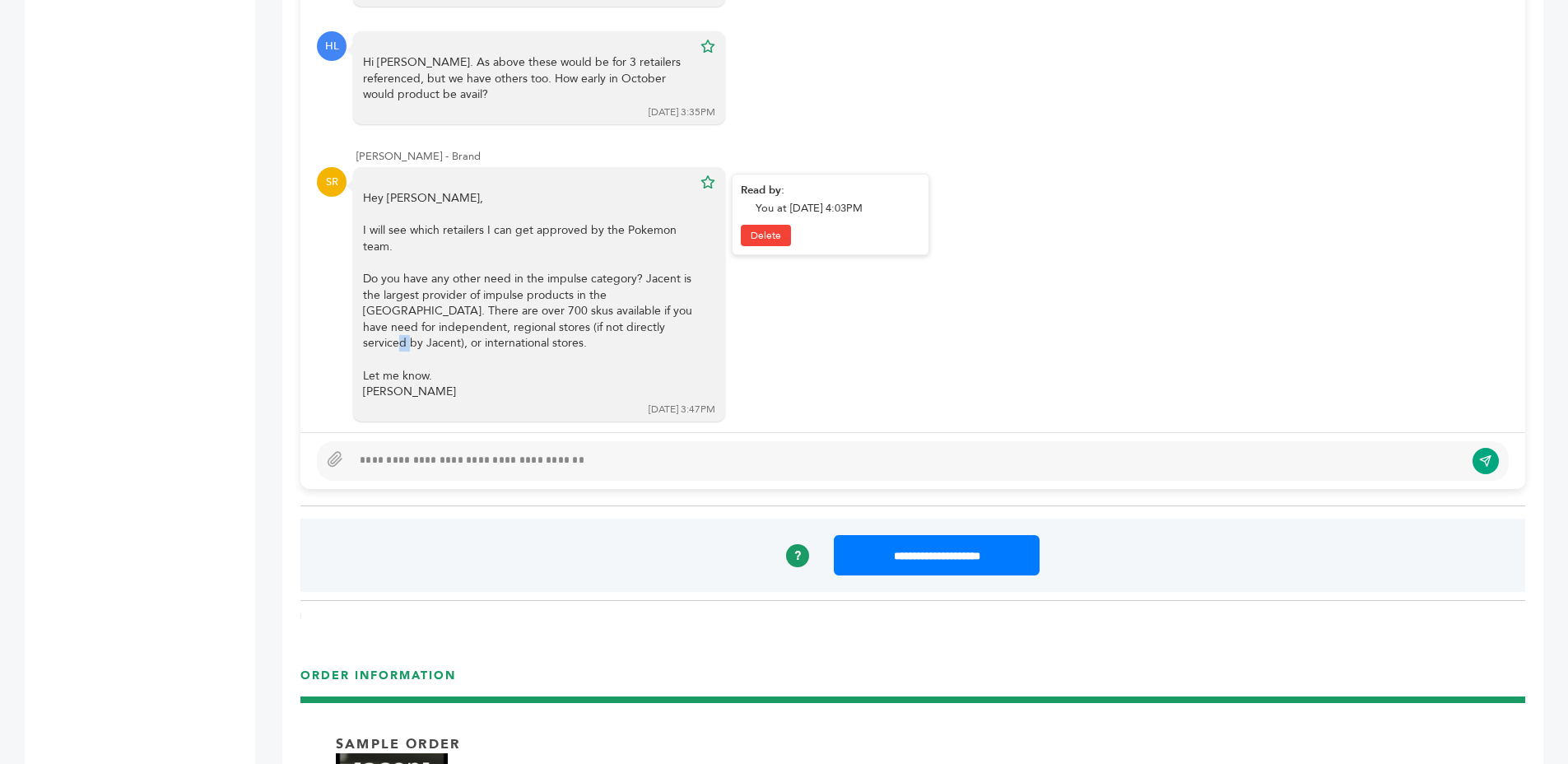
click at [649, 314] on div "Do you have any other need in the impulse category? Jacent is the largest provi…" at bounding box center [528, 311] width 329 height 81
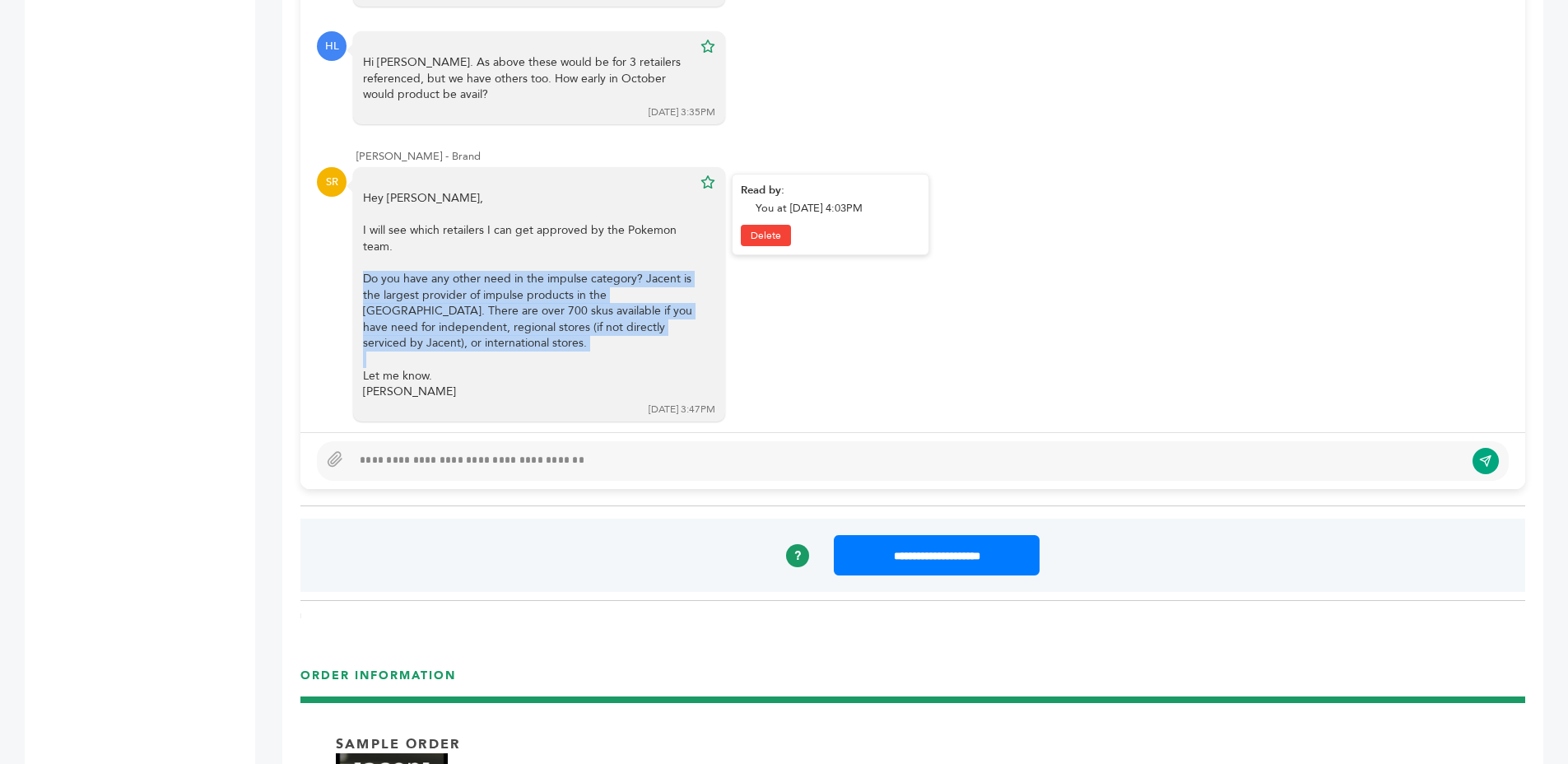
click at [649, 314] on div "Do you have any other need in the impulse category? Jacent is the largest provi…" at bounding box center [528, 311] width 329 height 81
click at [663, 310] on div "Do you have any other need in the impulse category? Jacent is the largest provi…" at bounding box center [528, 311] width 329 height 81
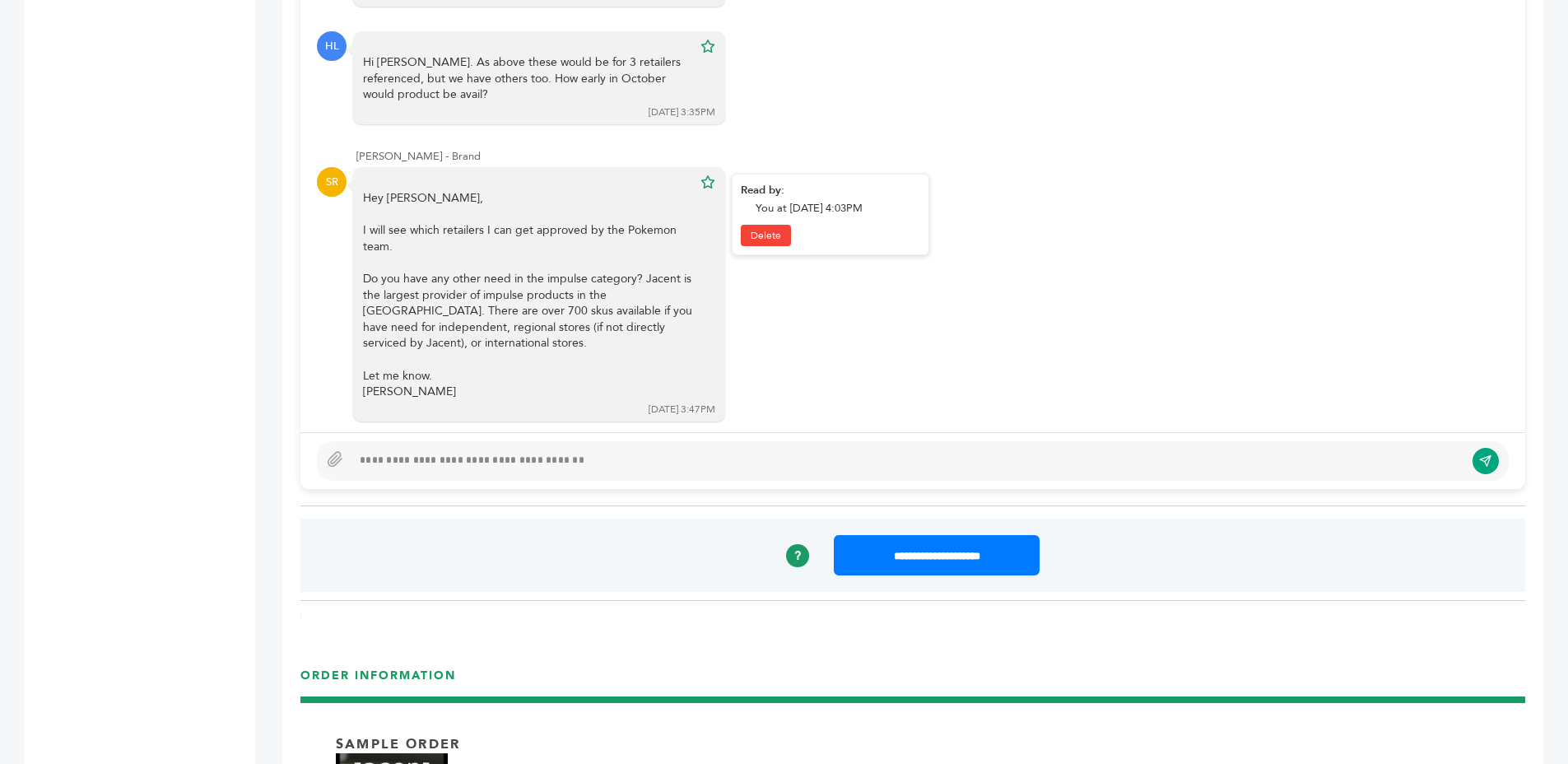
click at [663, 310] on div "Do you have any other need in the impulse category? Jacent is the largest provi…" at bounding box center [528, 311] width 329 height 81
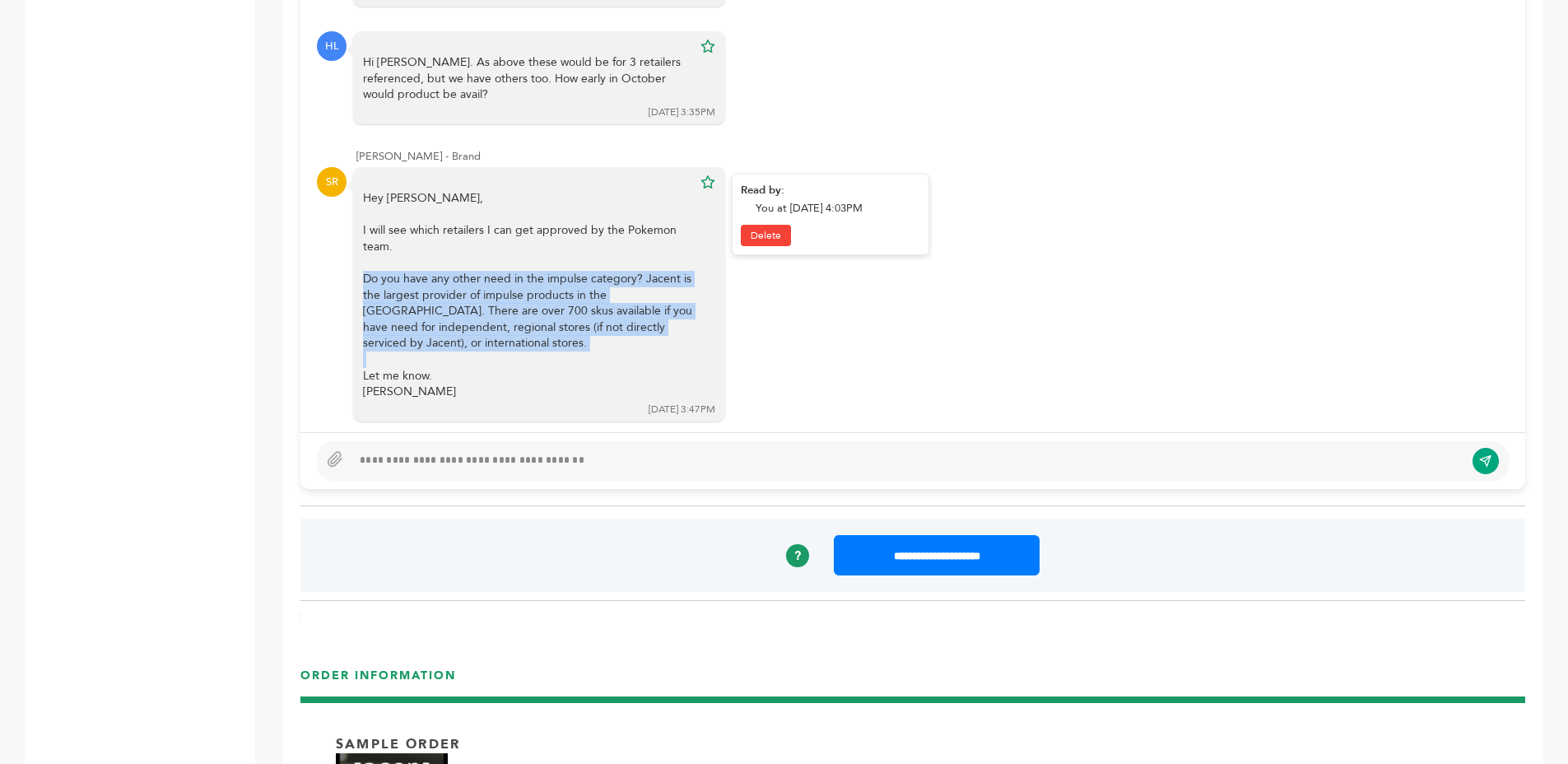
click at [663, 310] on div "Do you have any other need in the impulse category? Jacent is the largest provi…" at bounding box center [528, 311] width 329 height 81
click at [635, 271] on div "Do you have any other need in the impulse category? Jacent is the largest provi…" at bounding box center [528, 311] width 329 height 81
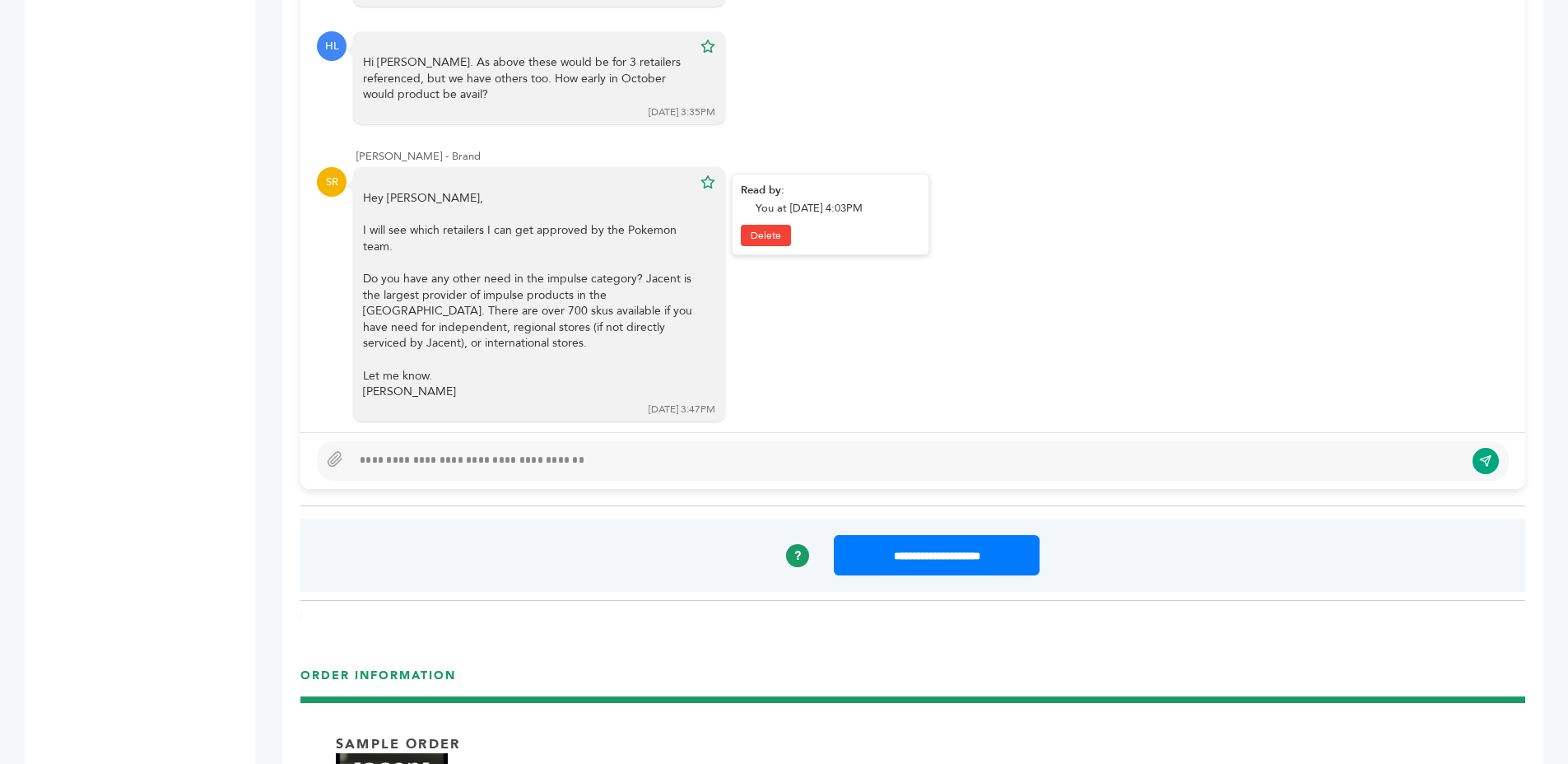
click at [633, 271] on div "Do you have any other need in the impulse category? Jacent is the largest provi…" at bounding box center [528, 311] width 329 height 81
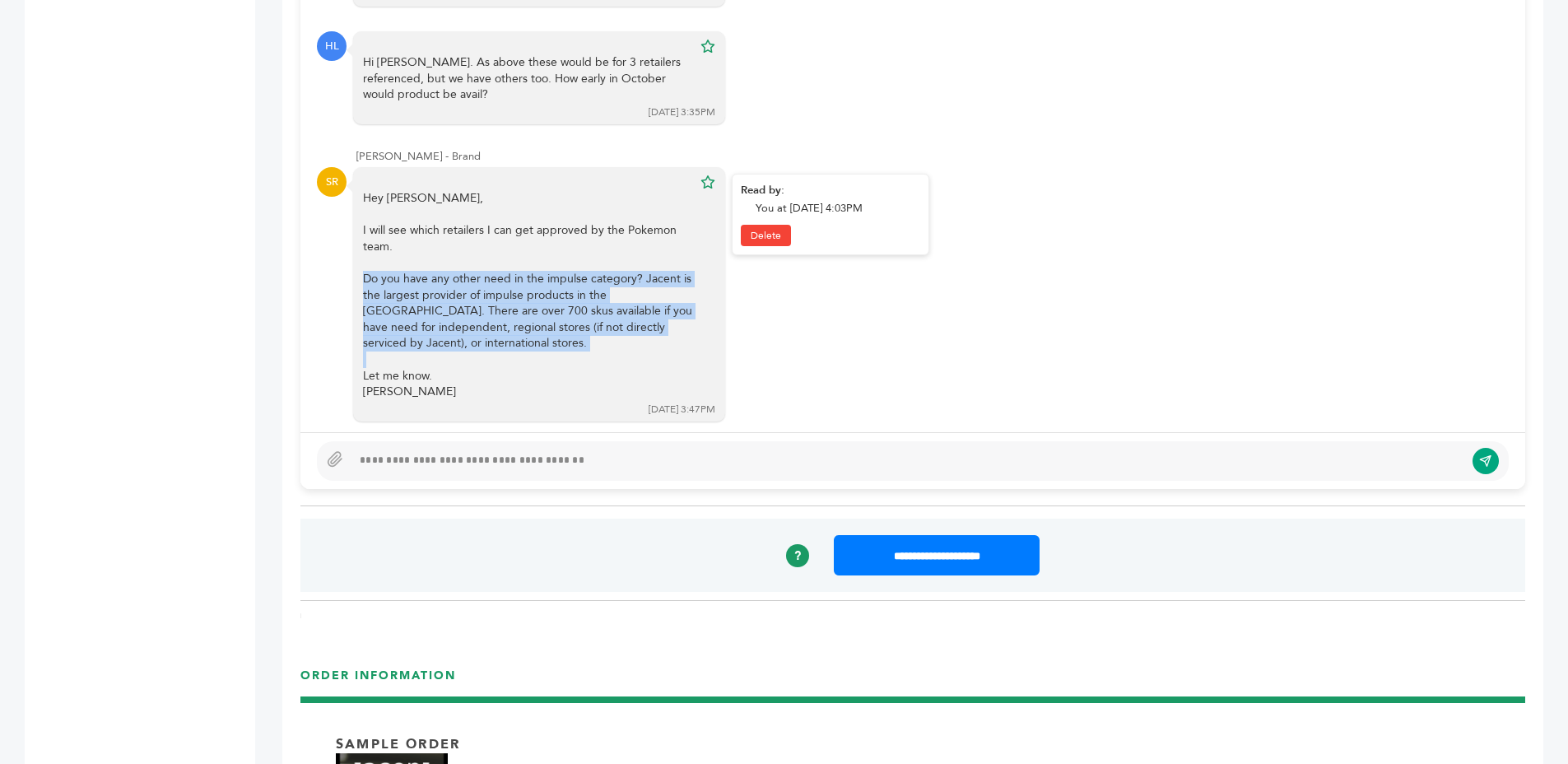
click at [633, 271] on div "Do you have any other need in the impulse category? Jacent is the largest provi…" at bounding box center [528, 311] width 329 height 81
click at [653, 302] on div "Do you have any other need in the impulse category? Jacent is the largest provi…" at bounding box center [528, 311] width 329 height 81
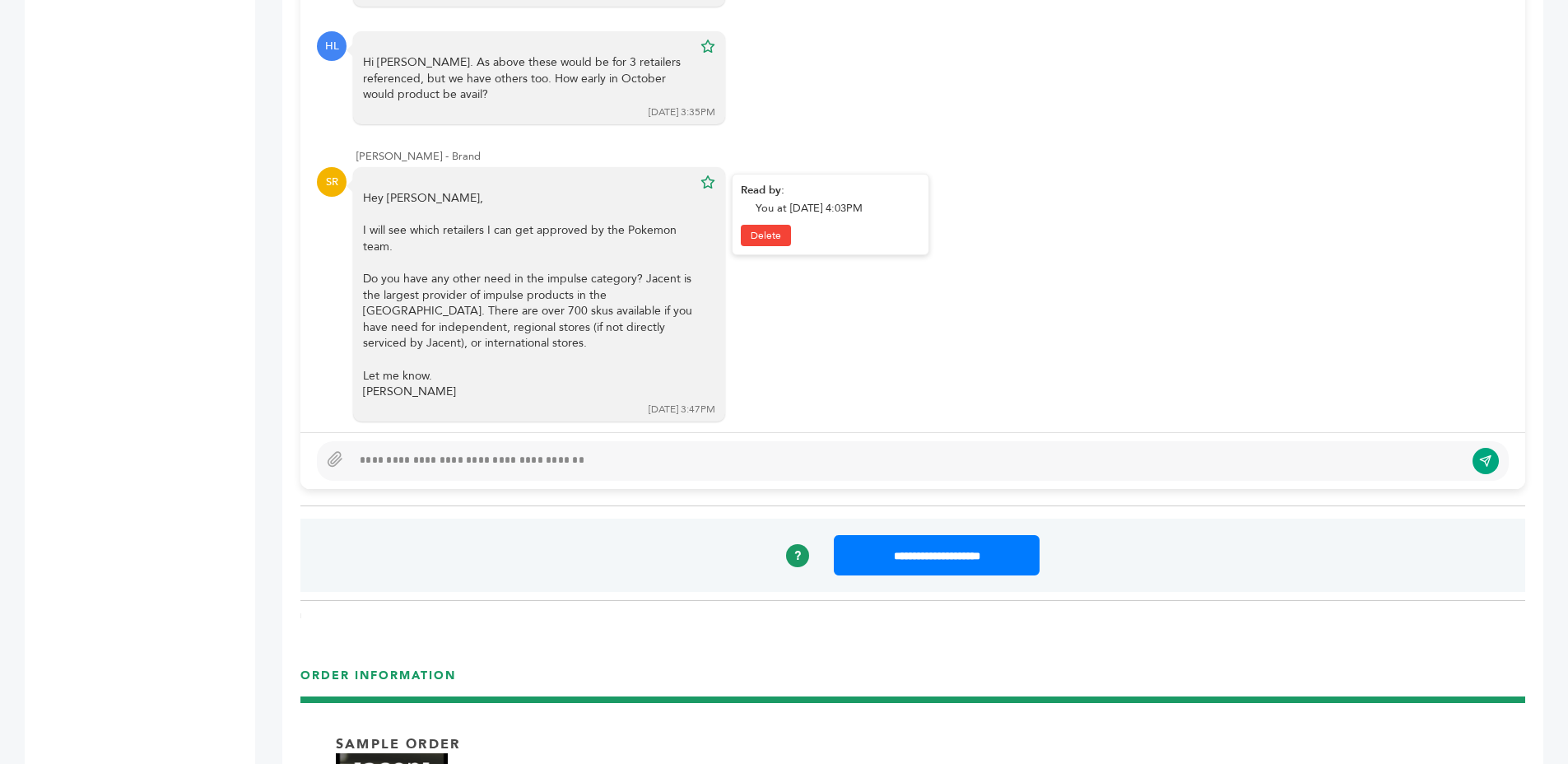
click at [648, 313] on div "Do you have any other need in the impulse category? Jacent is the largest provi…" at bounding box center [528, 311] width 329 height 81
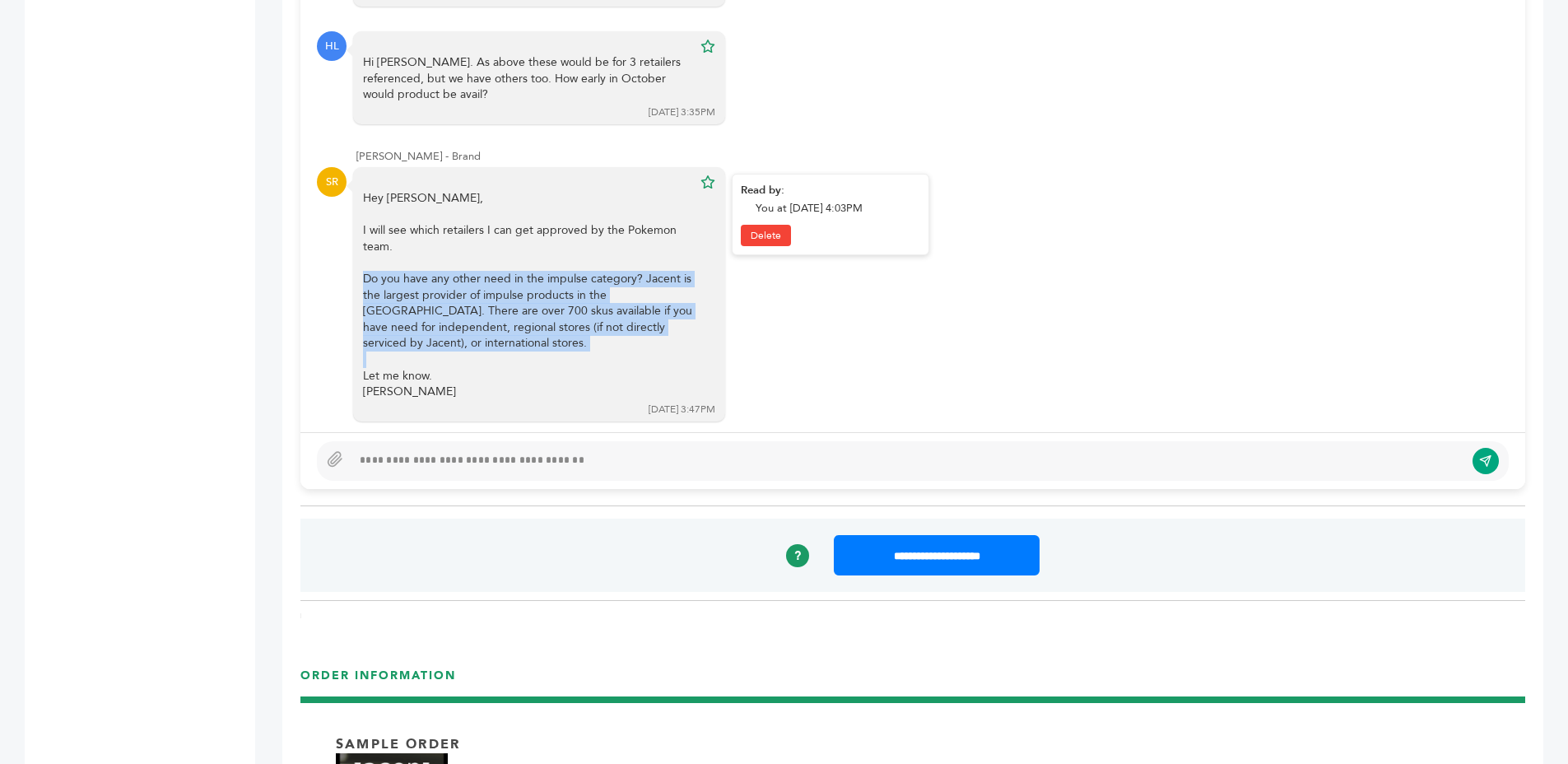
click at [648, 313] on div "Do you have any other need in the impulse category? Jacent is the largest provi…" at bounding box center [528, 311] width 329 height 81
click at [644, 277] on div "Do you have any other need in the impulse category? Jacent is the largest provi…" at bounding box center [528, 311] width 329 height 81
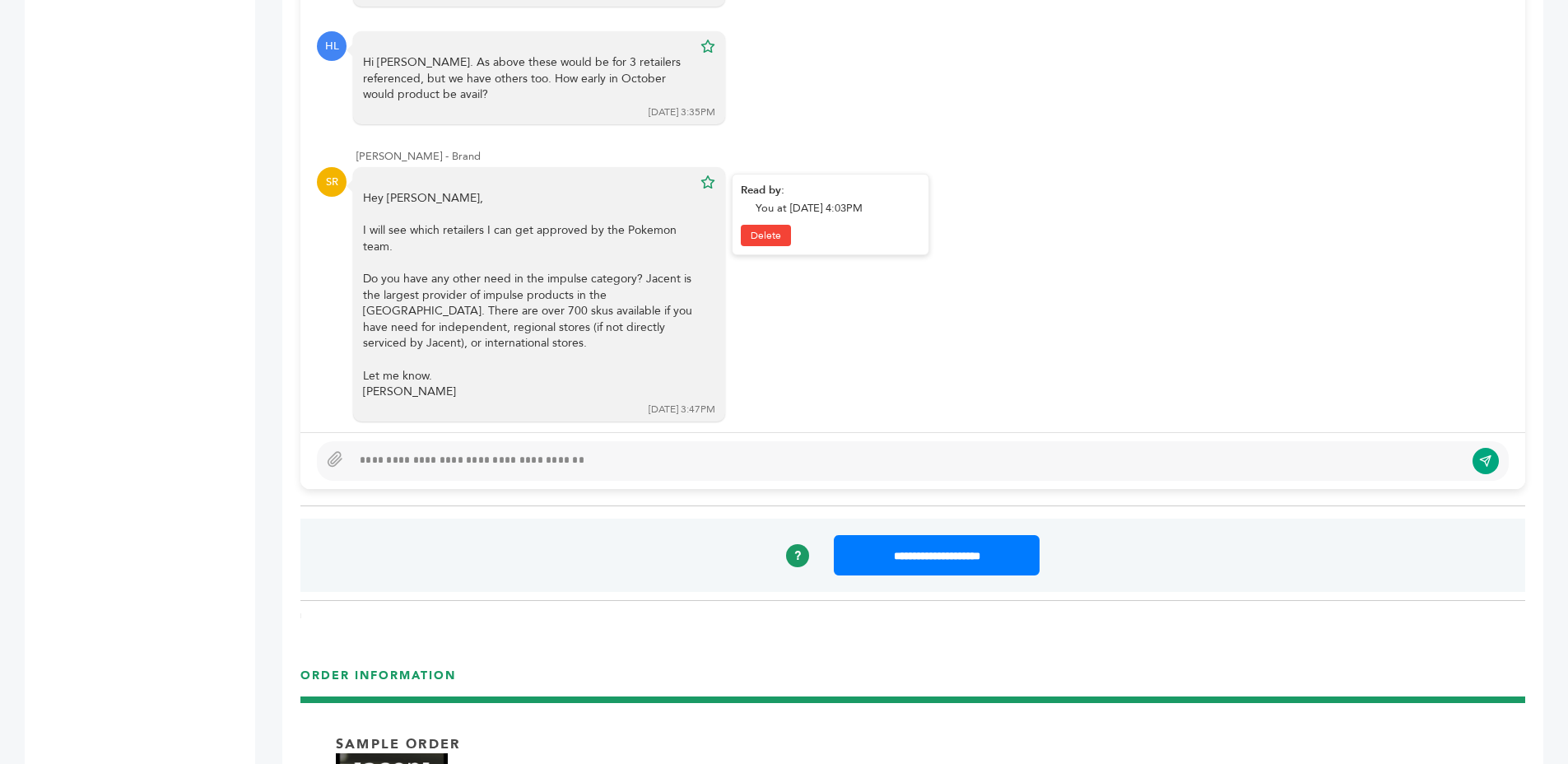
click at [644, 277] on div "Do you have any other need in the impulse category? Jacent is the largest provi…" at bounding box center [528, 311] width 329 height 81
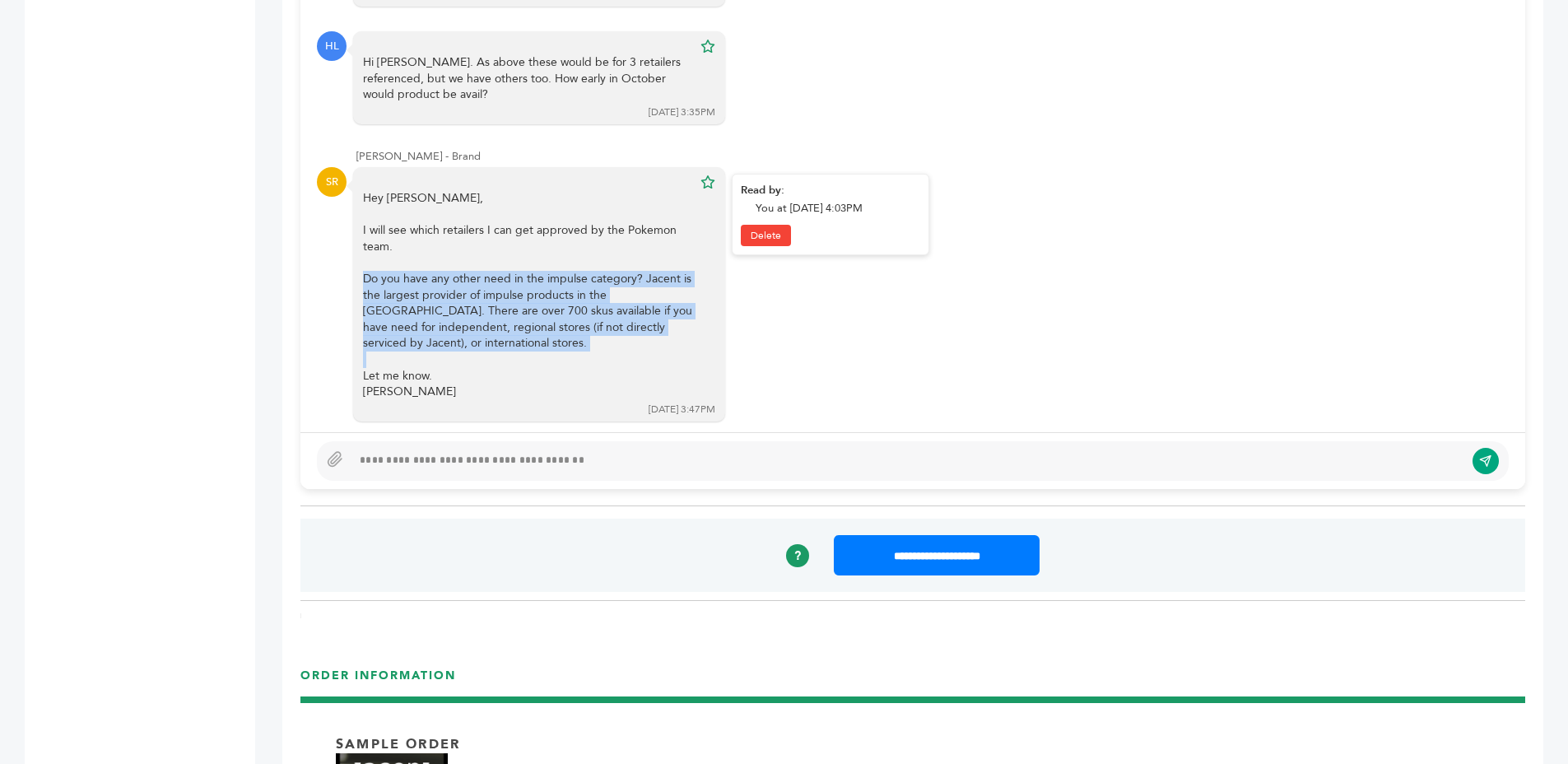
click at [644, 277] on div "Do you have any other need in the impulse category? Jacent is the largest provi…" at bounding box center [528, 311] width 329 height 81
click at [640, 285] on div "Do you have any other need in the impulse category? Jacent is the largest provi…" at bounding box center [528, 311] width 329 height 81
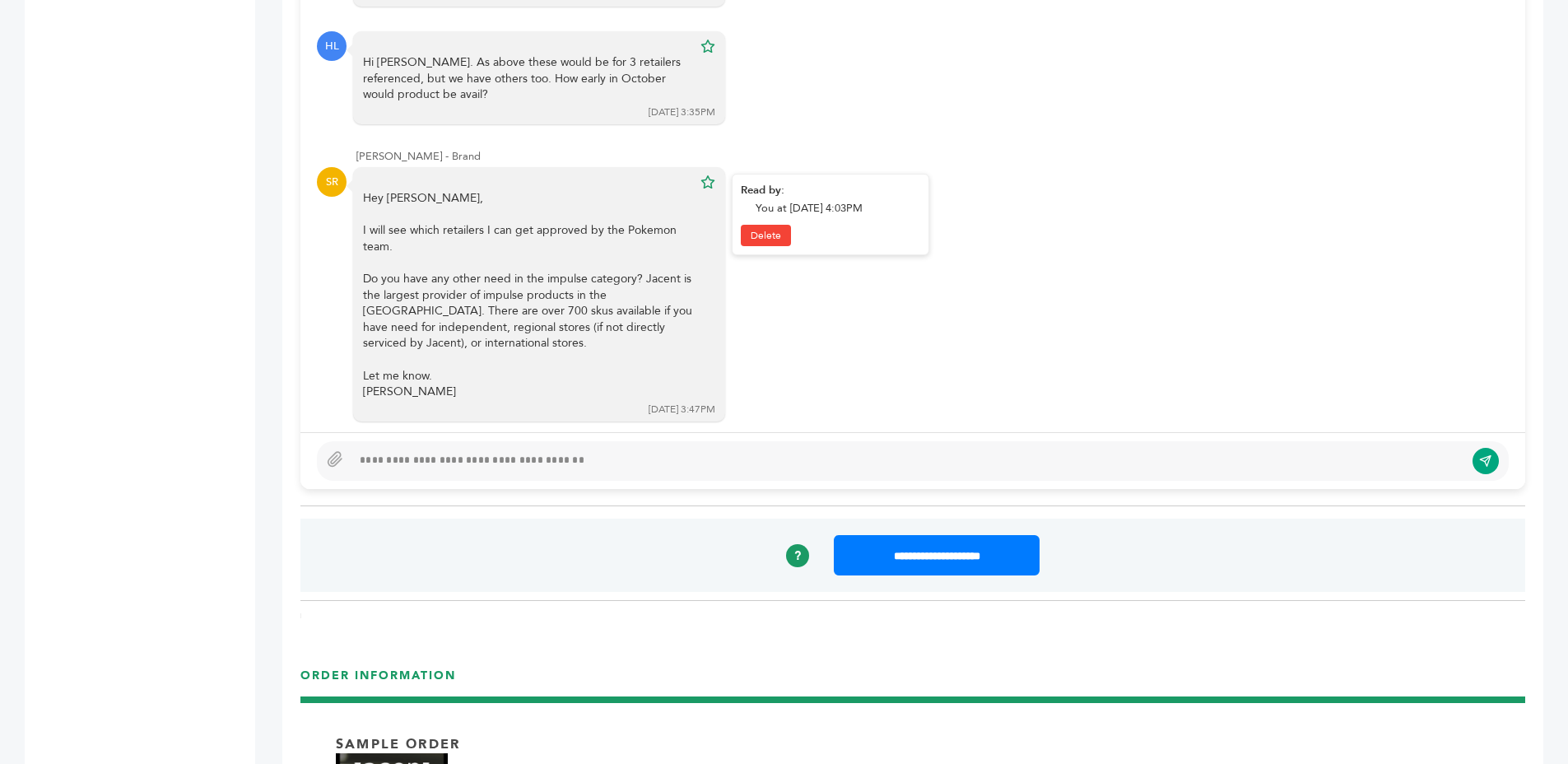
click at [565, 317] on div "Do you have any other need in the impulse category? Jacent is the largest provi…" at bounding box center [528, 311] width 329 height 81
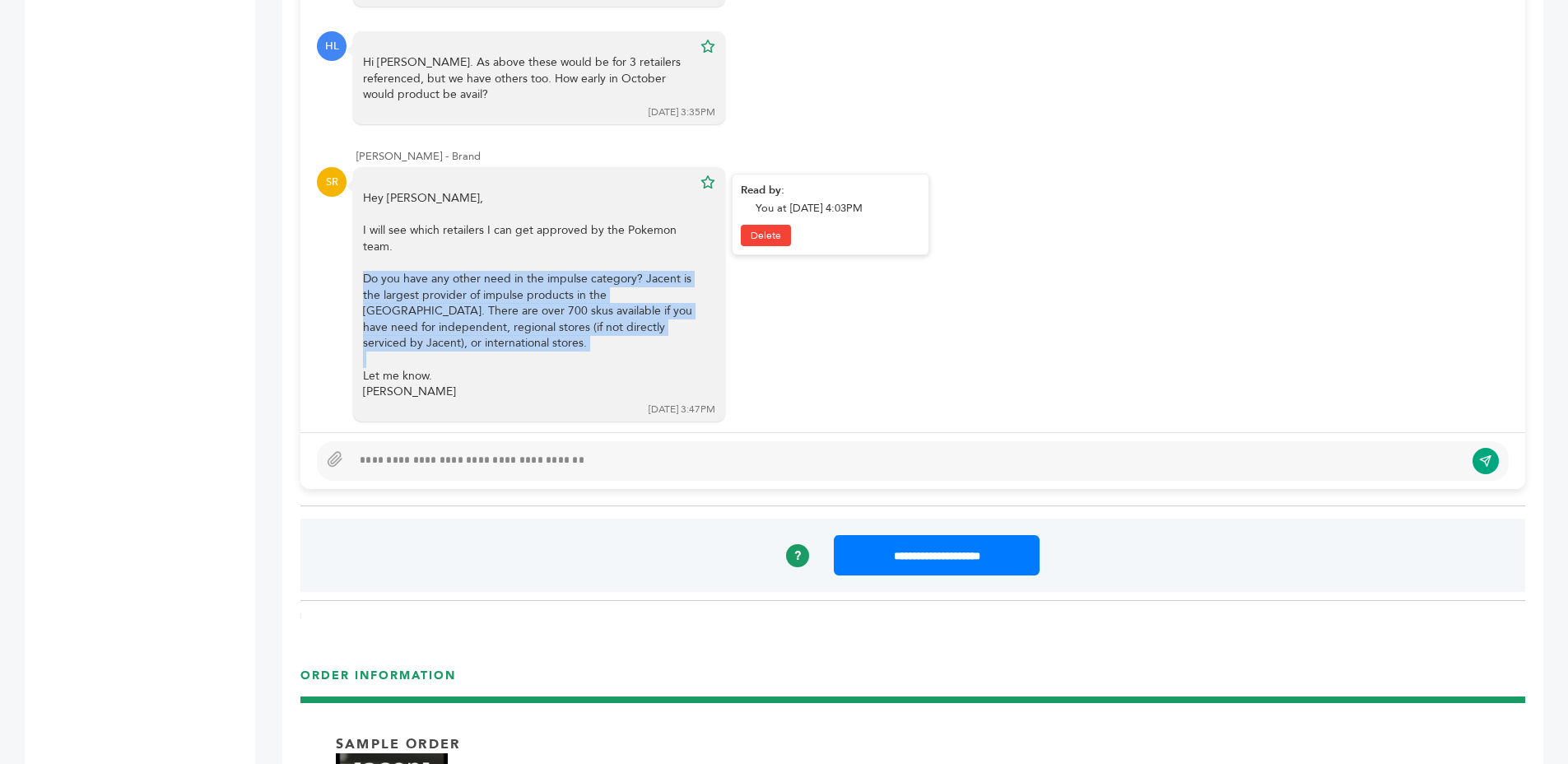
drag, startPoint x: 565, startPoint y: 317, endPoint x: 624, endPoint y: 317, distance: 59.0
click at [572, 317] on div "Do you have any other need in the impulse category? Jacent is the largest provi…" at bounding box center [528, 311] width 329 height 81
click at [624, 317] on div "Do you have any other need in the impulse category? Jacent is the largest provi…" at bounding box center [528, 311] width 329 height 81
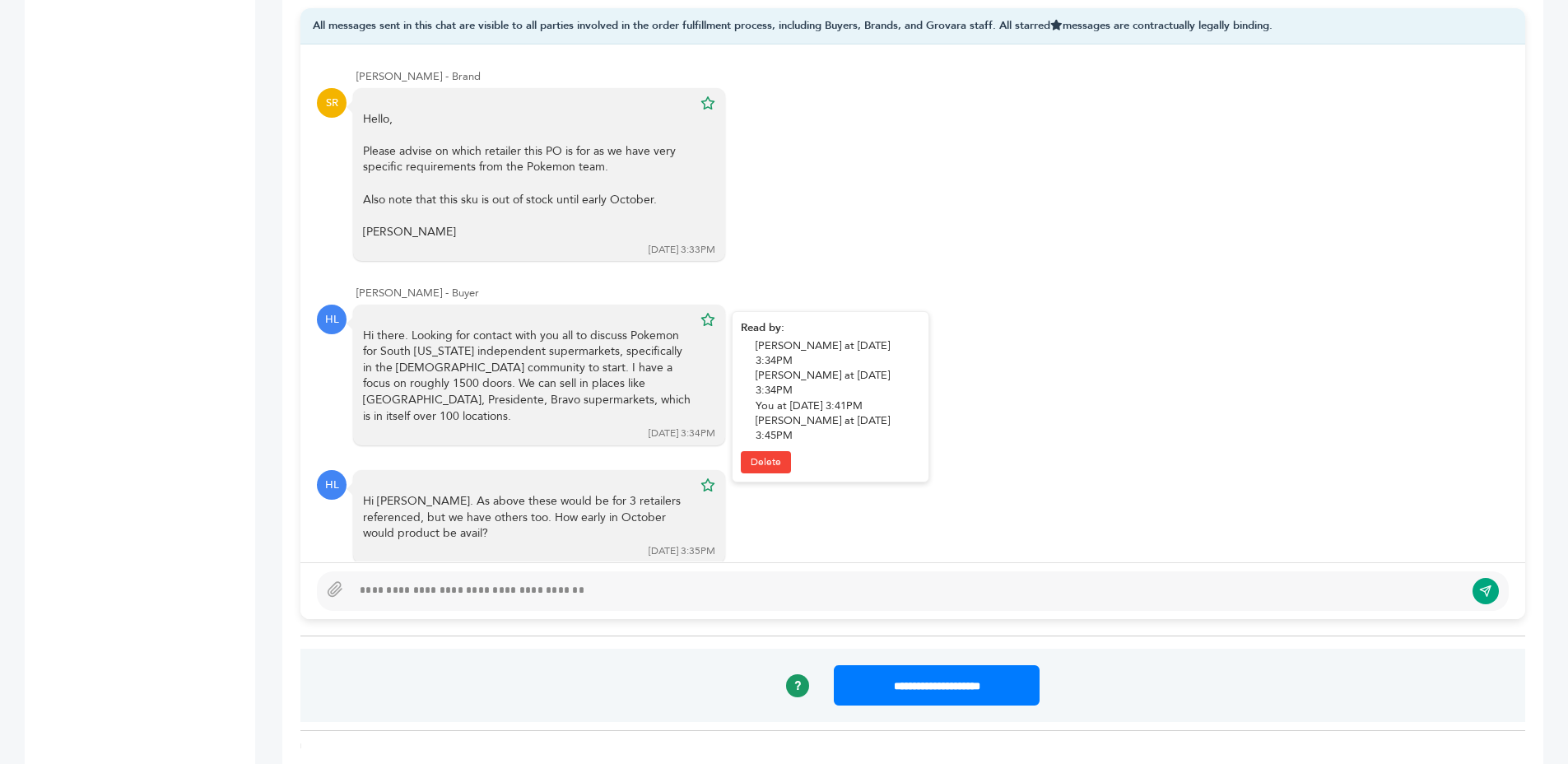
scroll to position [1080, 0]
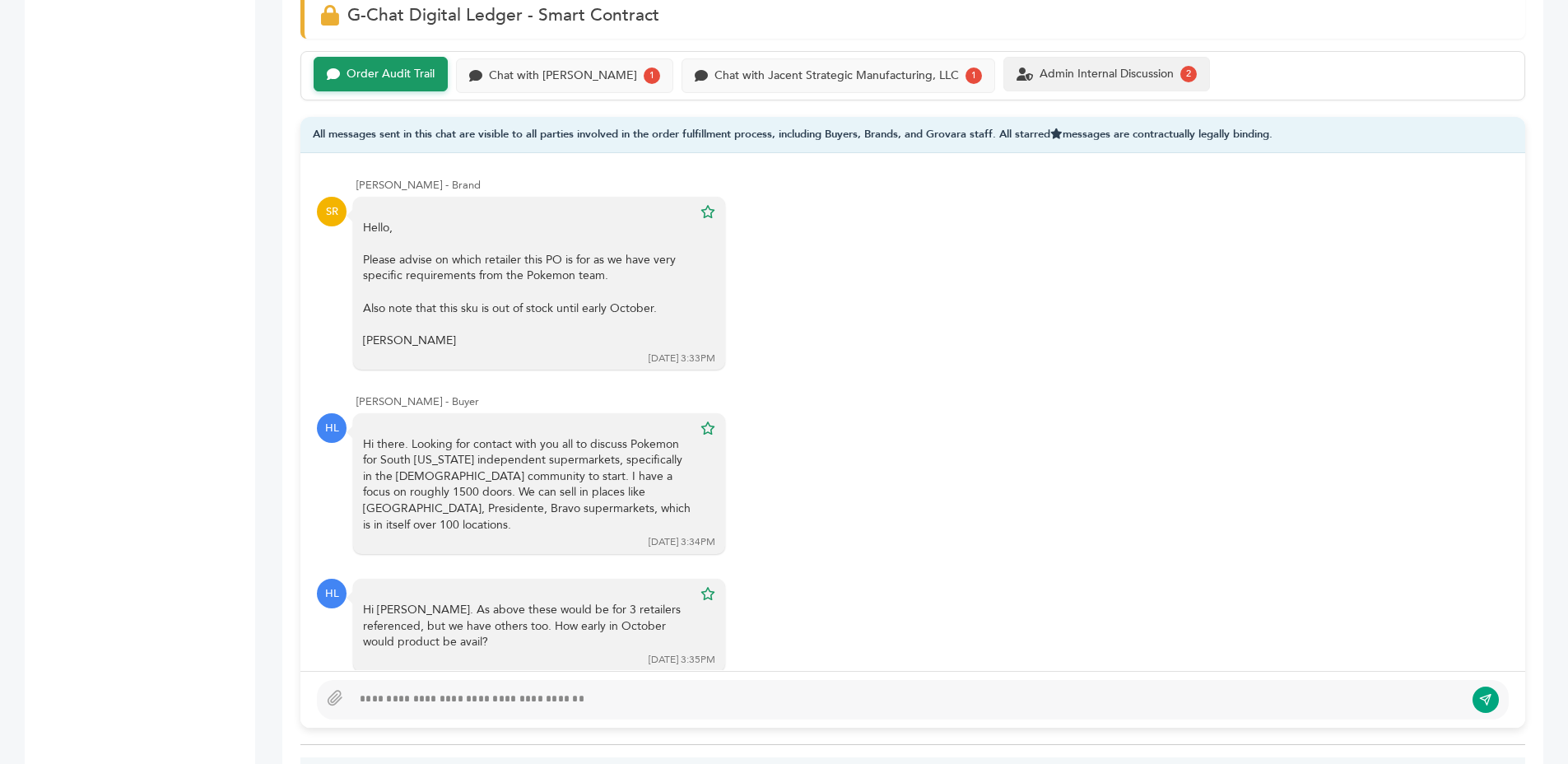
click at [1000, 91] on div "Order Audit Trail Chat with LS Andina 1 Chat with Jacent Strategic Manufacturin…" at bounding box center [913, 76] width 1225 height 49
click at [1017, 66] on div "Admin Internal Discussion 2" at bounding box center [1107, 74] width 181 height 17
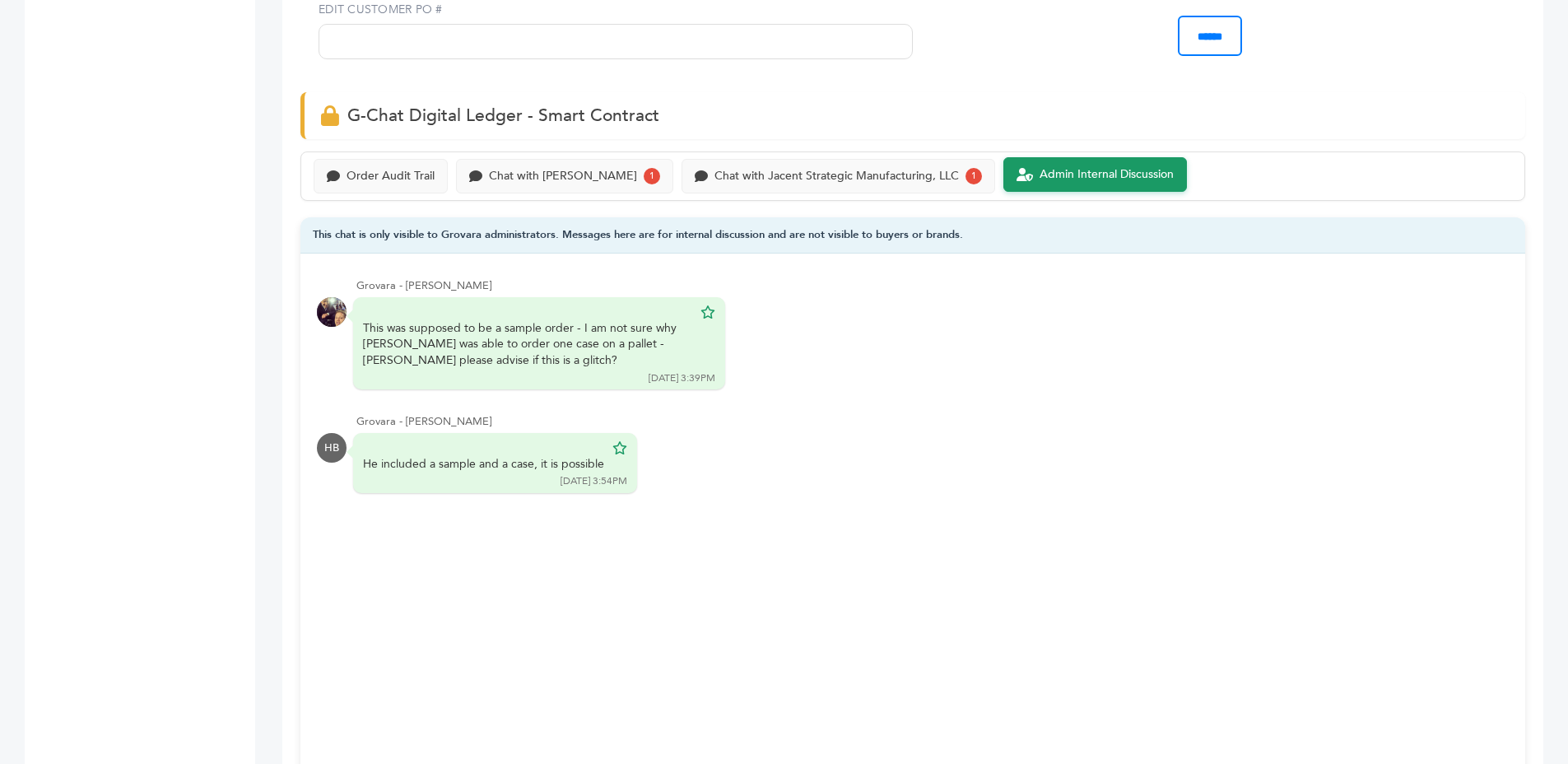
scroll to position [876, 0]
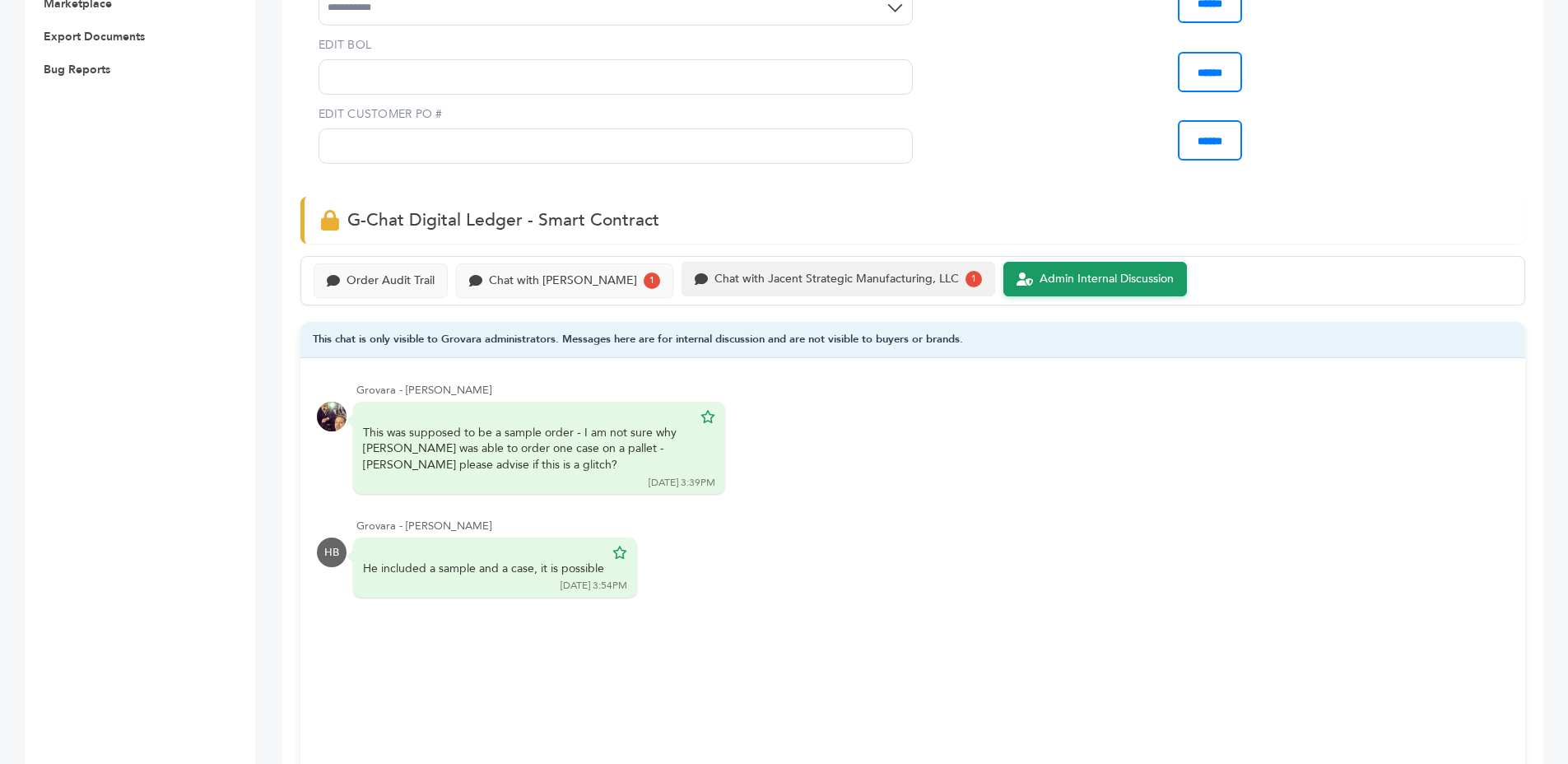
click at [822, 265] on div "Chat with Jacent Strategic Manufacturing, LLC 1" at bounding box center [838, 278] width 313 height 34
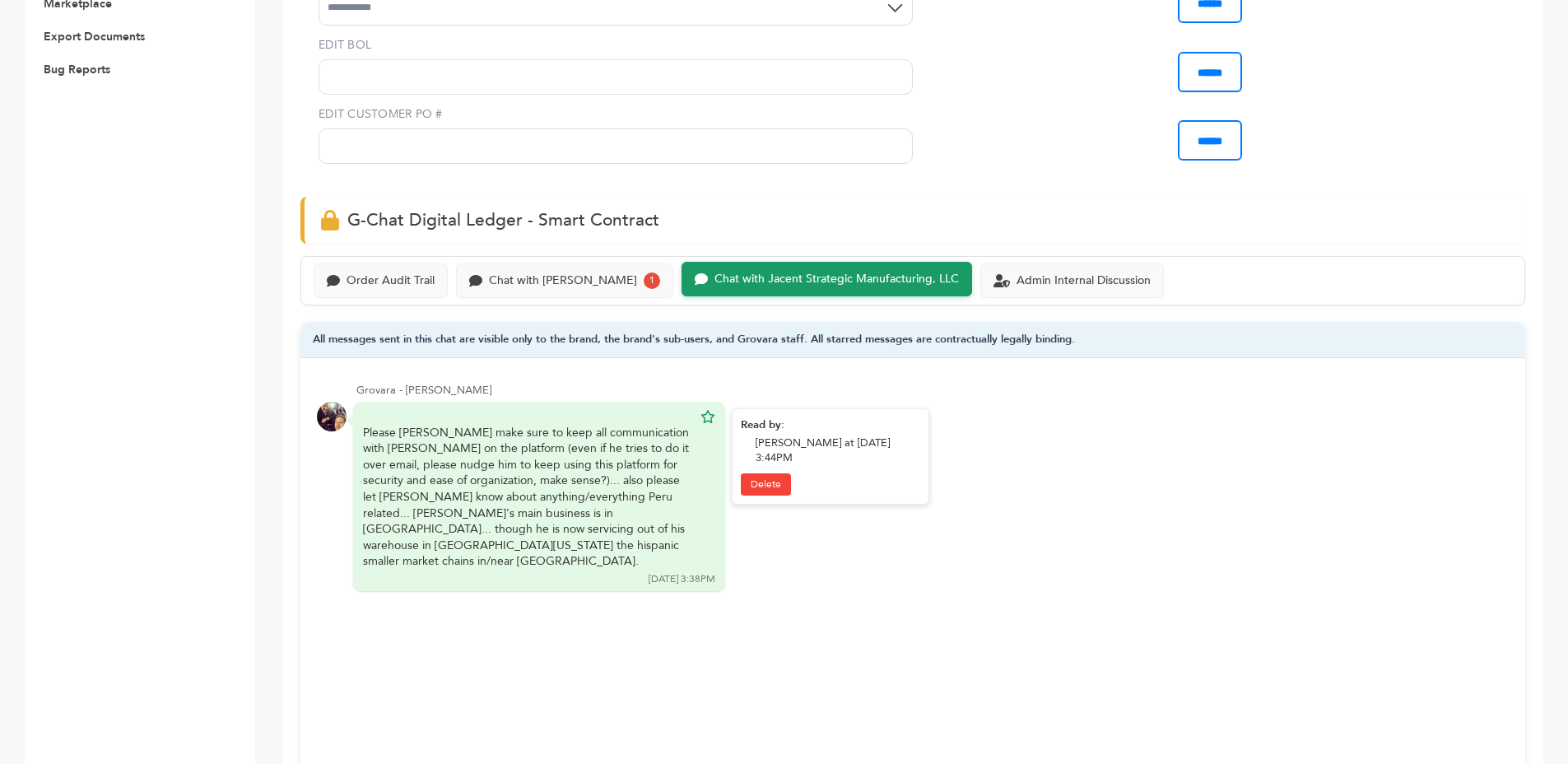
click at [524, 501] on div "Please Sam make sure to keep all communication with Herbie on the platform (eve…" at bounding box center [528, 496] width 329 height 144
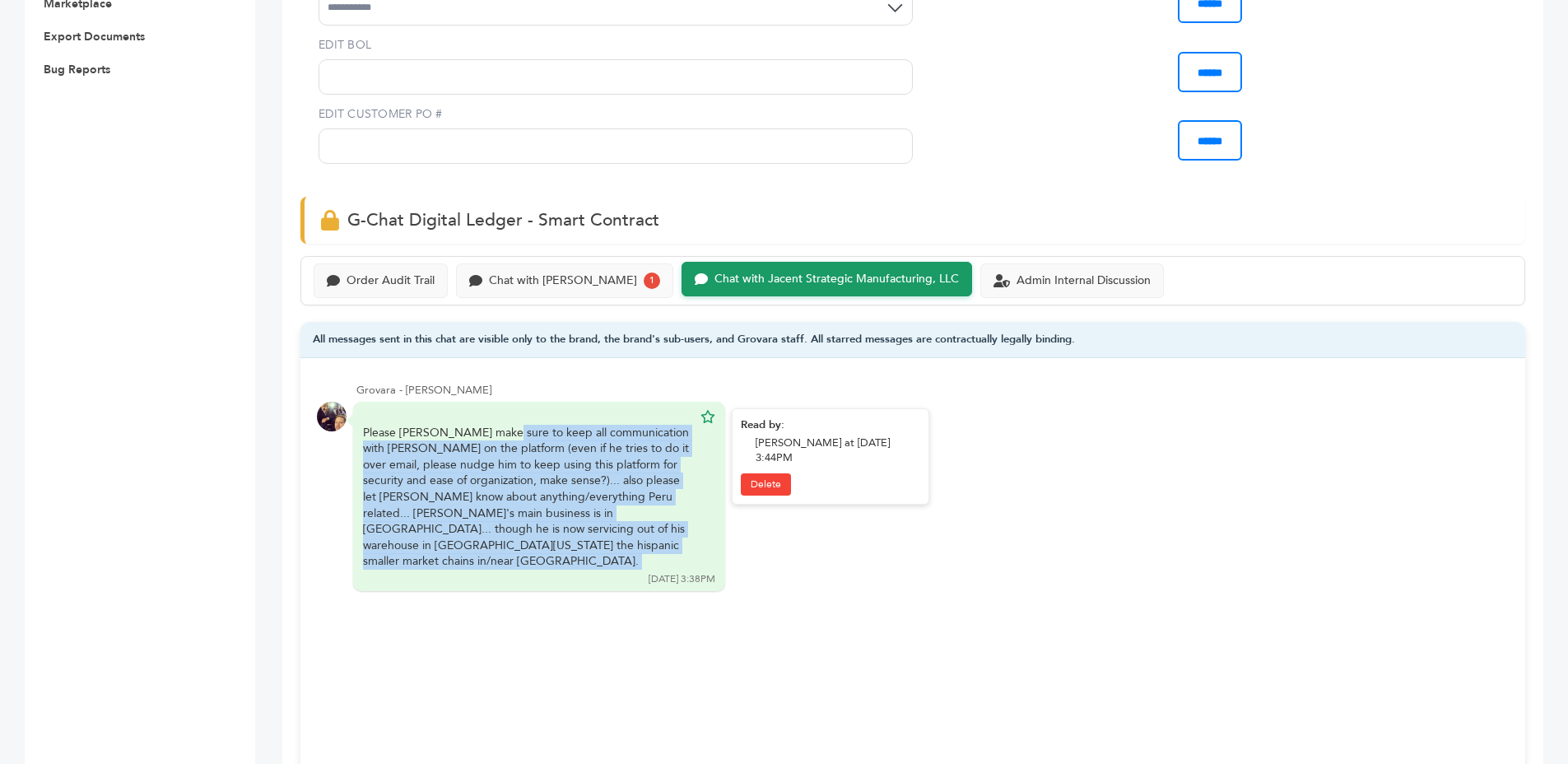
click at [524, 501] on div "Please Sam make sure to keep all communication with Herbie on the platform (eve…" at bounding box center [528, 496] width 329 height 144
click at [579, 482] on div "Please Sam make sure to keep all communication with Herbie on the platform (eve…" at bounding box center [528, 496] width 329 height 144
drag, startPoint x: 450, startPoint y: 446, endPoint x: 699, endPoint y: 529, distance: 262.5
click at [699, 529] on div "Please Sam make sure to keep all communication with Herbie on the platform (eve…" at bounding box center [539, 496] width 372 height 190
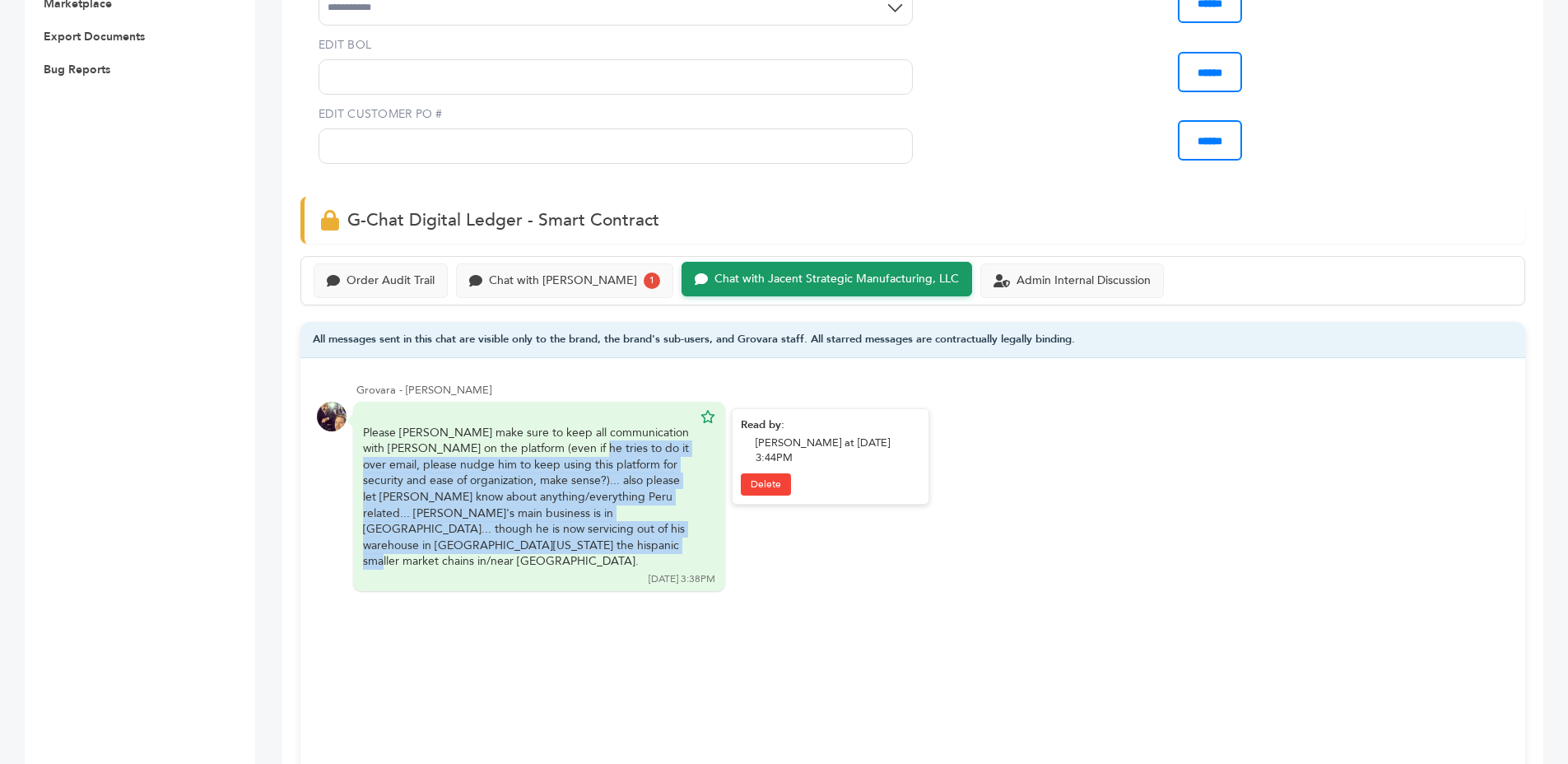
click at [698, 529] on div "Please Sam make sure to keep all communication with Herbie on the platform (eve…" at bounding box center [539, 496] width 372 height 190
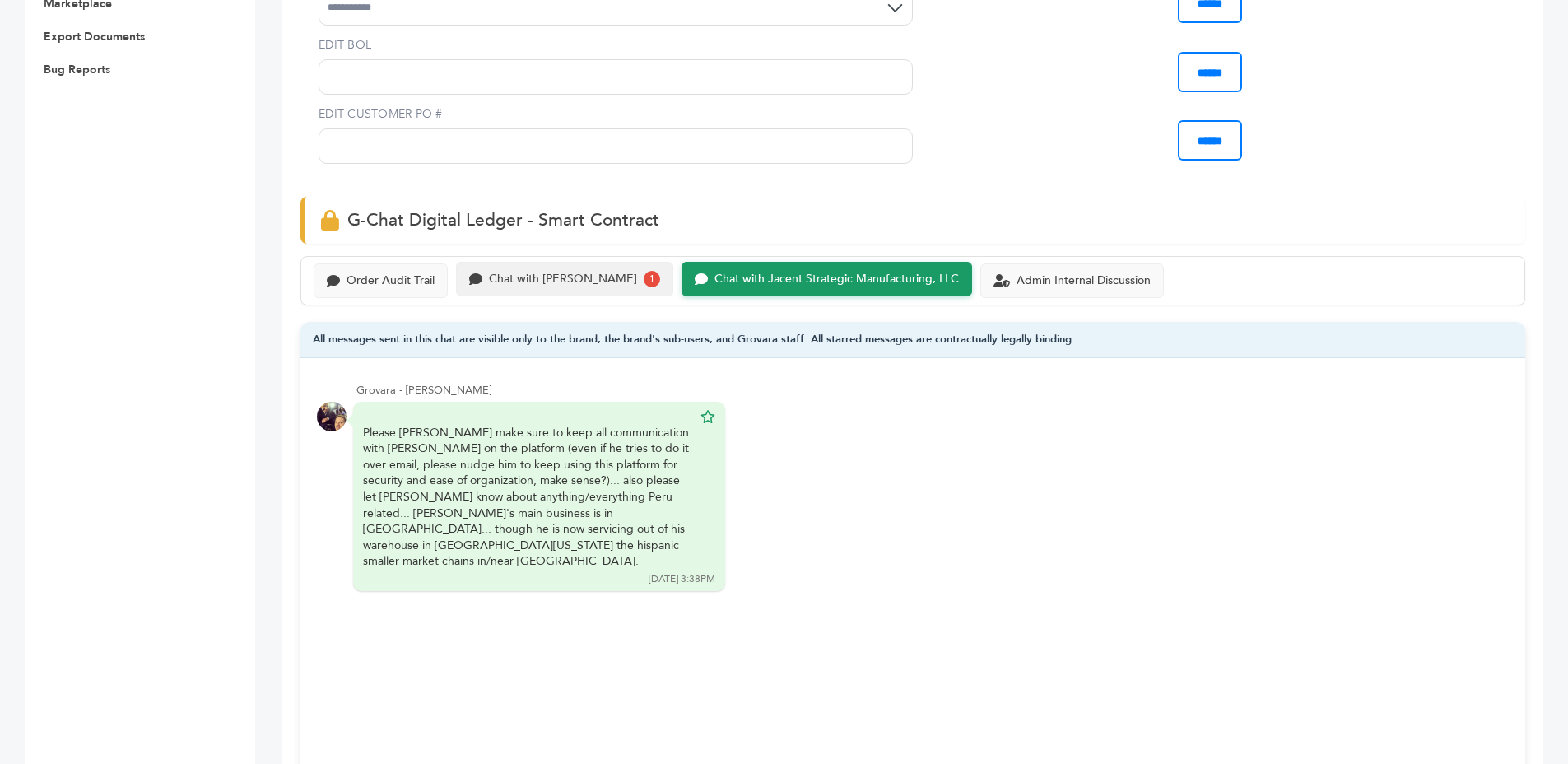
click at [587, 264] on div "Chat with LS Andina 1" at bounding box center [564, 278] width 217 height 34
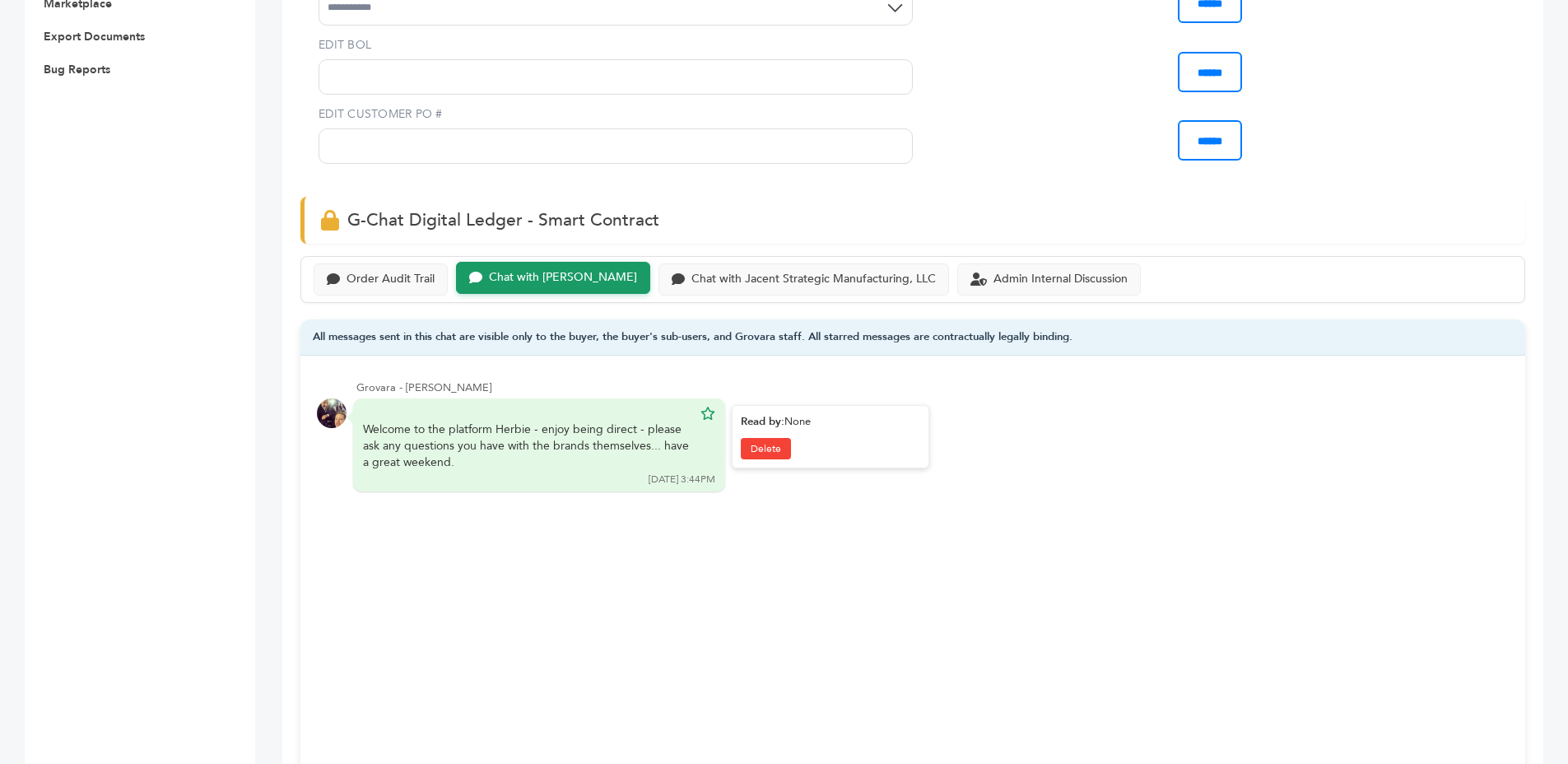
click at [488, 440] on div "Welcome to the platform Herbie - enjoy being direct - please ask any questions …" at bounding box center [528, 445] width 329 height 48
click at [488, 439] on div "Welcome to the platform Herbie - enjoy being direct - please ask any questions …" at bounding box center [528, 445] width 329 height 48
click at [583, 440] on div "Welcome to the platform Herbie - enjoy being direct - please ask any questions …" at bounding box center [528, 445] width 329 height 48
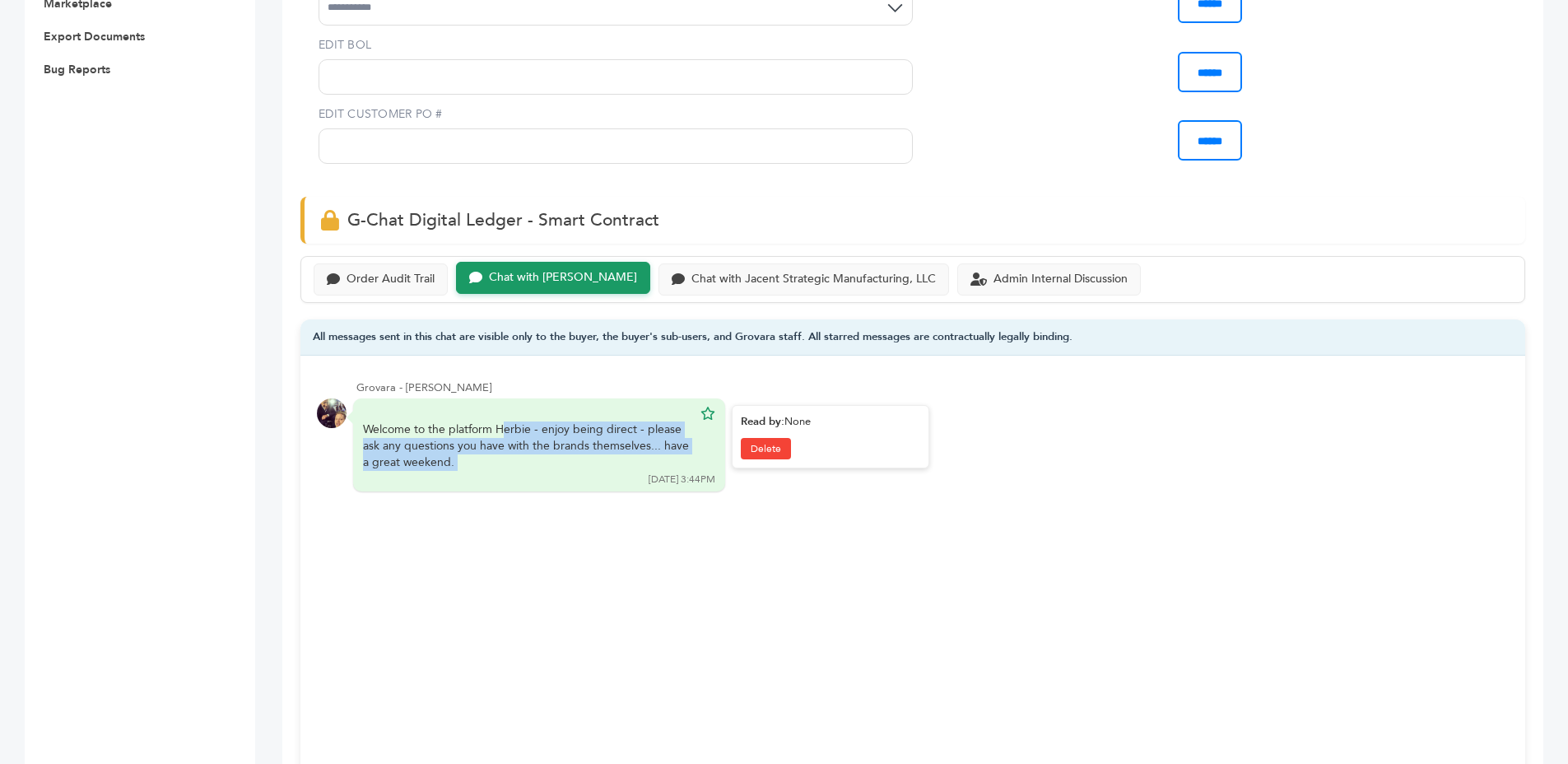
drag, startPoint x: 583, startPoint y: 440, endPoint x: 664, endPoint y: 439, distance: 81.0
click at [588, 441] on div "Welcome to the platform Herbie - enjoy being direct - please ask any questions …" at bounding box center [528, 445] width 329 height 48
click at [665, 439] on div "Welcome to the platform Herbie - enjoy being direct - please ask any questions …" at bounding box center [528, 445] width 329 height 48
click at [667, 436] on div "Welcome to the platform Herbie - enjoy being direct - please ask any questions …" at bounding box center [528, 445] width 329 height 48
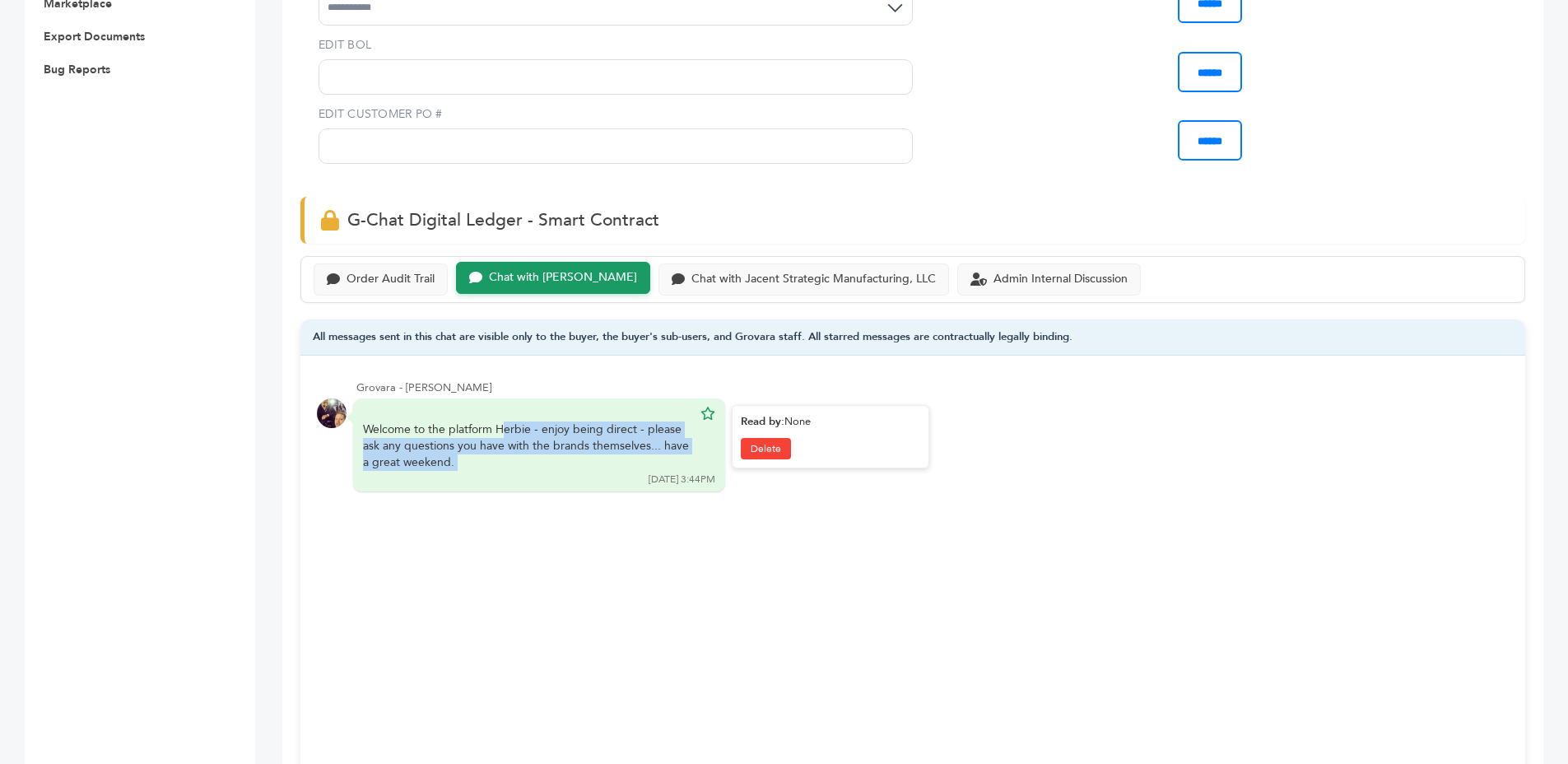
click at [667, 436] on div "Welcome to the platform Herbie - enjoy being direct - please ask any questions …" at bounding box center [528, 445] width 329 height 48
click at [677, 440] on div "Welcome to the platform Herbie - enjoy being direct - please ask any questions …" at bounding box center [528, 445] width 329 height 48
click at [695, 441] on div "Welcome to the platform Herbie - enjoy being direct - please ask any questions …" at bounding box center [539, 445] width 372 height 93
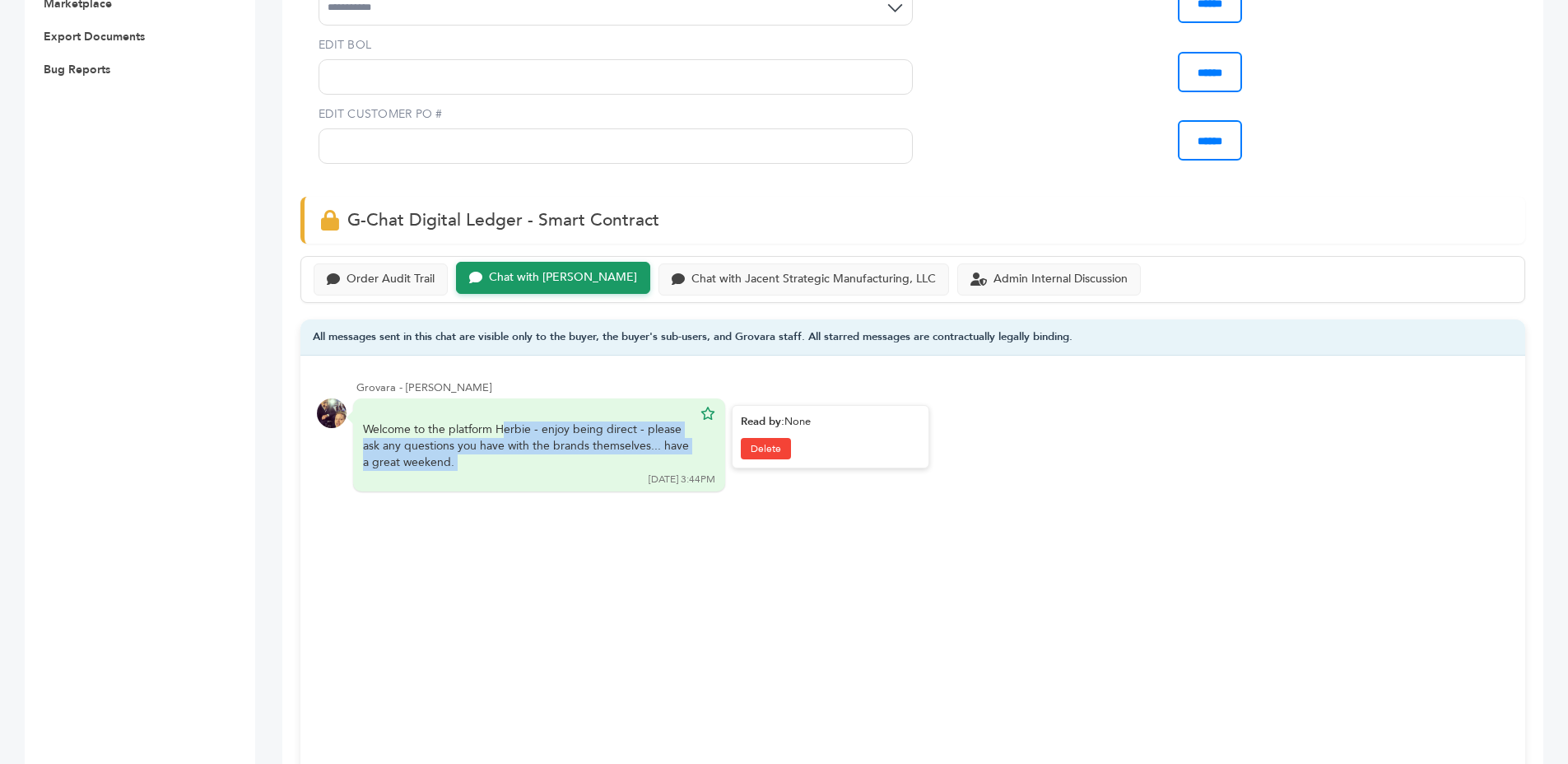
click at [695, 441] on div "Welcome to the platform Herbie - enjoy being direct - please ask any questions …" at bounding box center [539, 445] width 372 height 93
click at [696, 445] on div "Welcome to the platform Herbie - enjoy being direct - please ask any questions …" at bounding box center [539, 445] width 372 height 93
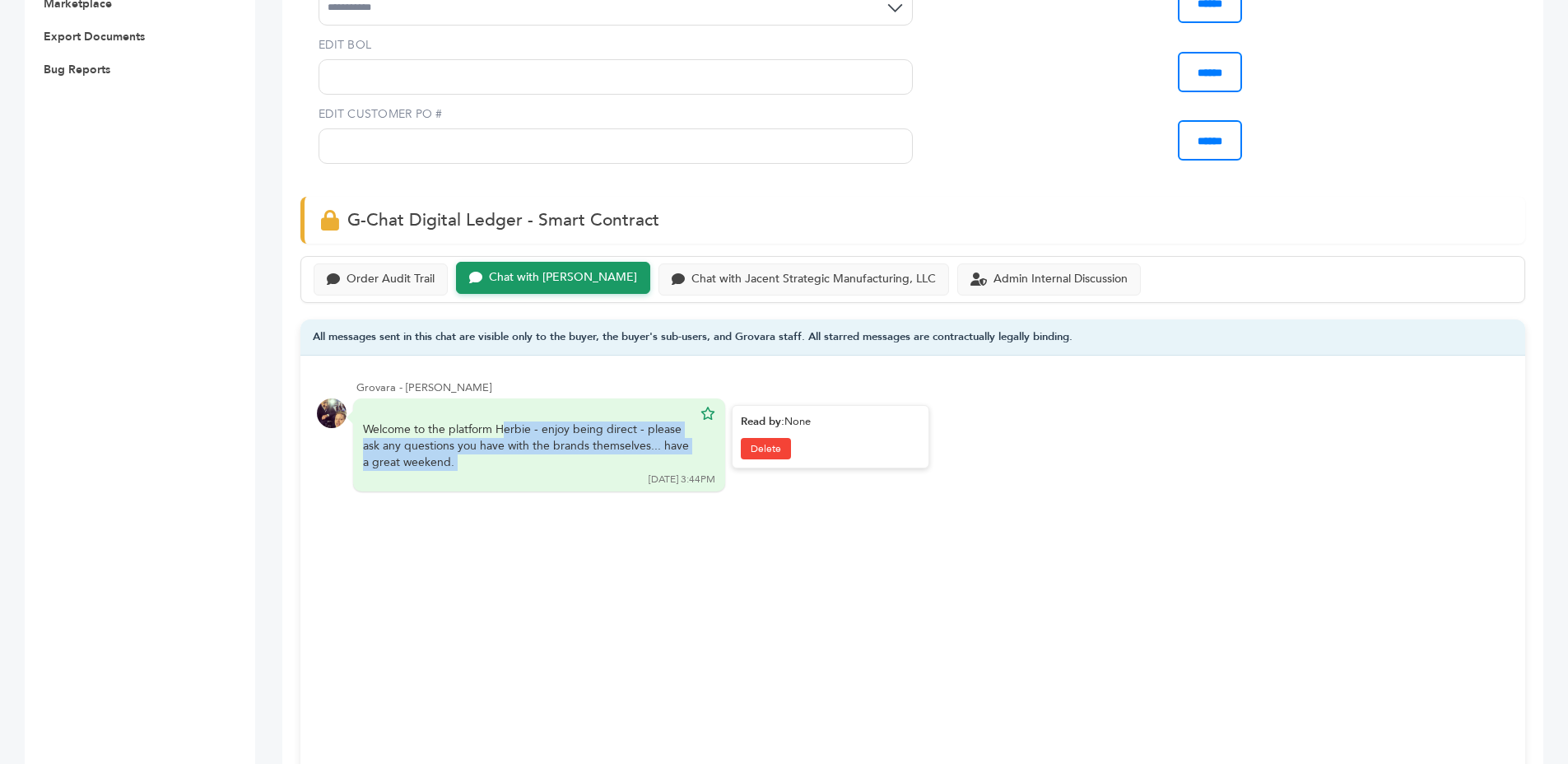
click at [696, 445] on div "Welcome to the platform Herbie - enjoy being direct - please ask any questions …" at bounding box center [539, 445] width 372 height 93
click at [696, 444] on div "Welcome to the platform Herbie - enjoy being direct - please ask any questions …" at bounding box center [539, 445] width 372 height 93
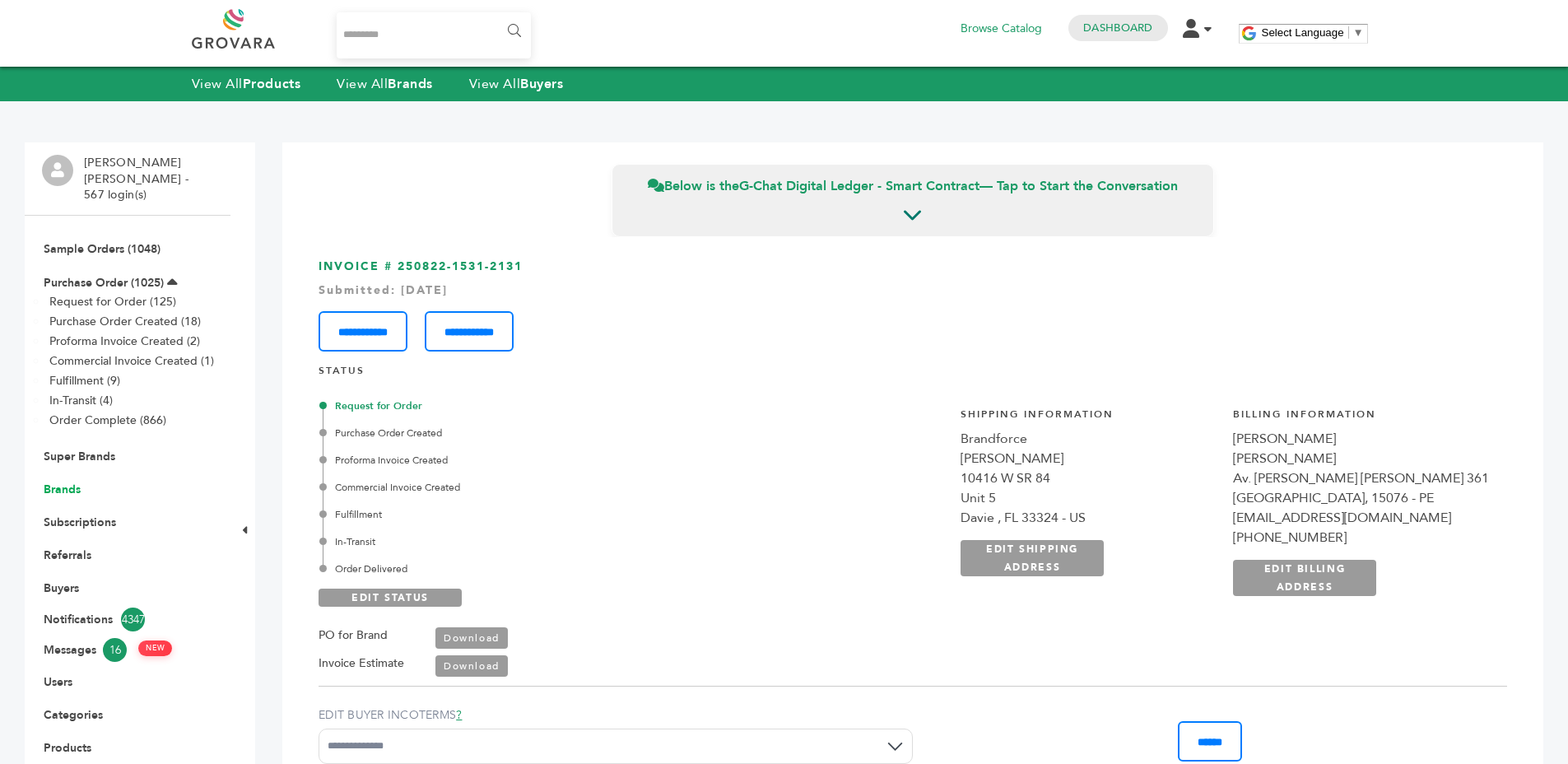
click at [56, 481] on link "Brands" at bounding box center [62, 489] width 37 height 16
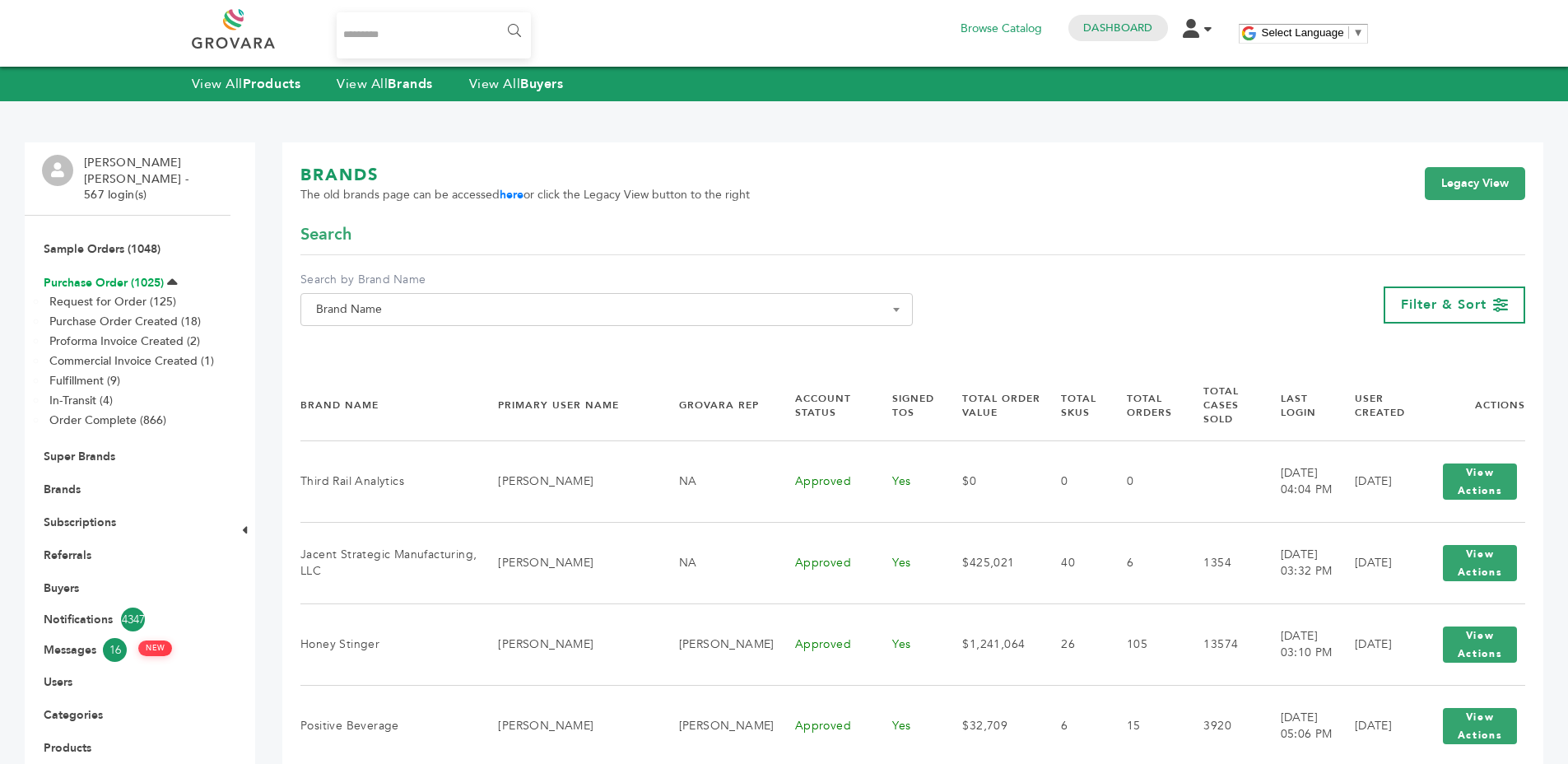
click at [114, 275] on link "Purchase Order (1025)" at bounding box center [103, 283] width 120 height 16
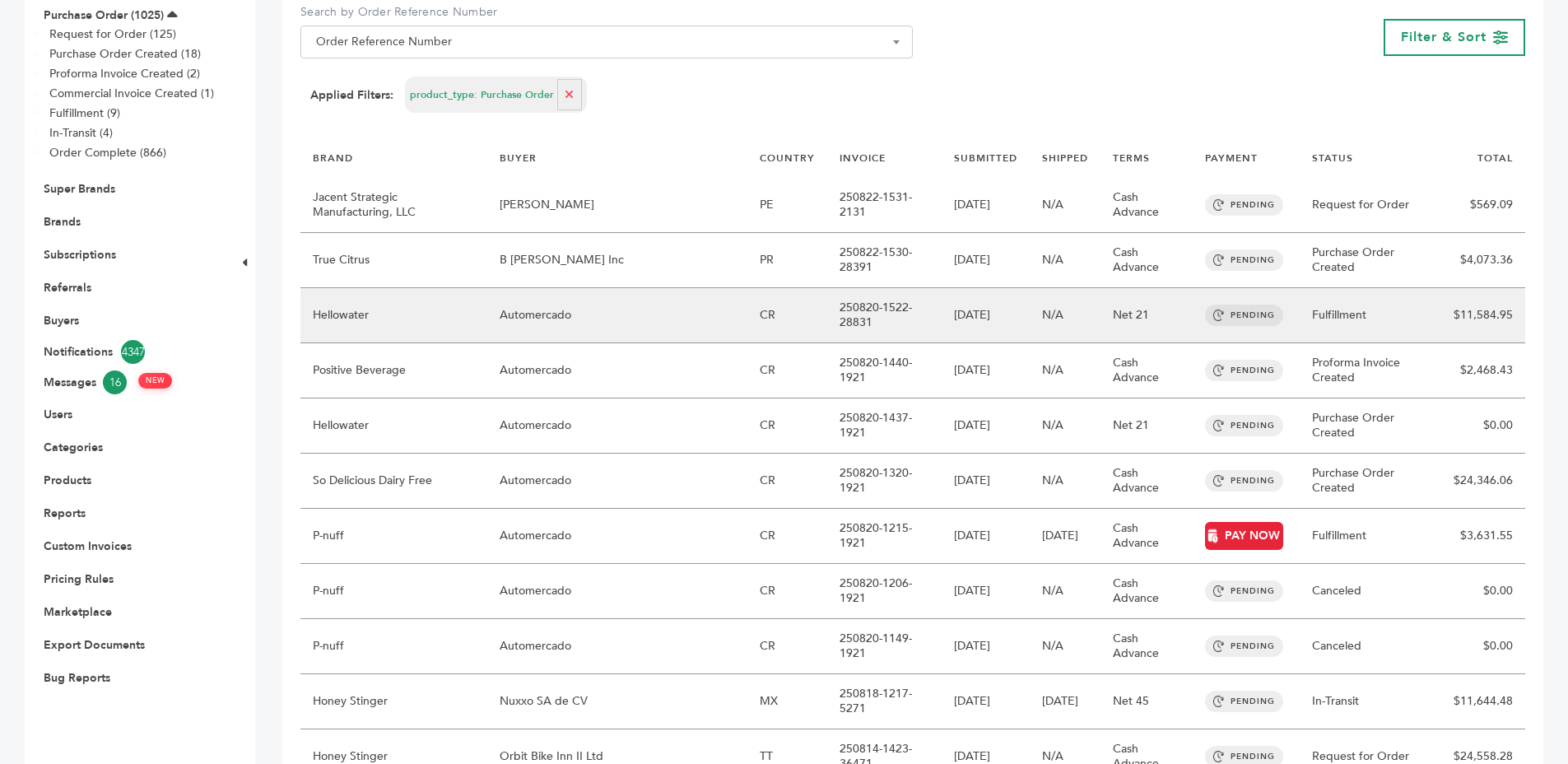
scroll to position [138, 0]
